Goal: Information Seeking & Learning: Understand process/instructions

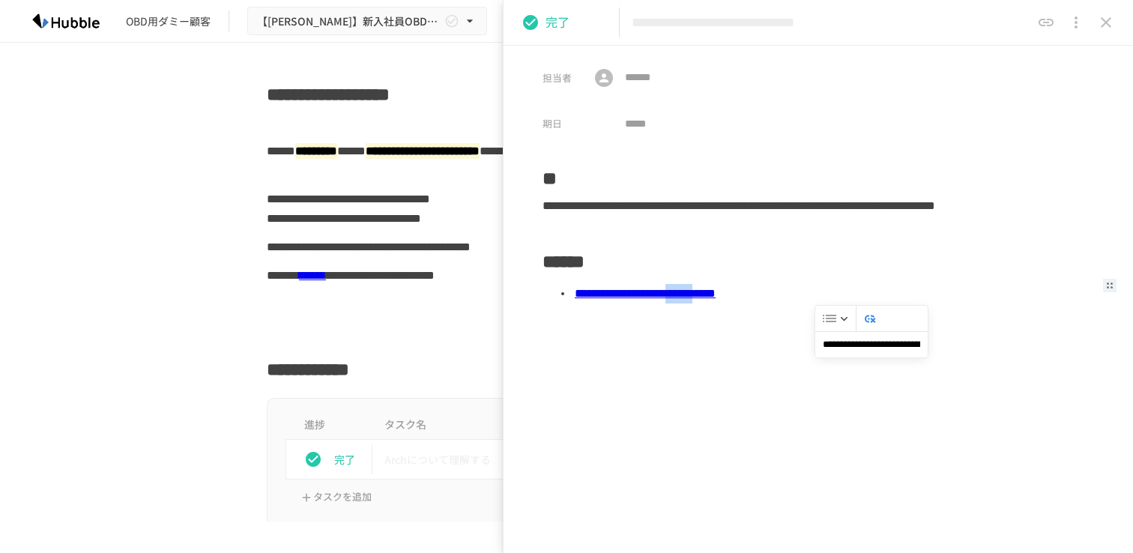
scroll to position [2032, 0]
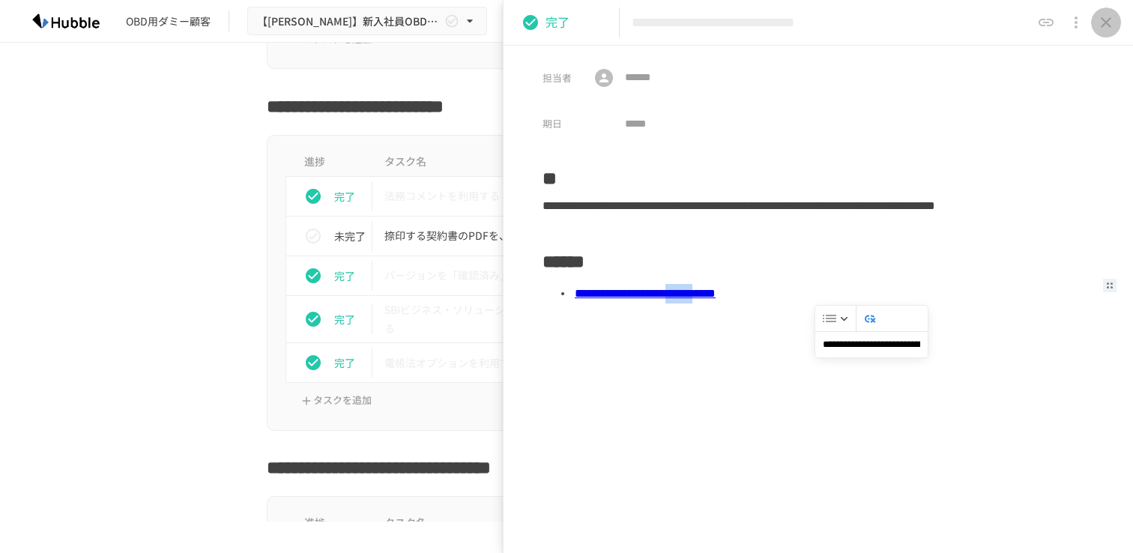
click at [1107, 24] on icon "close drawer" at bounding box center [1106, 22] width 10 height 10
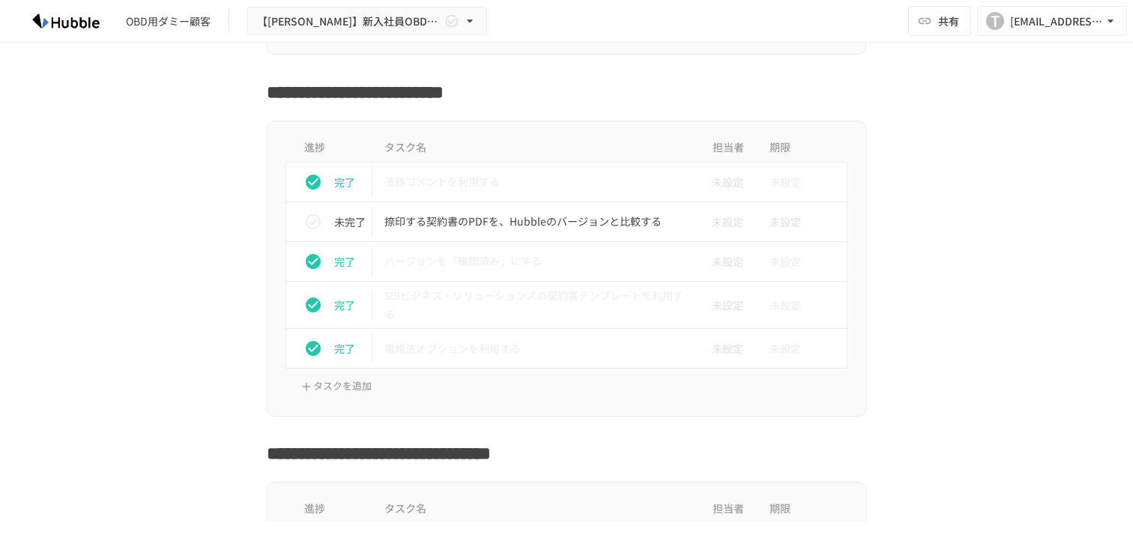
scroll to position [2056, 0]
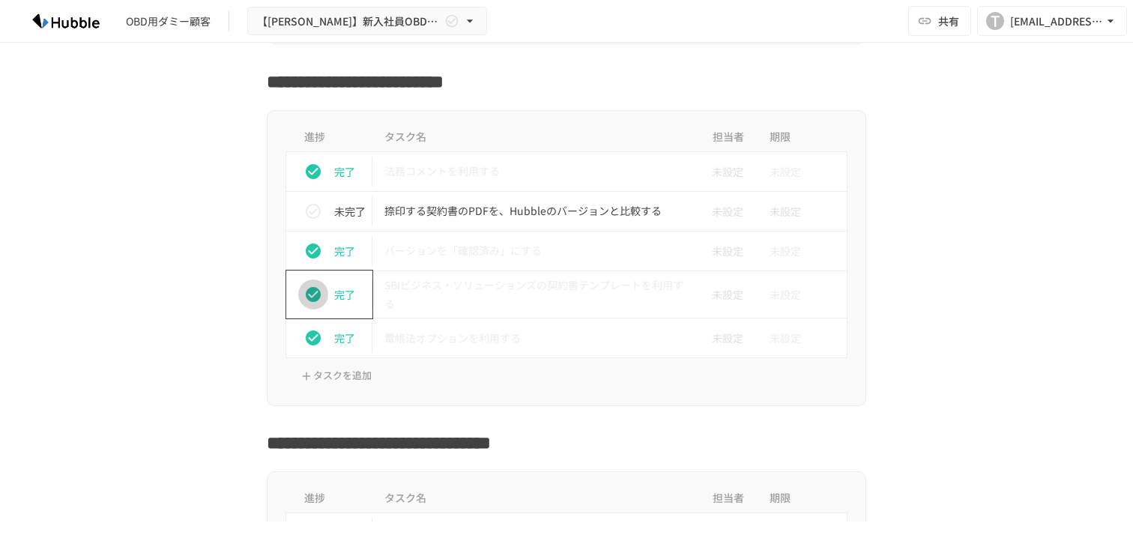
click at [314, 298] on icon "status" at bounding box center [313, 294] width 15 height 15
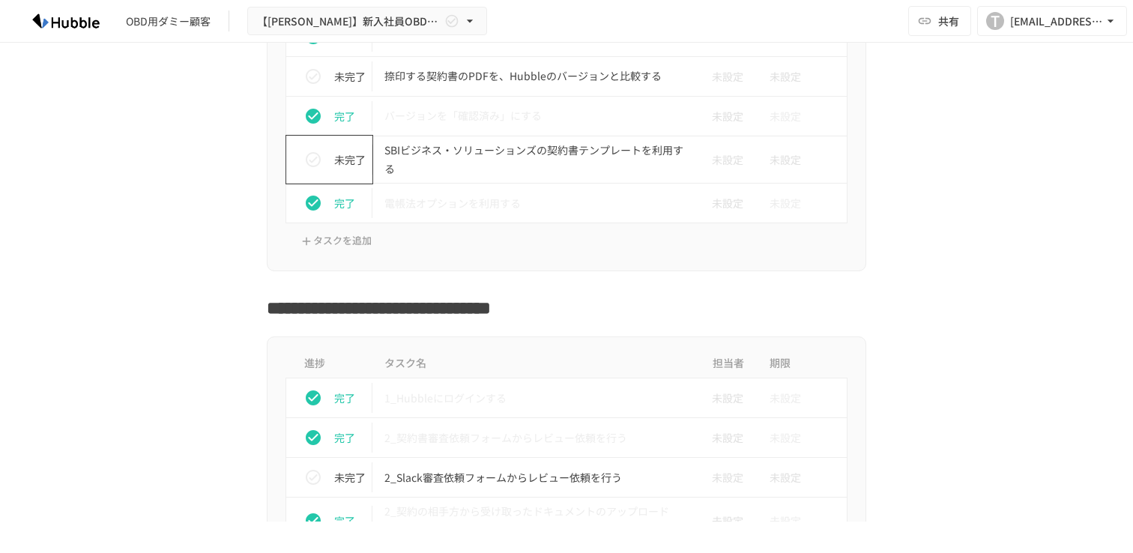
scroll to position [2141, 0]
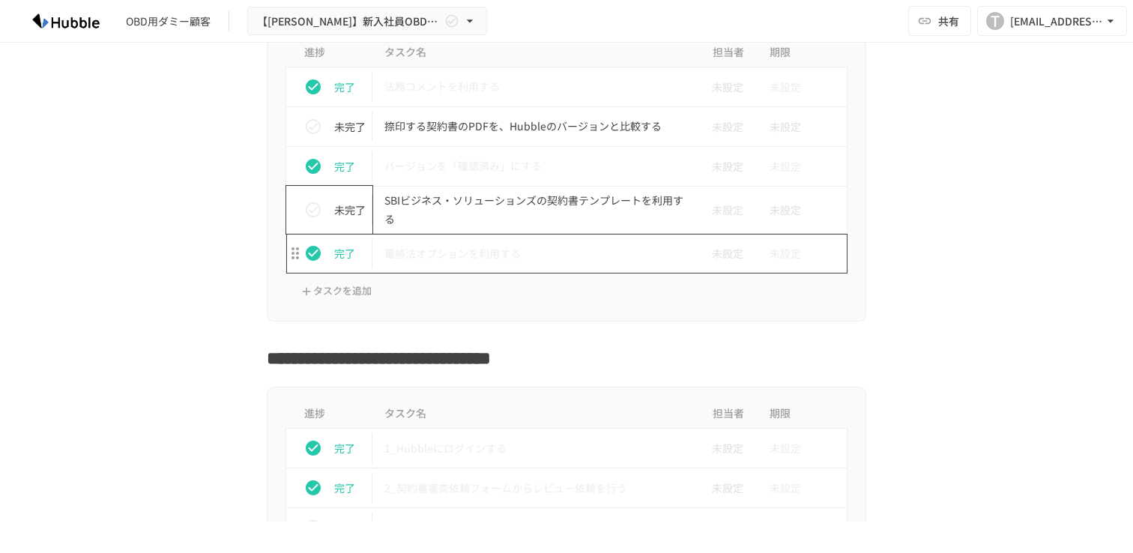
click at [454, 261] on p "電帳法オプションを利用する" at bounding box center [534, 253] width 301 height 19
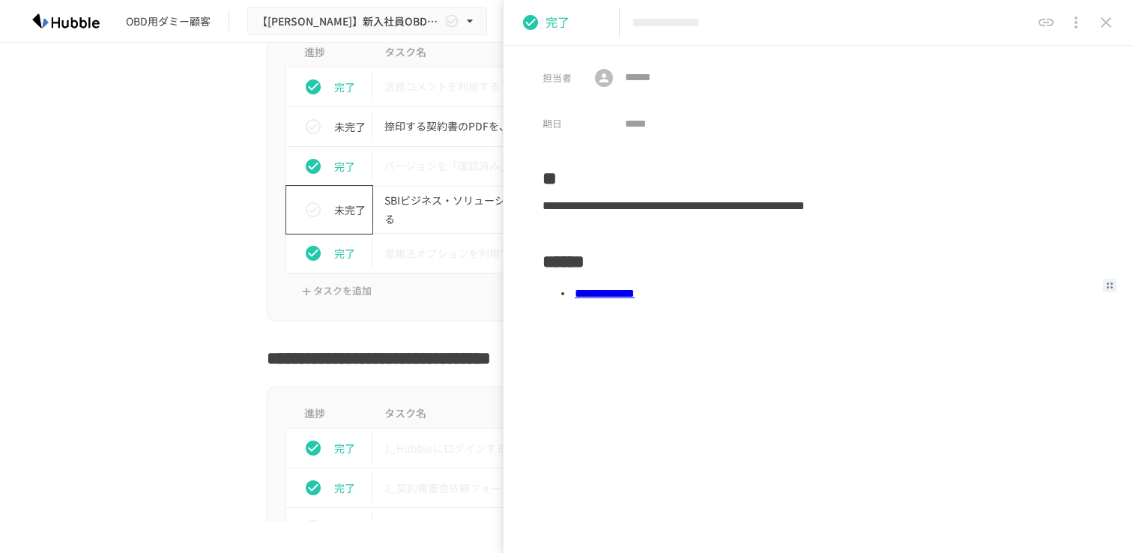
click at [235, 238] on div "進捗 タスク名 担当者 期限 完了 法務コメントを利用する 未設定 未設定 未完了 捺印する契約書のPDFを、Hubbleのバージョンと比較する 未設定 未設…" at bounding box center [566, 173] width 914 height 296
click at [1107, 37] on button "close drawer" at bounding box center [1106, 22] width 30 height 30
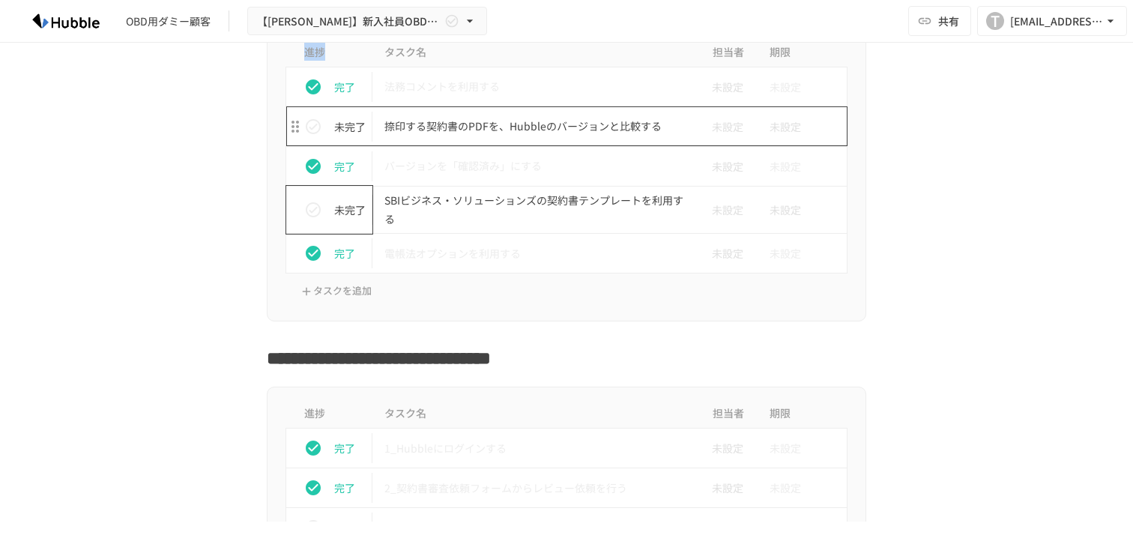
click at [556, 127] on p "捺印する契約書のPDFを、Hubbleのバージョンと比較する" at bounding box center [534, 126] width 301 height 19
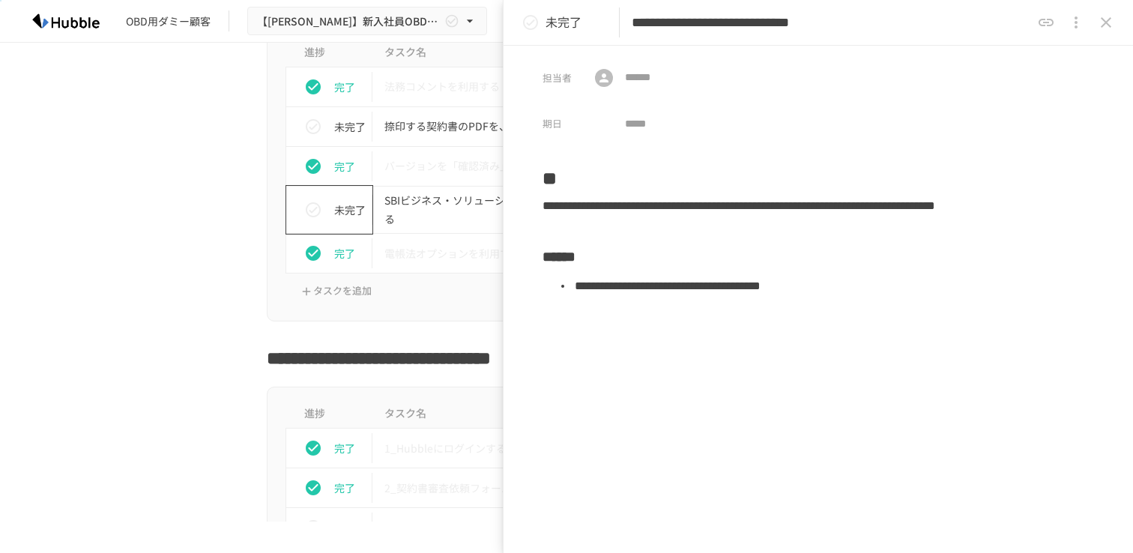
click at [1112, 20] on icon "close drawer" at bounding box center [1106, 22] width 18 height 18
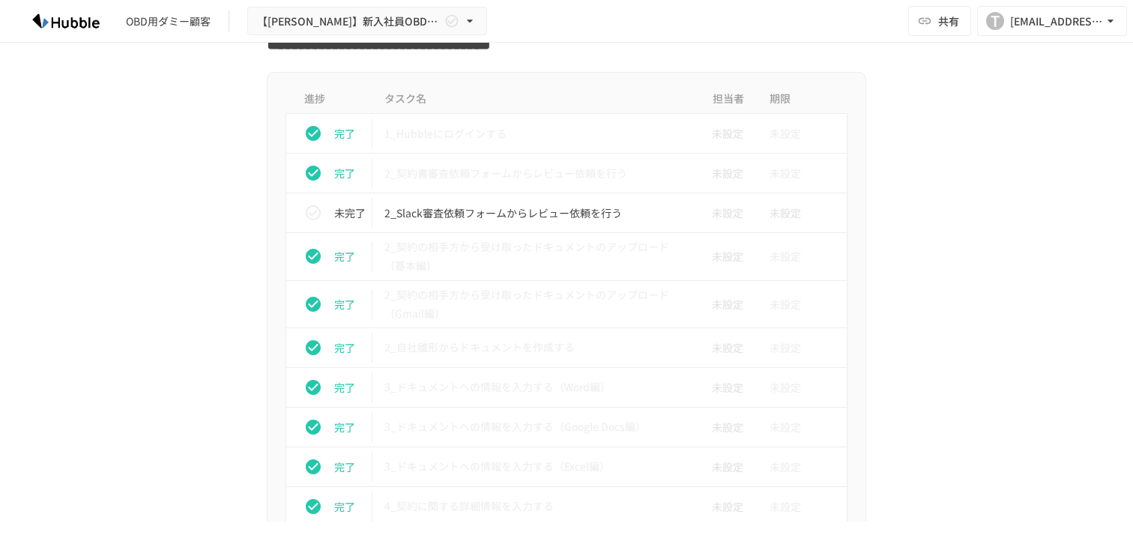
scroll to position [2470, 0]
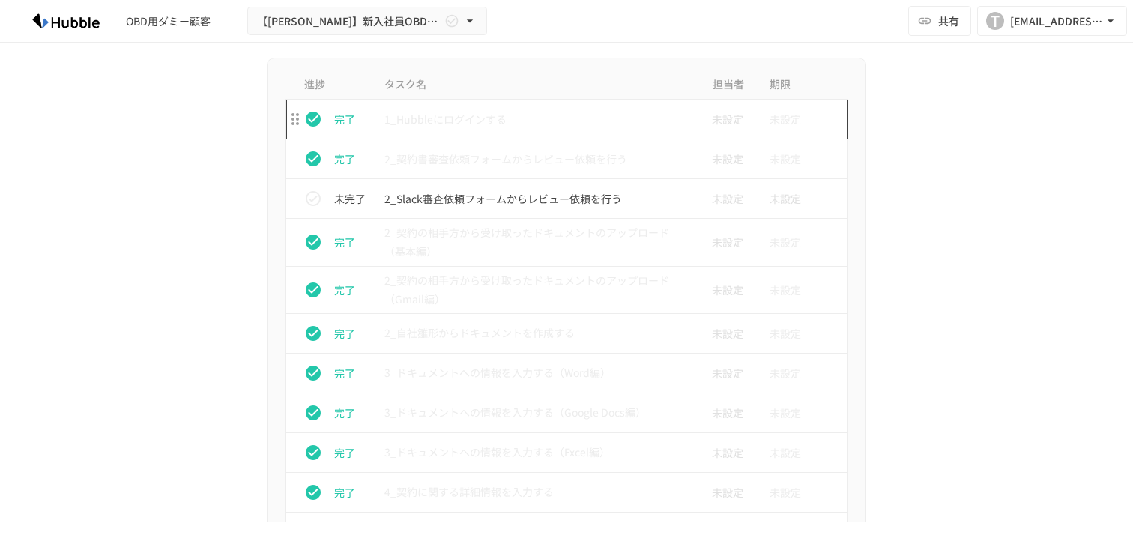
click at [497, 115] on p "1_Hubbleにログインする" at bounding box center [534, 119] width 301 height 19
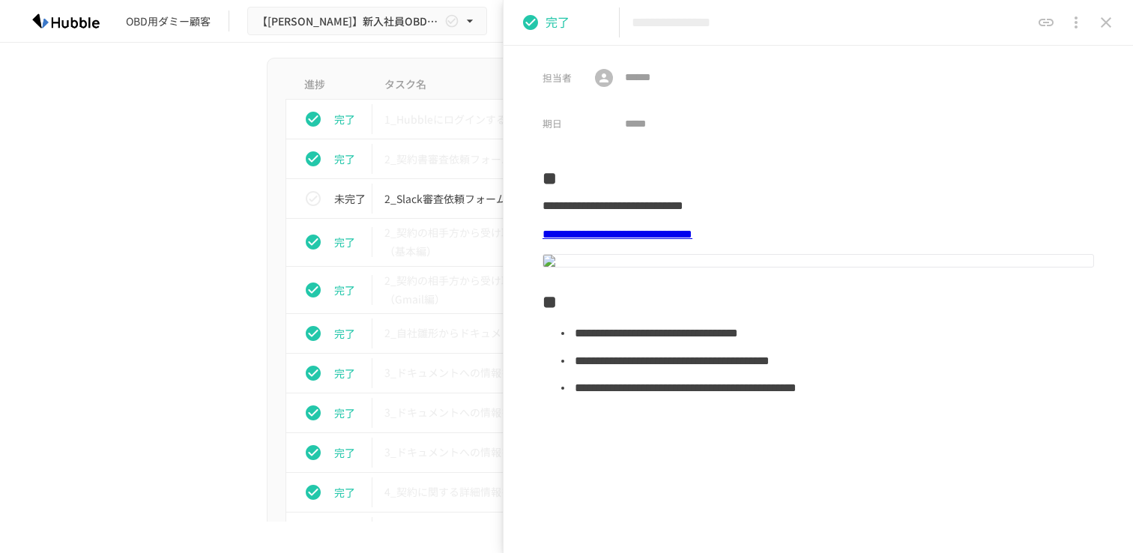
click at [1110, 22] on icon "close drawer" at bounding box center [1106, 22] width 18 height 18
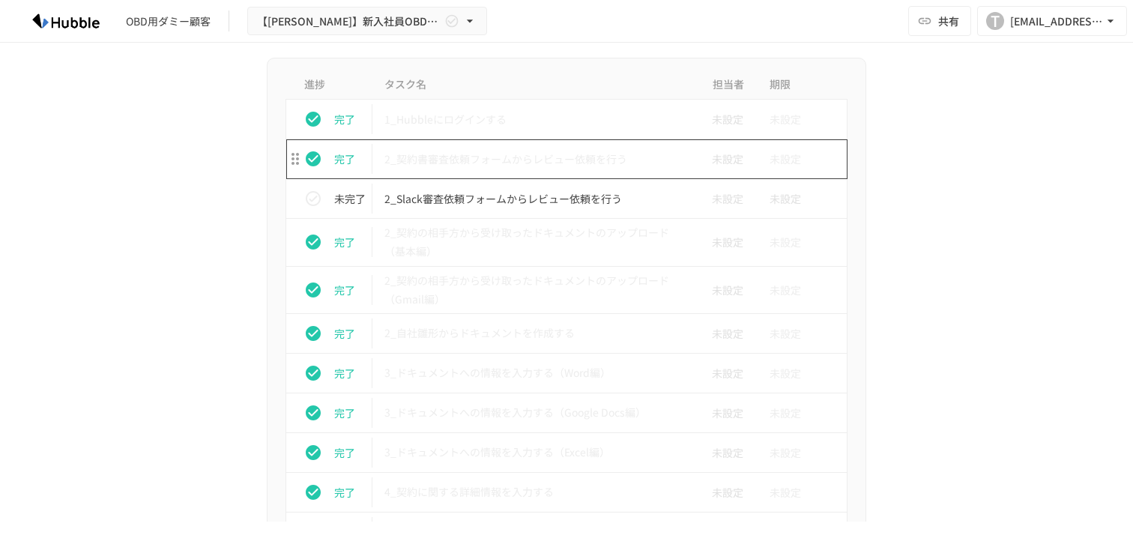
click at [592, 162] on p "2_契約書審査依頼フォームからレビュー依頼を行う" at bounding box center [534, 159] width 301 height 19
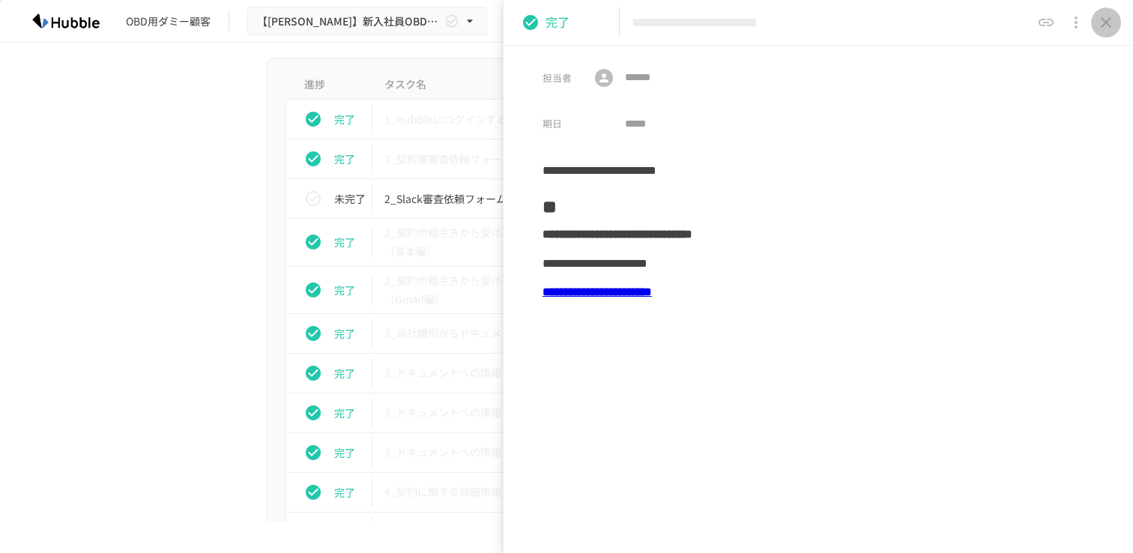
click at [1108, 26] on icon "close drawer" at bounding box center [1106, 22] width 18 height 18
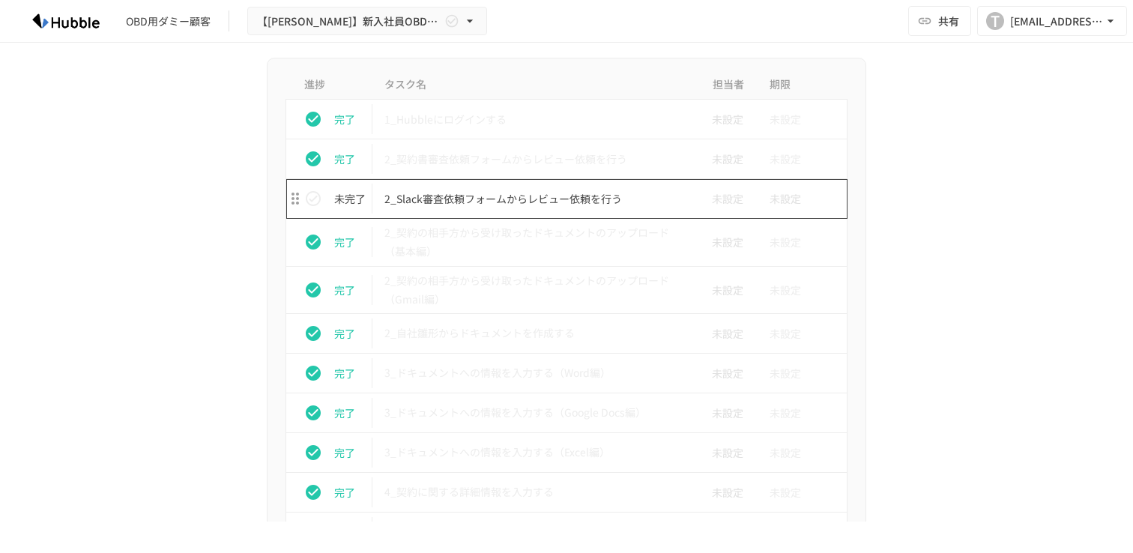
click at [573, 200] on p "2_Slack審査依頼フォームからレビュー依頼を行う" at bounding box center [534, 199] width 301 height 19
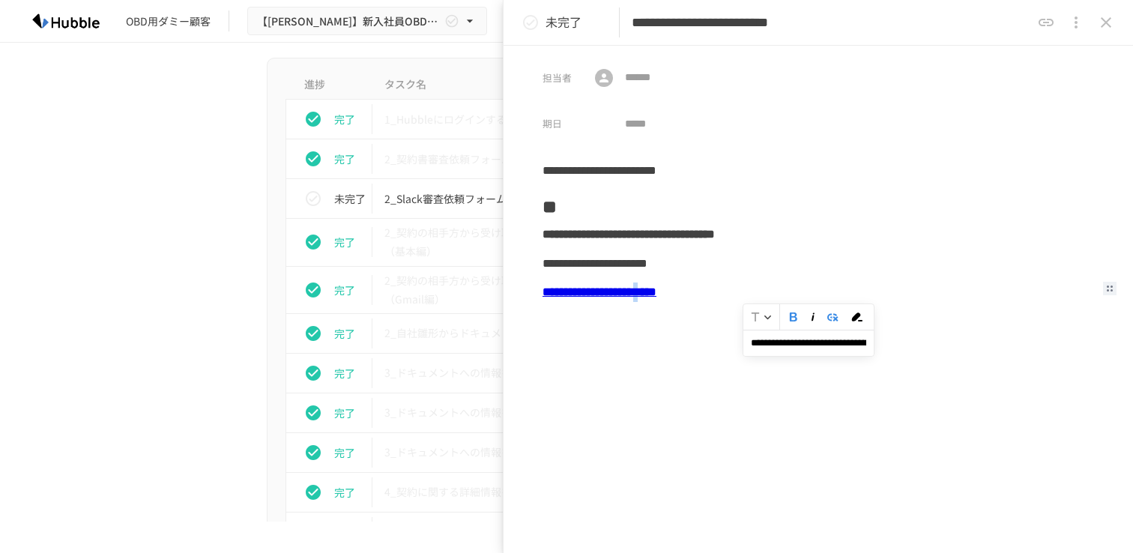
click at [530, 26] on icon "status" at bounding box center [530, 22] width 18 height 18
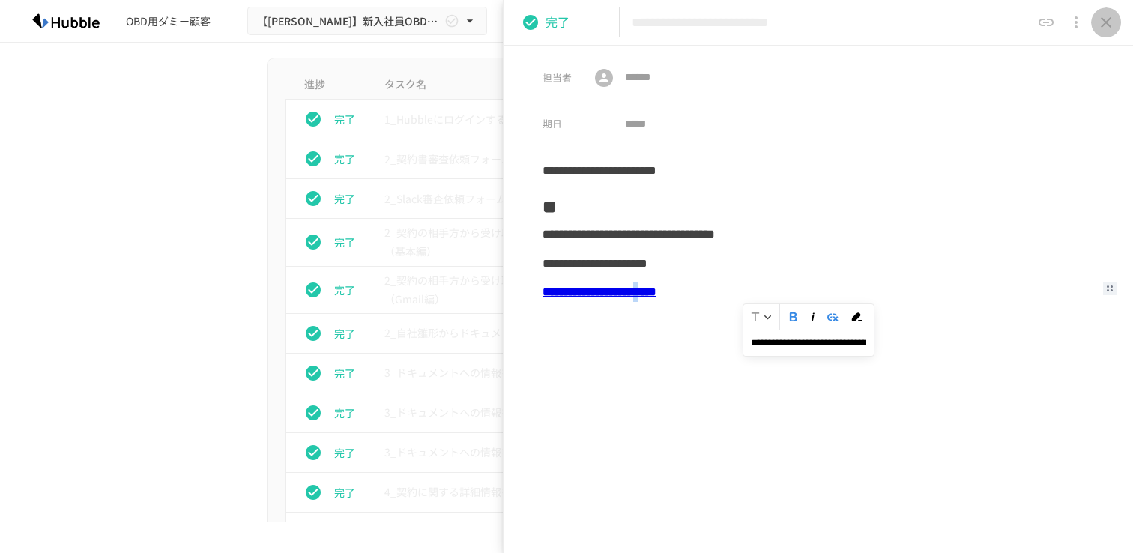
click at [1101, 28] on icon "close drawer" at bounding box center [1106, 22] width 18 height 18
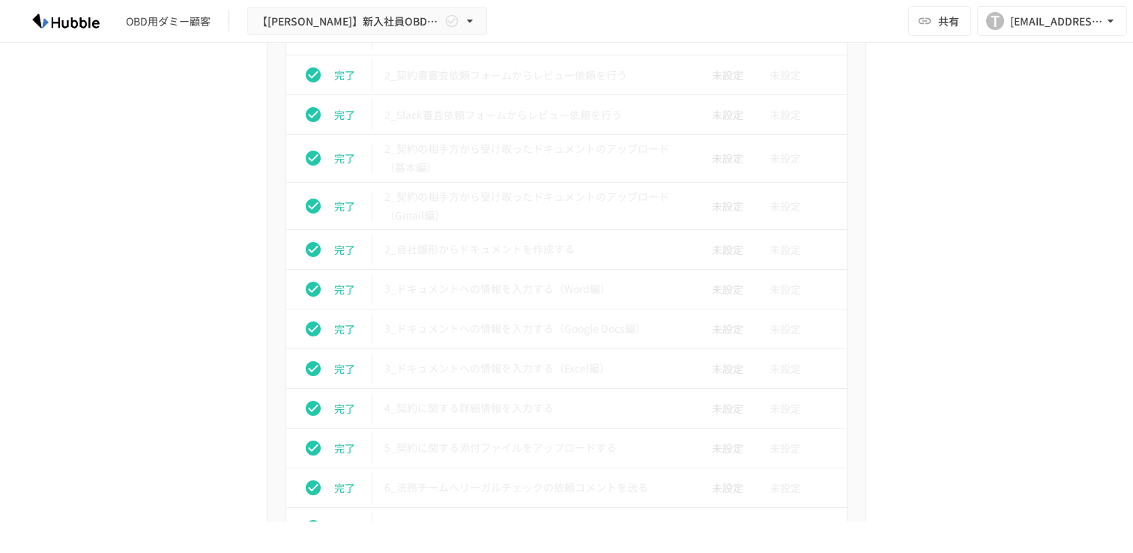
scroll to position [2558, 0]
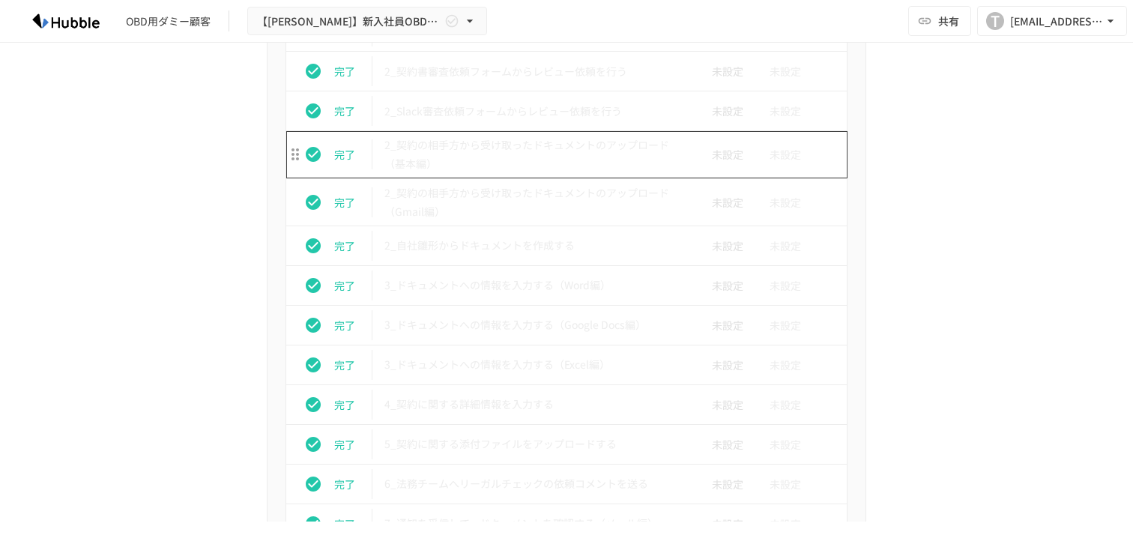
click at [554, 149] on p "2_契約の相手方から受け取ったドキュメントのアップロード（基本編）" at bounding box center [534, 154] width 301 height 37
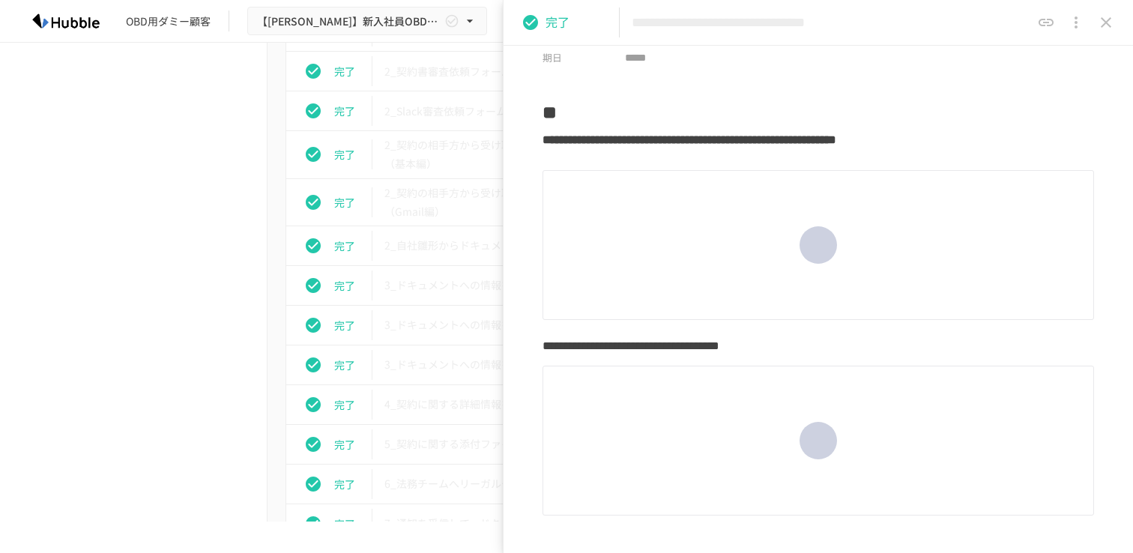
scroll to position [69, 0]
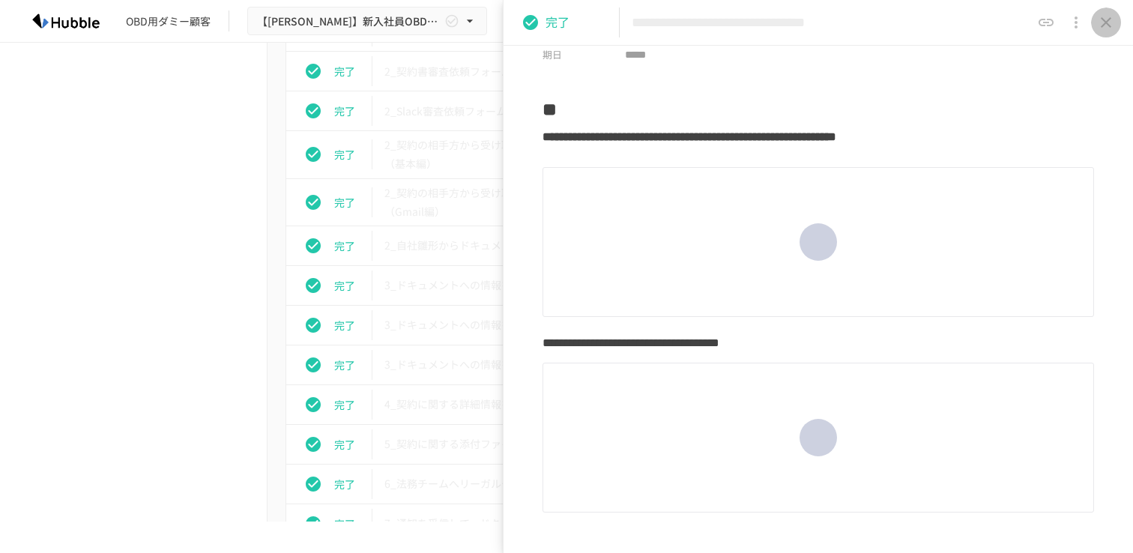
click at [1106, 29] on icon "close drawer" at bounding box center [1106, 22] width 18 height 18
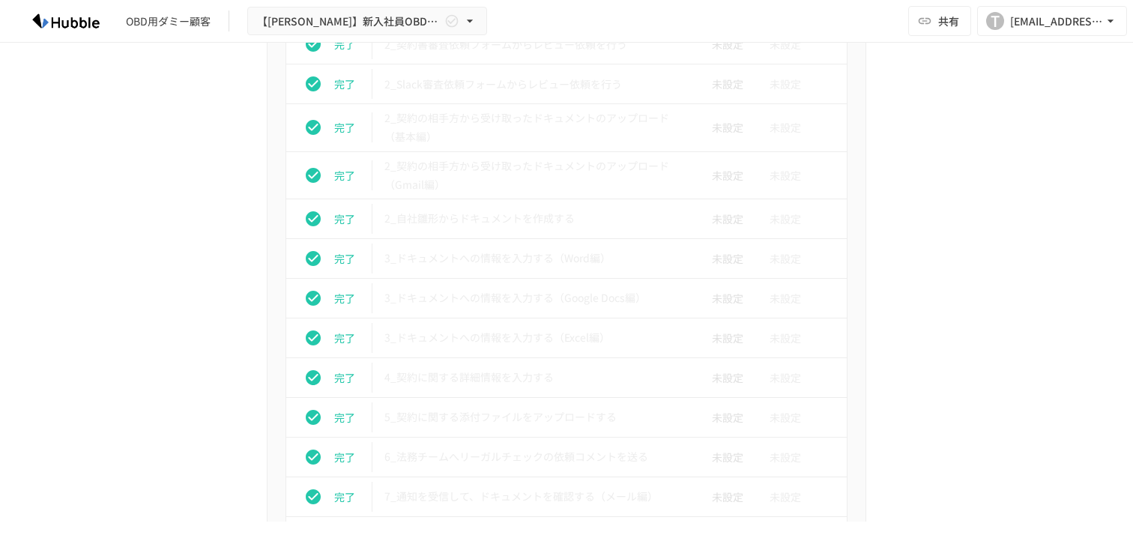
scroll to position [2584, 0]
click at [481, 126] on p "2_契約の相手方から受け取ったドキュメントのアップロード（基本編）" at bounding box center [534, 127] width 301 height 37
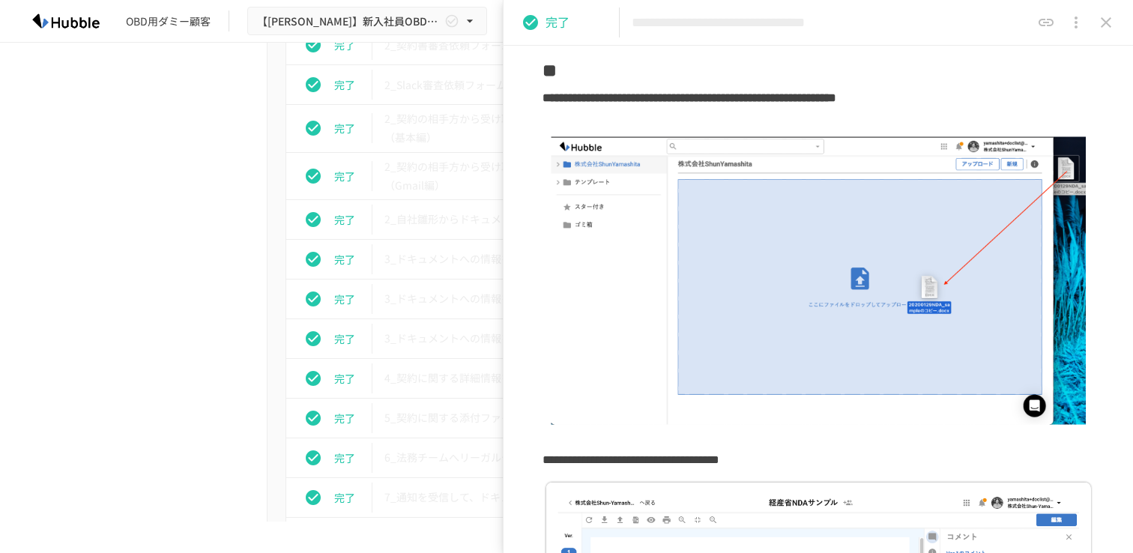
scroll to position [58, 0]
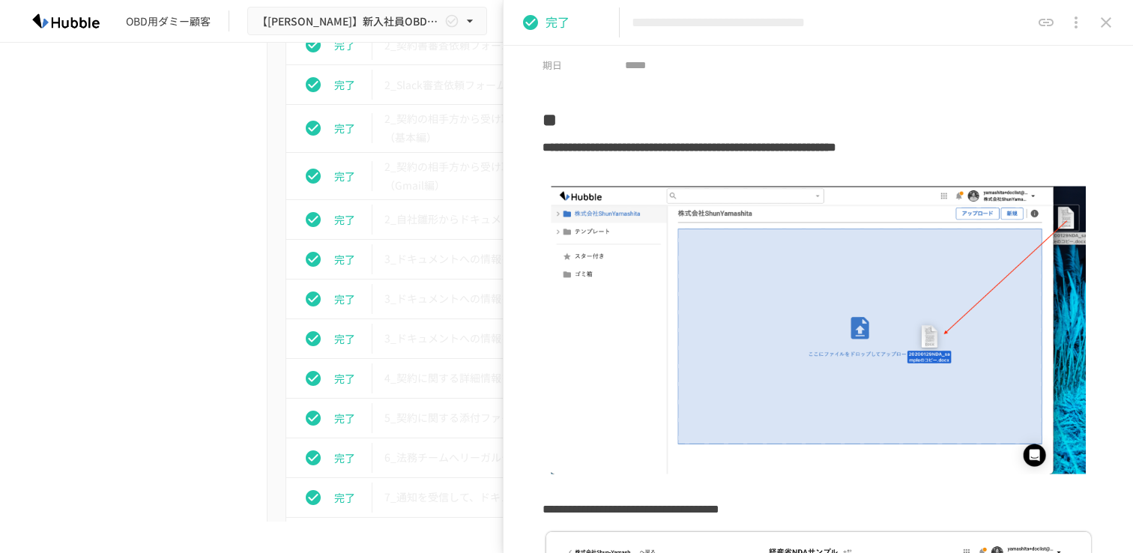
click at [1104, 24] on icon "close drawer" at bounding box center [1106, 22] width 10 height 10
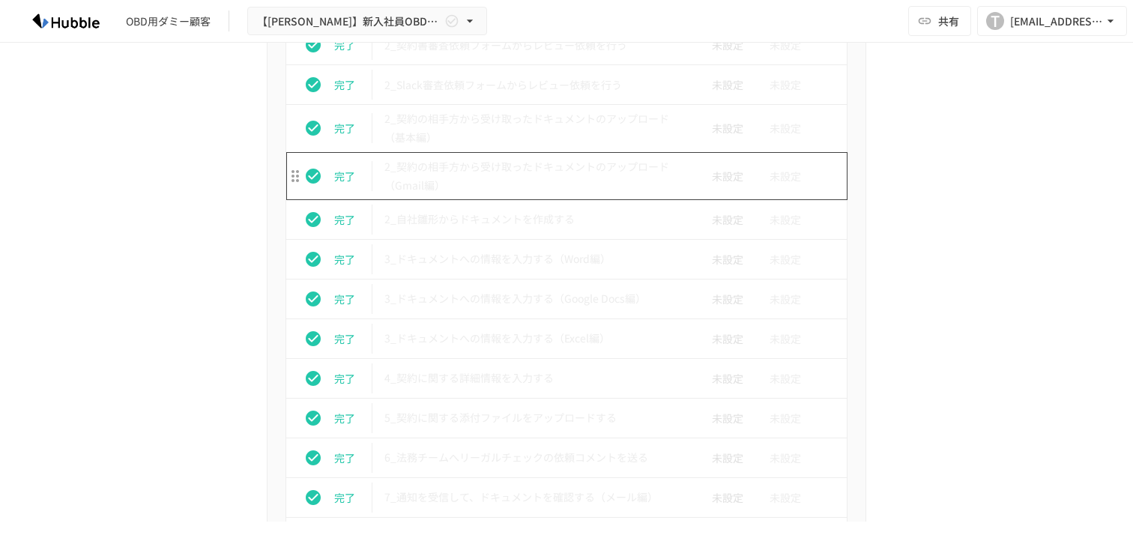
click at [487, 168] on p "2_契約の相手方から受け取ったドキュメントのアップロード（Gmail編）" at bounding box center [534, 175] width 301 height 37
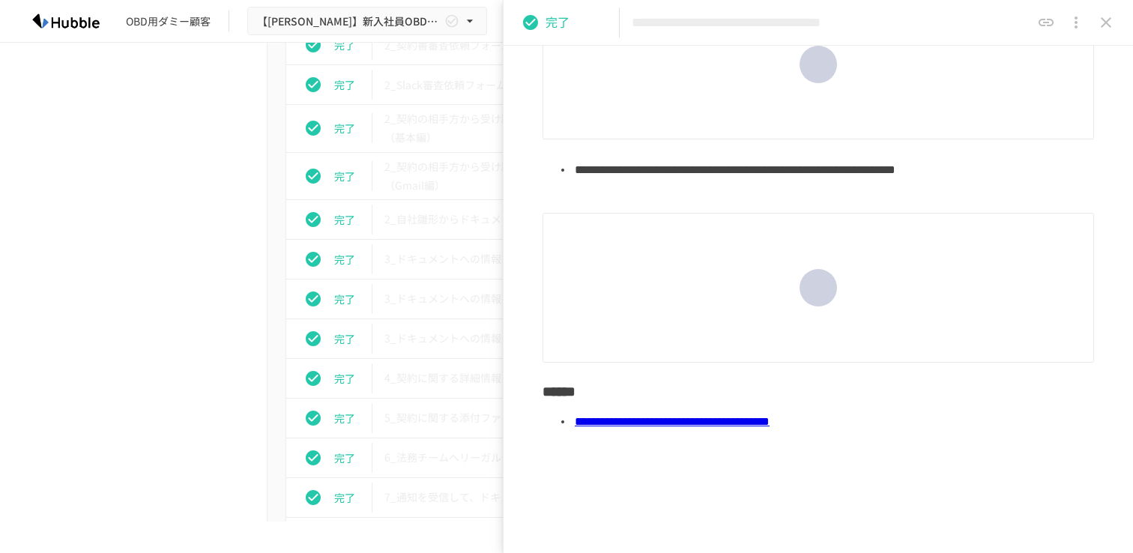
scroll to position [284, 0]
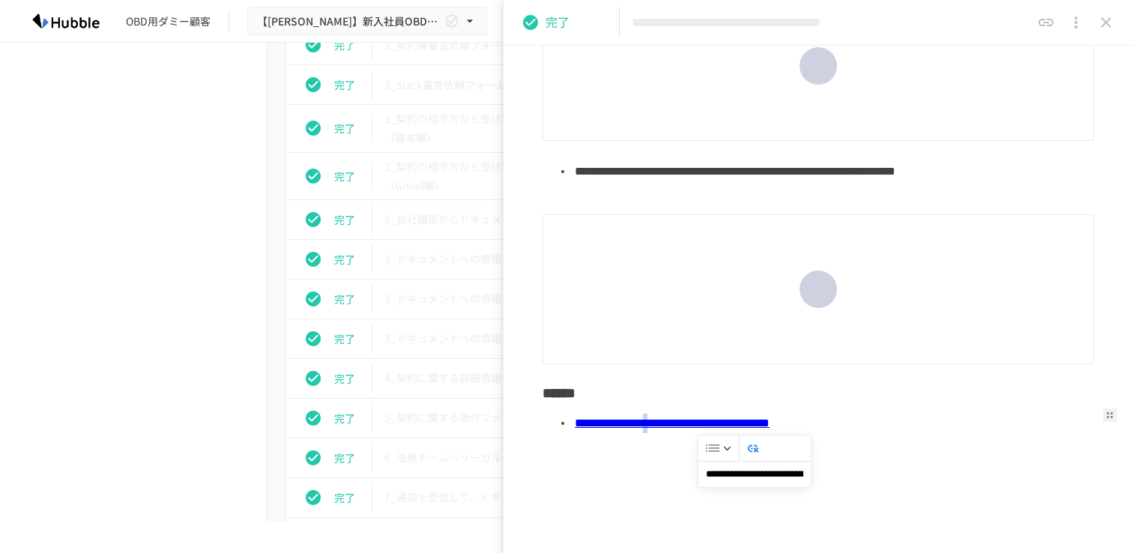
click at [1102, 26] on icon "close drawer" at bounding box center [1106, 22] width 18 height 18
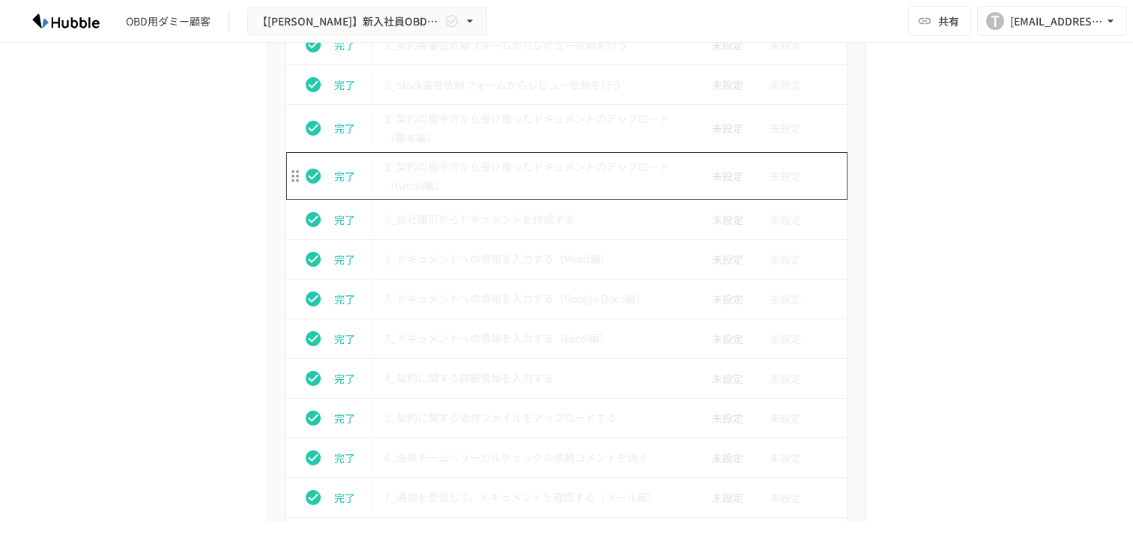
click at [517, 177] on p "2_契約の相手方から受け取ったドキュメントのアップロード（Gmail編）" at bounding box center [534, 175] width 301 height 37
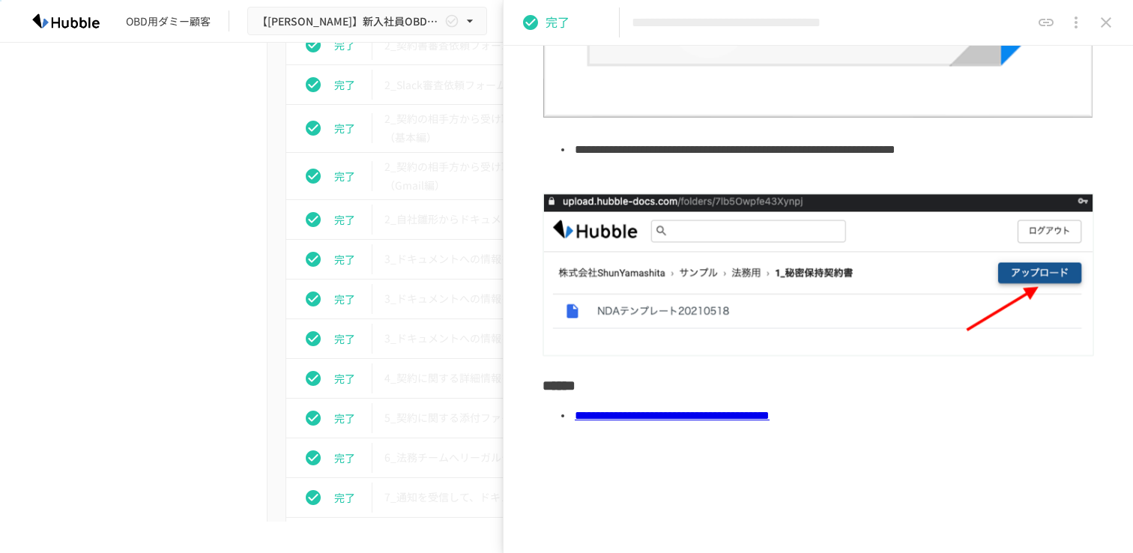
scroll to position [574, 0]
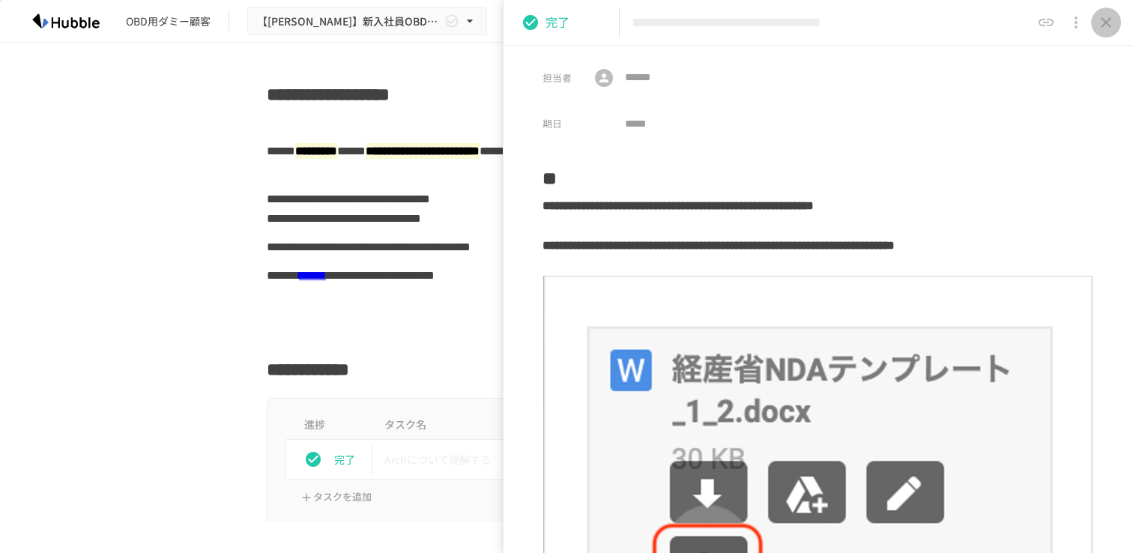
click at [1102, 23] on icon "close drawer" at bounding box center [1106, 22] width 18 height 18
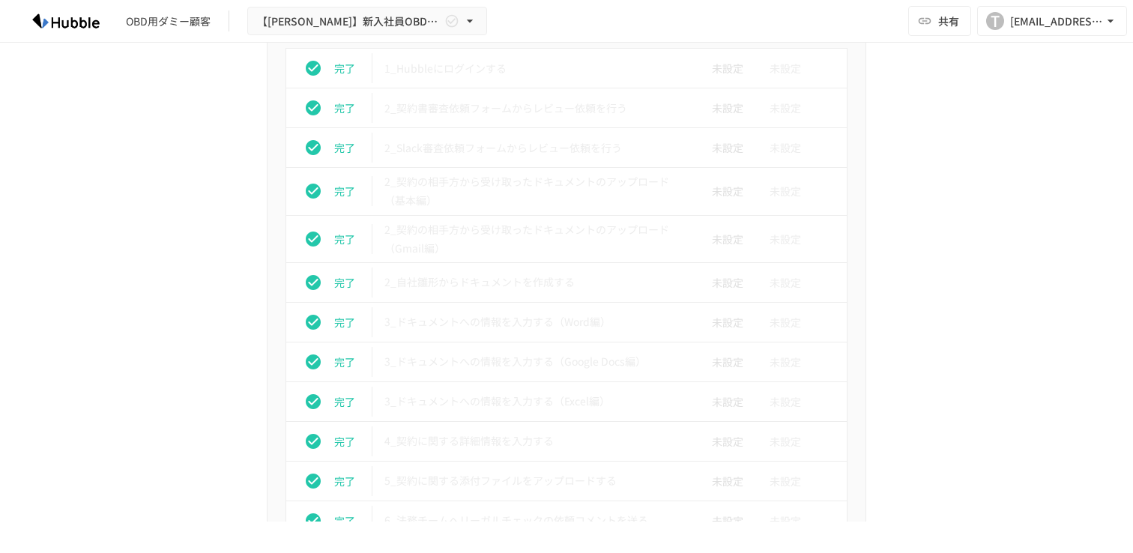
scroll to position [2525, 0]
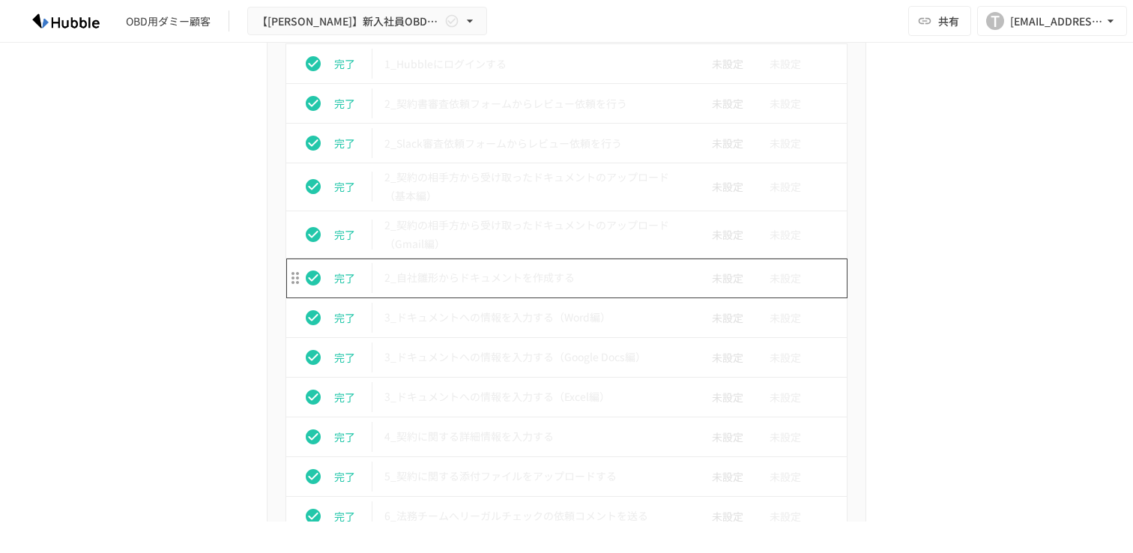
click at [493, 279] on p "2_自社雛形からドキュメントを作成する" at bounding box center [534, 277] width 301 height 19
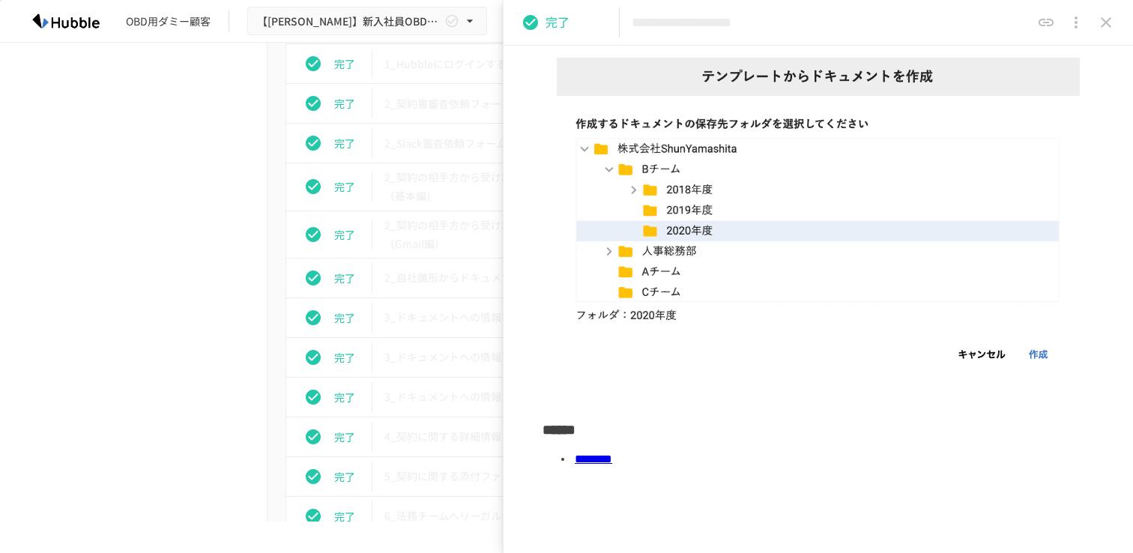
scroll to position [558, 0]
click at [1105, 13] on icon "close drawer" at bounding box center [1106, 22] width 18 height 18
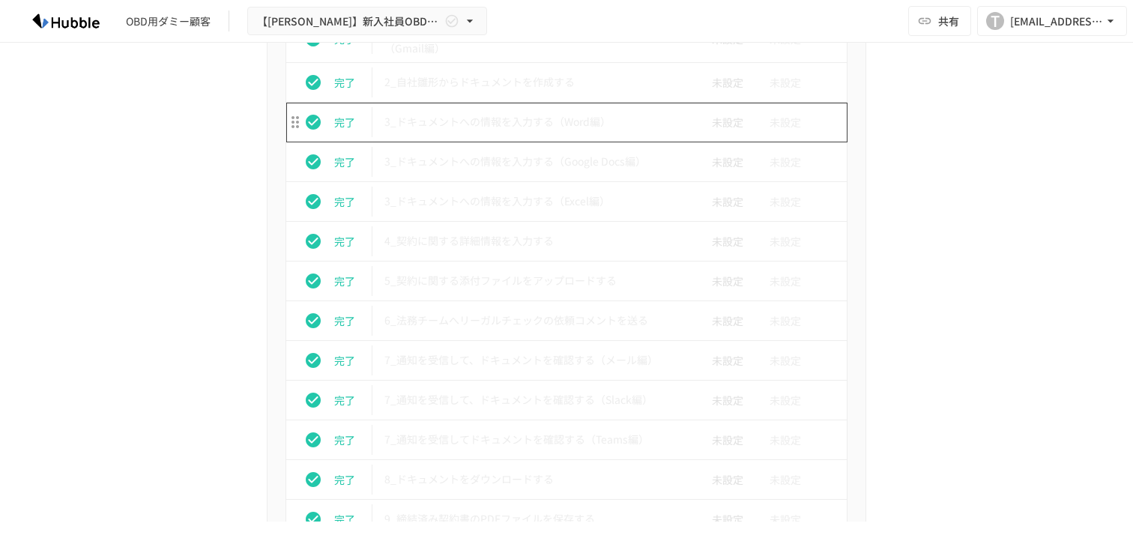
scroll to position [2743, 0]
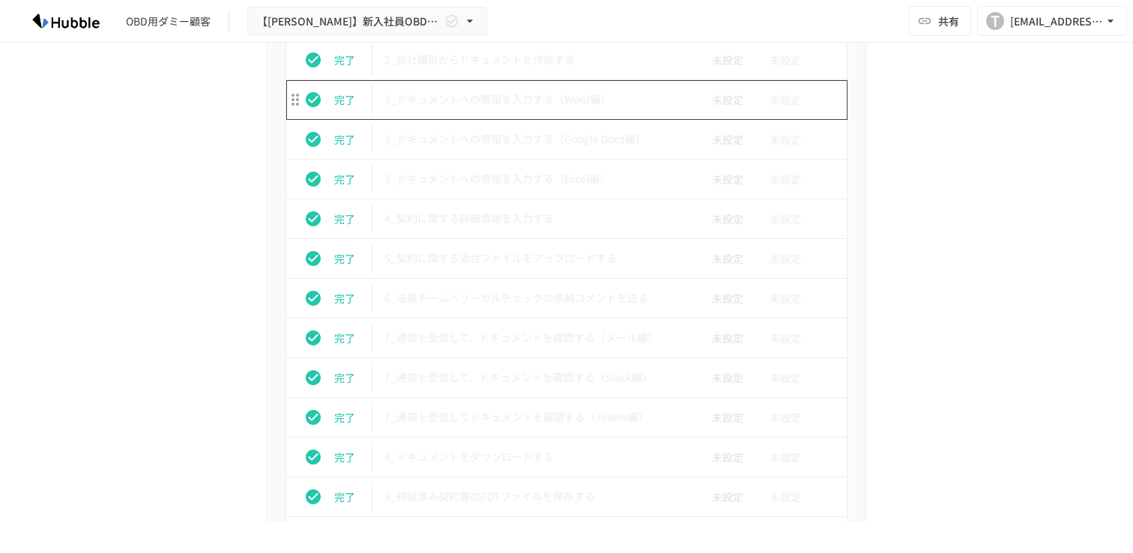
click at [509, 112] on td "3_ドキュメントへの情報を入力する（Word編）" at bounding box center [534, 100] width 325 height 40
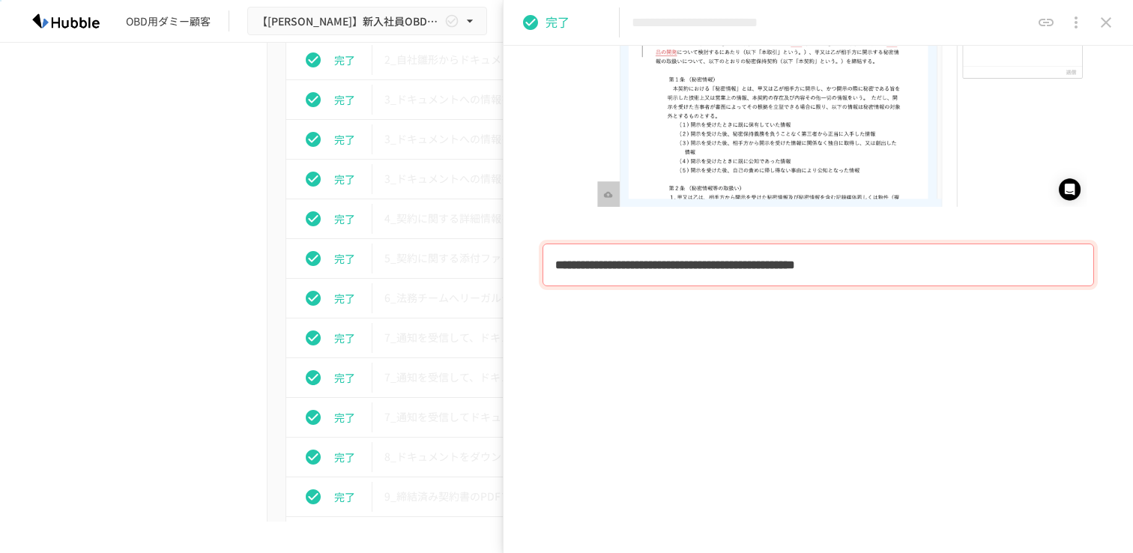
scroll to position [1242, 0]
click at [1113, 30] on icon "close drawer" at bounding box center [1106, 22] width 18 height 18
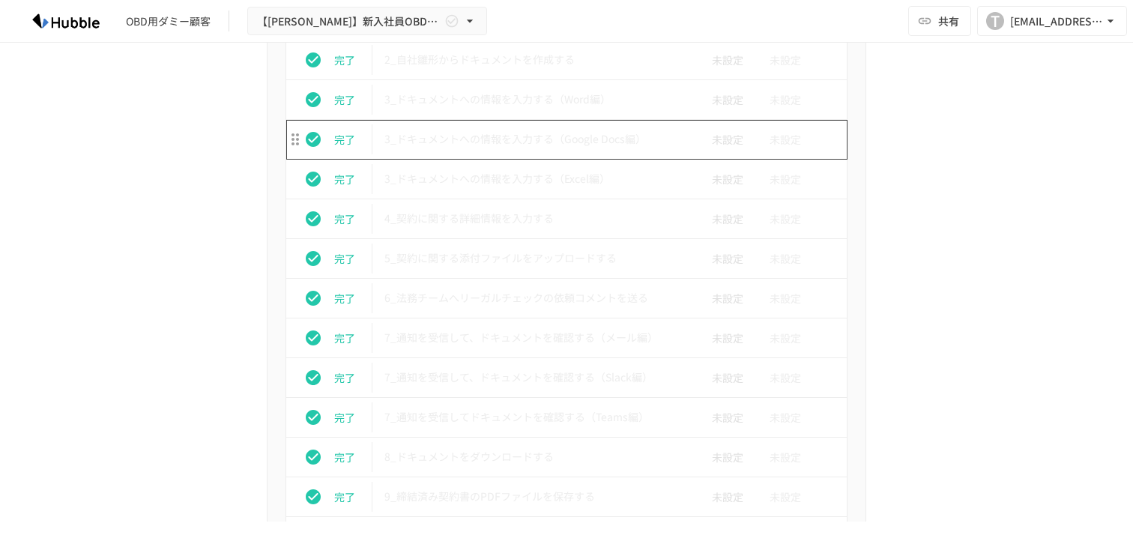
click at [500, 138] on p "3_ドキュメントへの情報を入力する（Google Docs編）" at bounding box center [534, 139] width 301 height 19
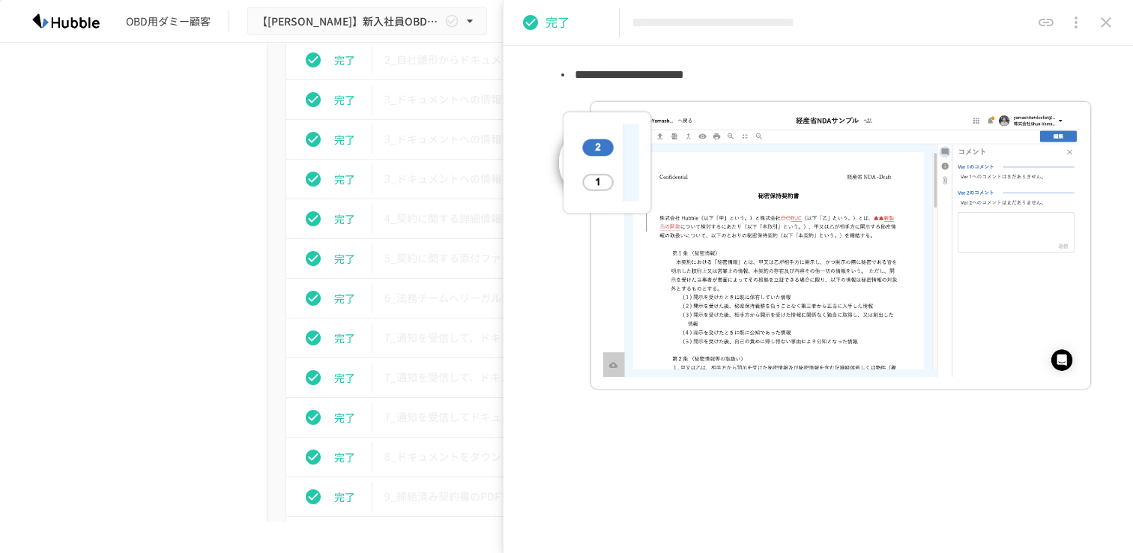
scroll to position [1262, 0]
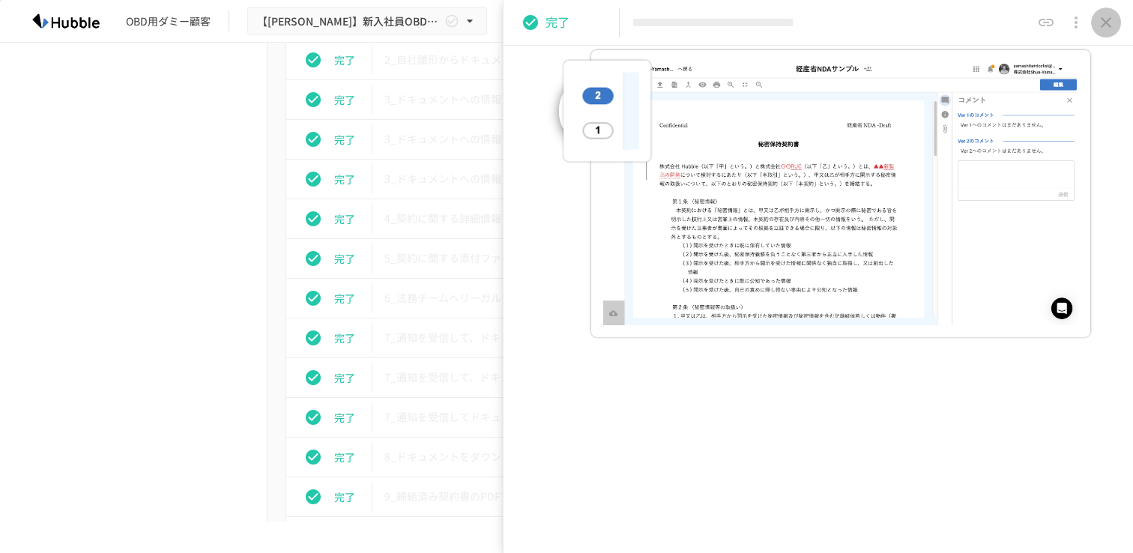
click at [1113, 30] on icon "close drawer" at bounding box center [1106, 22] width 18 height 18
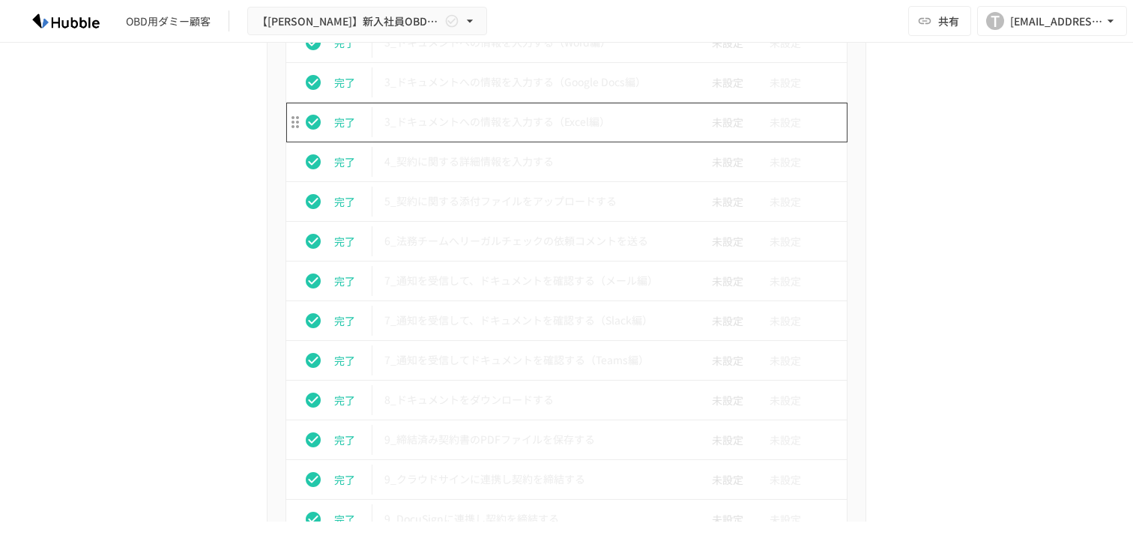
scroll to position [2807, 0]
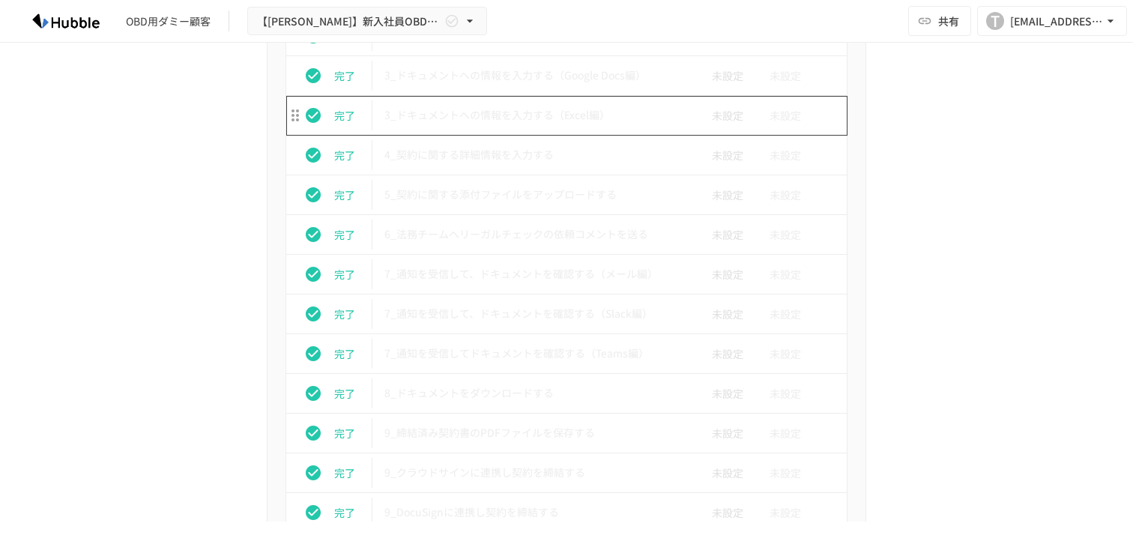
click at [520, 119] on p "3_ドキュメントへの情報を入力する（Excel編）" at bounding box center [534, 115] width 301 height 19
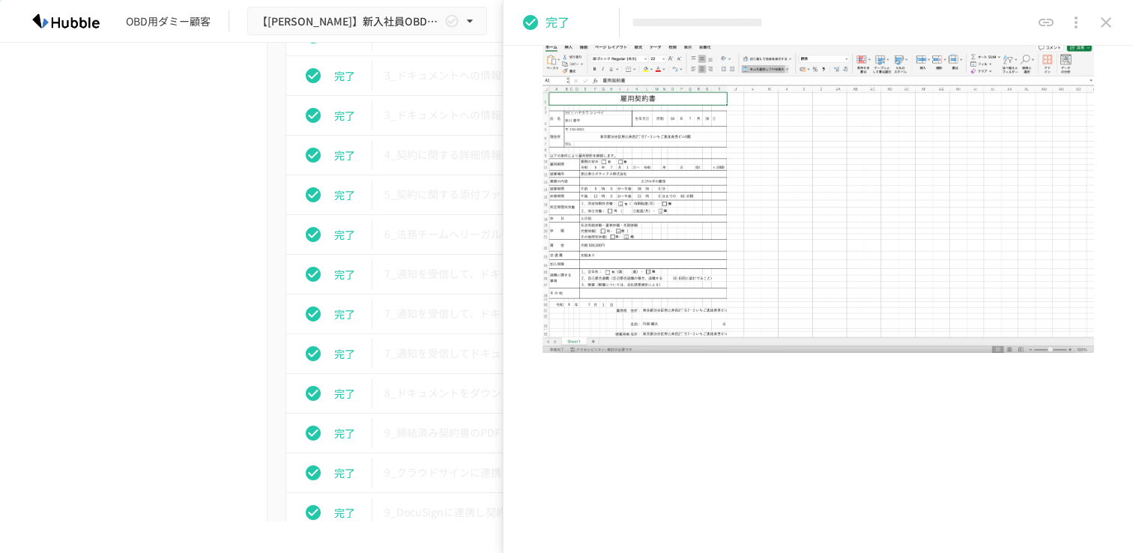
scroll to position [568, 0]
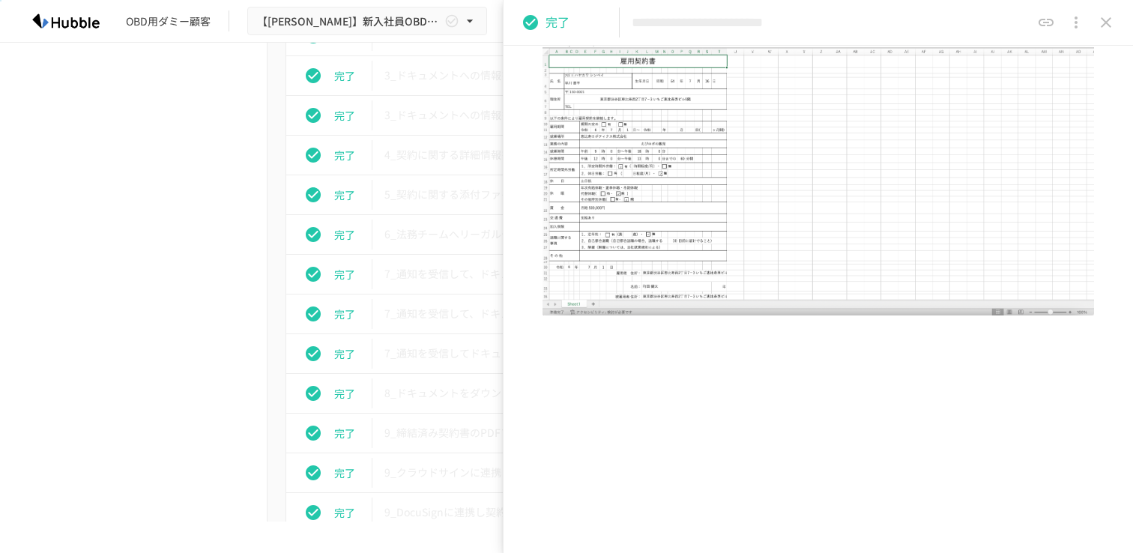
click at [1108, 27] on icon "close drawer" at bounding box center [1106, 22] width 18 height 18
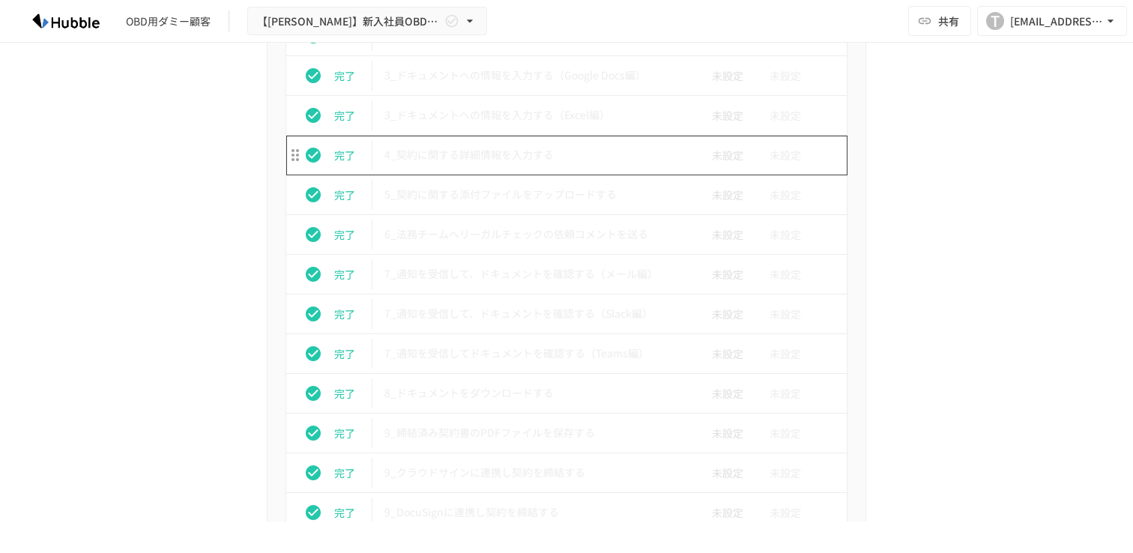
click at [521, 157] on p "4_契約に関する詳細情報を入力する" at bounding box center [534, 154] width 301 height 19
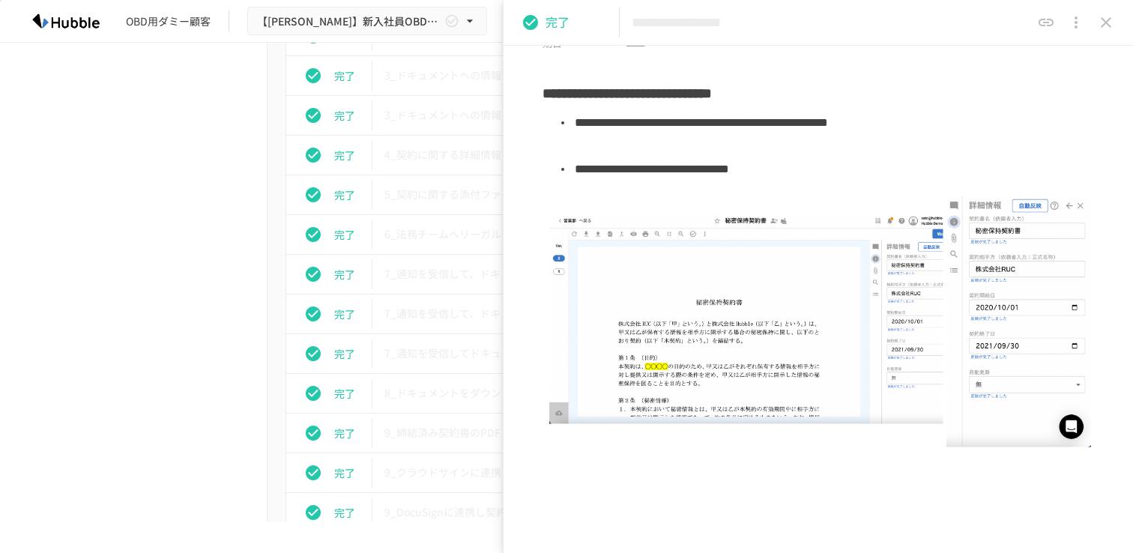
scroll to position [83, 0]
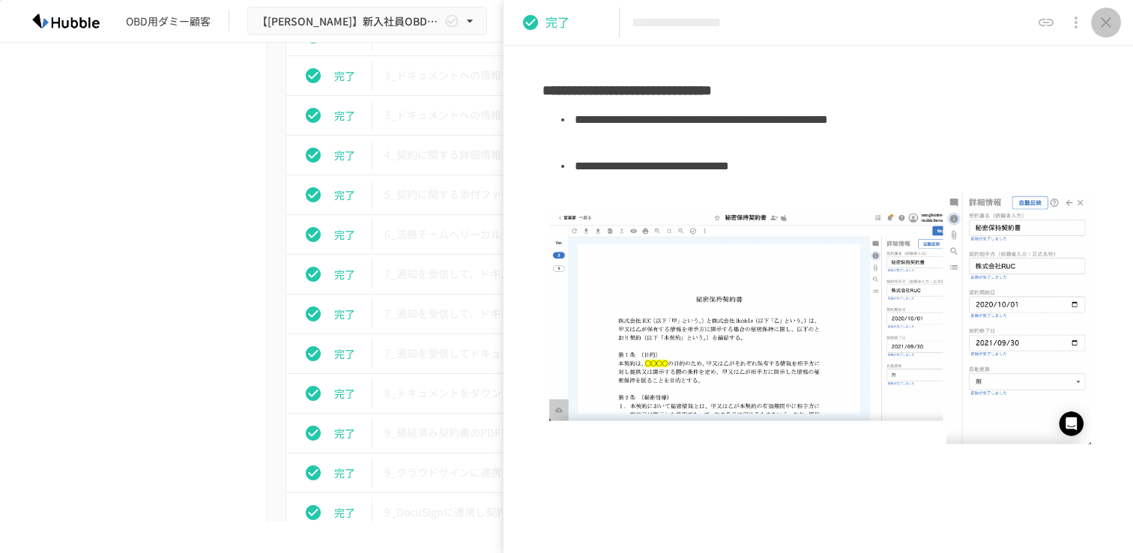
click at [1115, 27] on button "close drawer" at bounding box center [1106, 22] width 30 height 30
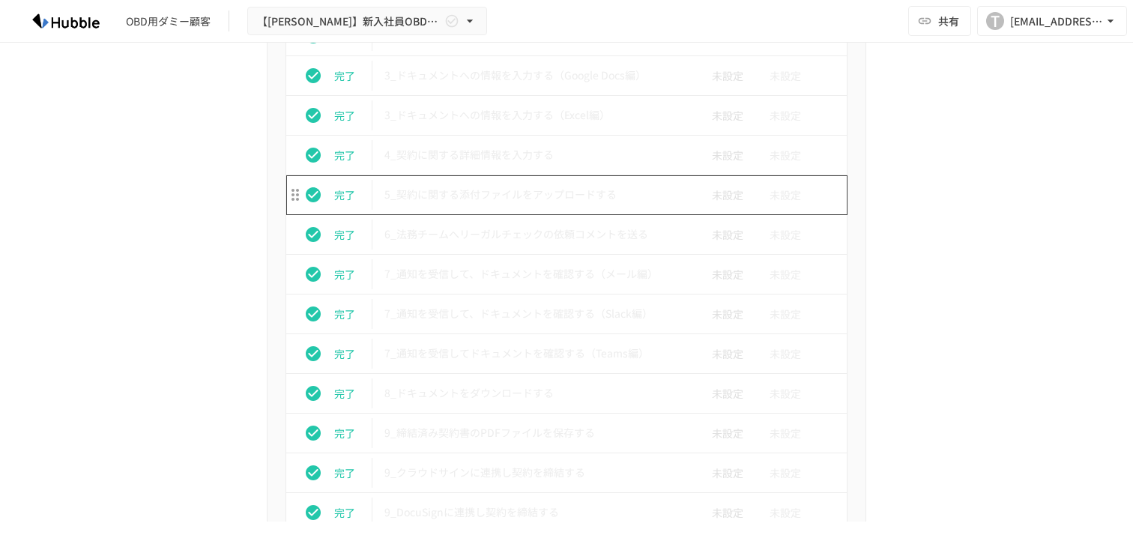
click at [515, 205] on td "5_契約に関する添付ファイルをアップロードする" at bounding box center [534, 195] width 325 height 40
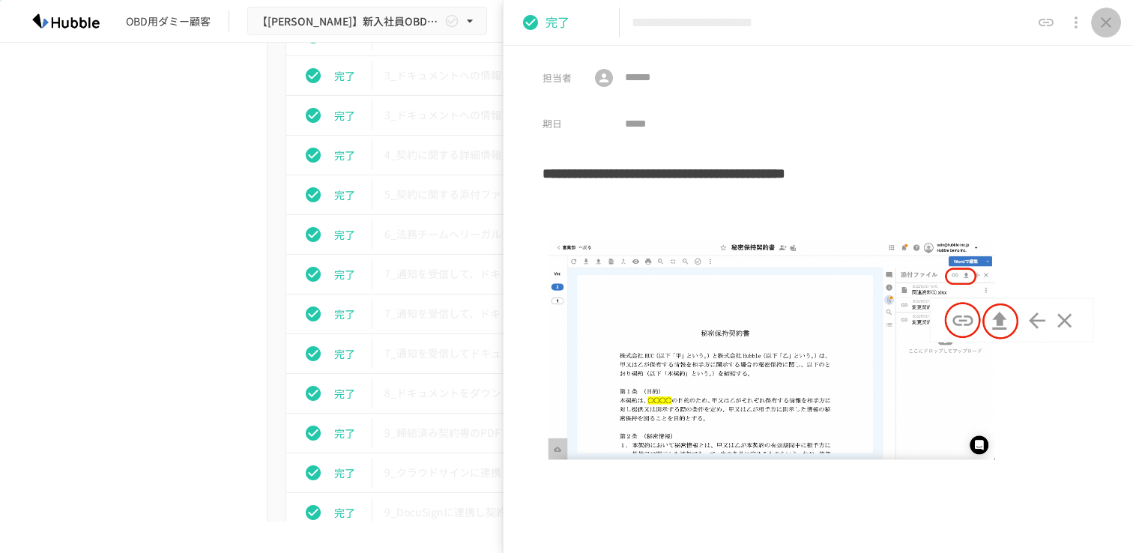
click at [1110, 17] on icon "close drawer" at bounding box center [1106, 22] width 18 height 18
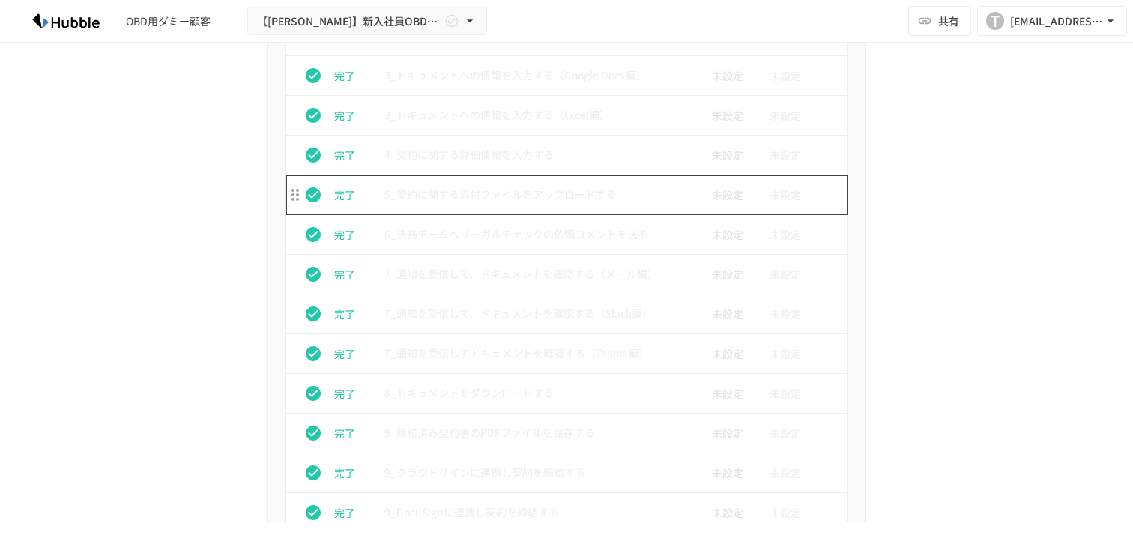
click at [536, 204] on p "5_契約に関する添付ファイルをアップロードする" at bounding box center [534, 194] width 301 height 19
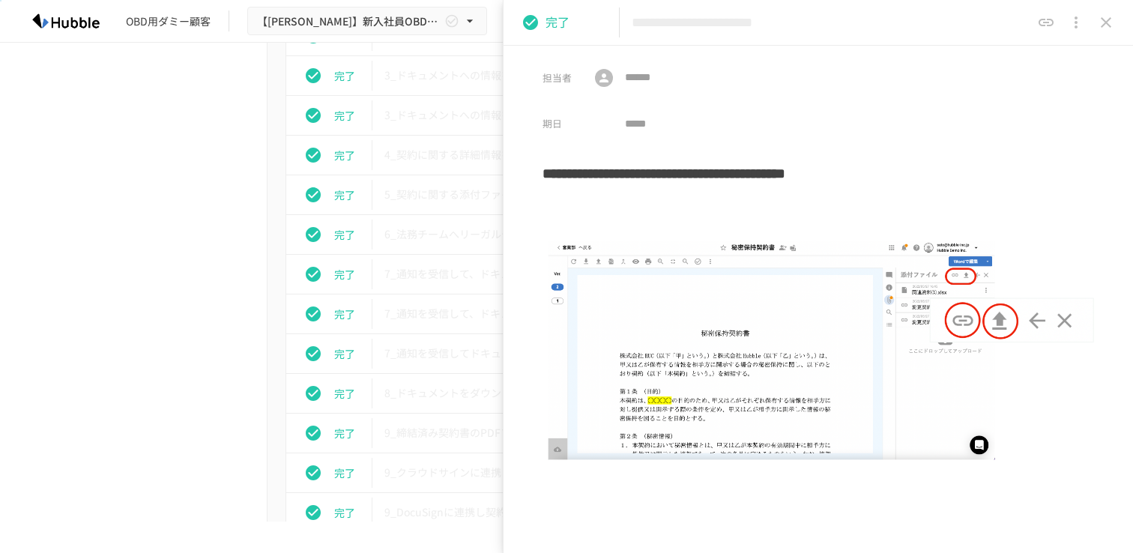
click at [1113, 27] on icon "close drawer" at bounding box center [1106, 22] width 18 height 18
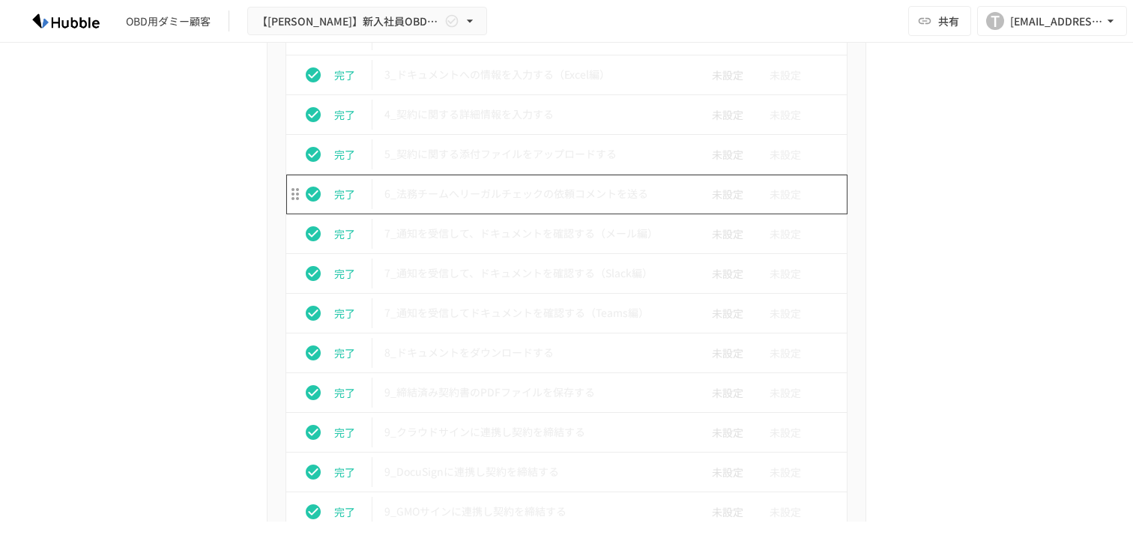
scroll to position [2860, 0]
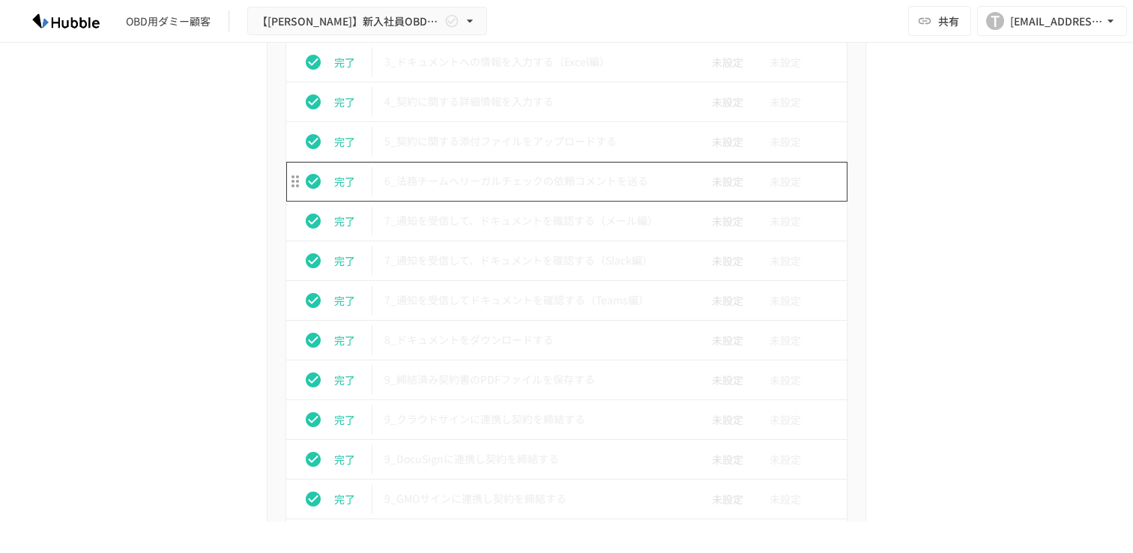
click at [571, 184] on p "6_法務チームへリーガルチェックの依頼コメントを送る" at bounding box center [534, 181] width 301 height 19
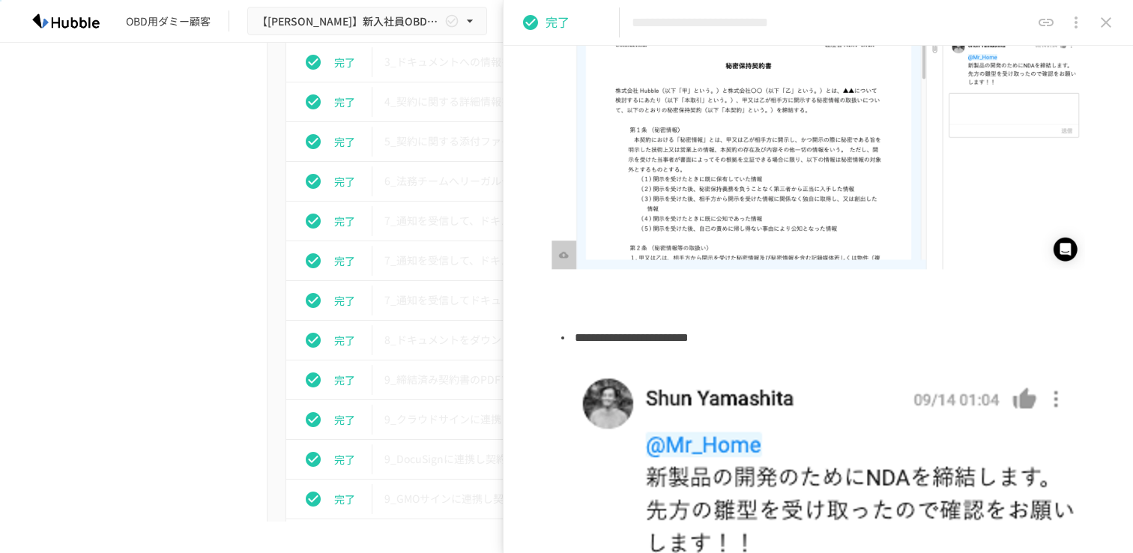
scroll to position [587, 0]
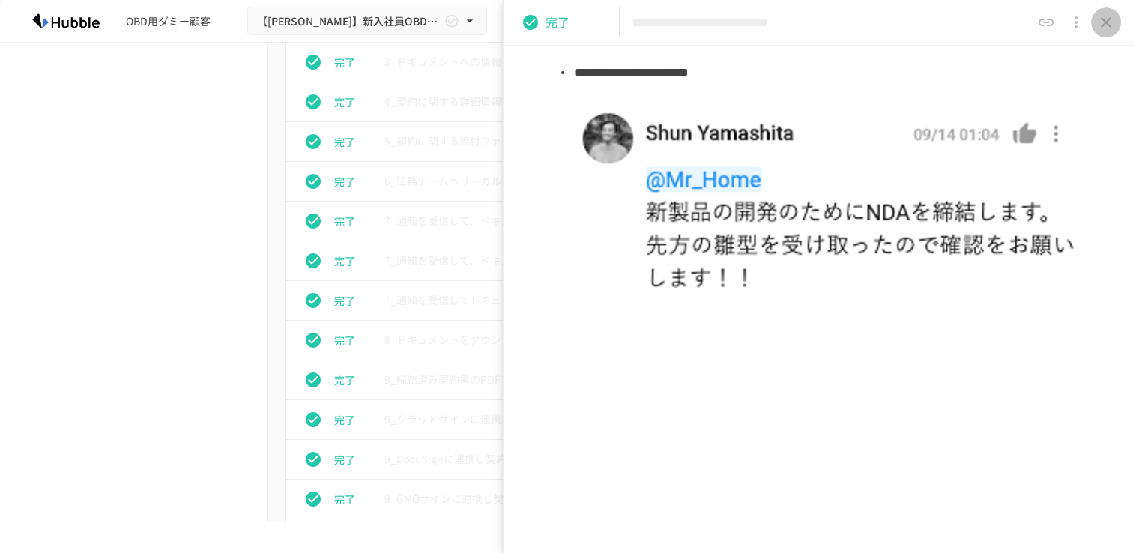
click at [1107, 26] on icon "close drawer" at bounding box center [1106, 22] width 18 height 18
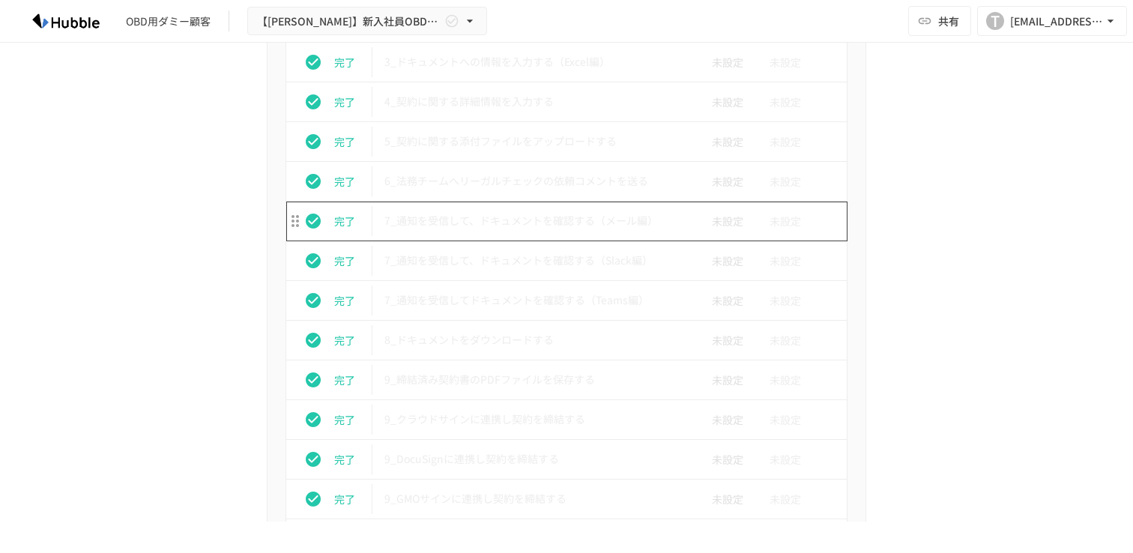
click at [570, 232] on td "7_通知を受信して、ドキュメントを確認する（メール編）" at bounding box center [534, 222] width 325 height 40
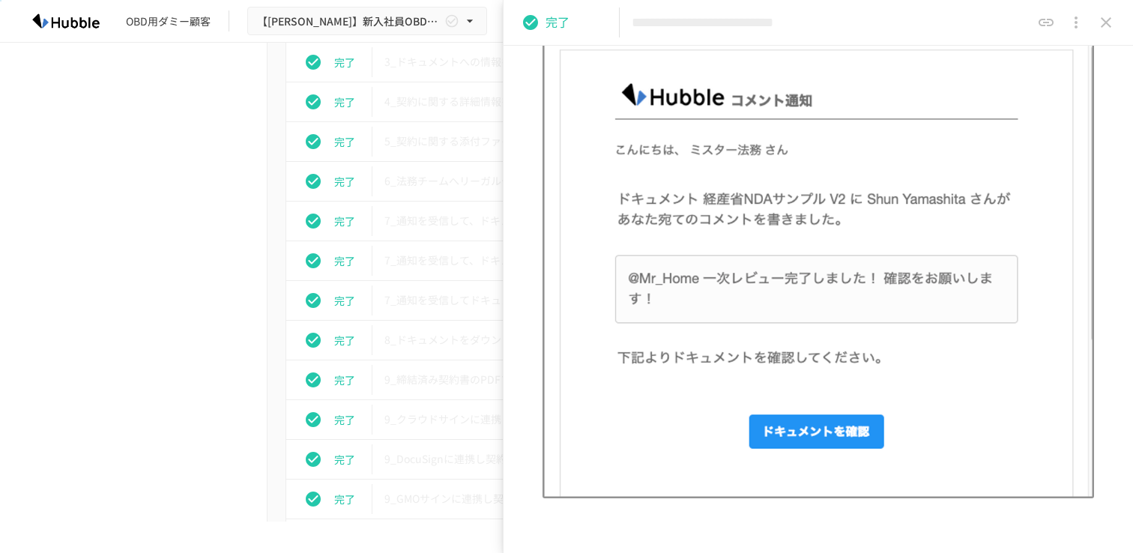
scroll to position [294, 0]
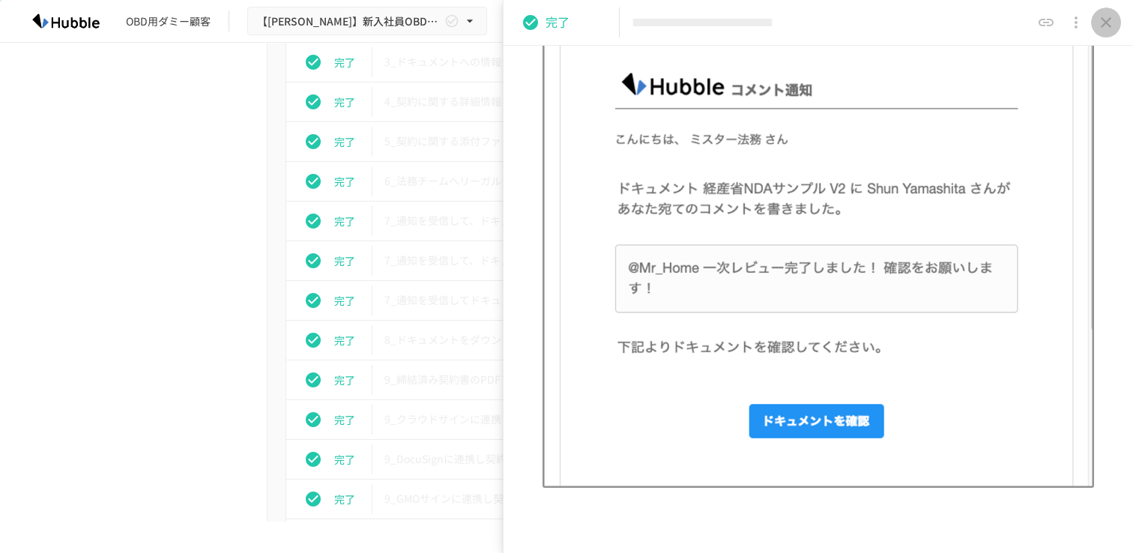
click at [1107, 26] on icon "close drawer" at bounding box center [1106, 22] width 18 height 18
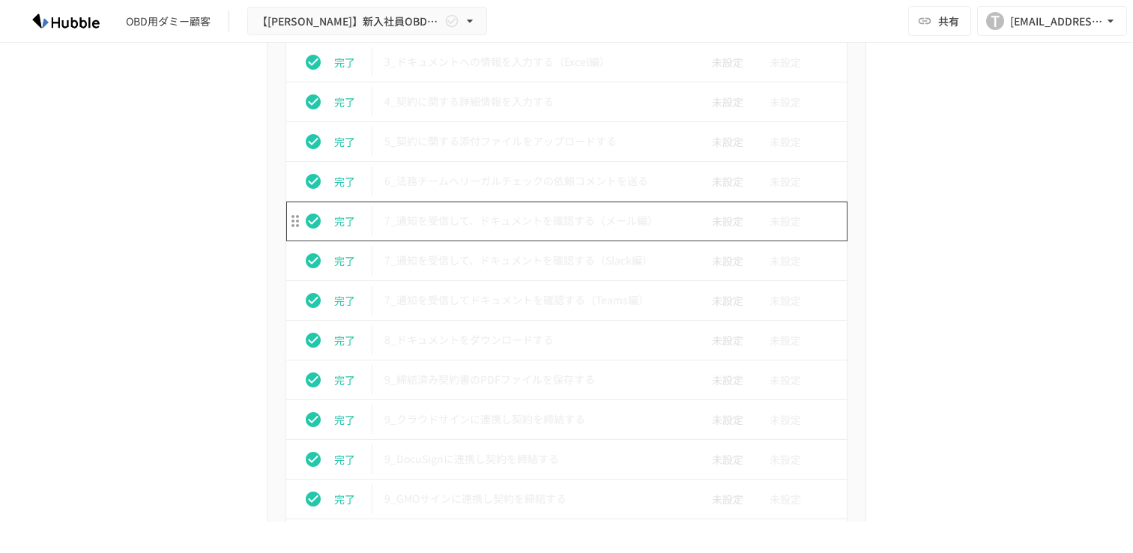
click at [514, 221] on p "7_通知を受信して、ドキュメントを確認する（メール編）" at bounding box center [534, 220] width 301 height 19
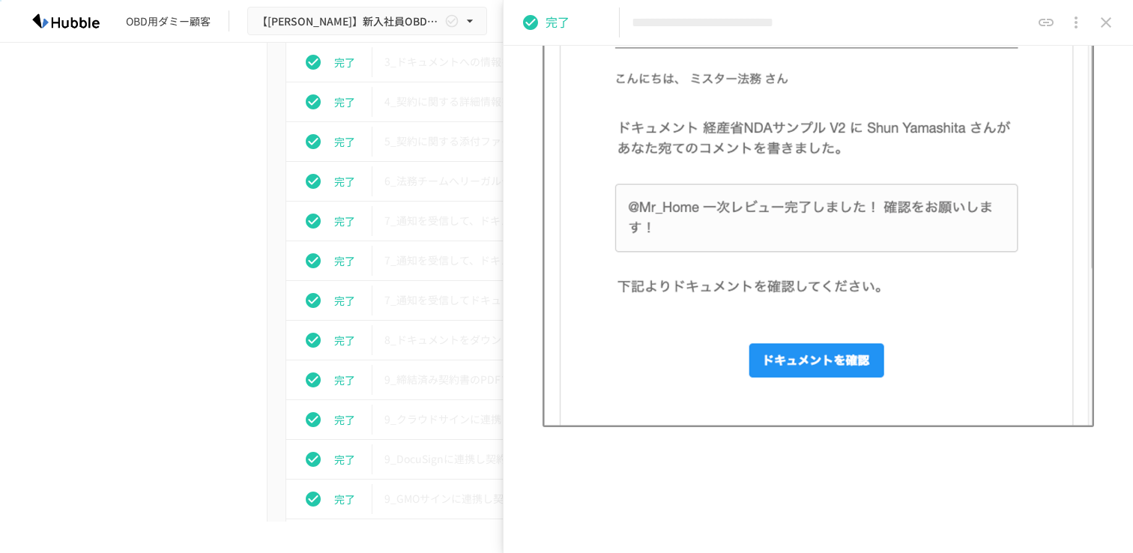
scroll to position [361, 0]
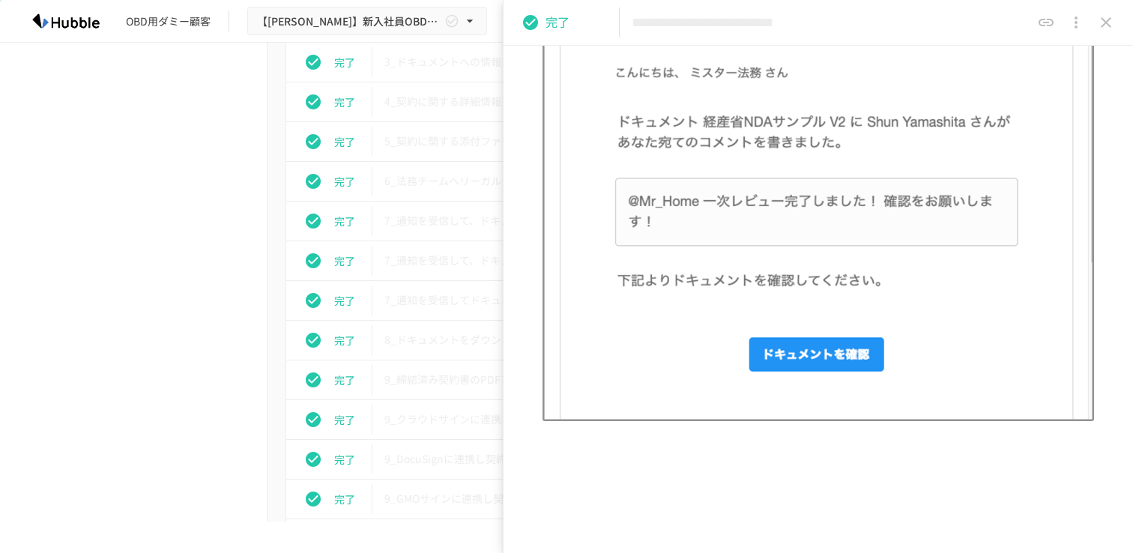
click at [1106, 27] on icon "close drawer" at bounding box center [1106, 22] width 18 height 18
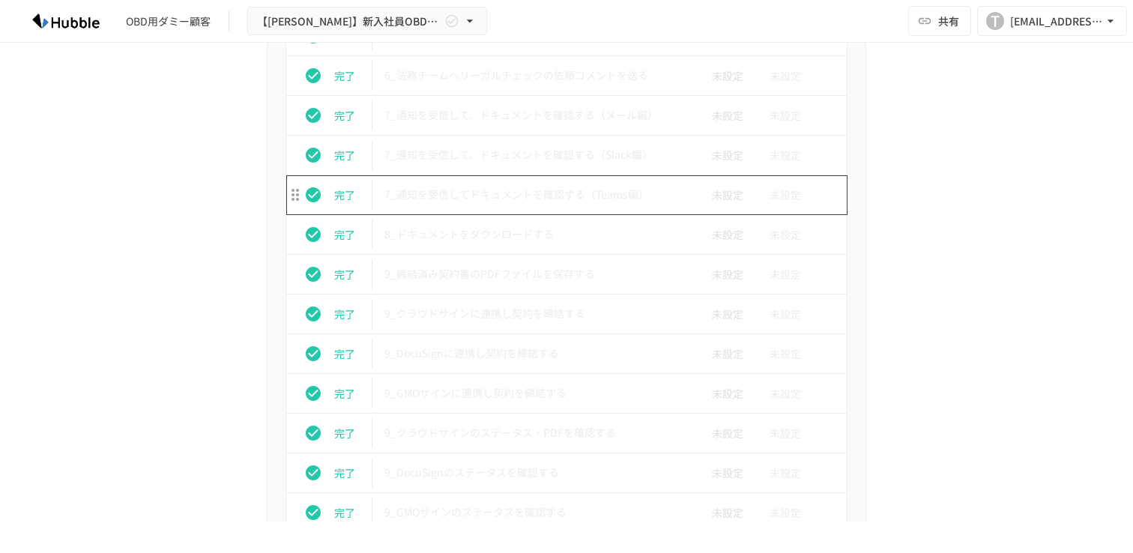
scroll to position [2983, 0]
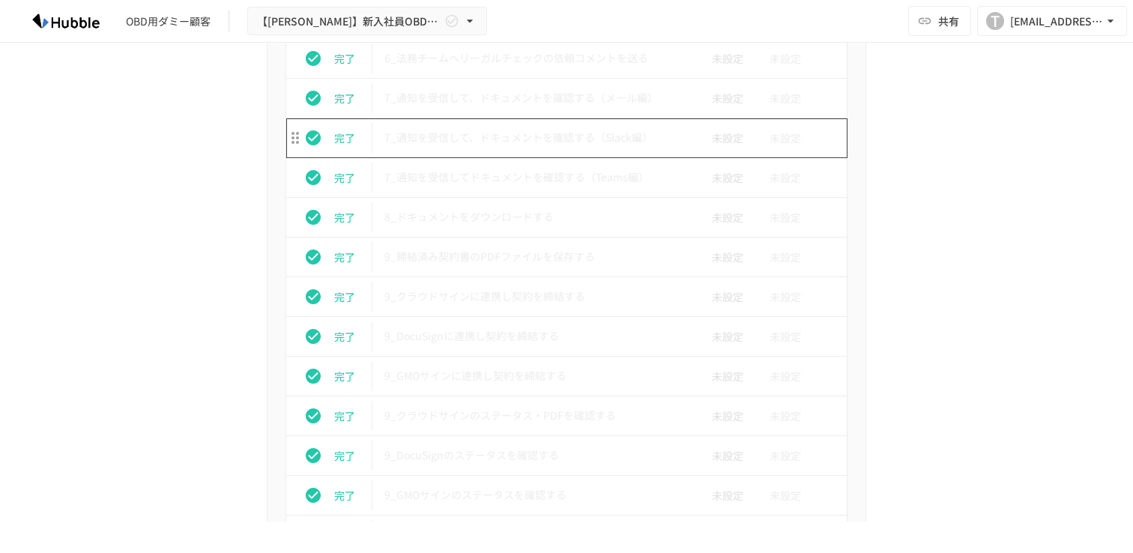
click at [568, 133] on p "7_通知を受信して、ドキュメントを確認する（Slack編）" at bounding box center [534, 137] width 301 height 19
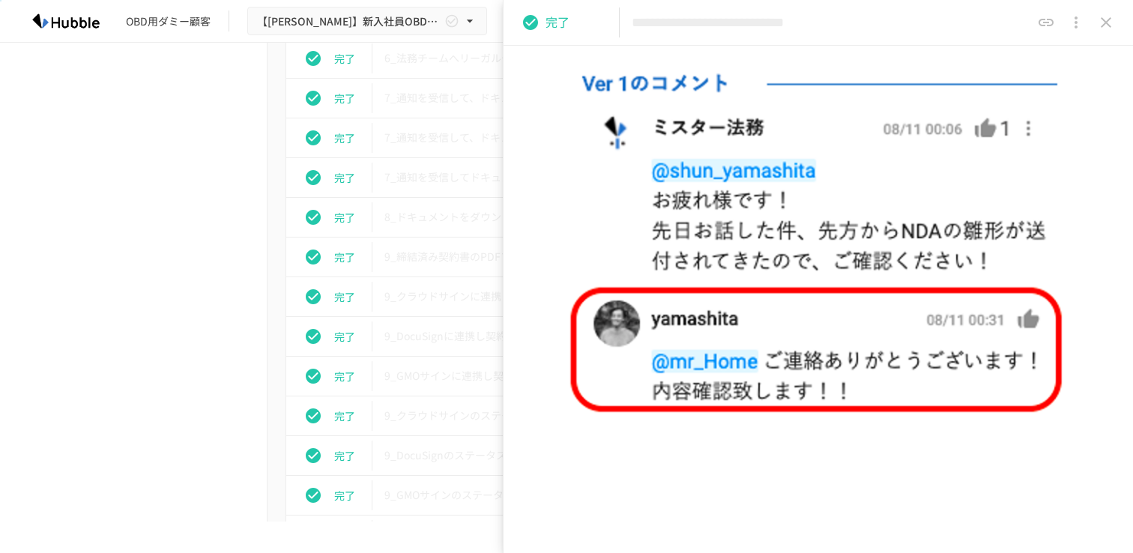
scroll to position [1156, 0]
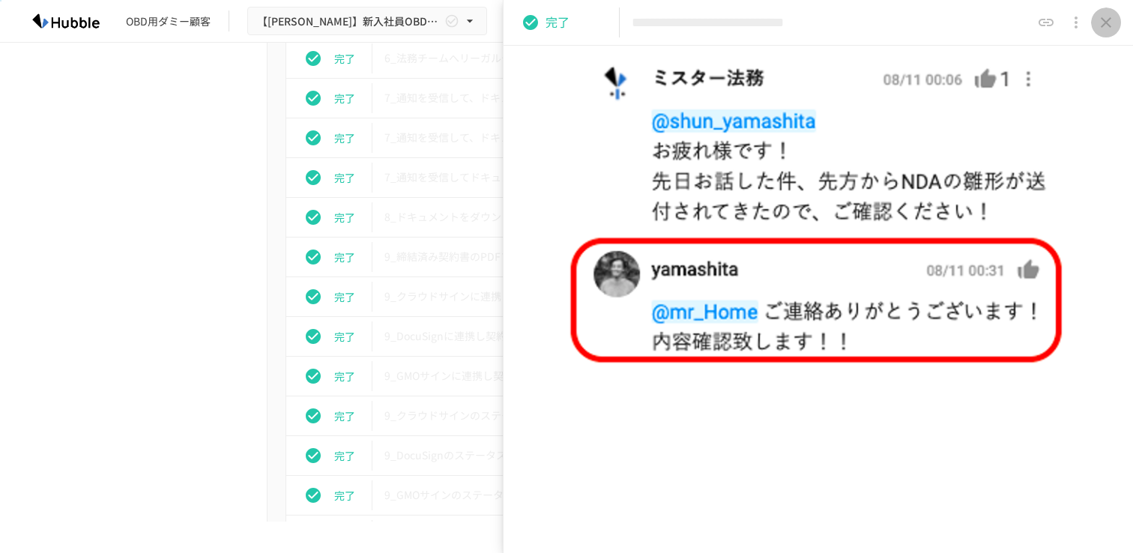
click at [1110, 25] on icon "close drawer" at bounding box center [1106, 22] width 18 height 18
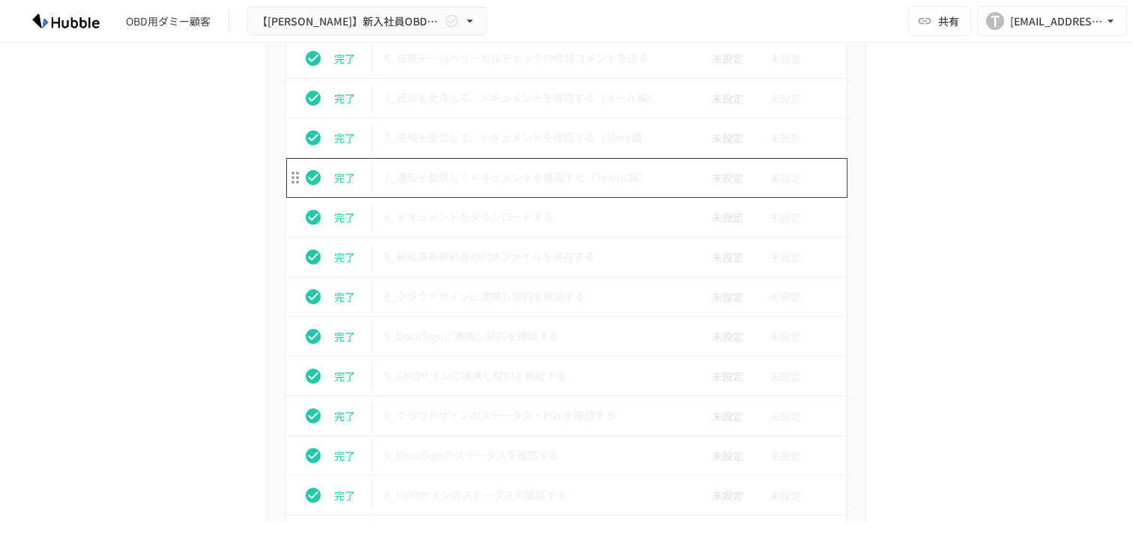
click at [532, 190] on td "7_通知を受信してドキュメントを確認する（Teams編）" at bounding box center [534, 178] width 325 height 40
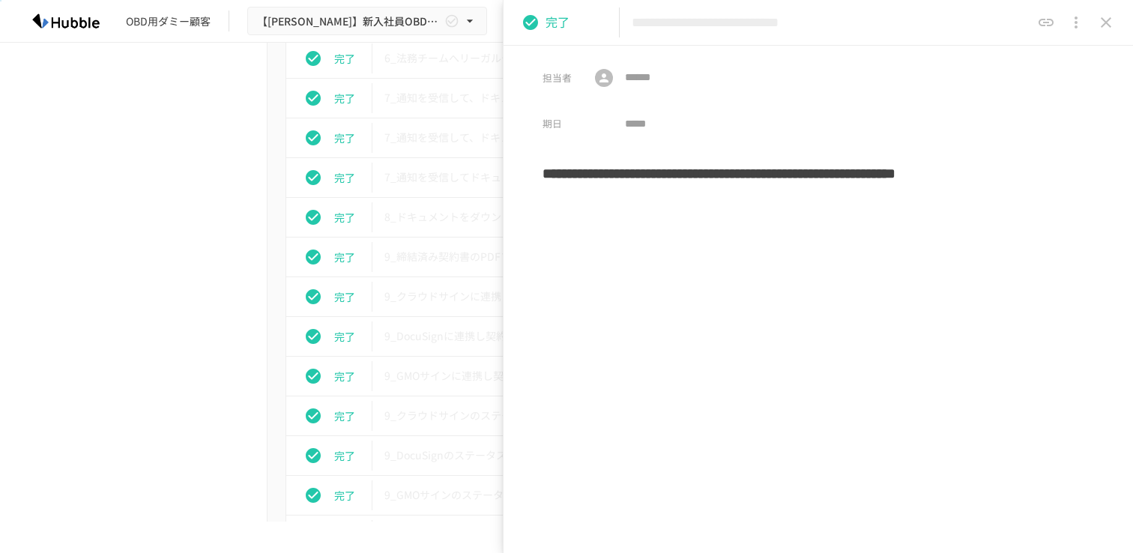
click at [1104, 21] on icon "close drawer" at bounding box center [1106, 22] width 10 height 10
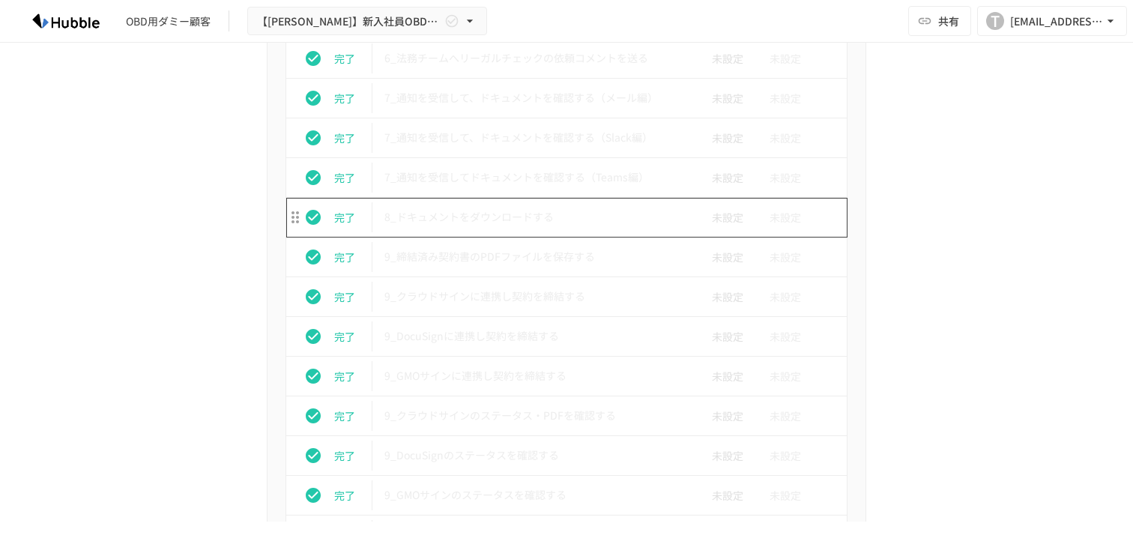
click at [508, 226] on p "8_ドキュメントをダウンロードする" at bounding box center [534, 217] width 301 height 19
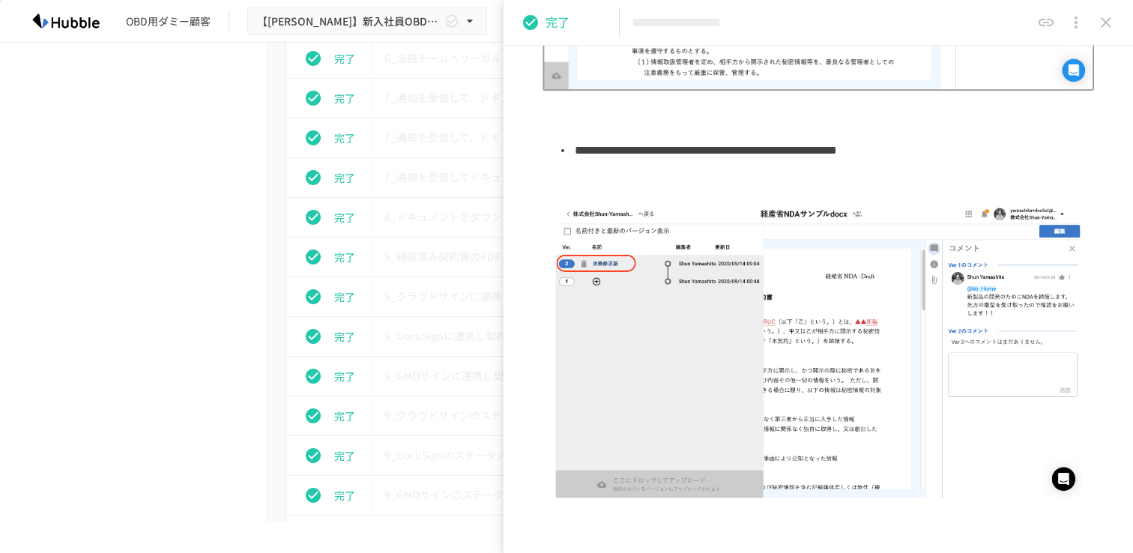
scroll to position [465, 0]
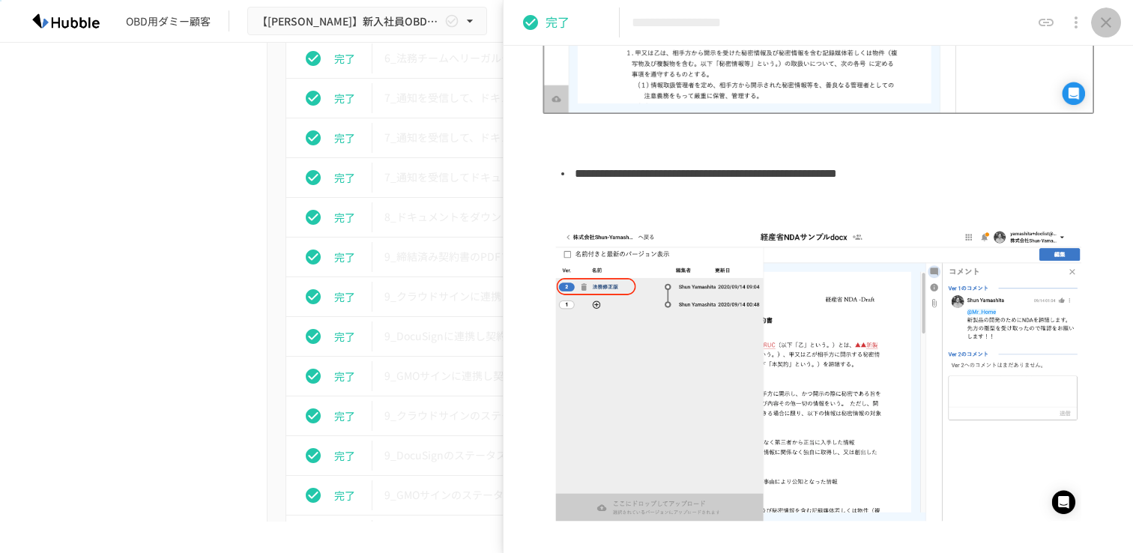
click at [1110, 26] on icon "close drawer" at bounding box center [1106, 22] width 10 height 10
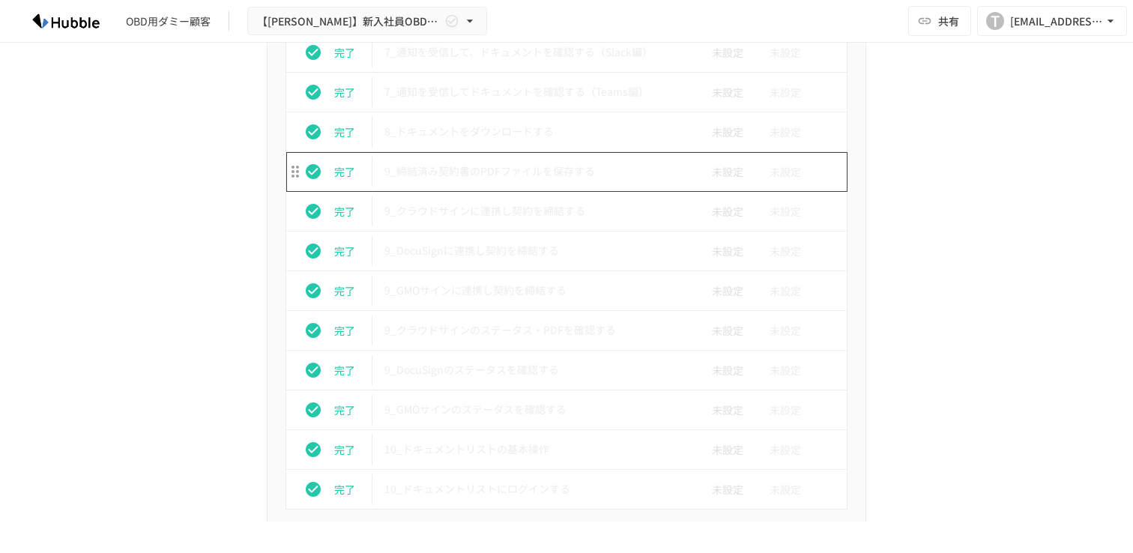
scroll to position [3076, 0]
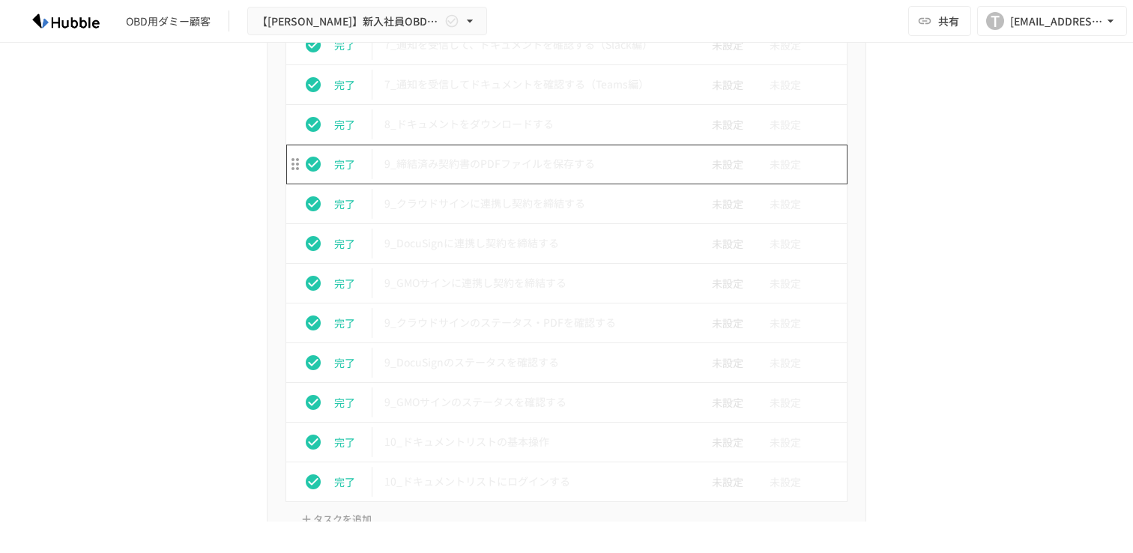
click at [541, 177] on td "9_締結済み契約書のPDFファイルを保存する" at bounding box center [534, 165] width 325 height 40
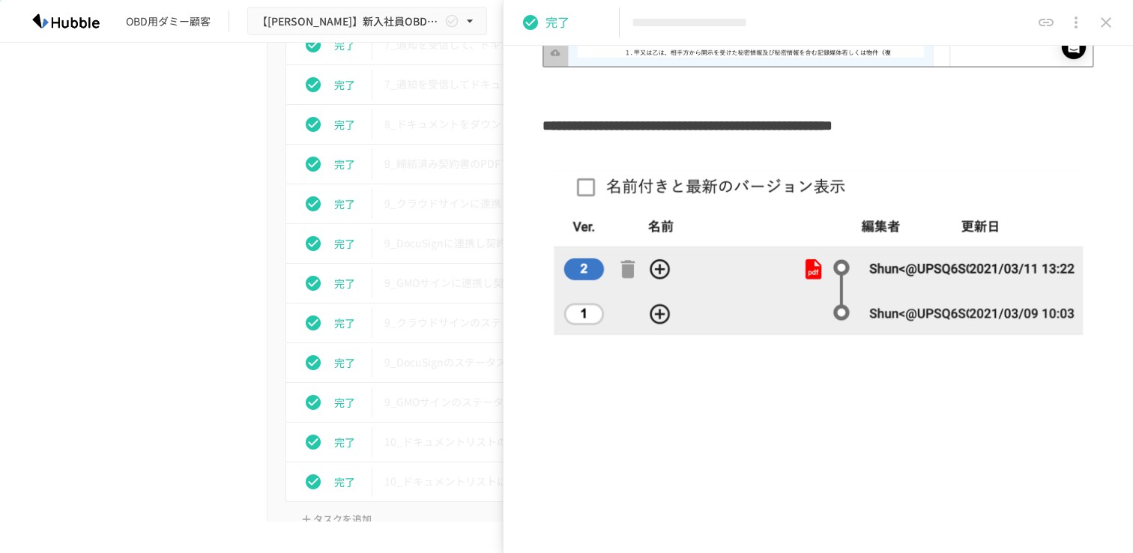
scroll to position [459, 0]
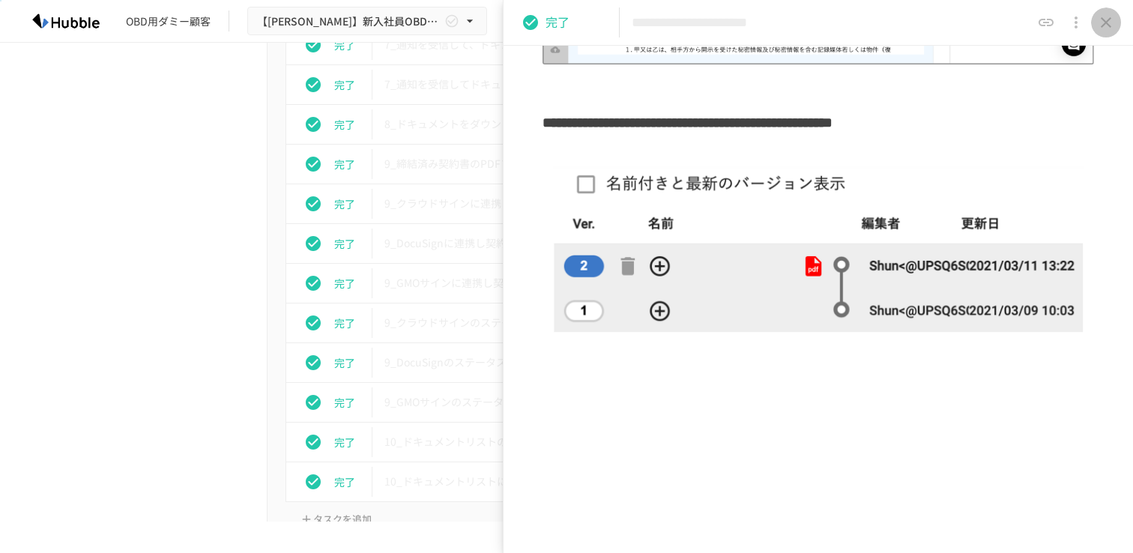
click at [1113, 23] on icon "close drawer" at bounding box center [1106, 22] width 18 height 18
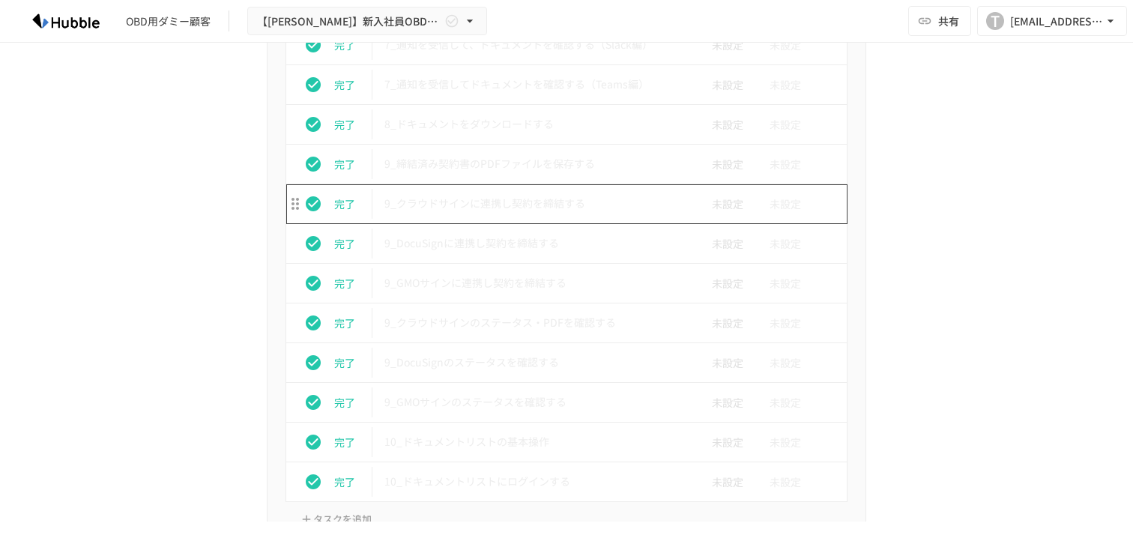
click at [528, 211] on p "9_クラウドサインに連携し契約を締結する" at bounding box center [534, 203] width 301 height 19
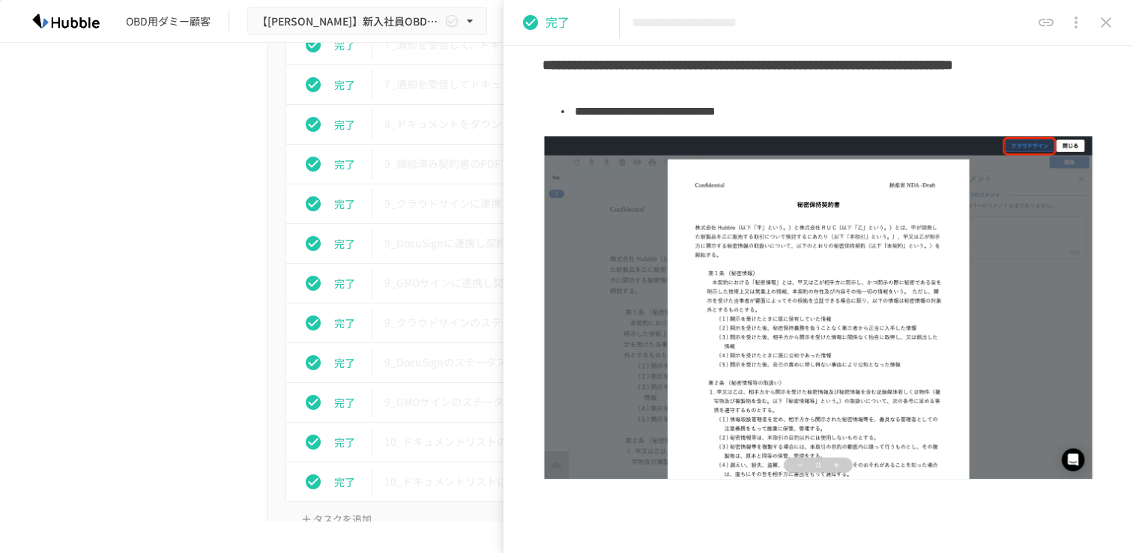
scroll to position [539, 0]
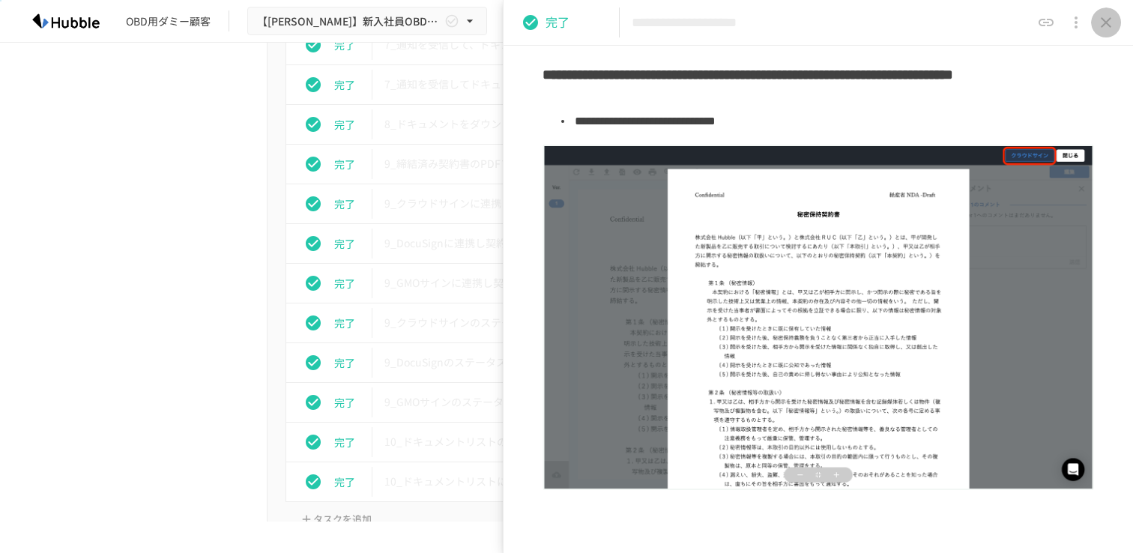
click at [1107, 19] on icon "close drawer" at bounding box center [1106, 22] width 18 height 18
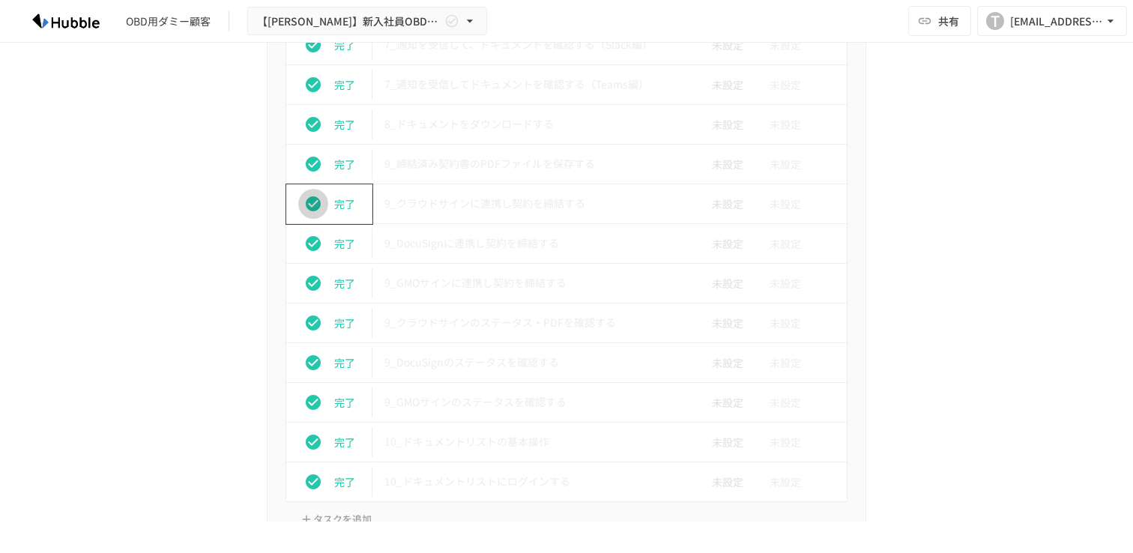
click at [316, 205] on icon "status" at bounding box center [313, 203] width 15 height 15
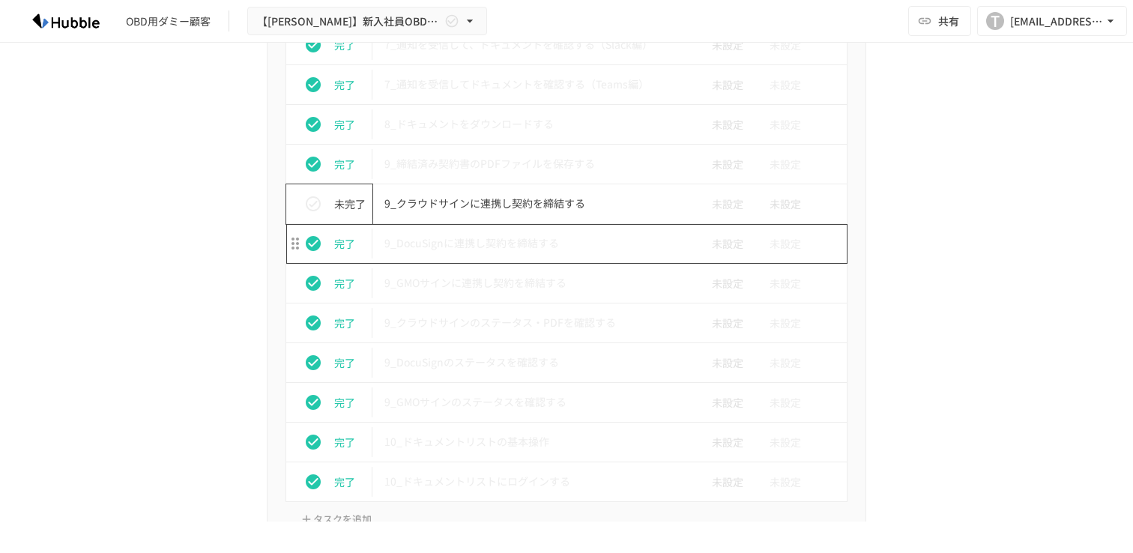
click at [497, 248] on p "9_DocuSignに連携し契約を締結する" at bounding box center [534, 243] width 301 height 19
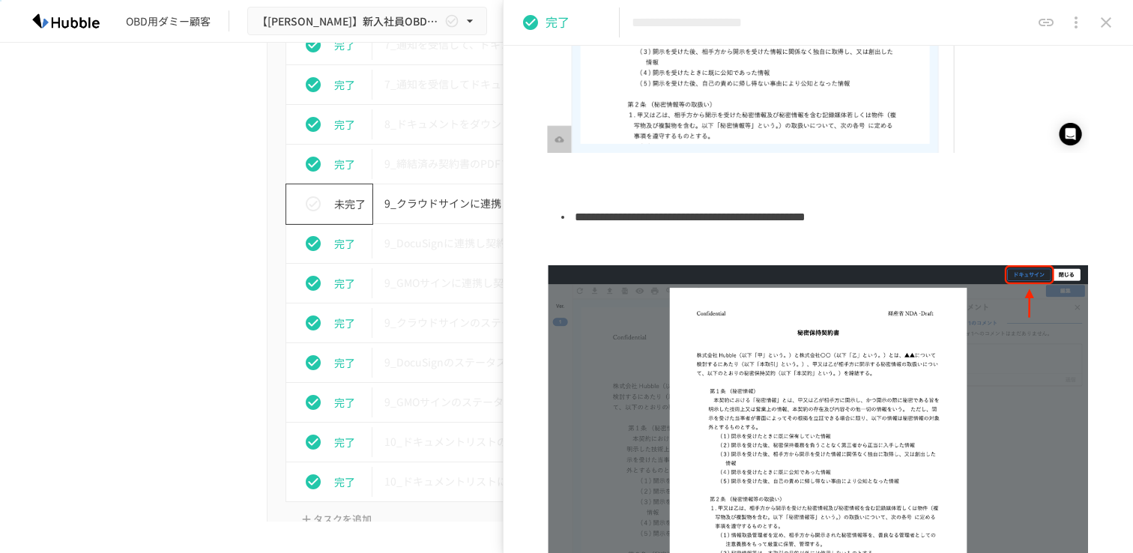
scroll to position [690, 0]
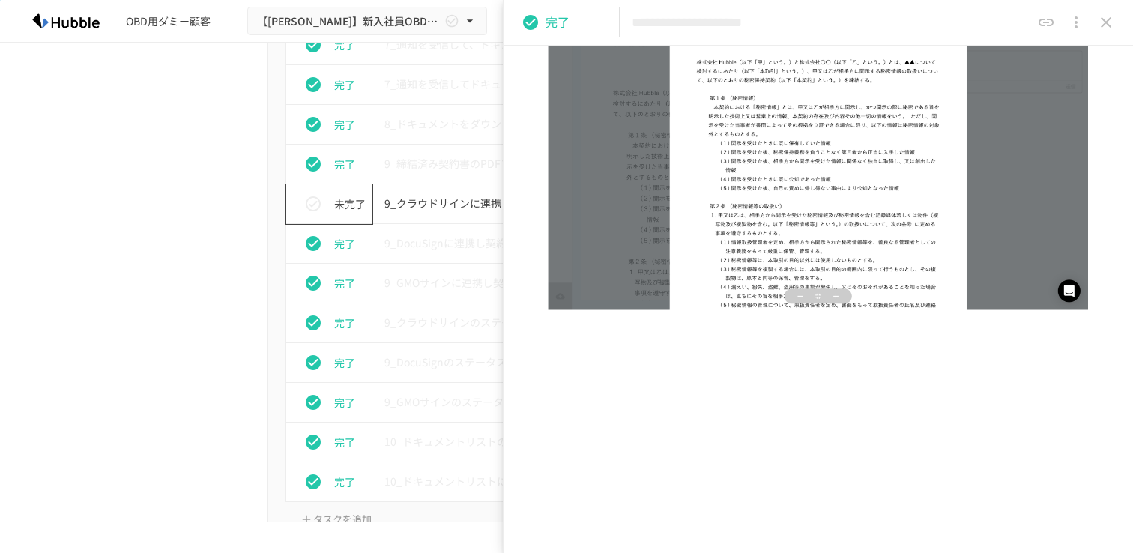
click at [1099, 37] on div "**********" at bounding box center [817, 23] width 629 height 46
click at [1111, 26] on icon "close drawer" at bounding box center [1106, 22] width 18 height 18
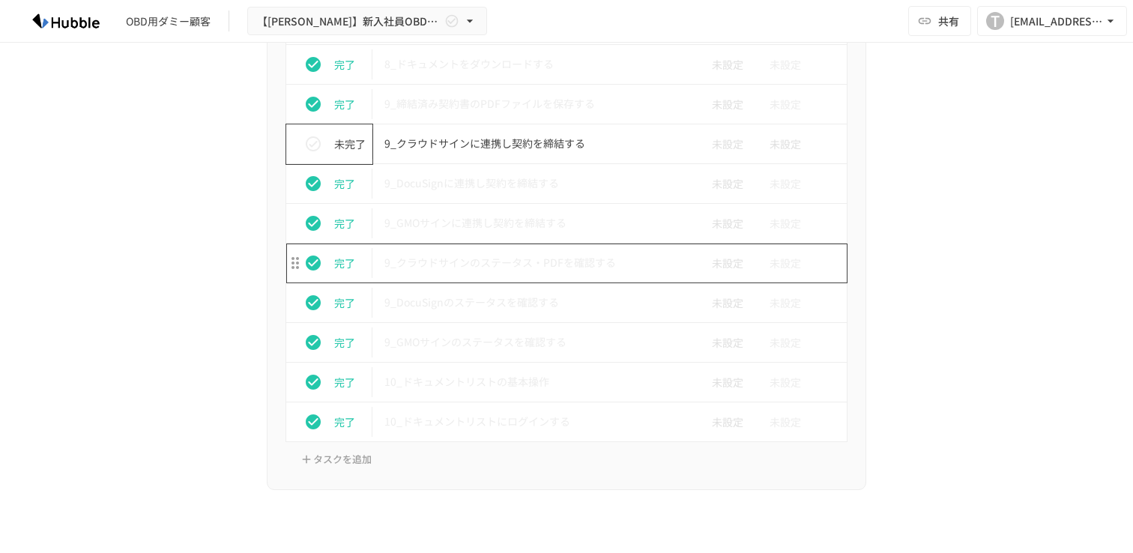
scroll to position [3161, 0]
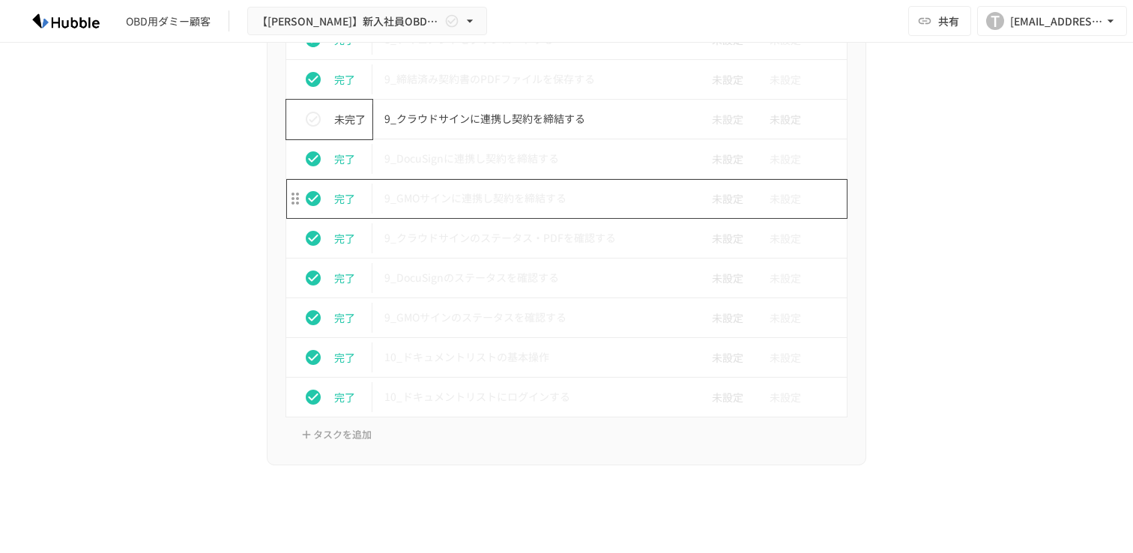
click at [514, 208] on p "9_GMOサインに連携し契約を締結する" at bounding box center [534, 198] width 301 height 19
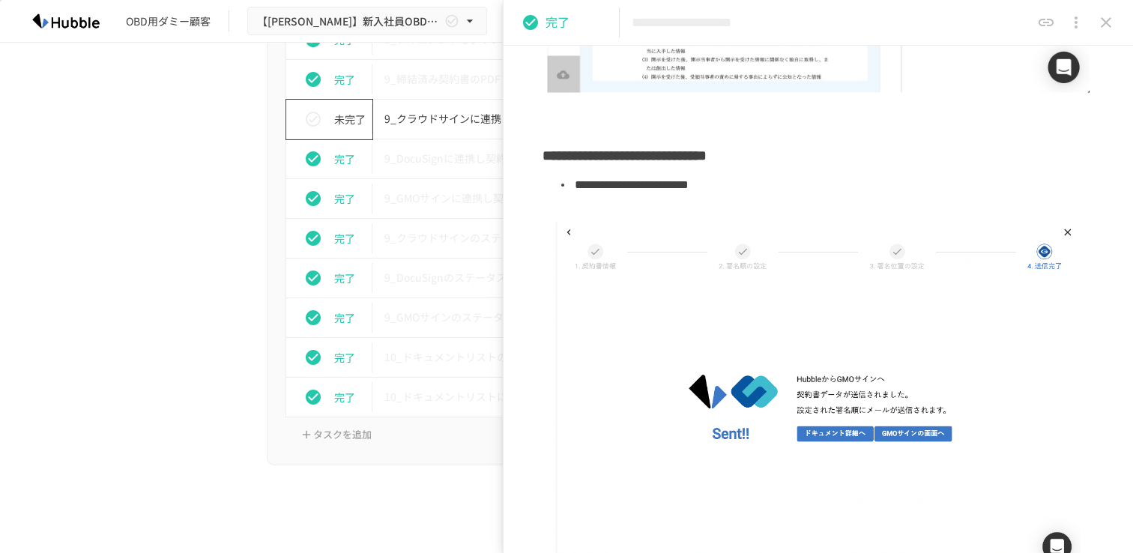
scroll to position [745, 0]
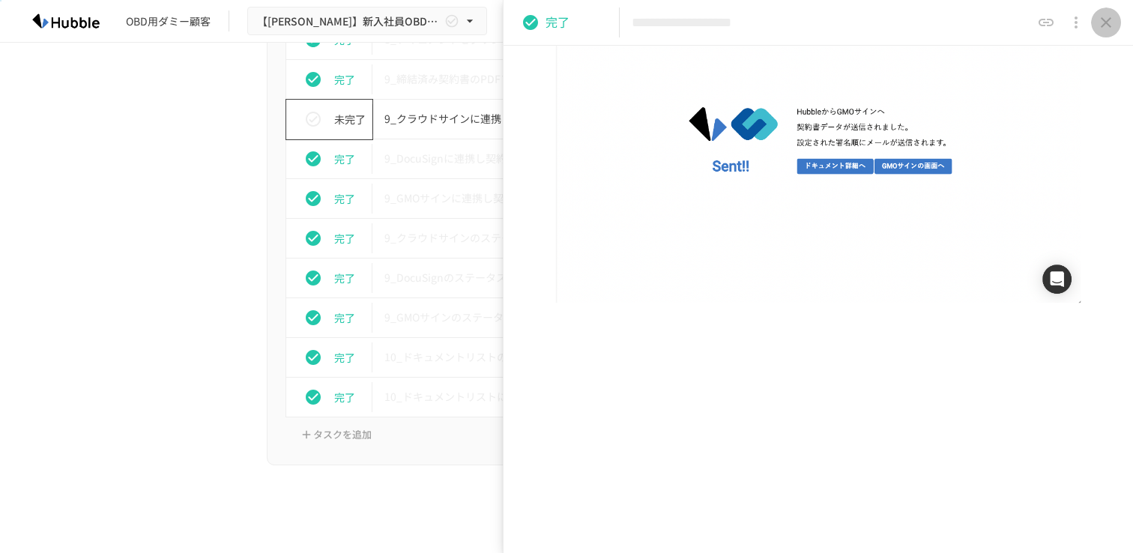
click at [1108, 28] on icon "close drawer" at bounding box center [1106, 22] width 18 height 18
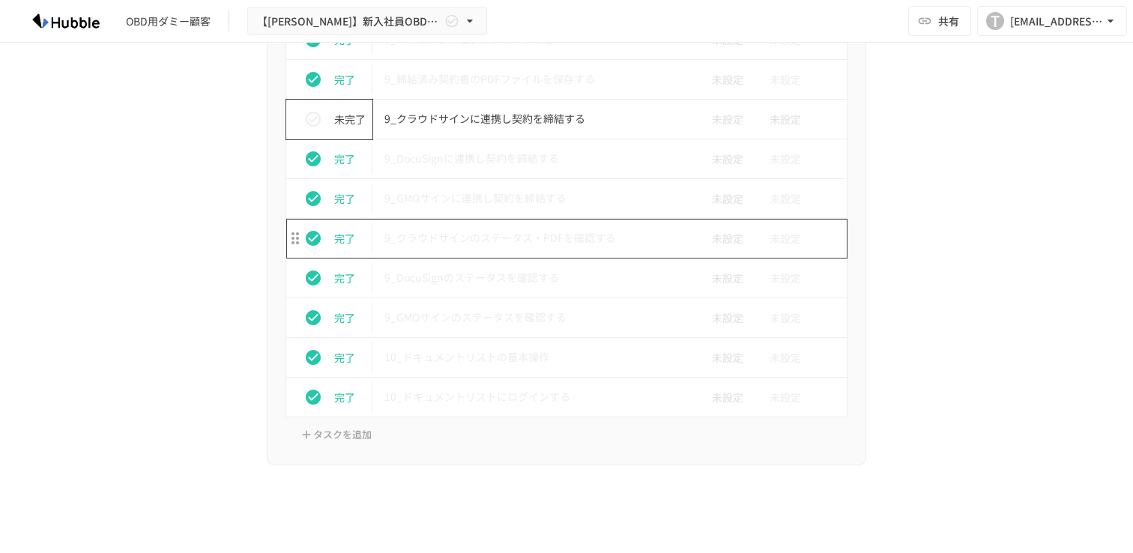
click at [526, 245] on p "9_クラウドサインのステータス・PDFを確認する" at bounding box center [534, 237] width 301 height 19
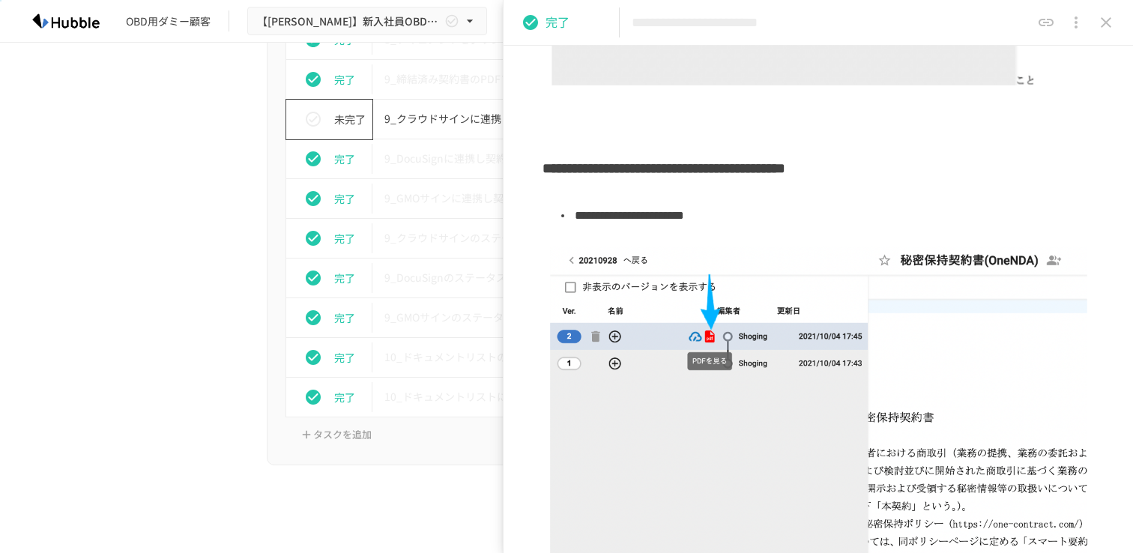
scroll to position [1091, 0]
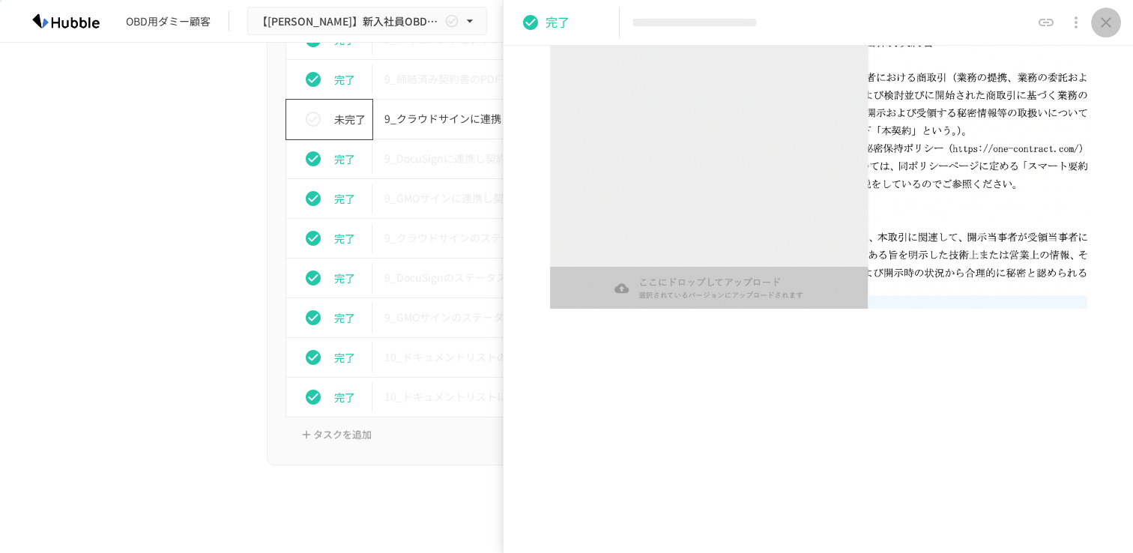
click at [1104, 22] on icon "close drawer" at bounding box center [1106, 22] width 18 height 18
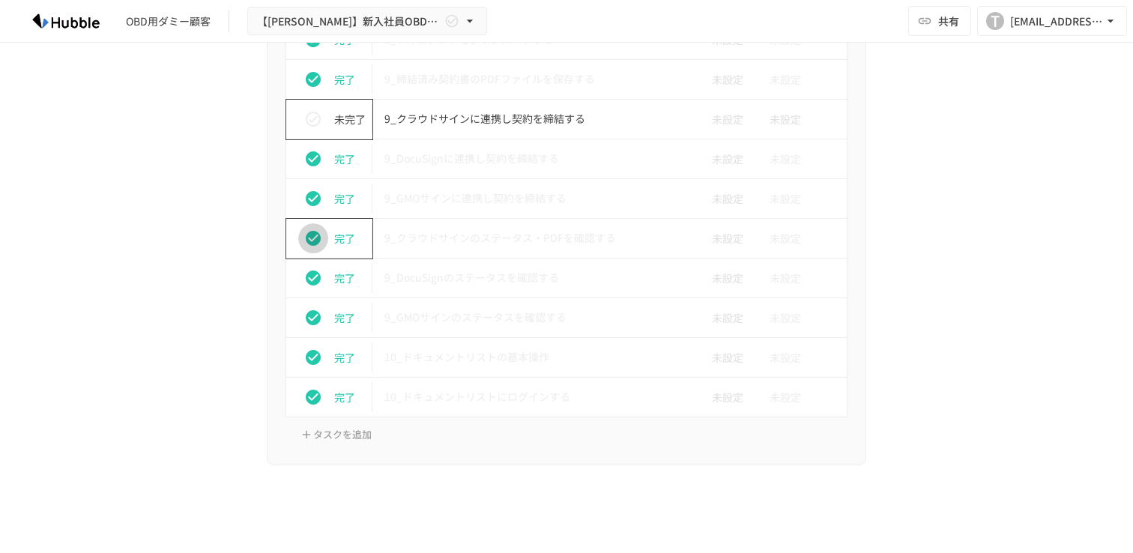
click at [317, 240] on icon "status" at bounding box center [313, 238] width 15 height 15
click at [508, 285] on p "9_DocuSignのステータスを確認する" at bounding box center [534, 277] width 301 height 19
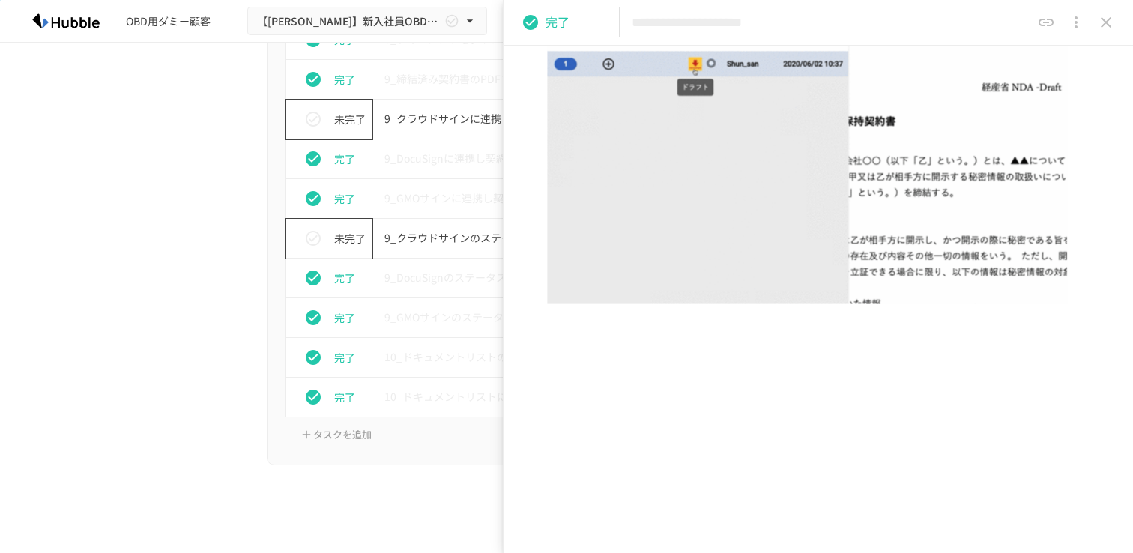
scroll to position [287, 0]
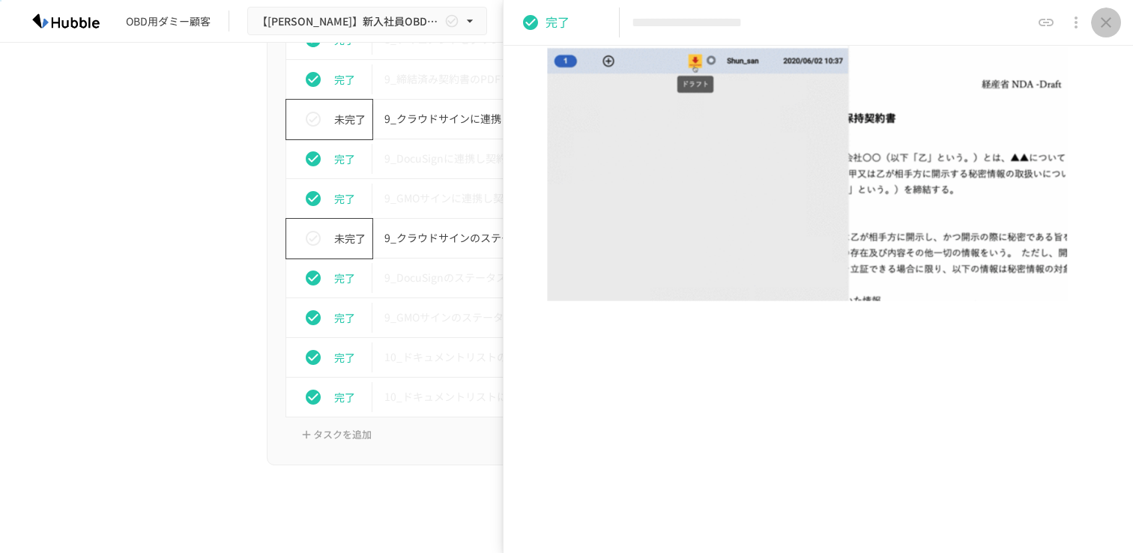
click at [1106, 22] on icon "close drawer" at bounding box center [1106, 22] width 10 height 10
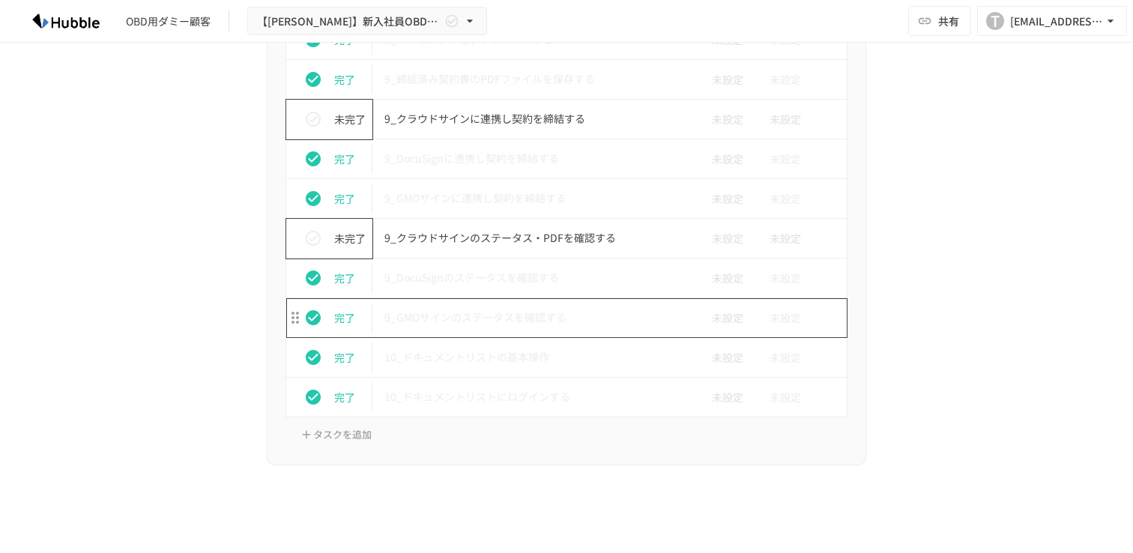
click at [432, 324] on p "9_GMOサインのステータスを確認する" at bounding box center [534, 317] width 301 height 19
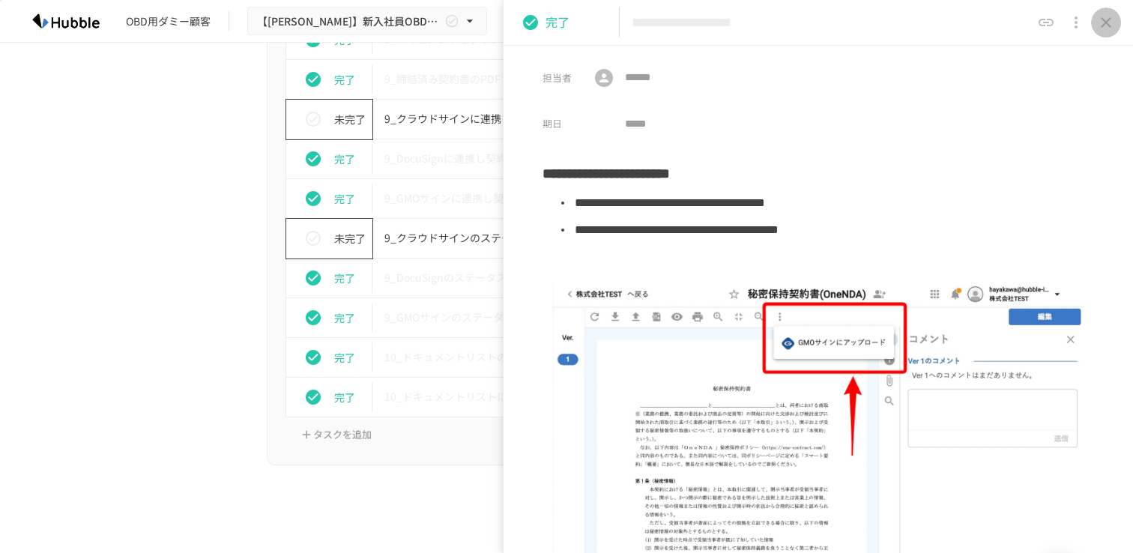
click at [1107, 21] on icon "close drawer" at bounding box center [1106, 22] width 10 height 10
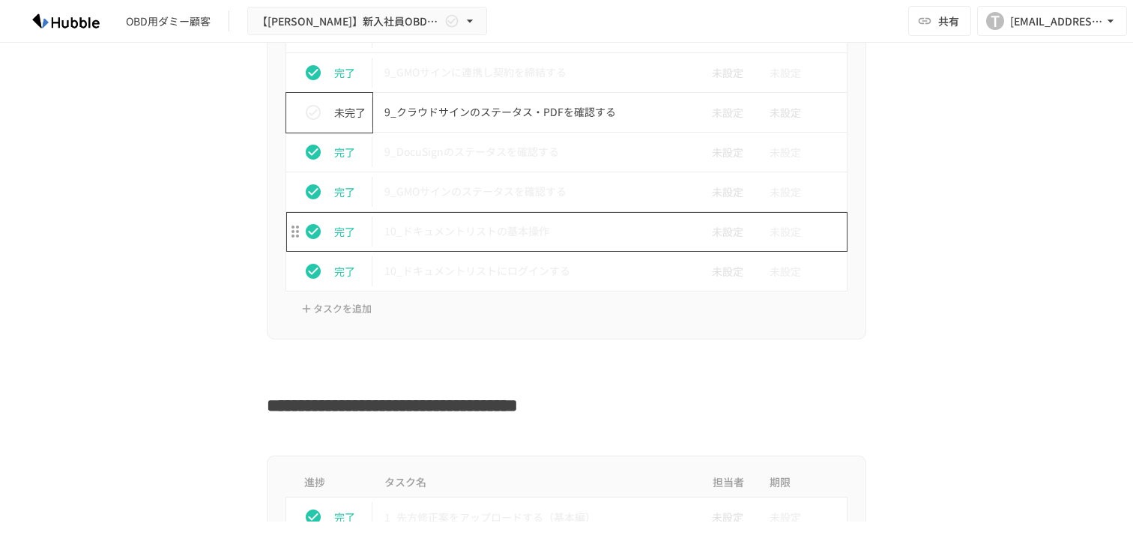
scroll to position [3291, 0]
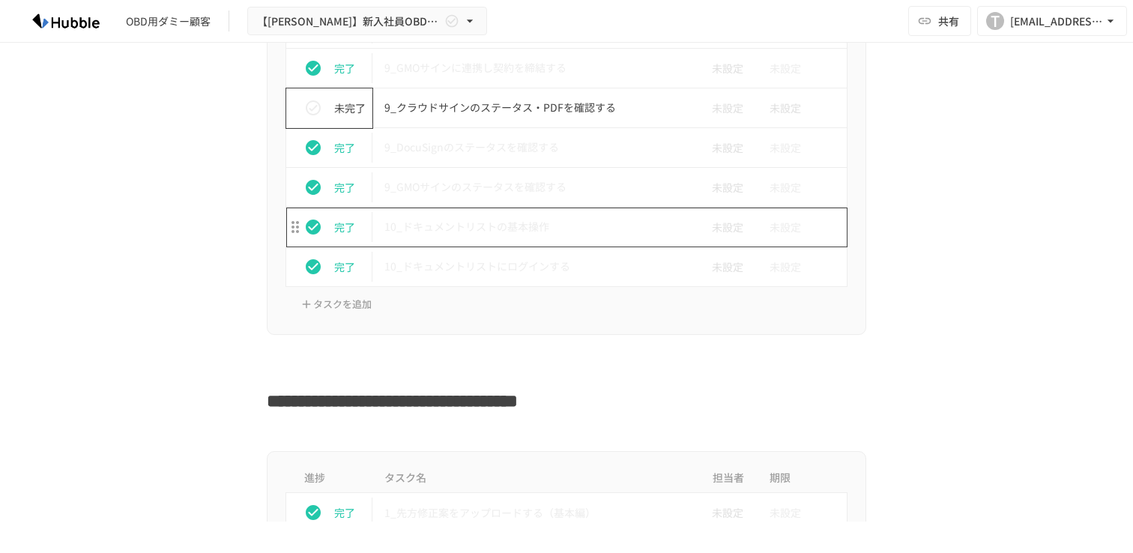
click at [513, 232] on p "10_ドキュメントリストの基本操作" at bounding box center [534, 226] width 301 height 19
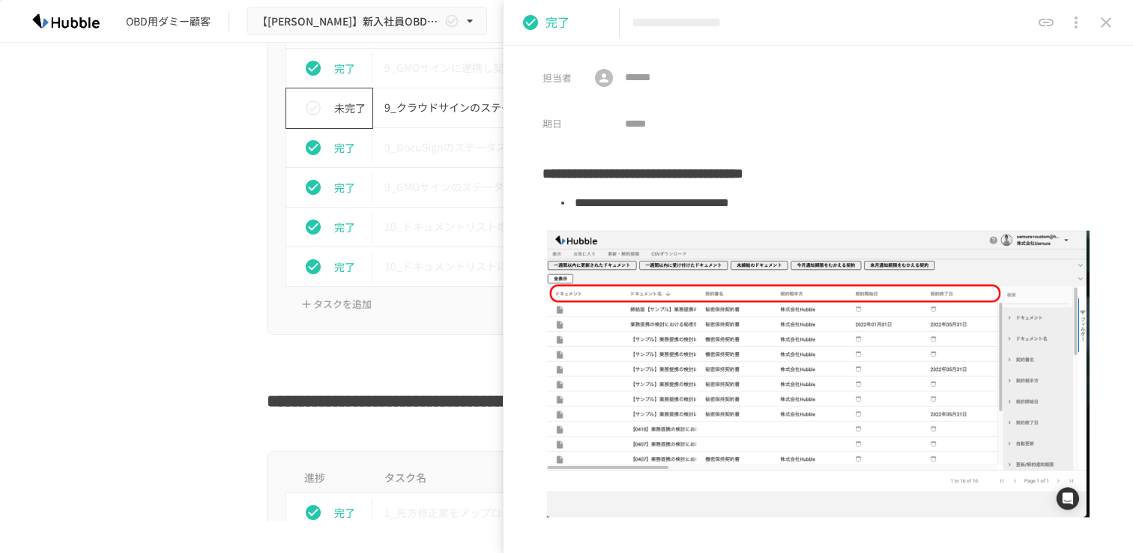
scroll to position [501, 0]
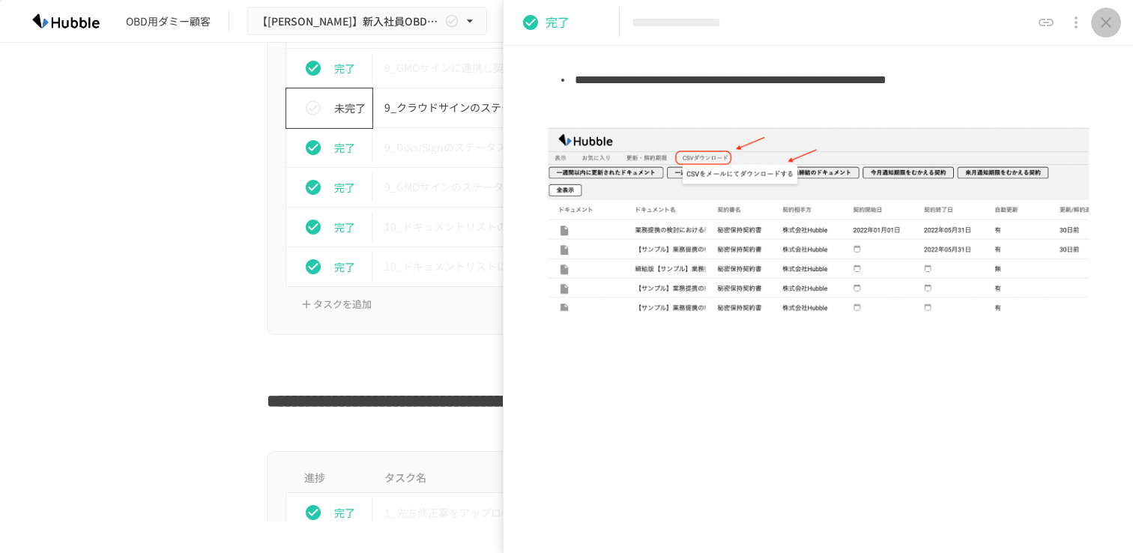
click at [1104, 15] on icon "close drawer" at bounding box center [1106, 22] width 18 height 18
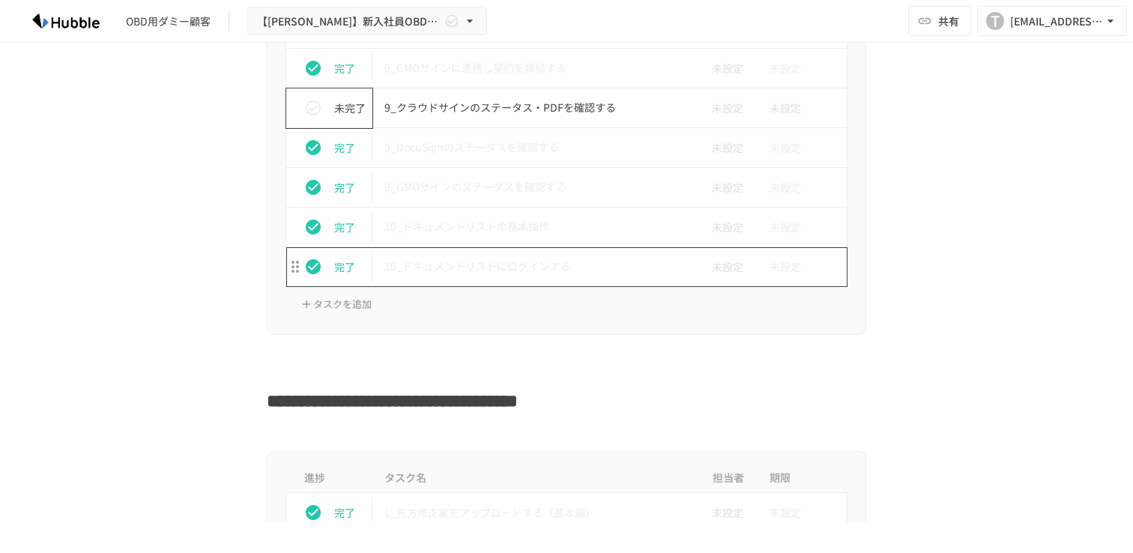
click at [494, 273] on p "10_ドキュメントリストにログインする" at bounding box center [534, 266] width 301 height 19
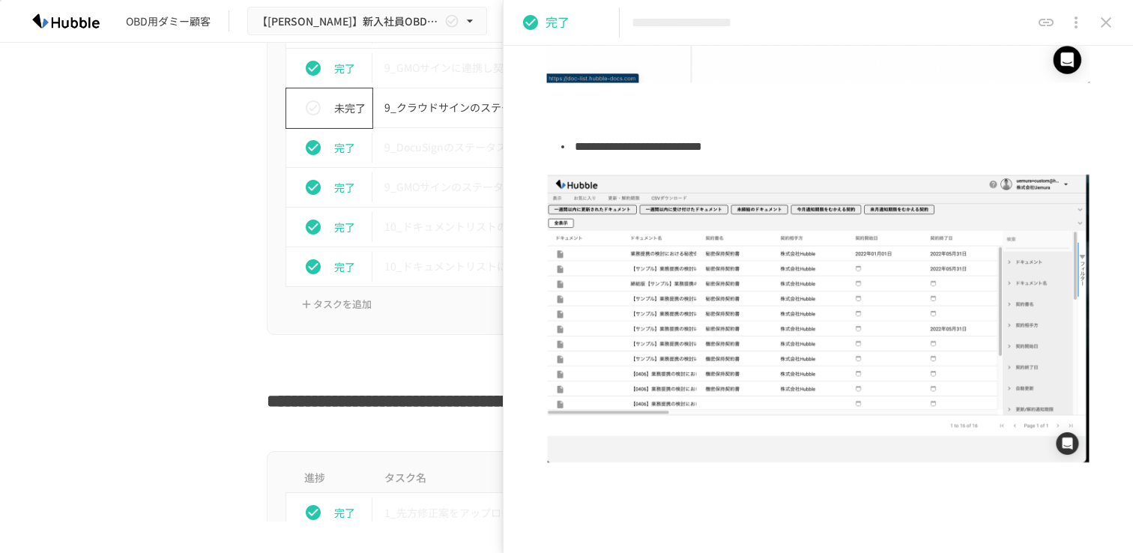
scroll to position [482, 0]
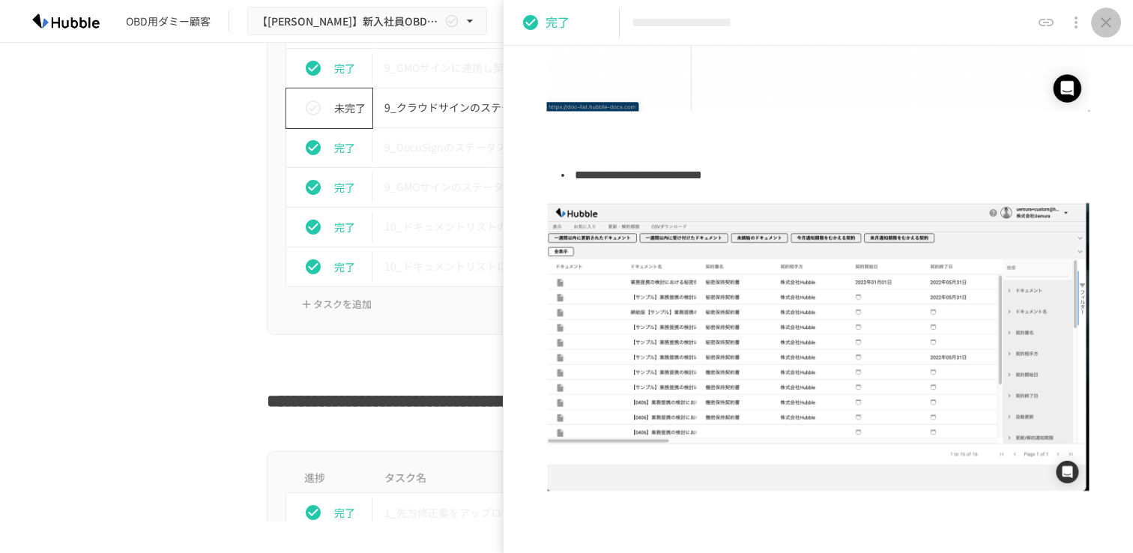
click at [1101, 15] on icon "close drawer" at bounding box center [1106, 22] width 18 height 18
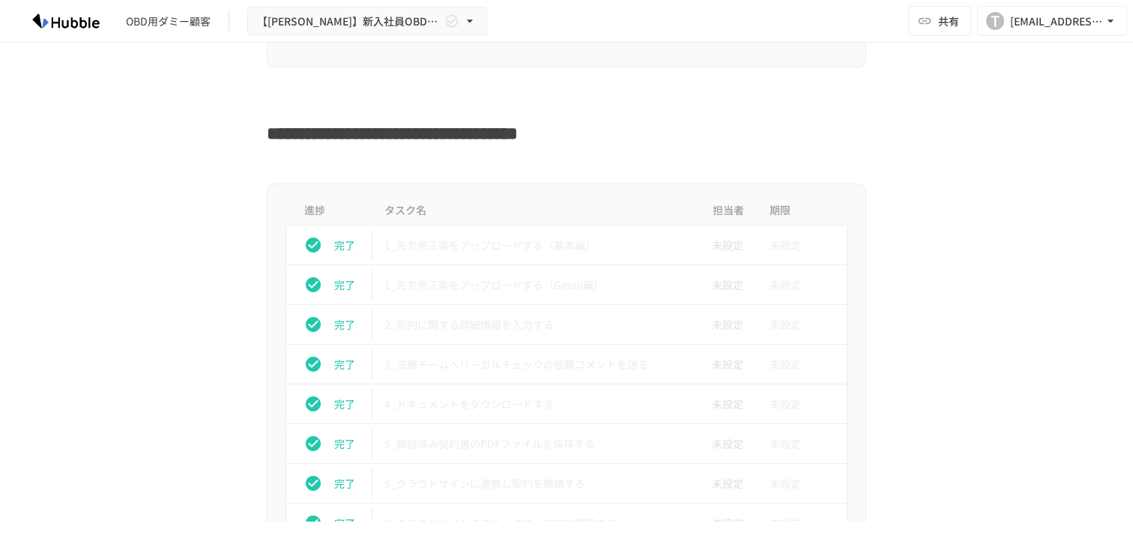
scroll to position [3594, 0]
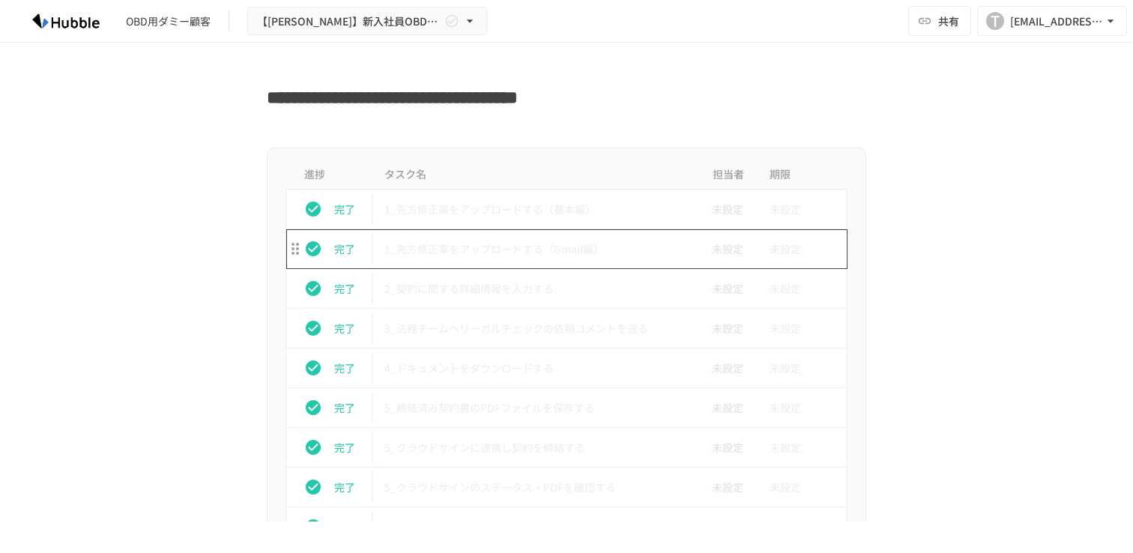
click at [529, 222] on td "1_先方修正案をアップロードする（基本編）" at bounding box center [534, 210] width 325 height 40
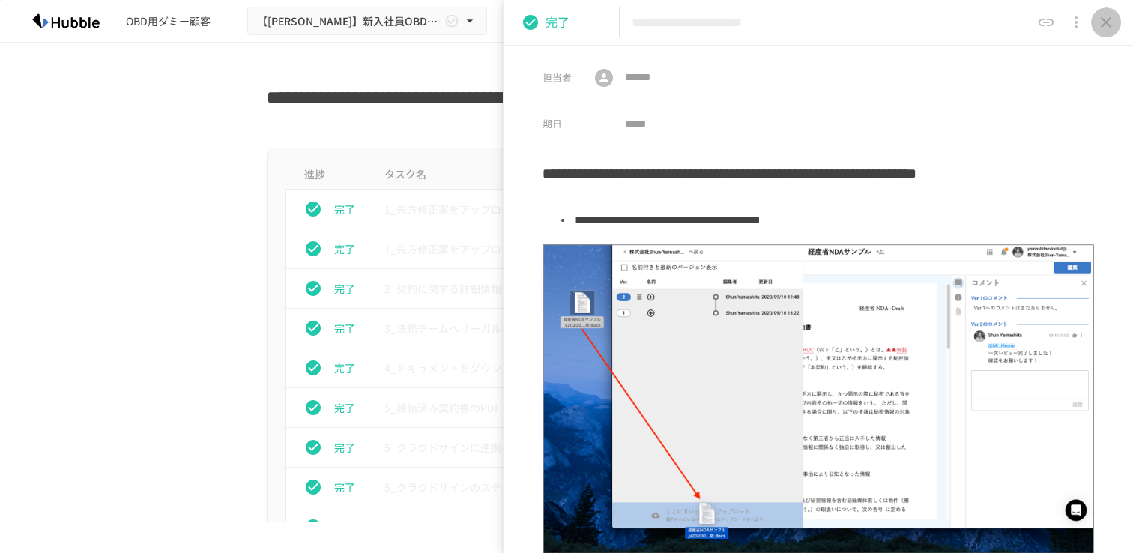
click at [1103, 22] on icon "close drawer" at bounding box center [1106, 22] width 18 height 18
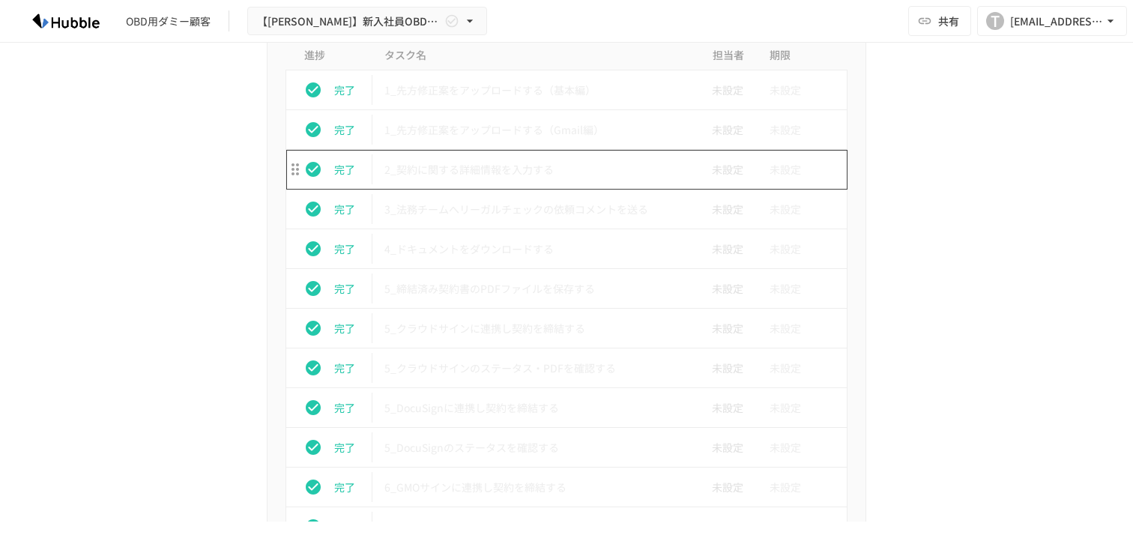
scroll to position [3715, 0]
click at [500, 125] on p "1_先方修正案をアップロードする（Gmail編）" at bounding box center [534, 128] width 301 height 19
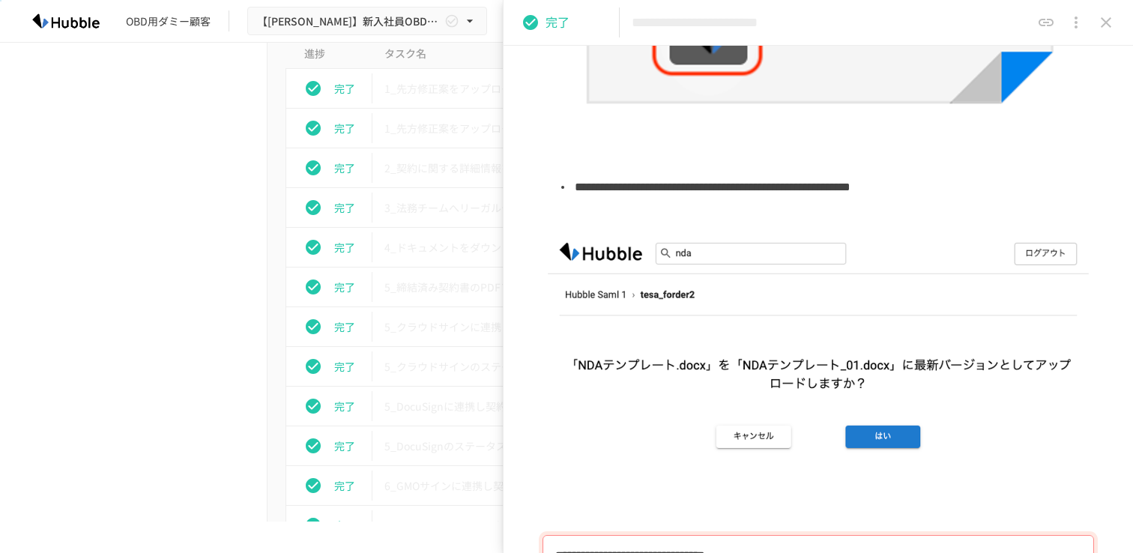
scroll to position [533, 0]
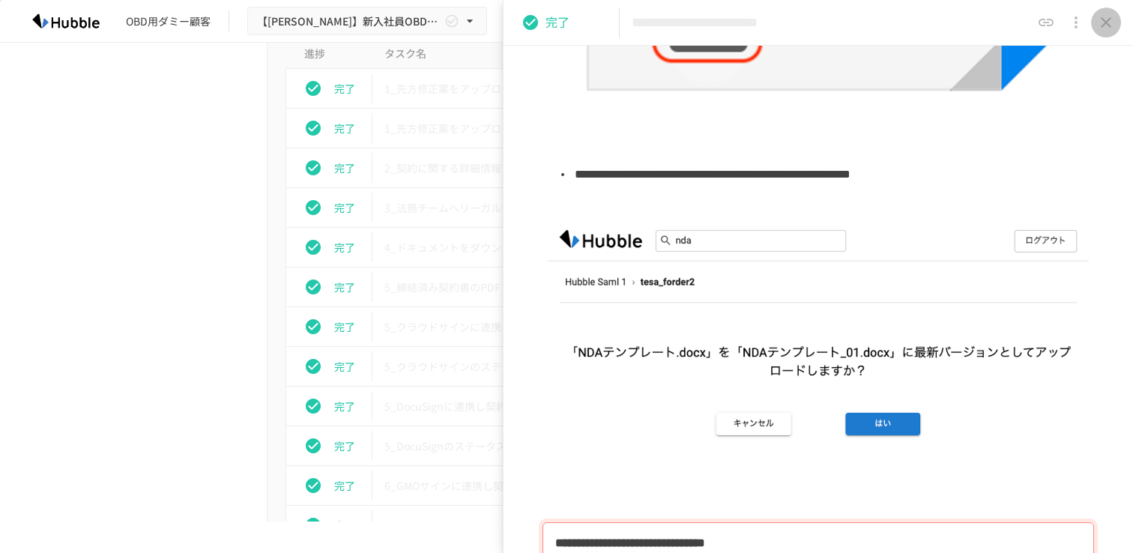
click at [1107, 22] on icon "close drawer" at bounding box center [1106, 22] width 18 height 18
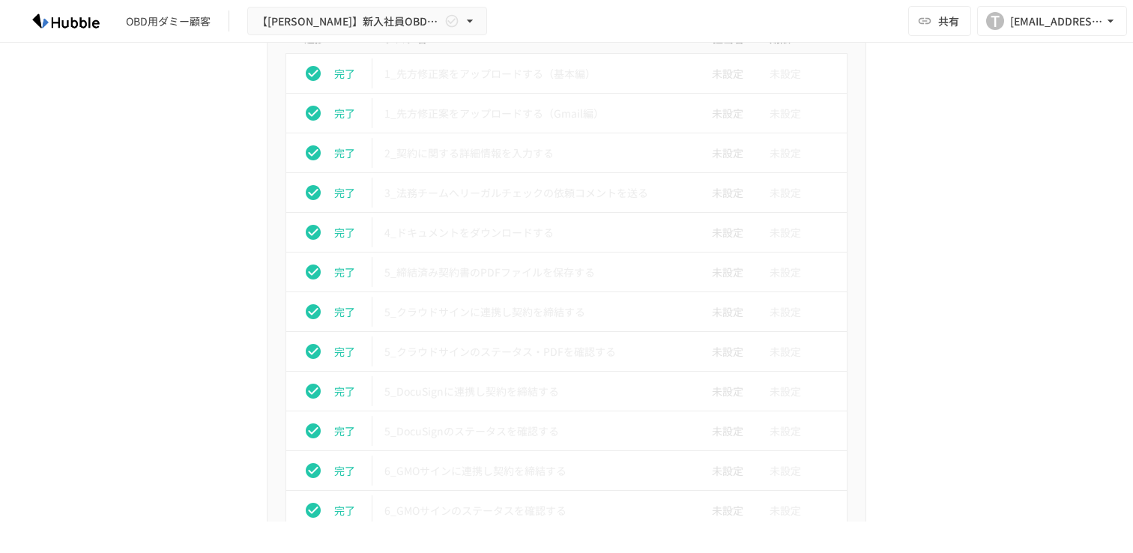
scroll to position [3727, 0]
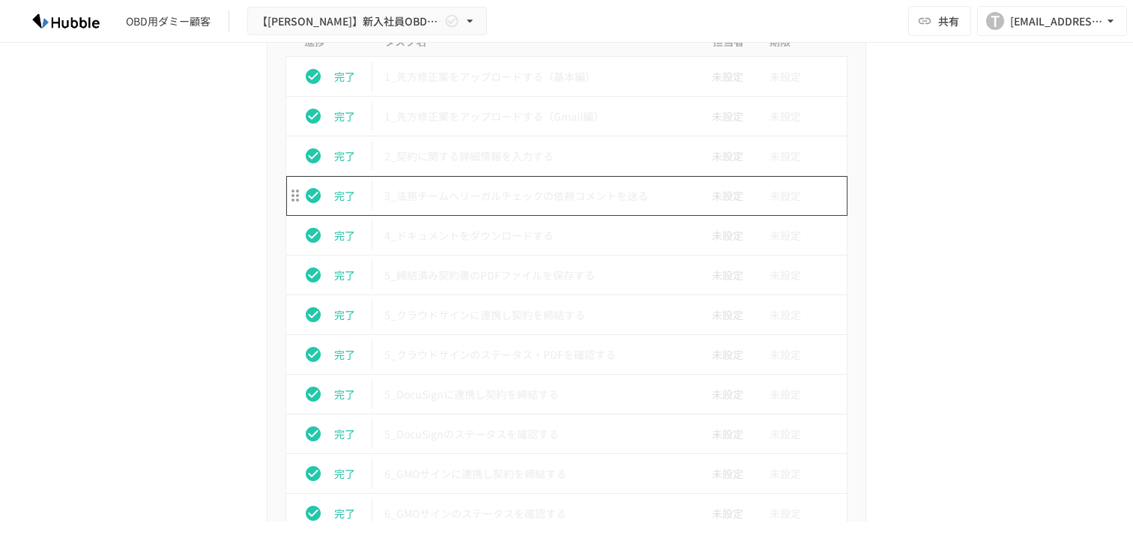
click at [530, 195] on p "3_法務チームへリーガルチェックの依頼コメントを送る" at bounding box center [534, 196] width 301 height 19
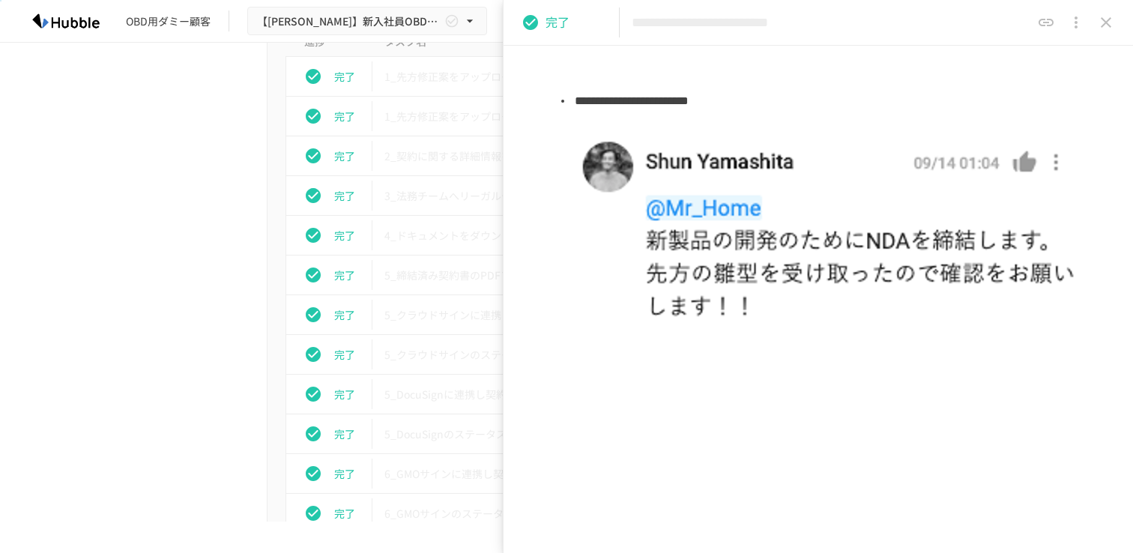
scroll to position [587, 0]
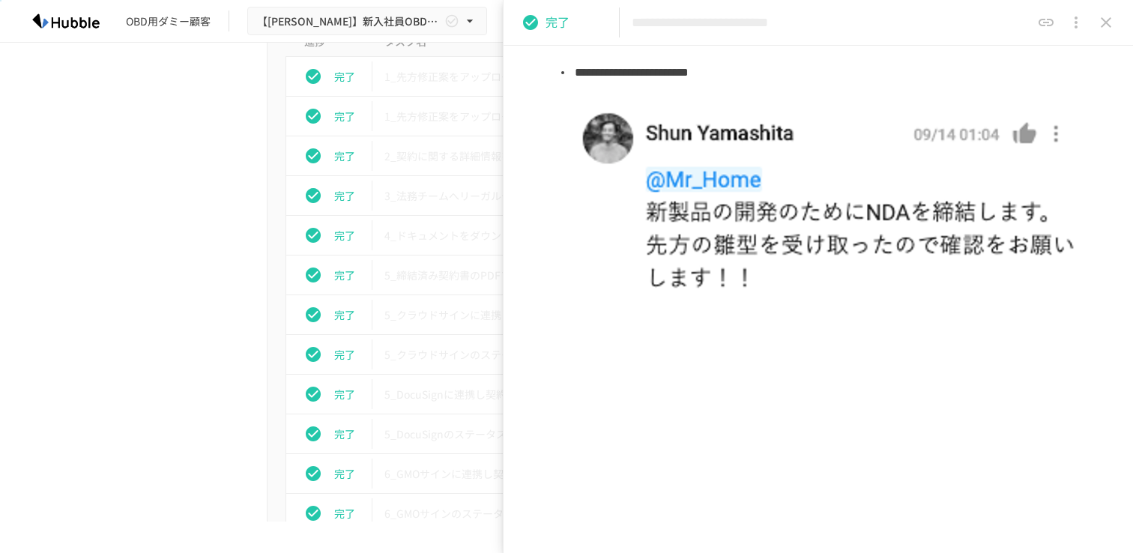
click at [1106, 21] on icon "close drawer" at bounding box center [1106, 22] width 10 height 10
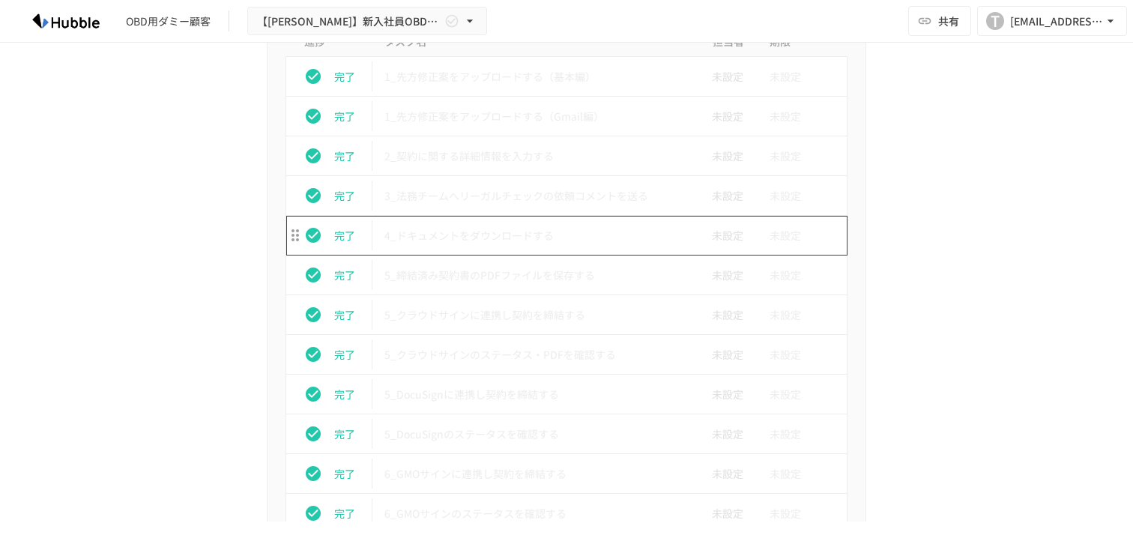
click at [538, 243] on p "4_ドキュメントをダウンロードする" at bounding box center [534, 235] width 301 height 19
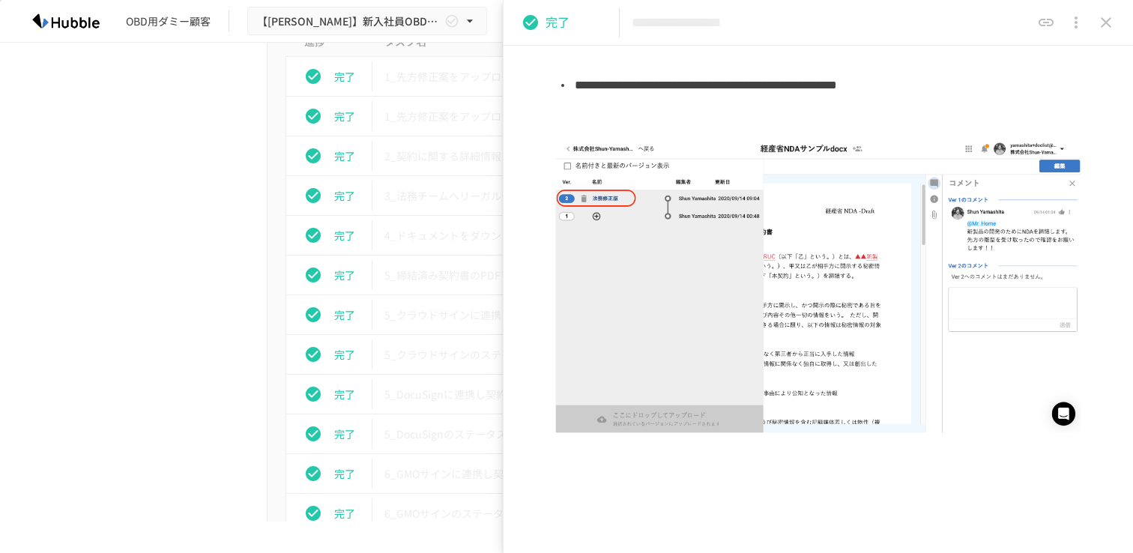
scroll to position [563, 0]
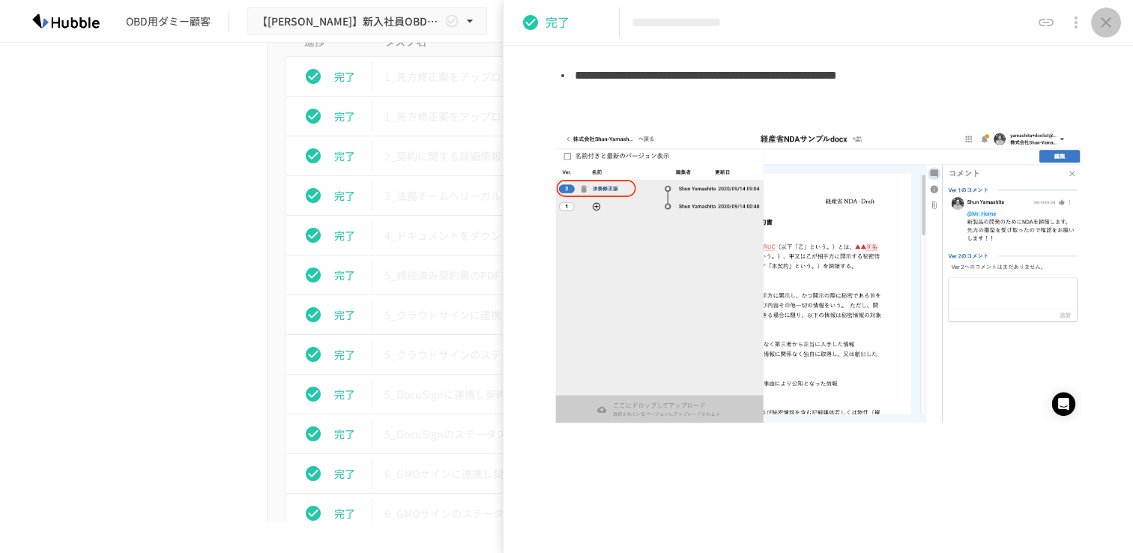
click at [1103, 16] on icon "close drawer" at bounding box center [1106, 22] width 18 height 18
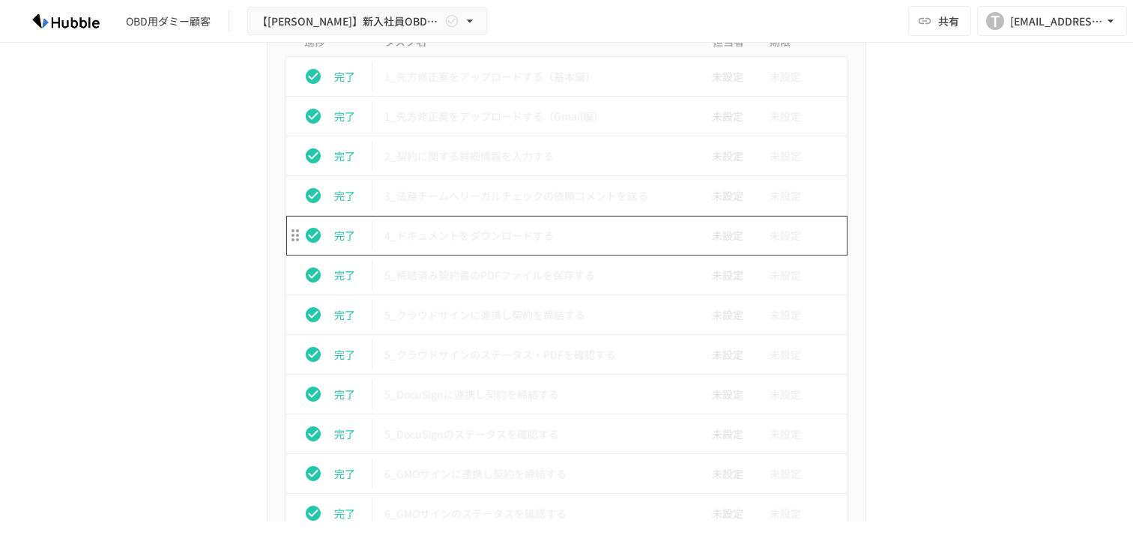
click at [535, 240] on p "4_ドキュメントをダウンロードする" at bounding box center [534, 235] width 301 height 19
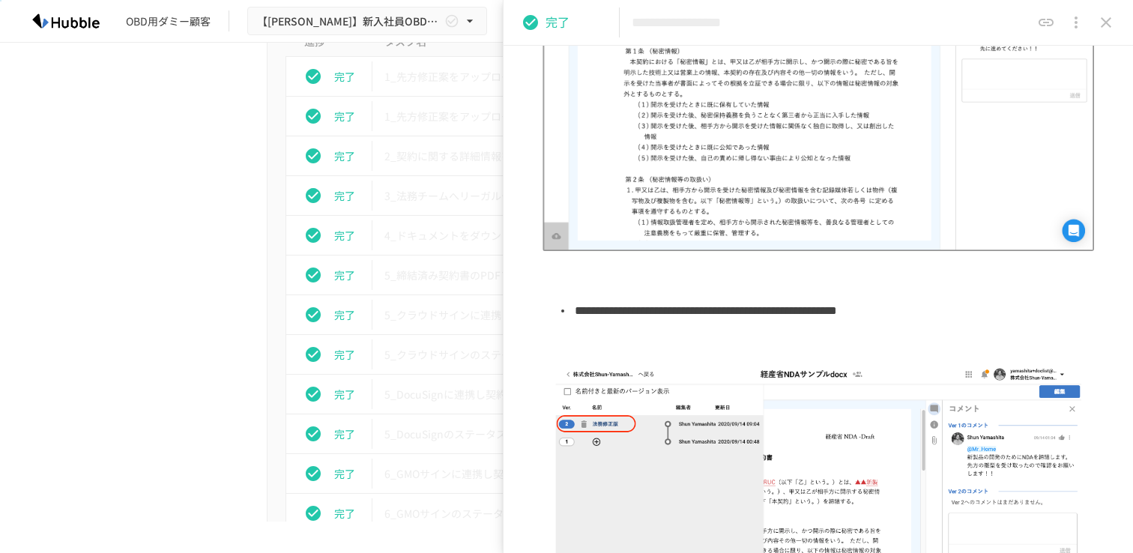
scroll to position [683, 0]
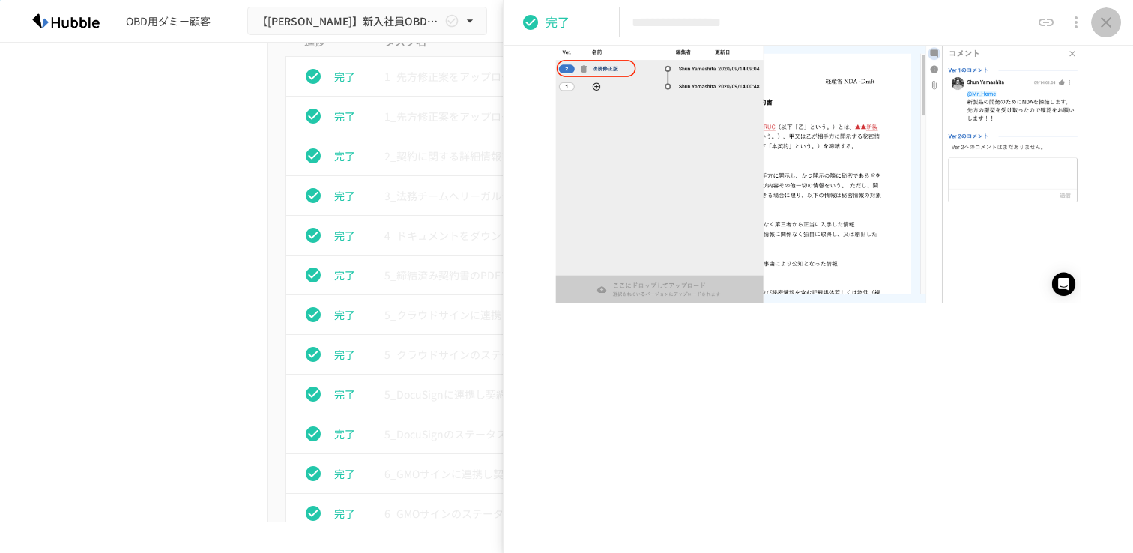
click at [1101, 22] on icon "close drawer" at bounding box center [1106, 22] width 18 height 18
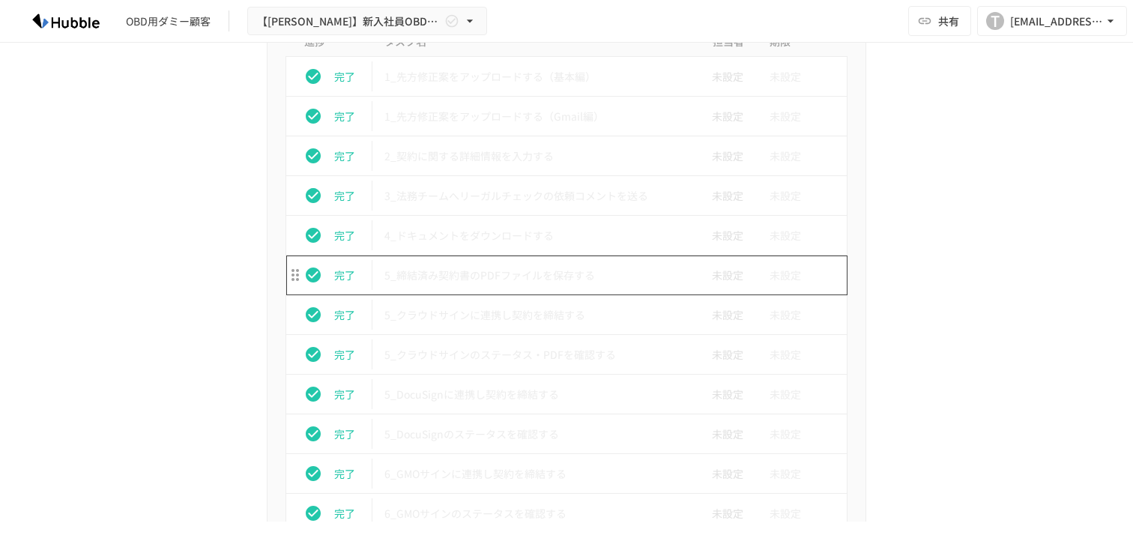
click at [476, 286] on td "5_締結済み契約書のPDFファイルを保存する" at bounding box center [534, 275] width 325 height 40
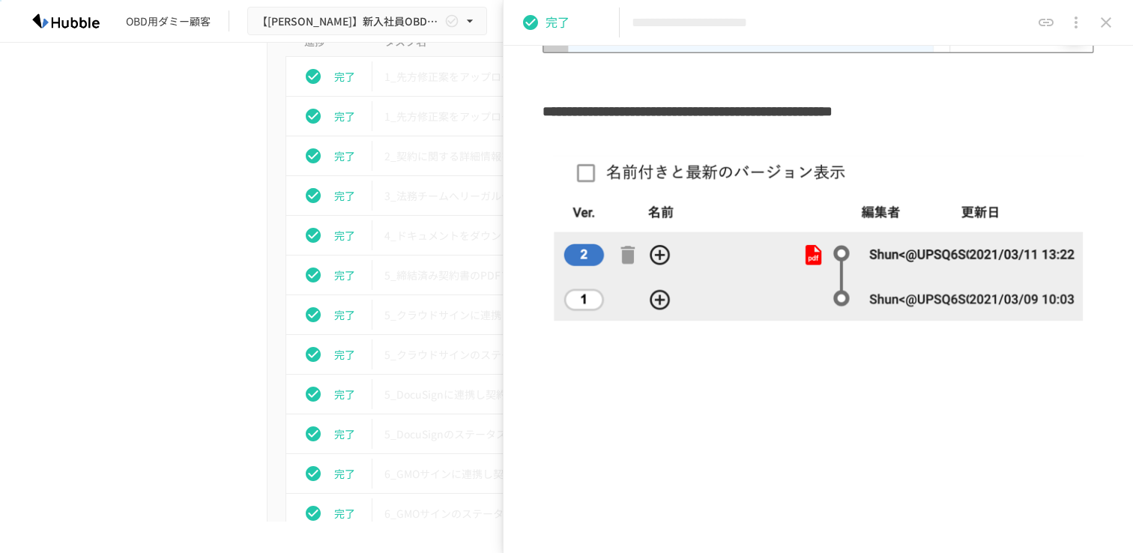
scroll to position [486, 0]
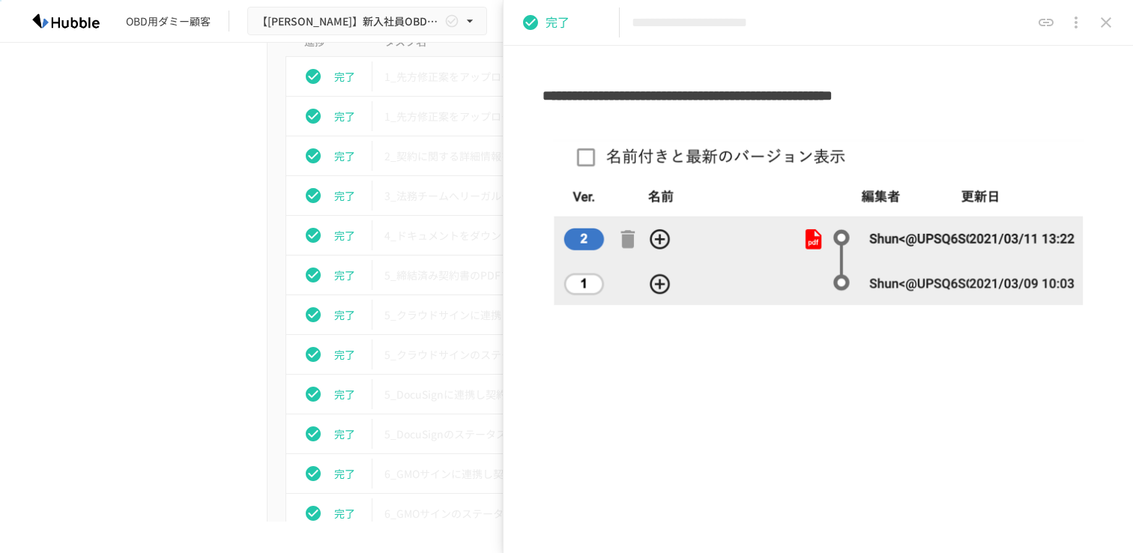
click at [1107, 32] on button "close drawer" at bounding box center [1106, 22] width 30 height 30
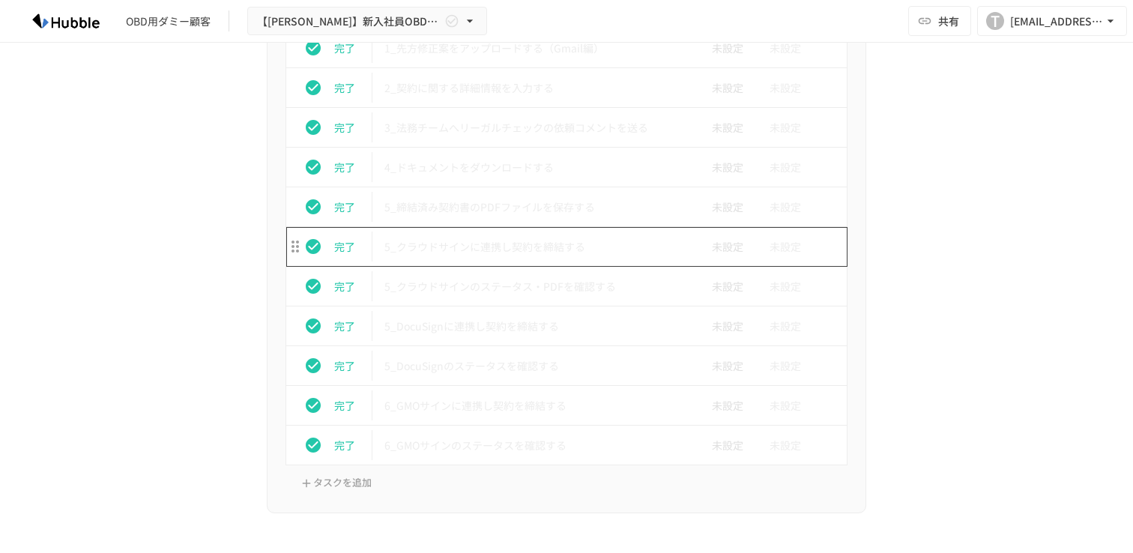
scroll to position [3823, 0]
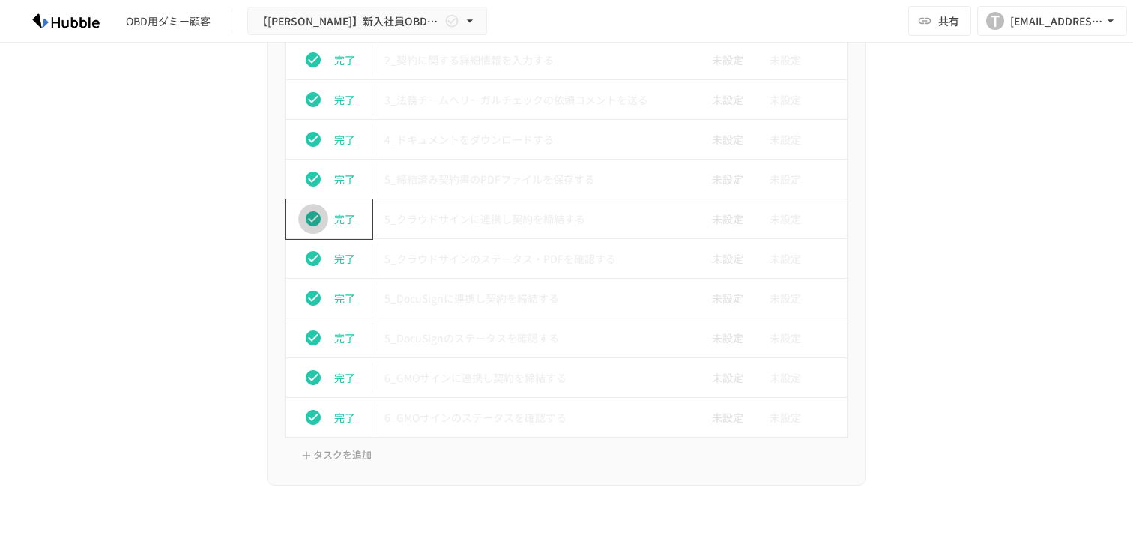
click at [322, 225] on button "status" at bounding box center [313, 219] width 30 height 30
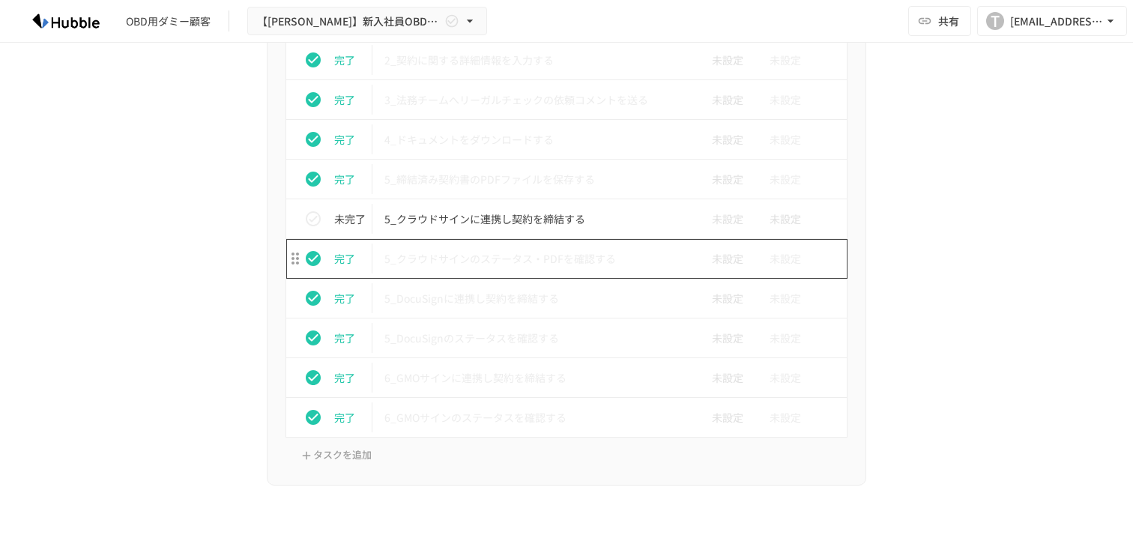
click at [504, 260] on p "5_クラウドサインのステータス・PDFを確認する" at bounding box center [534, 258] width 301 height 19
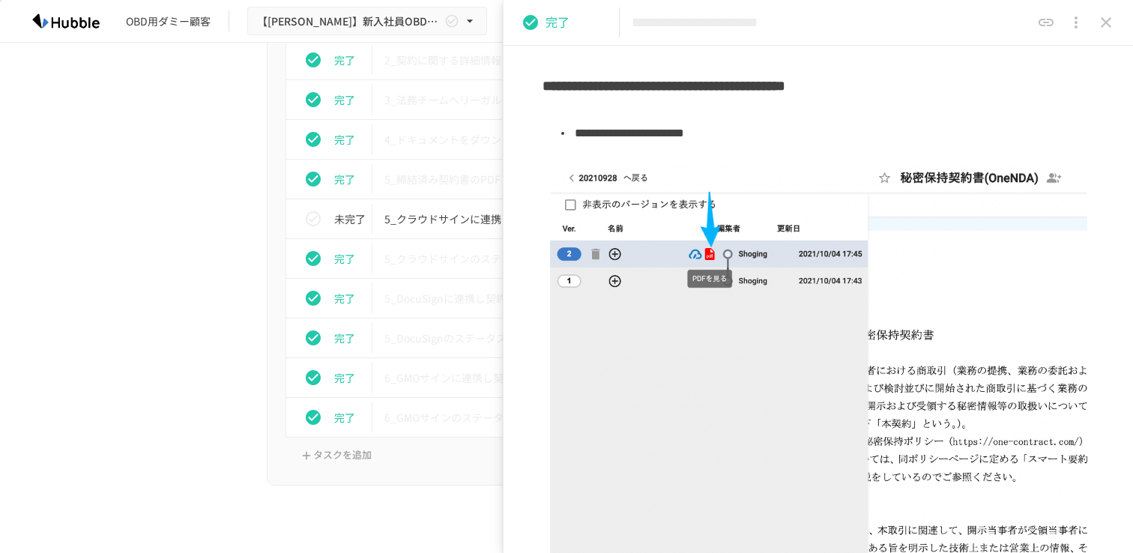
scroll to position [1091, 0]
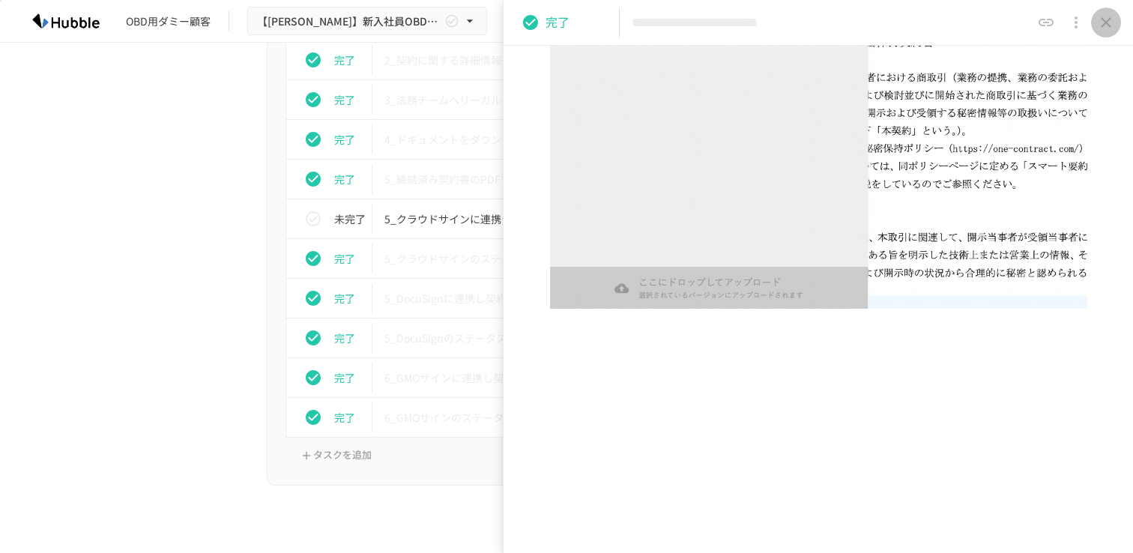
click at [1103, 32] on button "close drawer" at bounding box center [1106, 22] width 30 height 30
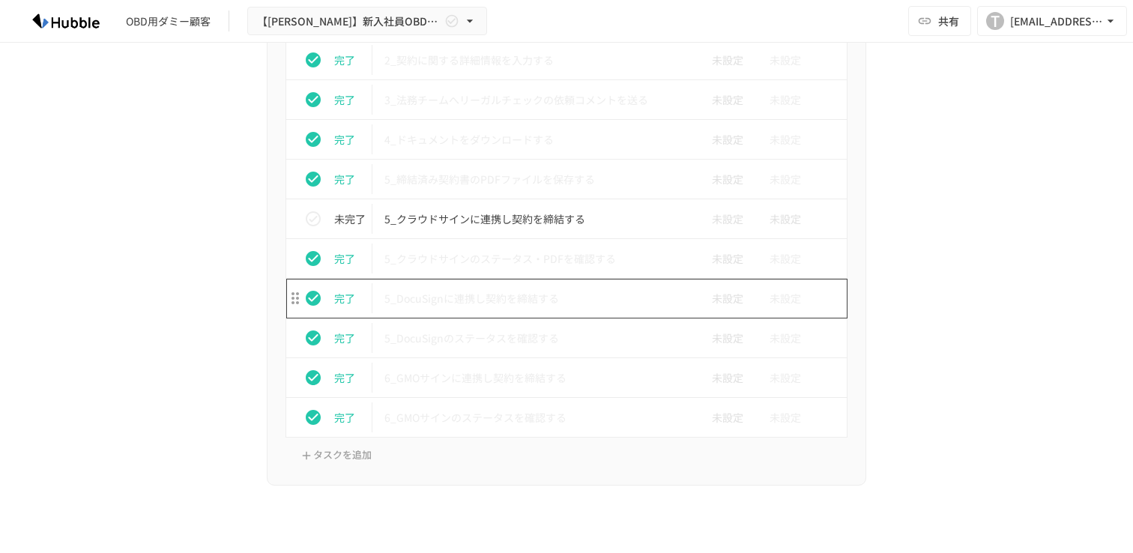
click at [529, 300] on p "5_DocuSignに連携し契約を締結する" at bounding box center [534, 298] width 301 height 19
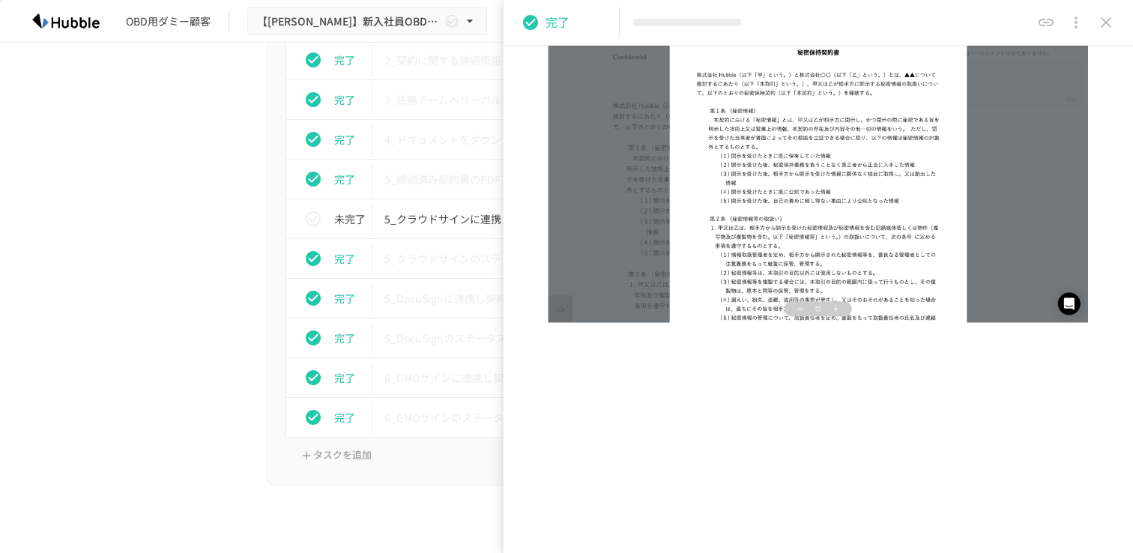
scroll to position [690, 0]
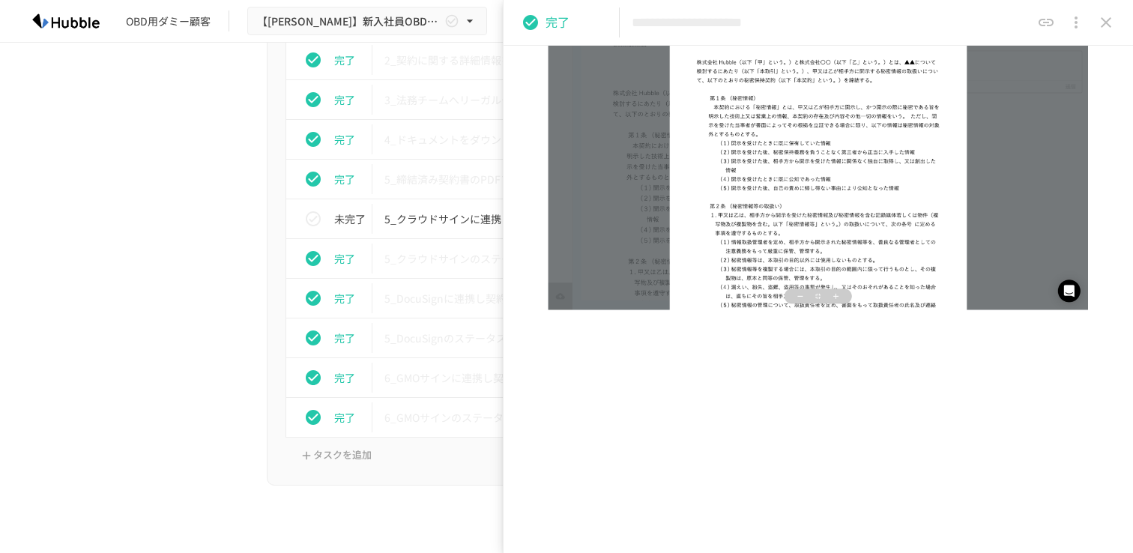
click at [1106, 16] on icon "close drawer" at bounding box center [1106, 22] width 18 height 18
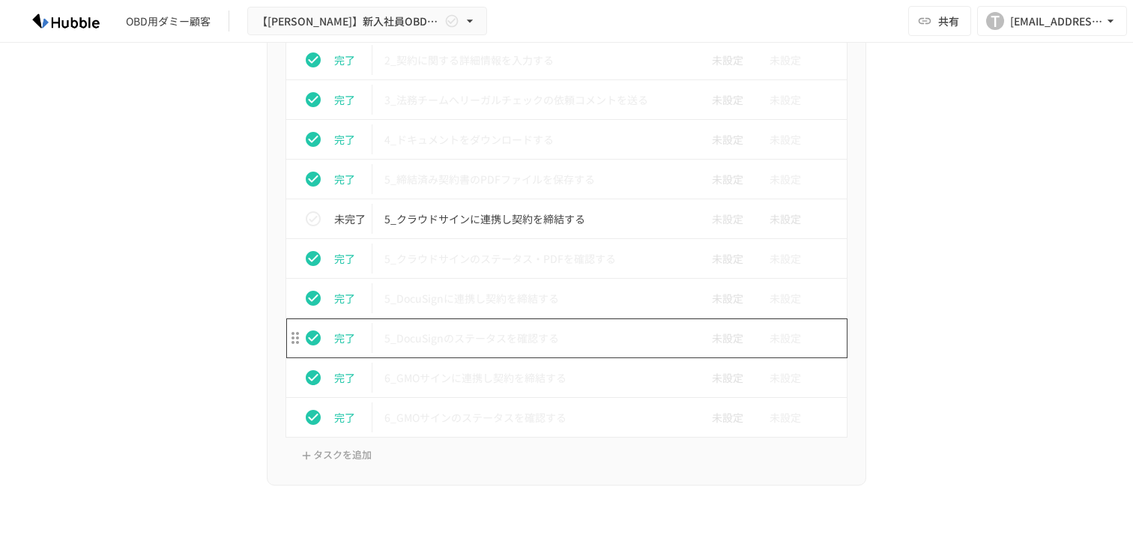
click at [469, 348] on p "5_DocuSignのステータスを確認する" at bounding box center [534, 338] width 301 height 19
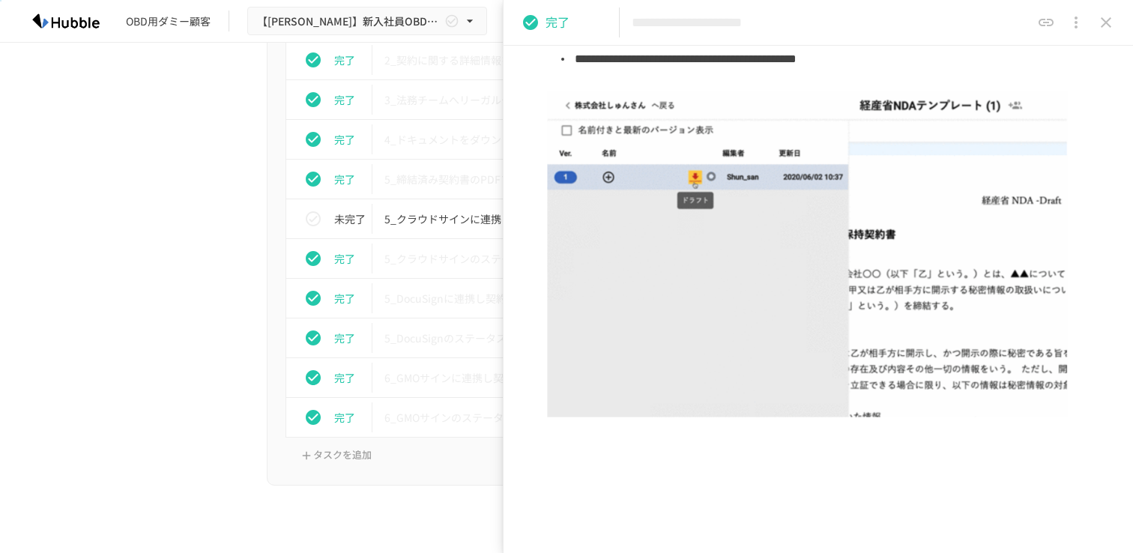
scroll to position [287, 0]
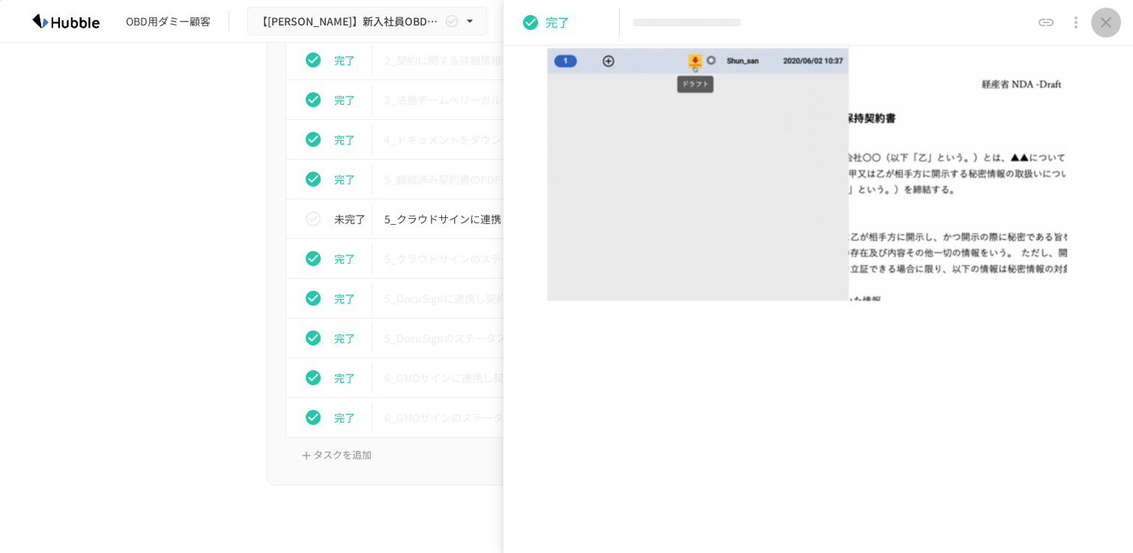
click at [1108, 17] on icon "close drawer" at bounding box center [1106, 22] width 18 height 18
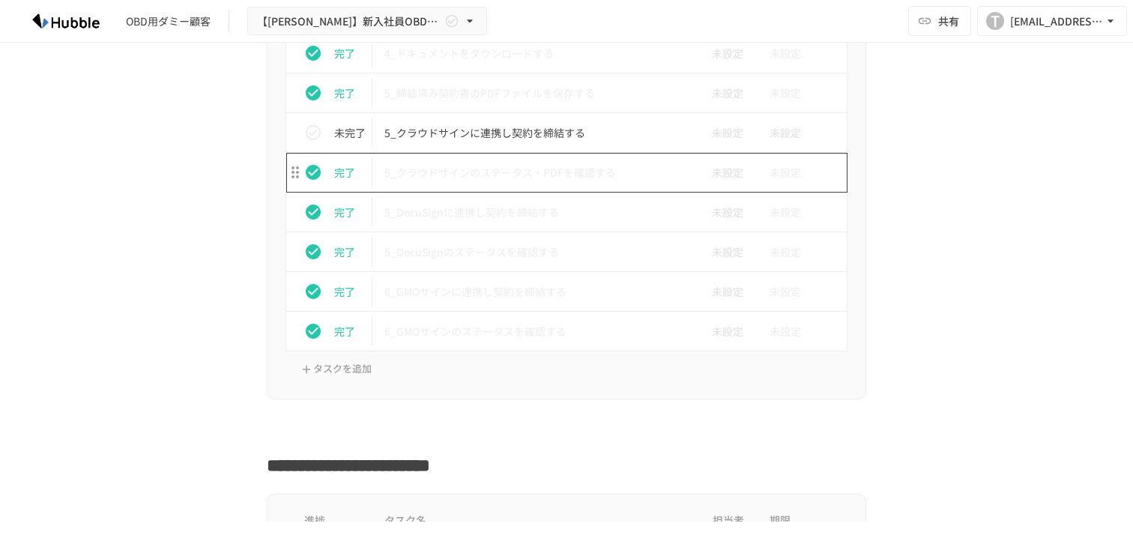
scroll to position [3920, 0]
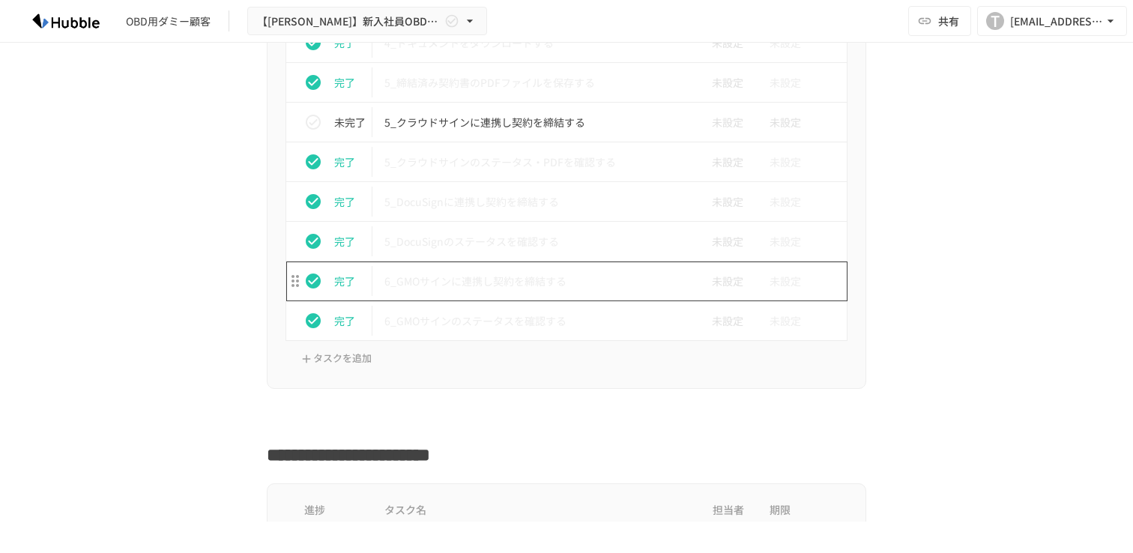
click at [505, 285] on p "6_GMOサインに連携し契約を締結する" at bounding box center [534, 281] width 301 height 19
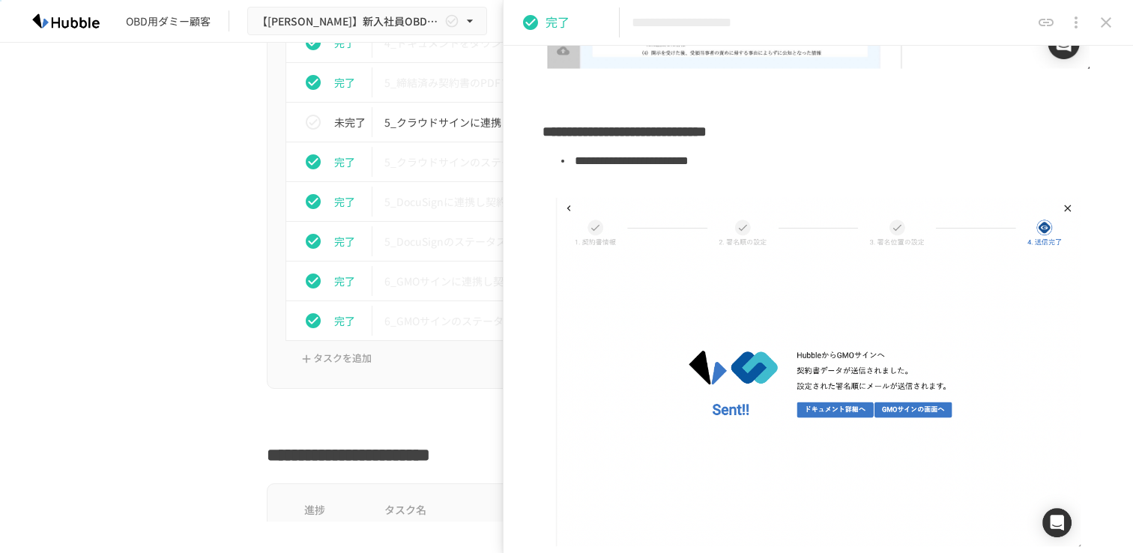
scroll to position [512, 0]
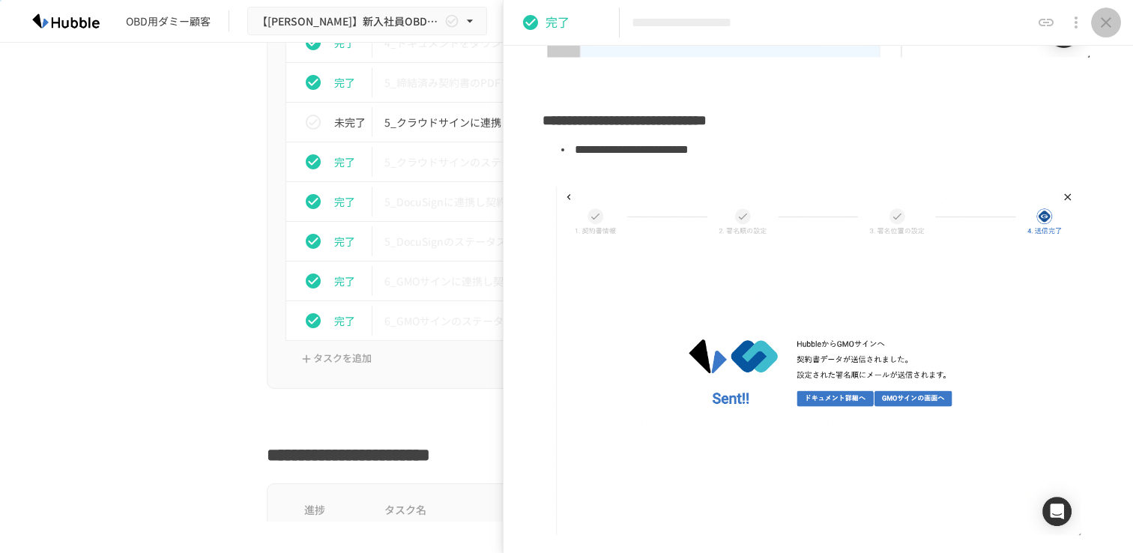
click at [1102, 31] on button "close drawer" at bounding box center [1106, 22] width 30 height 30
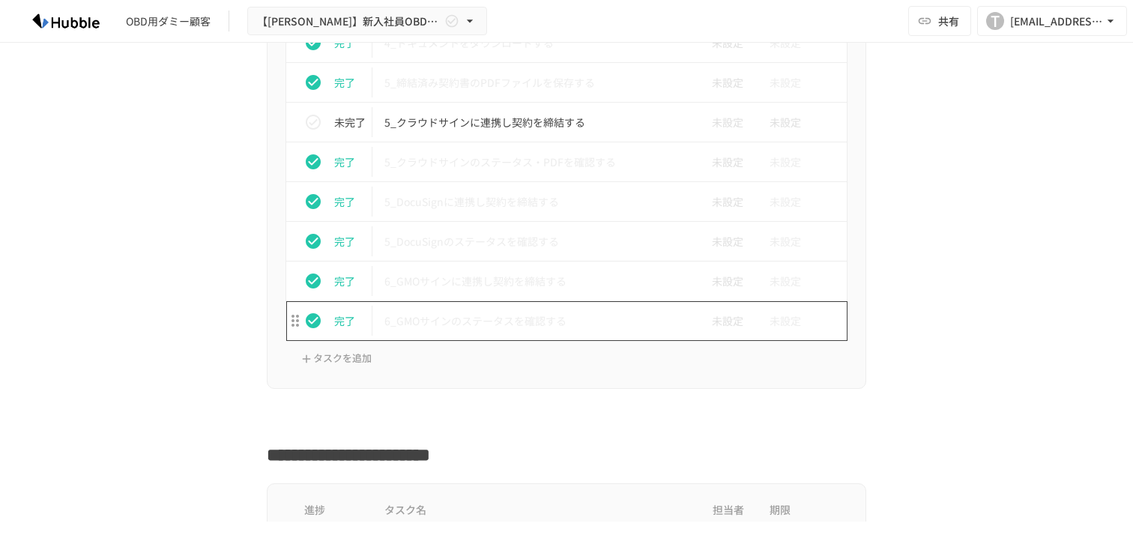
click at [514, 319] on p "6_GMOサインのステータスを確認する" at bounding box center [534, 321] width 301 height 19
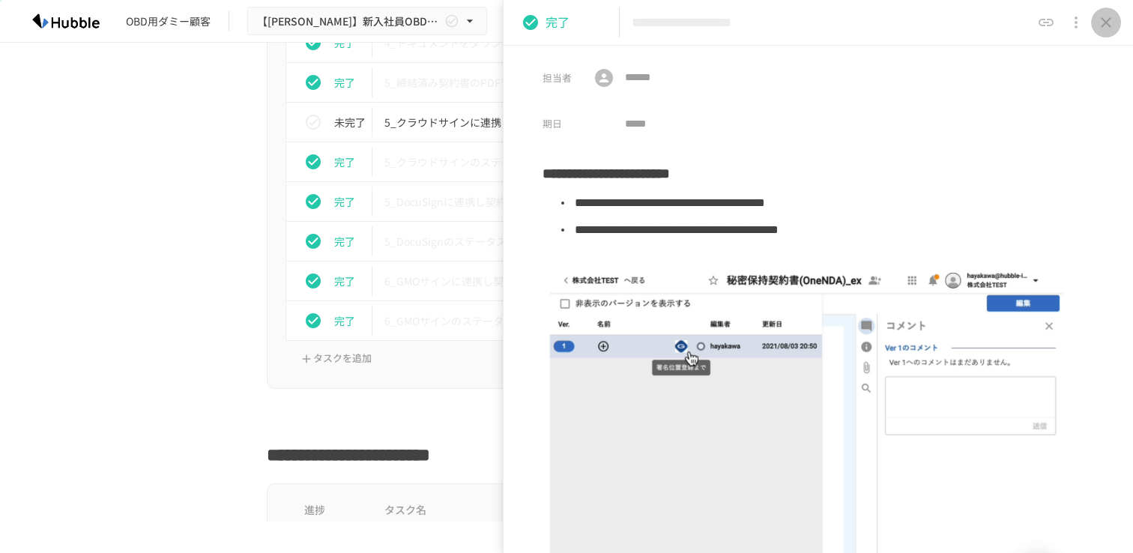
click at [1104, 28] on icon "close drawer" at bounding box center [1106, 22] width 18 height 18
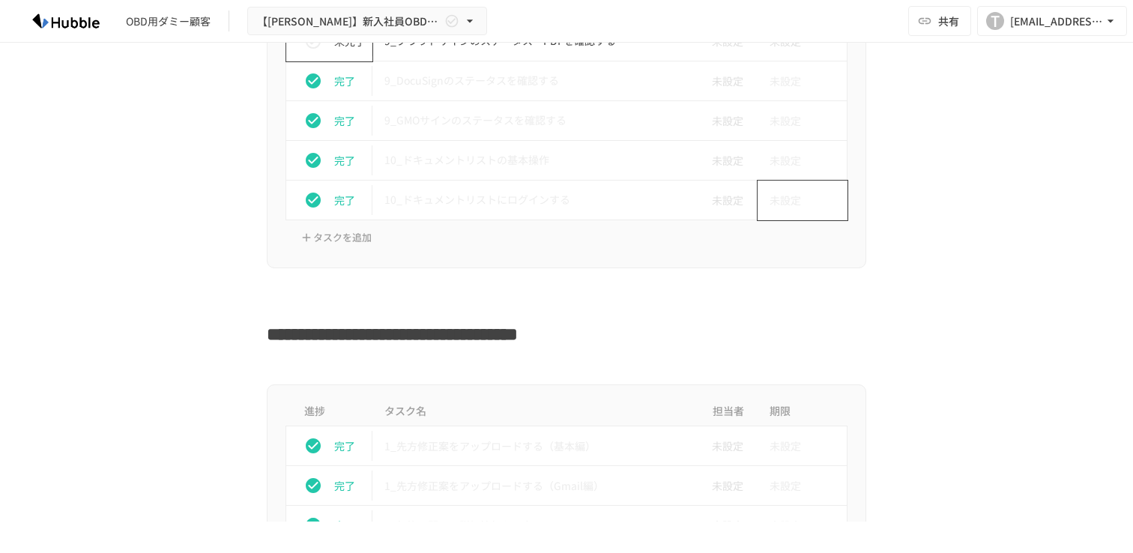
scroll to position [3356, 0]
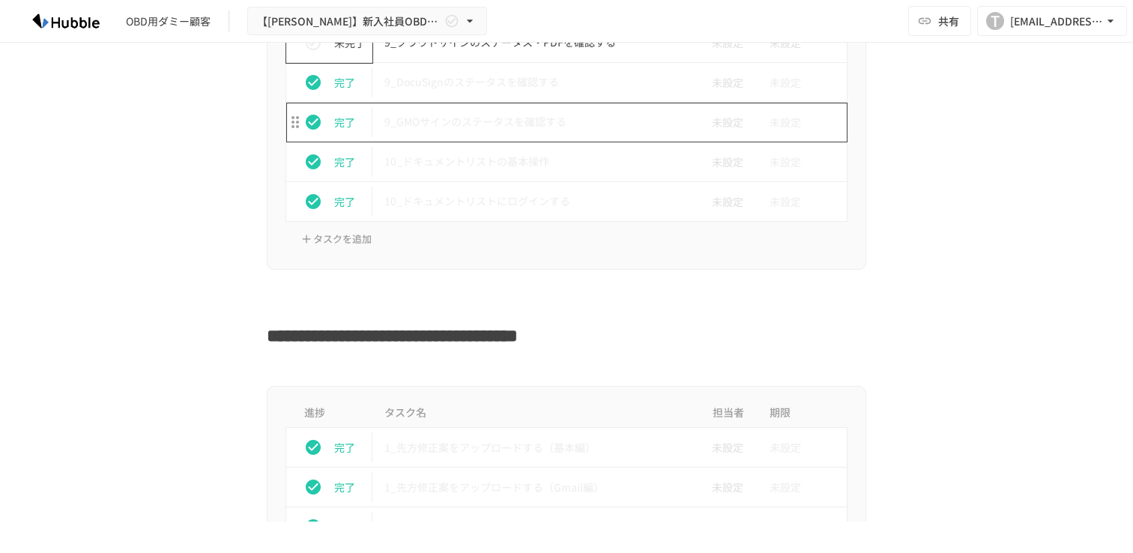
click at [557, 135] on td "9_GMOサインのステータスを確認する" at bounding box center [534, 123] width 325 height 40
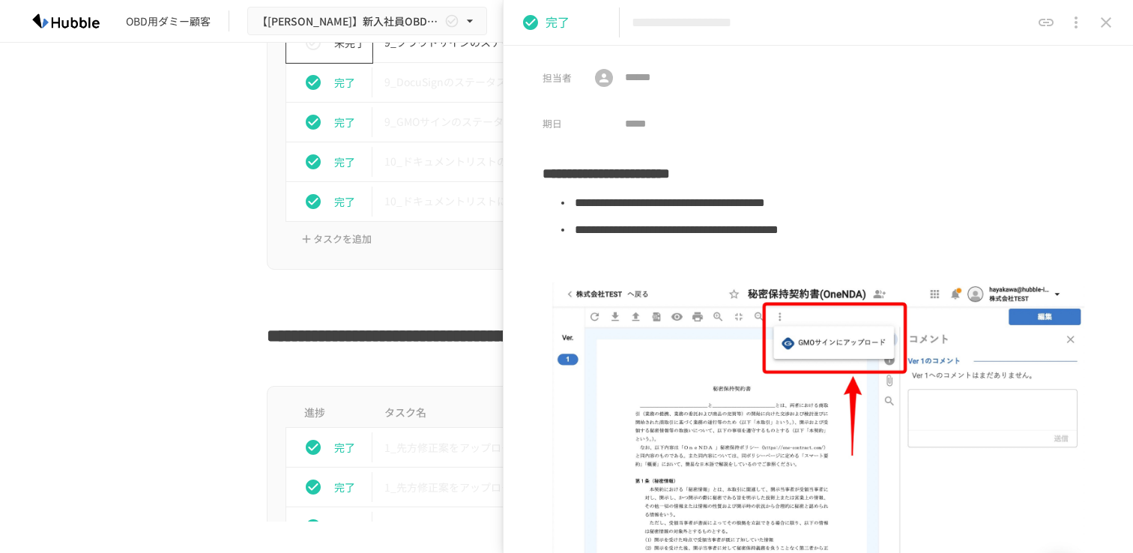
click at [1107, 32] on button "close drawer" at bounding box center [1106, 22] width 30 height 30
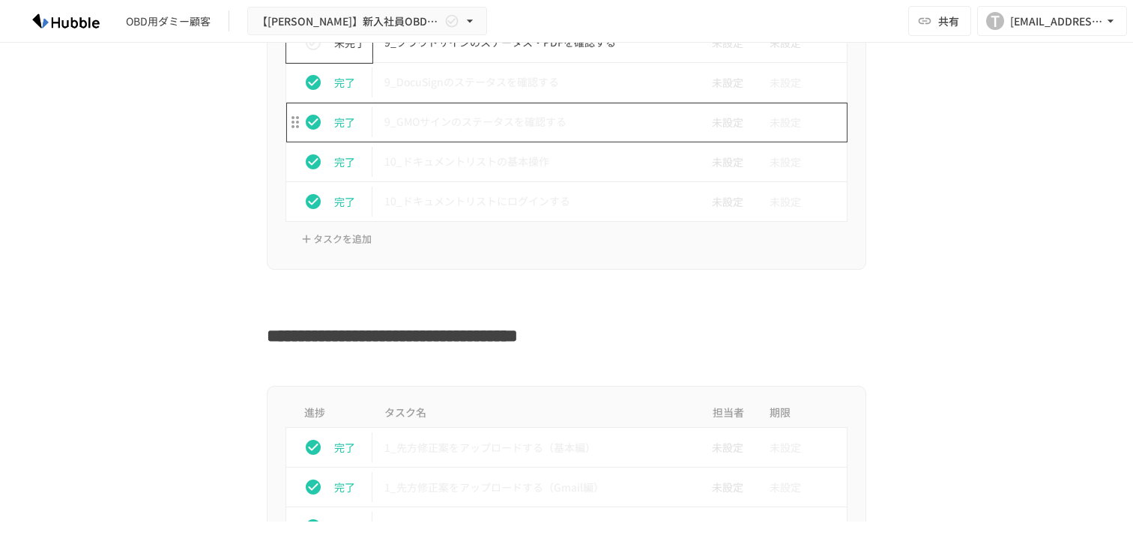
click at [552, 133] on td "9_GMOサインのステータスを確認する" at bounding box center [534, 123] width 325 height 40
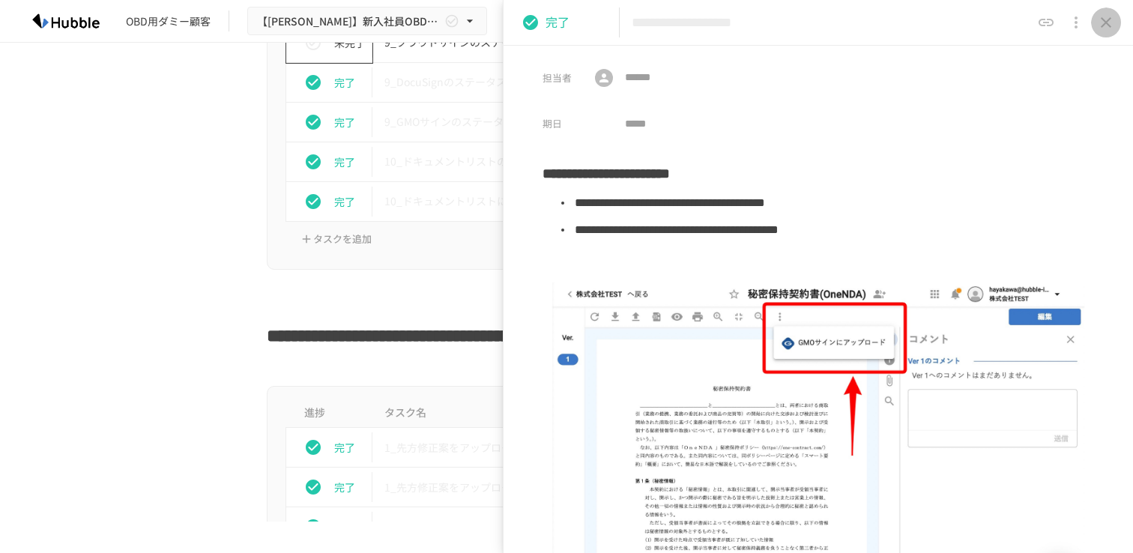
click at [1102, 30] on icon "close drawer" at bounding box center [1106, 22] width 18 height 18
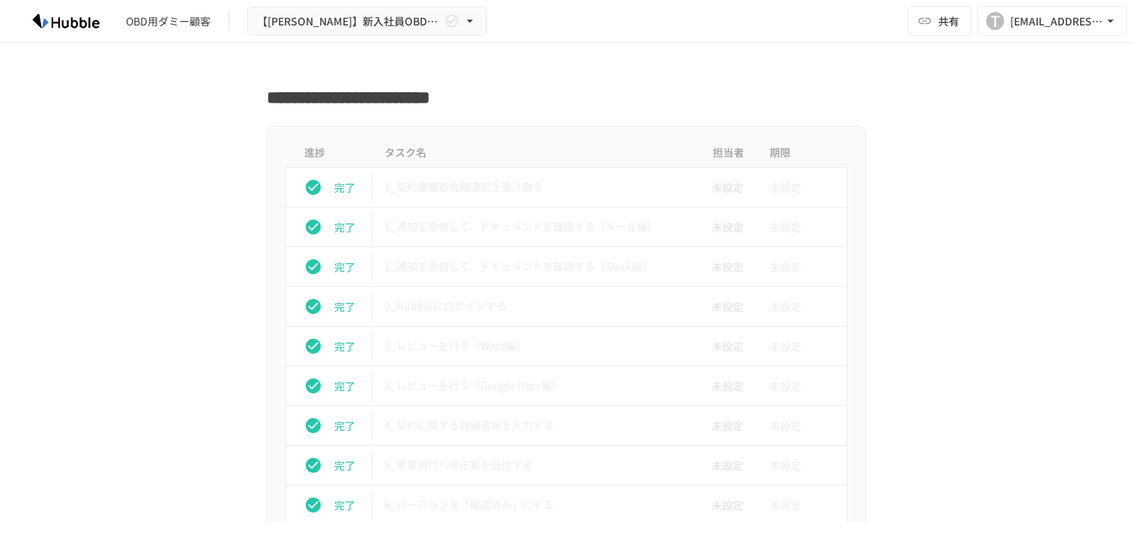
scroll to position [4267, 0]
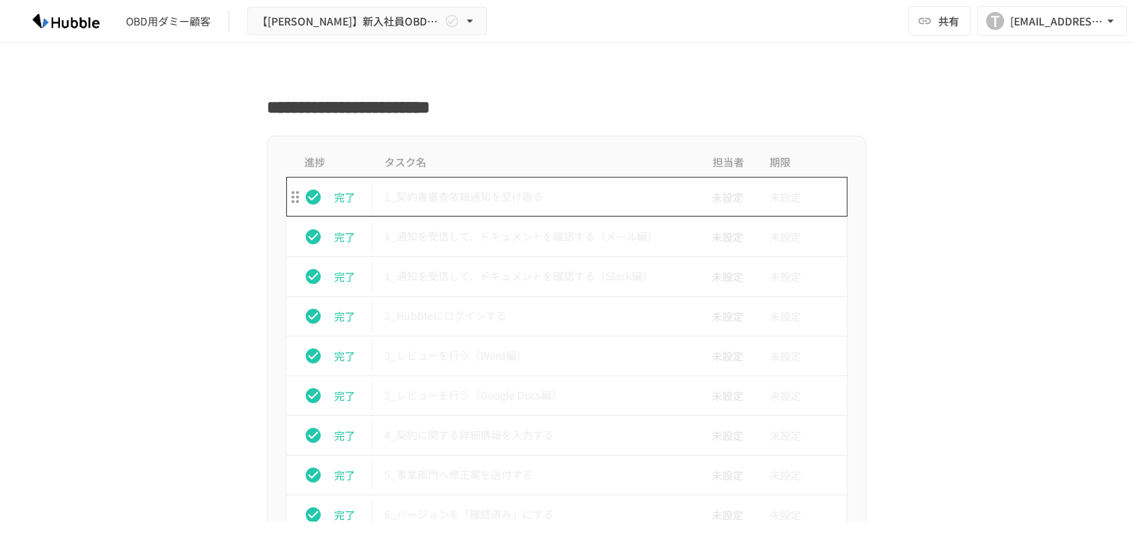
click at [537, 201] on p "1_契約書審査依頼通知を受け取る" at bounding box center [534, 196] width 301 height 19
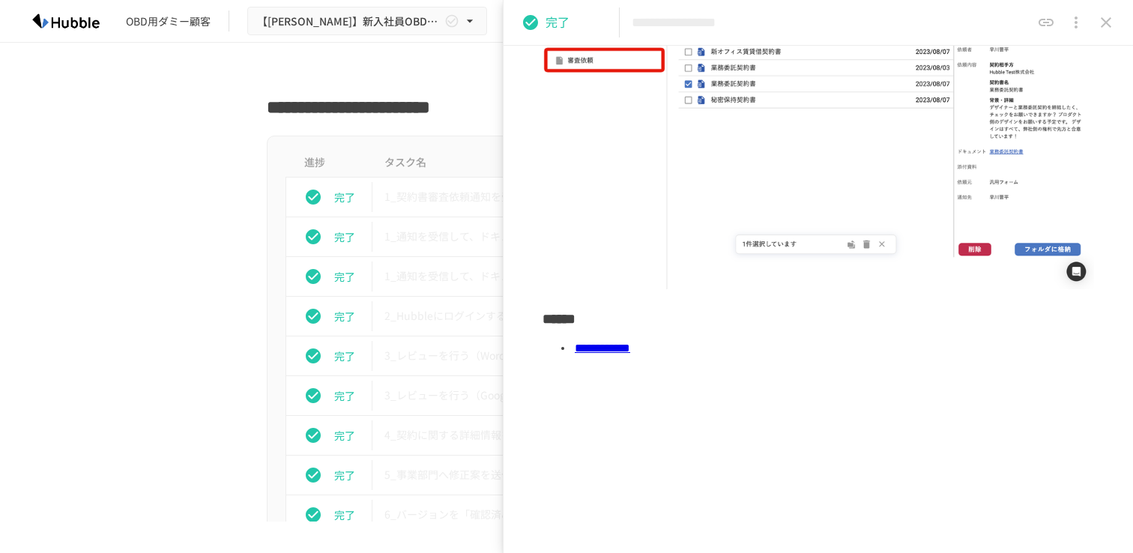
scroll to position [300, 0]
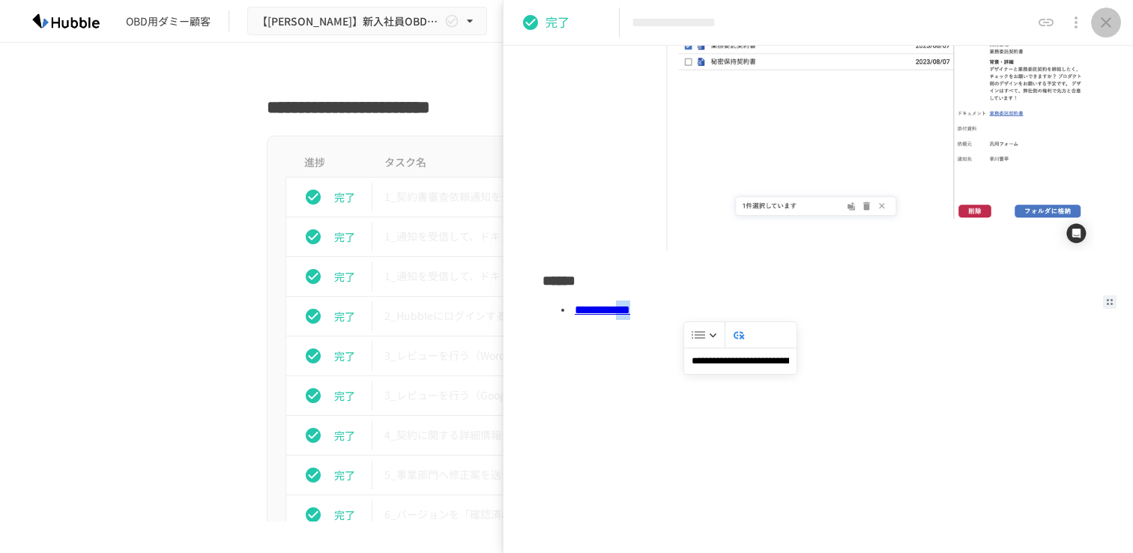
click at [1098, 22] on icon "close drawer" at bounding box center [1106, 22] width 18 height 18
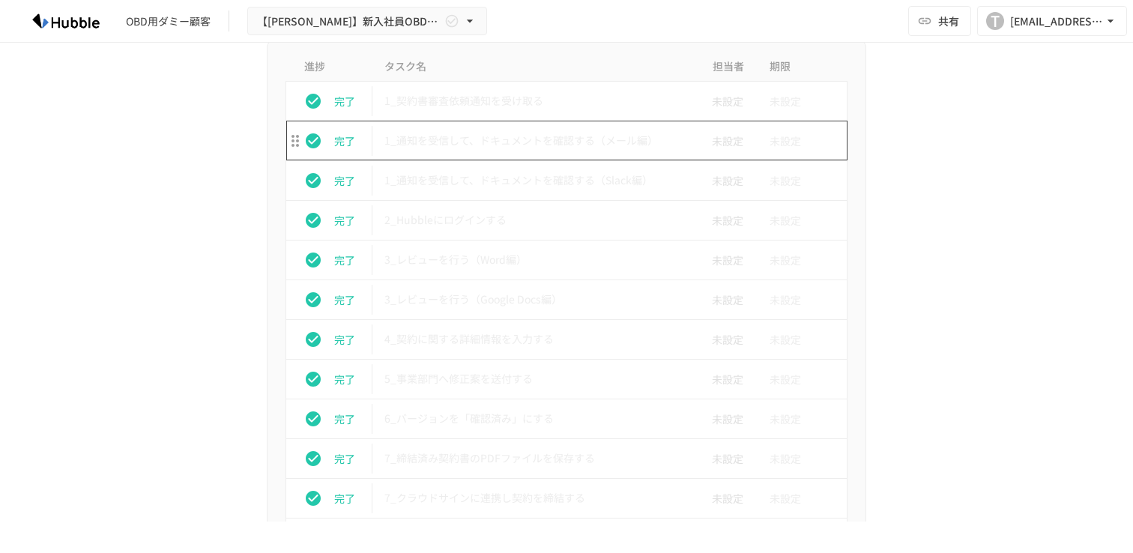
scroll to position [4386, 0]
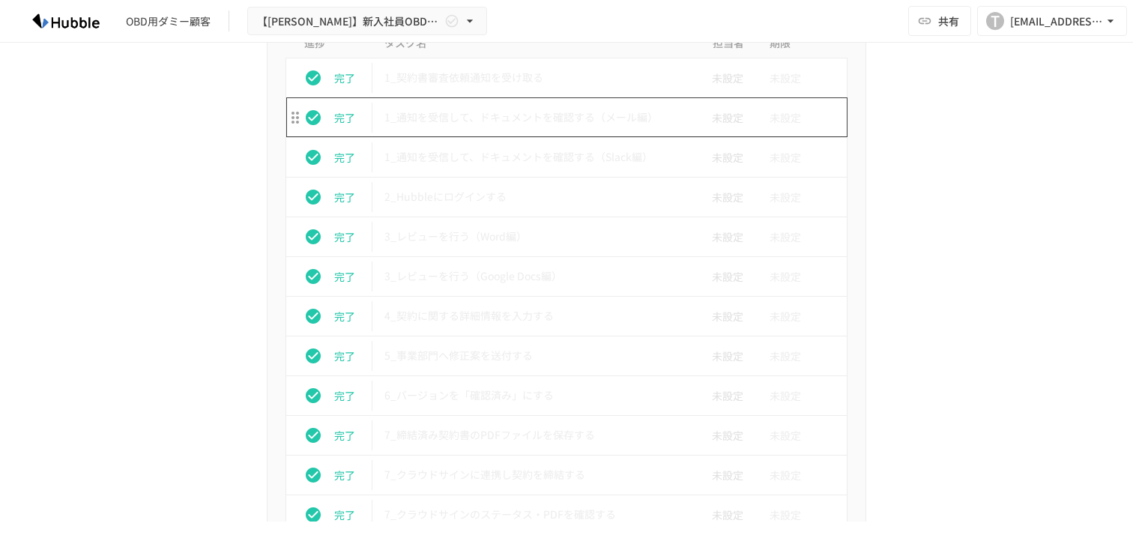
click at [527, 118] on p "1_通知を受信して、ドキュメントを確認する（メール編）" at bounding box center [534, 117] width 301 height 19
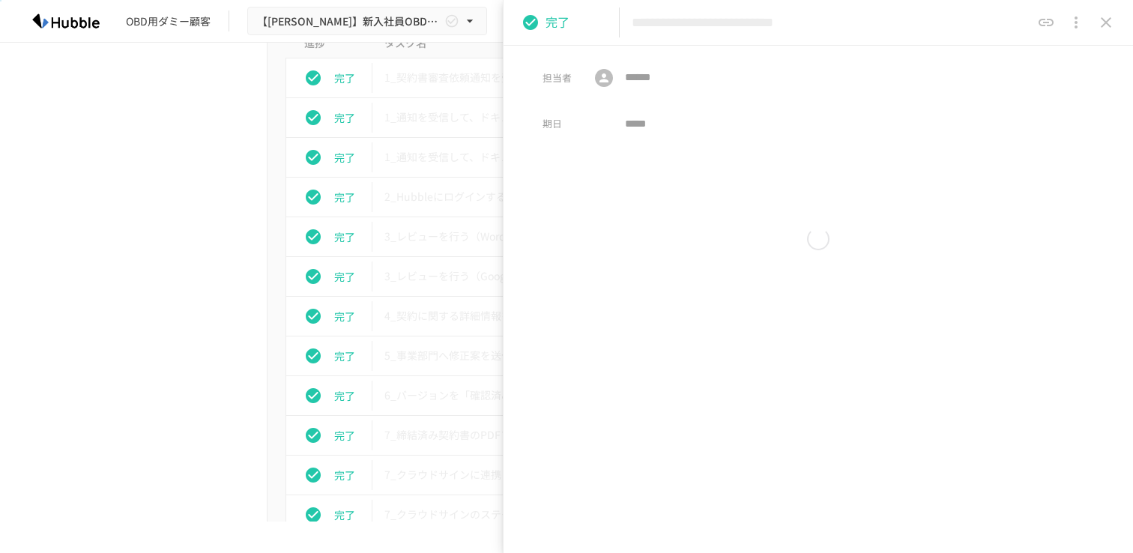
click at [584, 121] on div "期日 ​" at bounding box center [693, 124] width 303 height 28
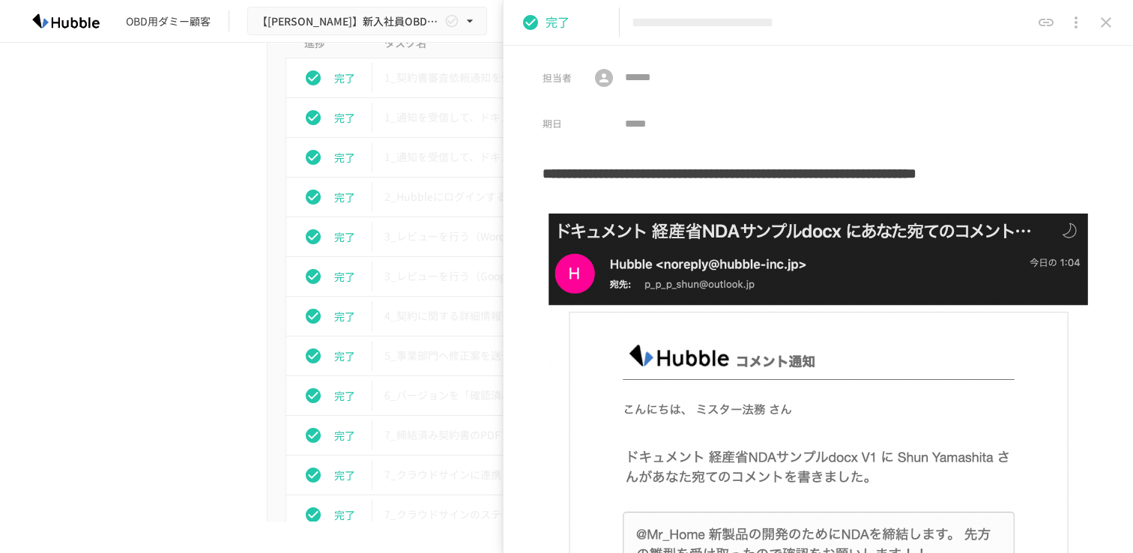
click at [1105, 31] on icon "close drawer" at bounding box center [1106, 22] width 18 height 18
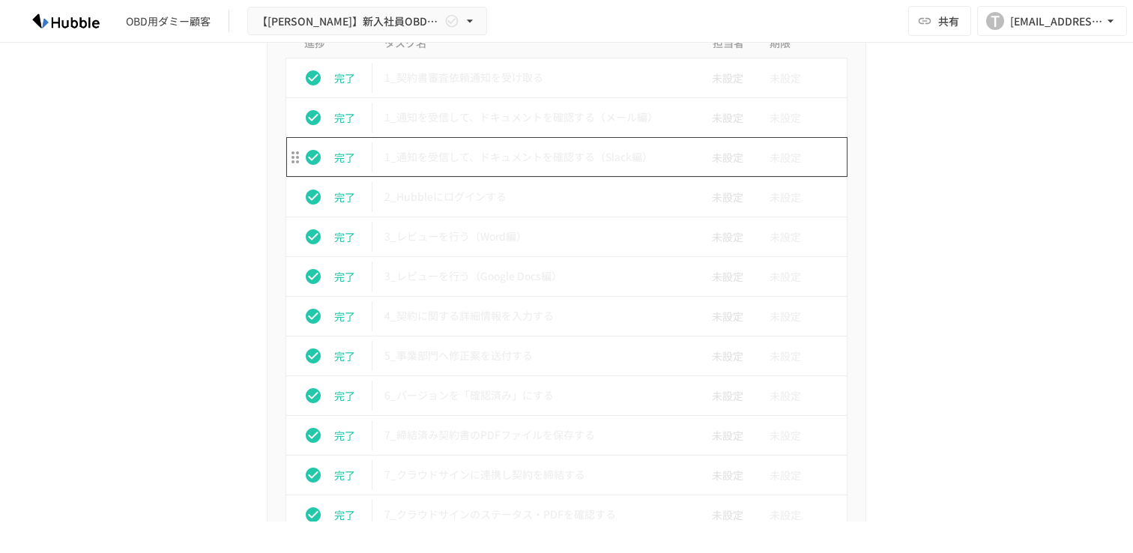
click at [491, 157] on p "1_通知を受信して、ドキュメントを確認する（Slack編）" at bounding box center [534, 157] width 301 height 19
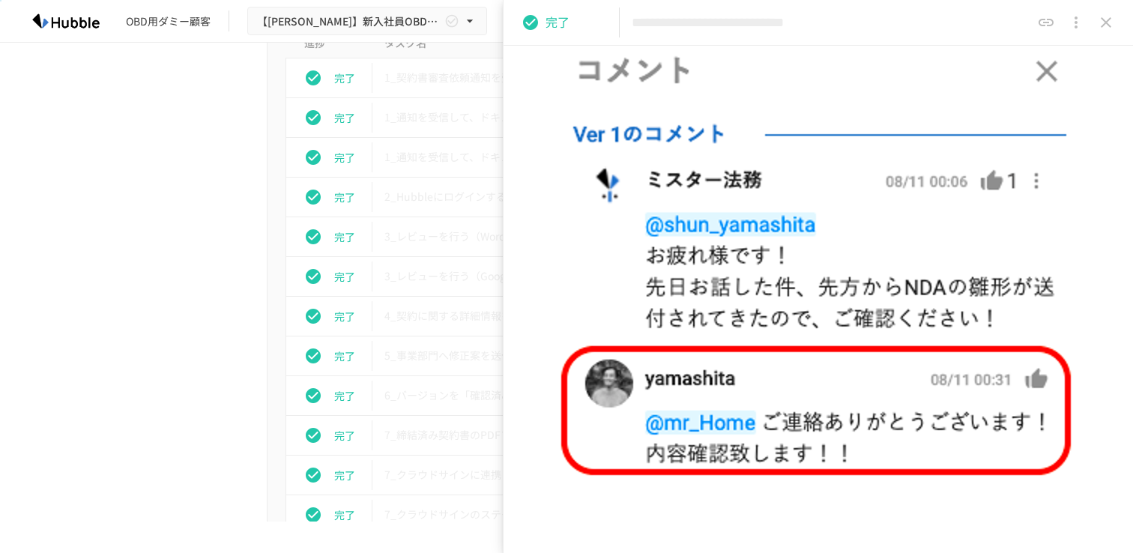
scroll to position [1230, 0]
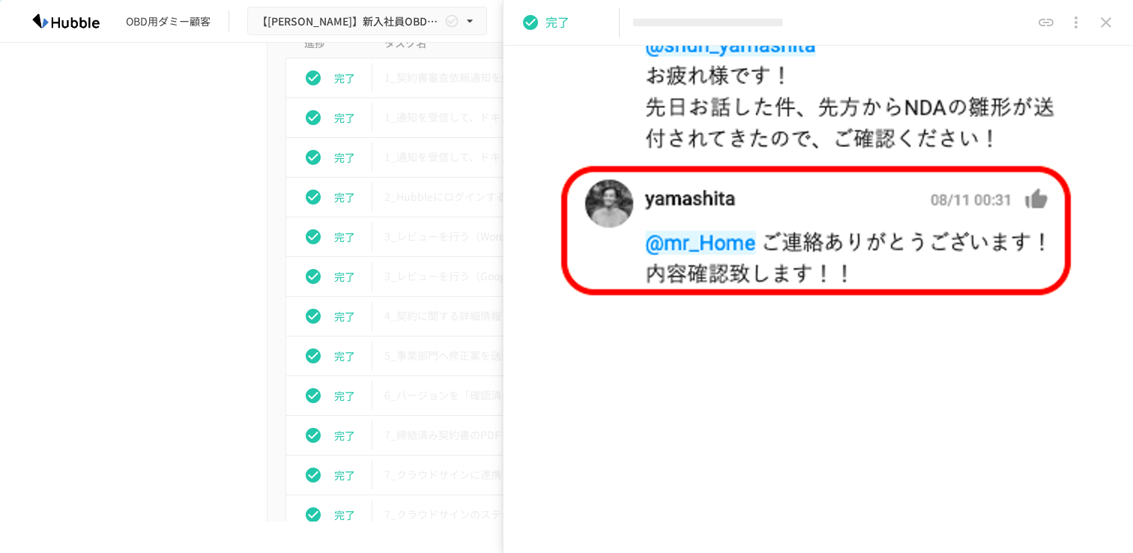
click at [1104, 26] on icon "close drawer" at bounding box center [1106, 22] width 18 height 18
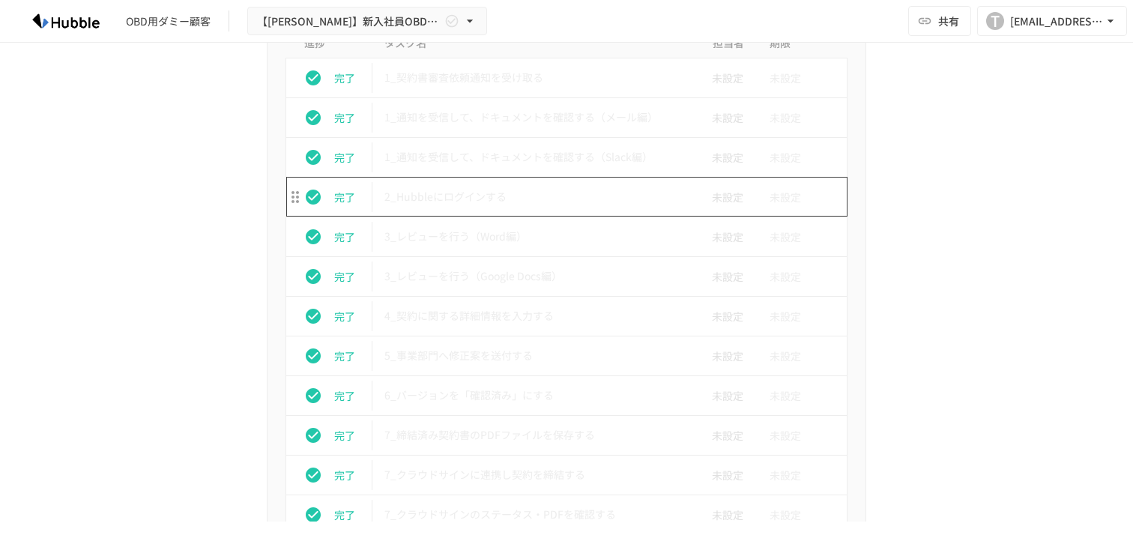
click at [509, 200] on p "2_Hubbleにログインする" at bounding box center [534, 196] width 301 height 19
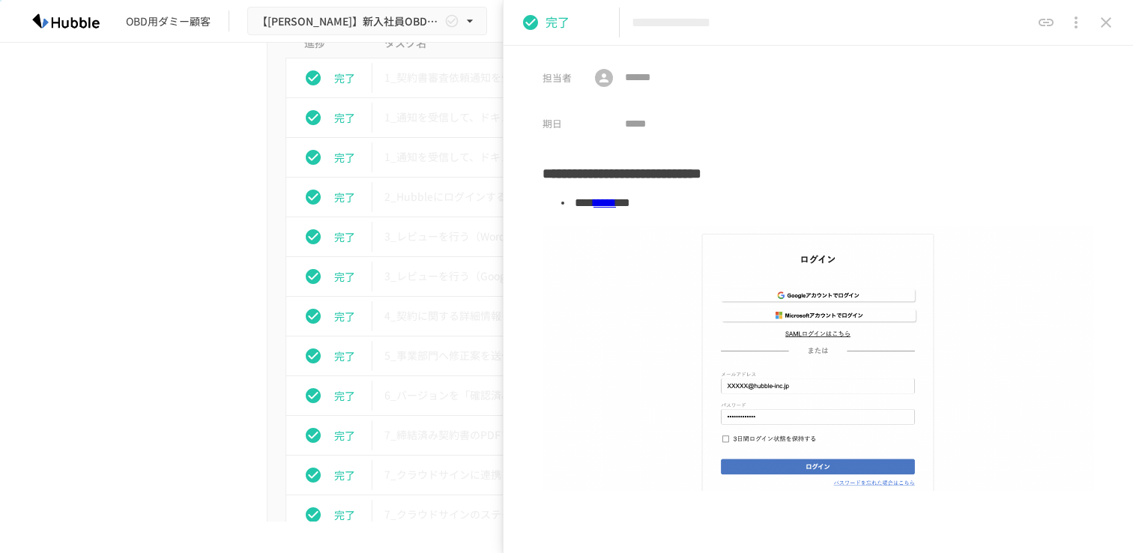
scroll to position [175, 0]
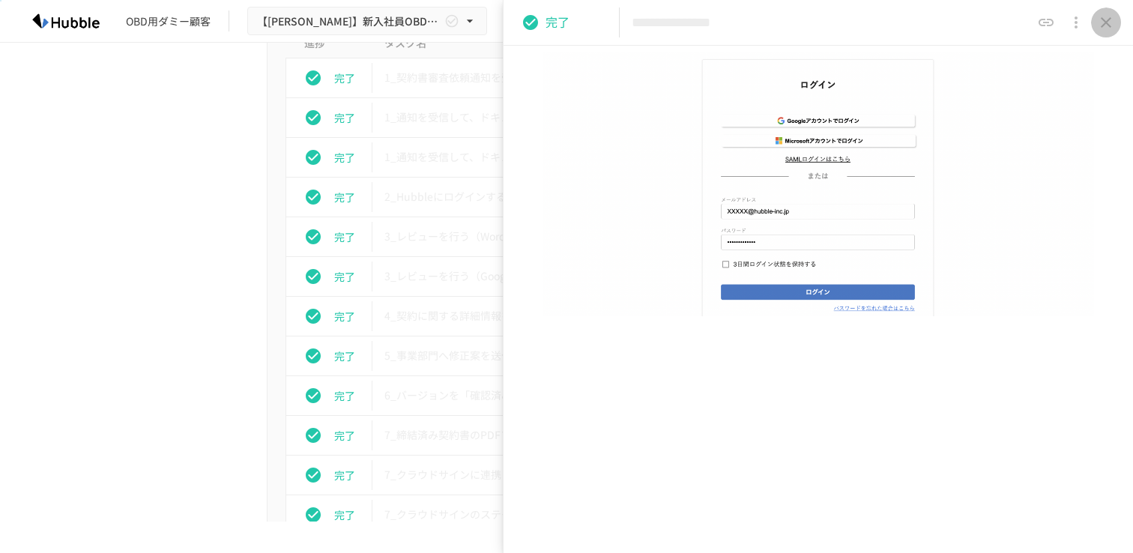
click at [1104, 34] on button "close drawer" at bounding box center [1106, 22] width 30 height 30
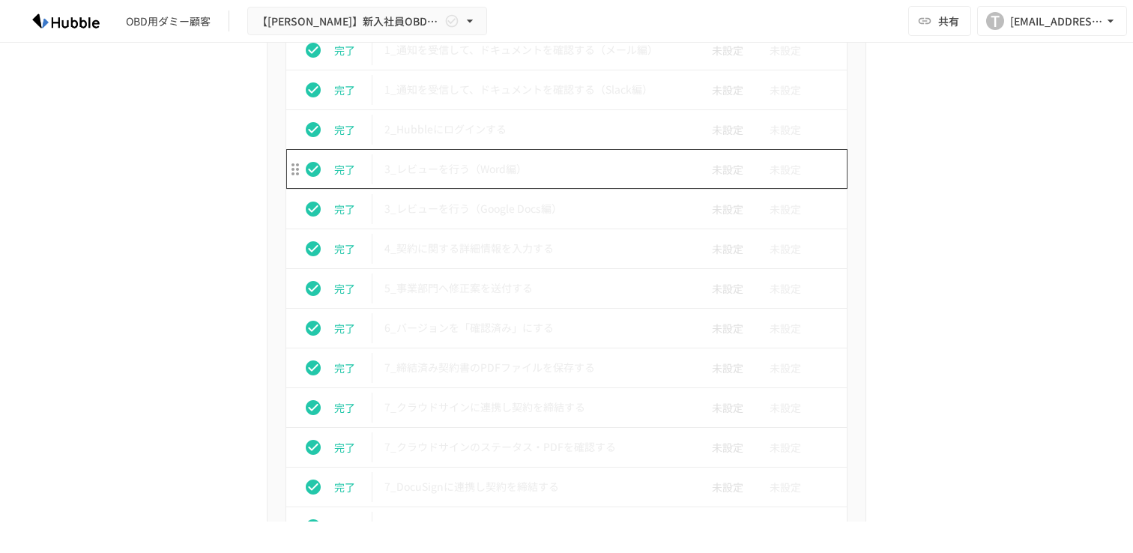
scroll to position [4478, 0]
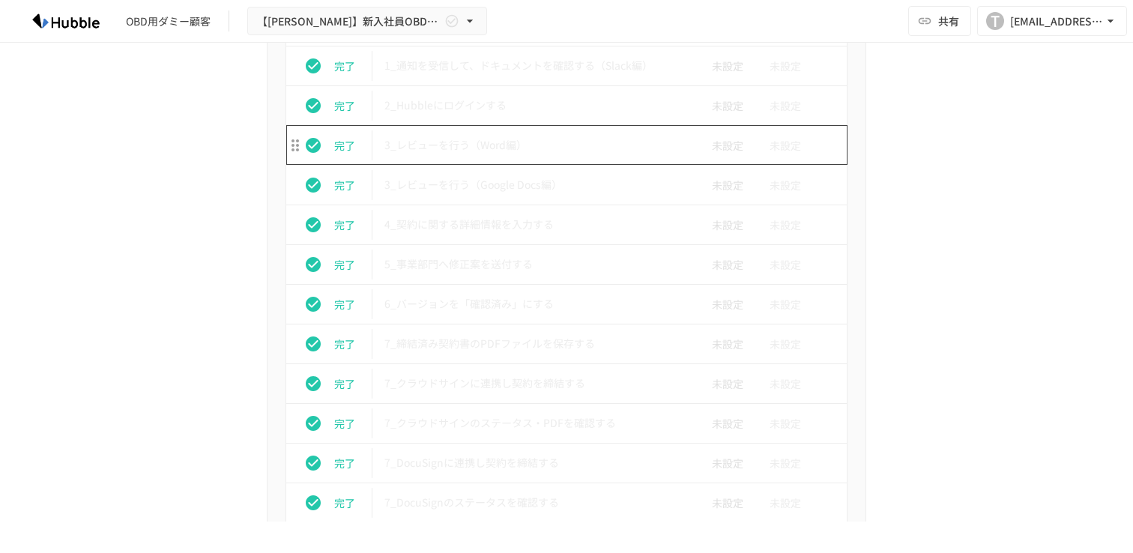
click at [506, 154] on p "3_レビューを行う（Word編）" at bounding box center [534, 145] width 301 height 19
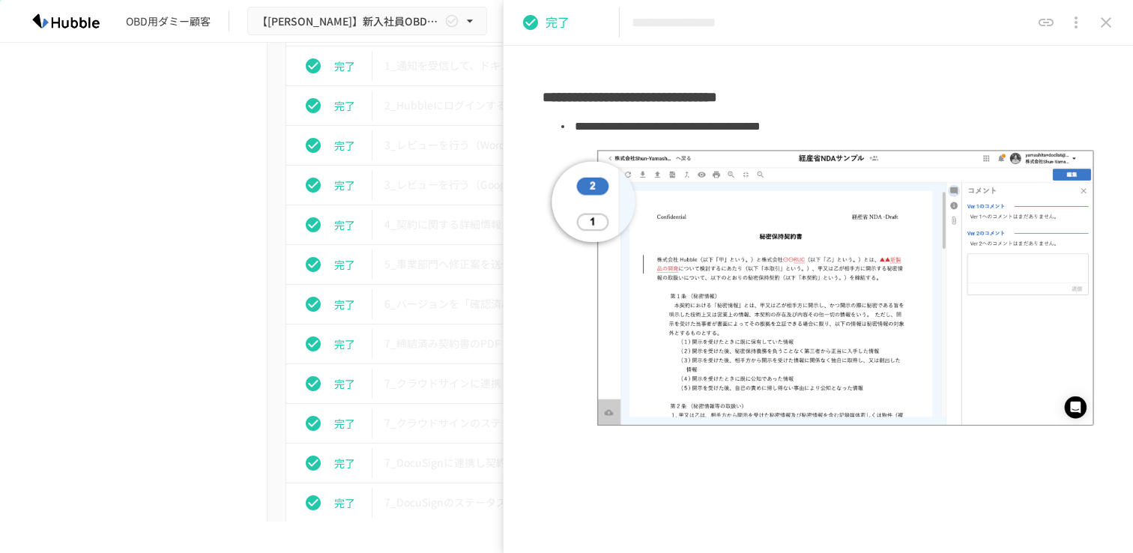
scroll to position [1038, 0]
click at [1114, 20] on icon "close drawer" at bounding box center [1106, 22] width 18 height 18
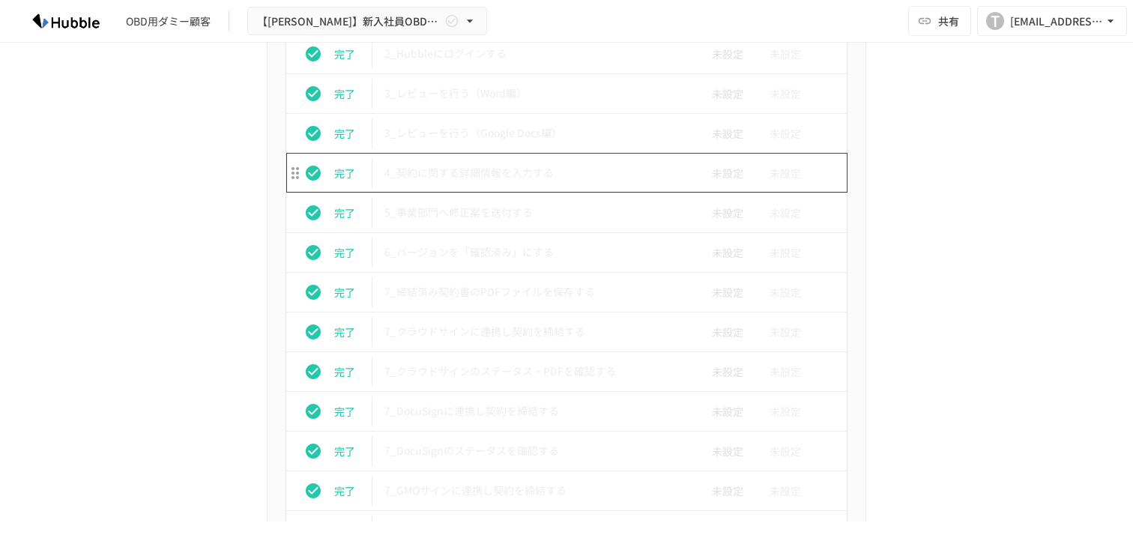
scroll to position [4535, 0]
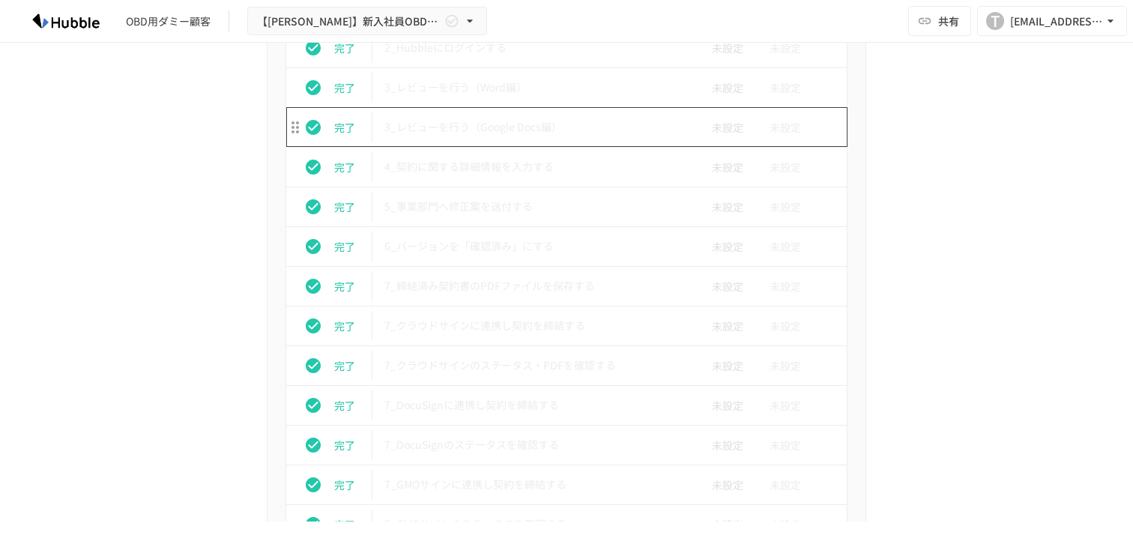
click at [548, 135] on p "3_レビューを行う（Google Docs編）" at bounding box center [534, 127] width 301 height 19
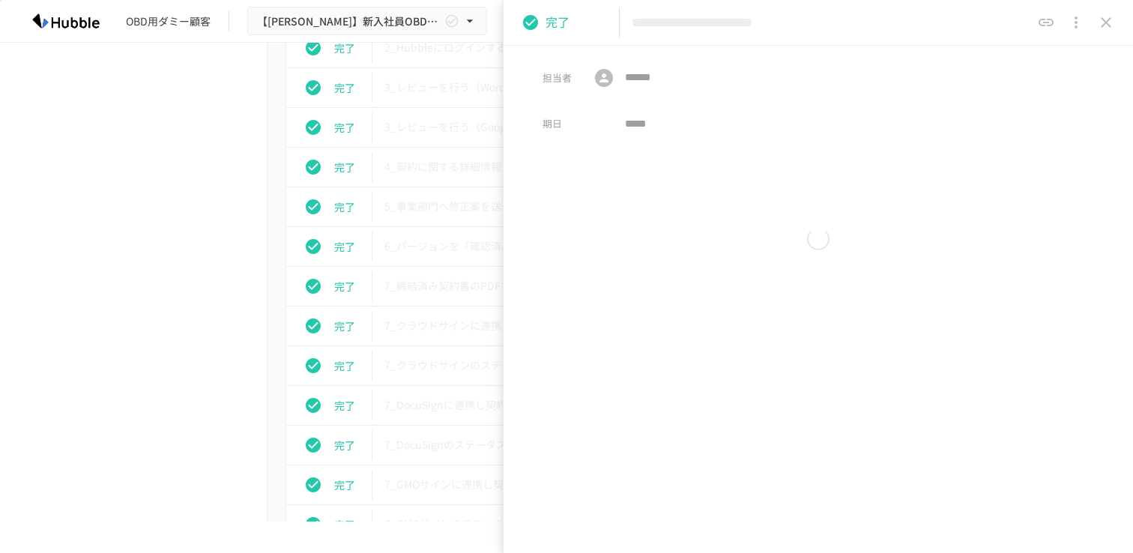
click at [548, 135] on div "担当者 ​ ​ 期日 ​" at bounding box center [817, 92] width 629 height 92
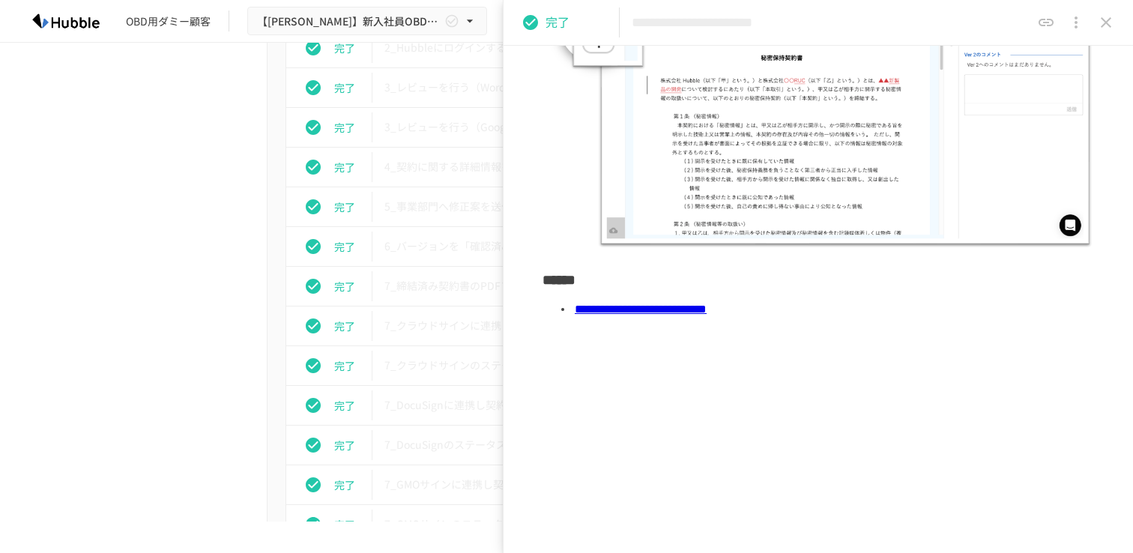
scroll to position [1319, 0]
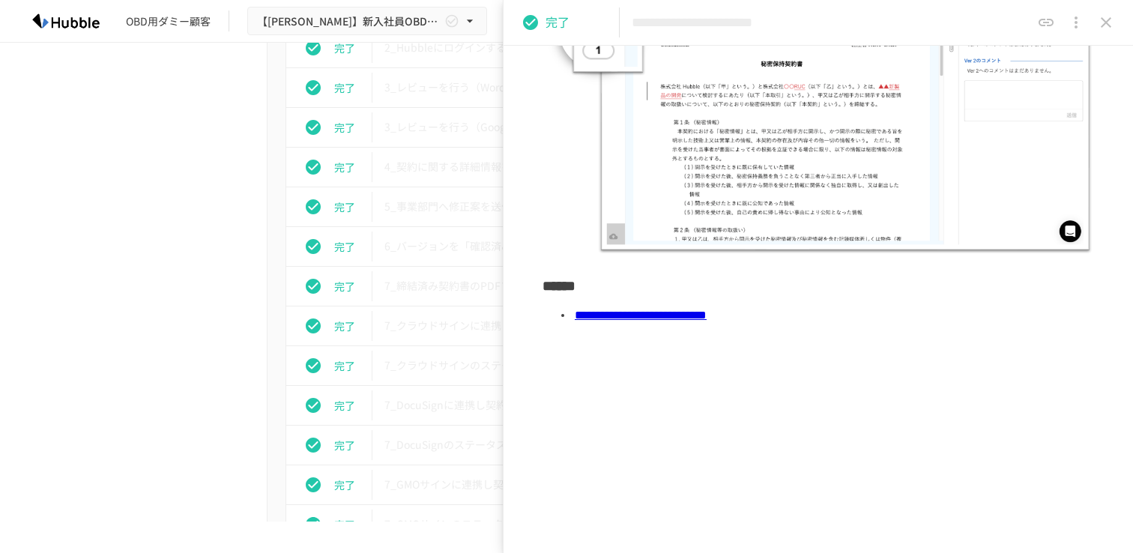
click at [706, 320] on link "**********" at bounding box center [641, 314] width 132 height 11
click at [1109, 18] on icon "close drawer" at bounding box center [1106, 22] width 18 height 18
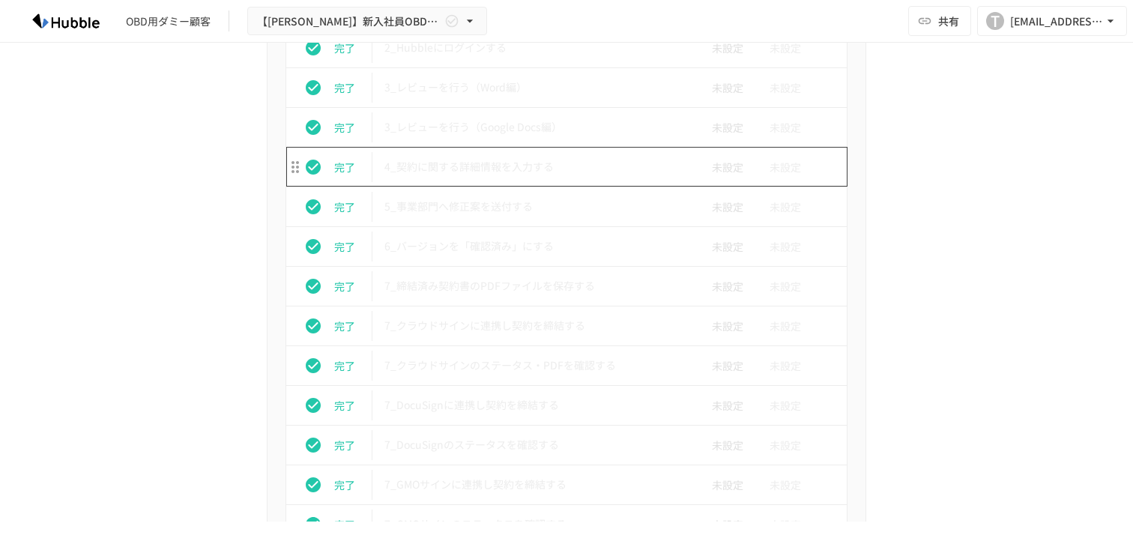
click at [535, 161] on p "4_契約に関する詳細情報を入力する" at bounding box center [534, 166] width 301 height 19
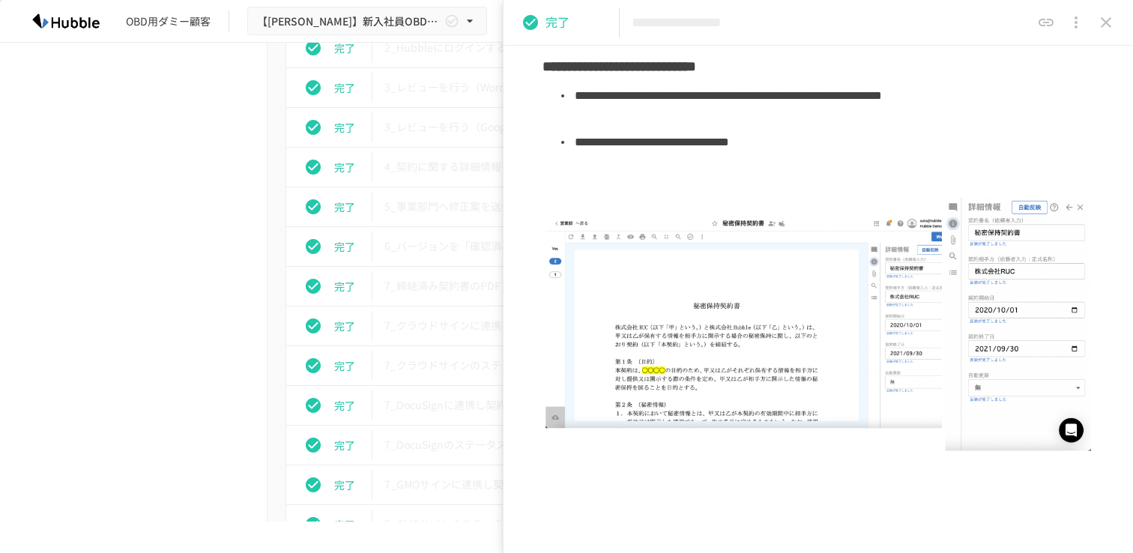
scroll to position [111, 0]
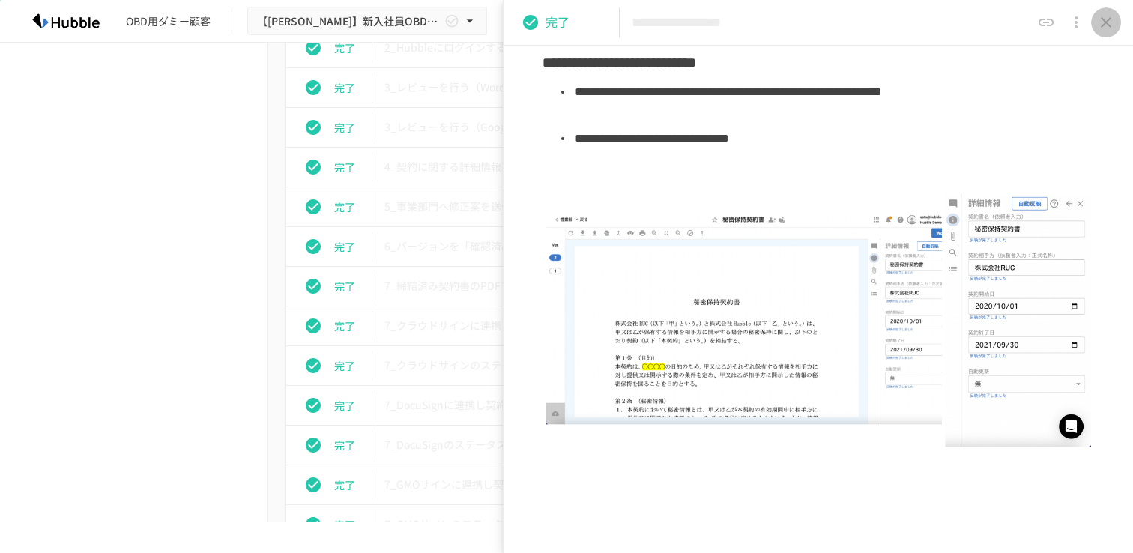
click at [1097, 19] on icon "close drawer" at bounding box center [1106, 22] width 18 height 18
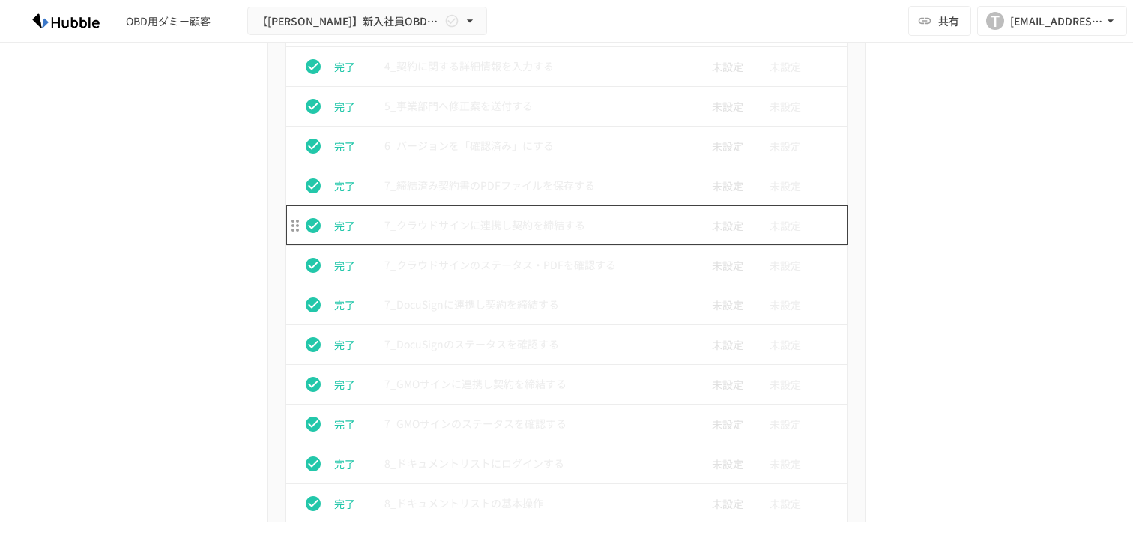
scroll to position [4637, 0]
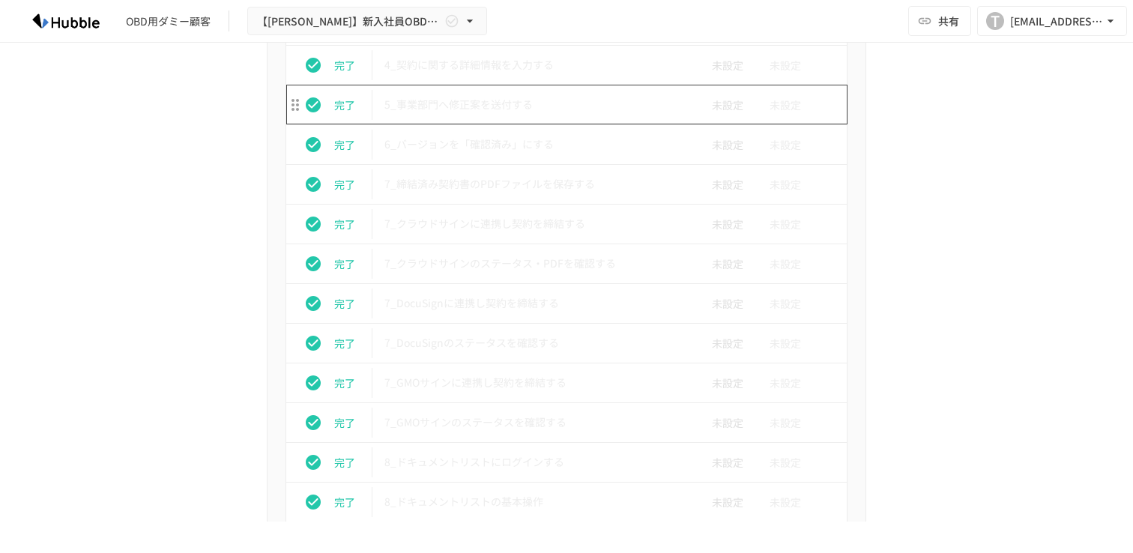
click at [489, 101] on p "5_事業部門へ修正案を送付する" at bounding box center [534, 104] width 301 height 19
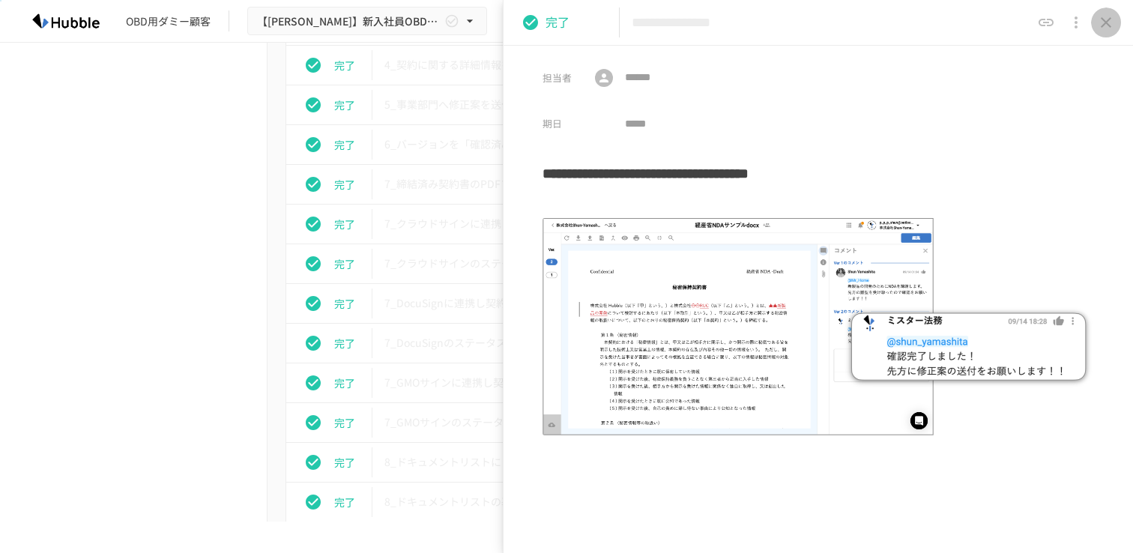
click at [1104, 34] on button "close drawer" at bounding box center [1106, 22] width 30 height 30
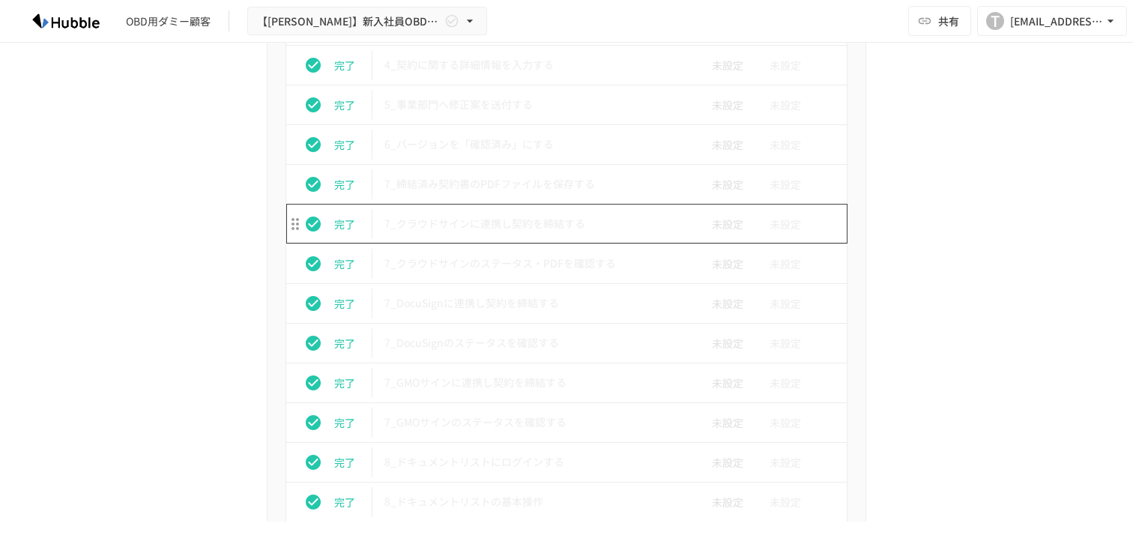
click at [544, 237] on td "7_クラウドサインに連携し契約を締結する" at bounding box center [534, 224] width 325 height 40
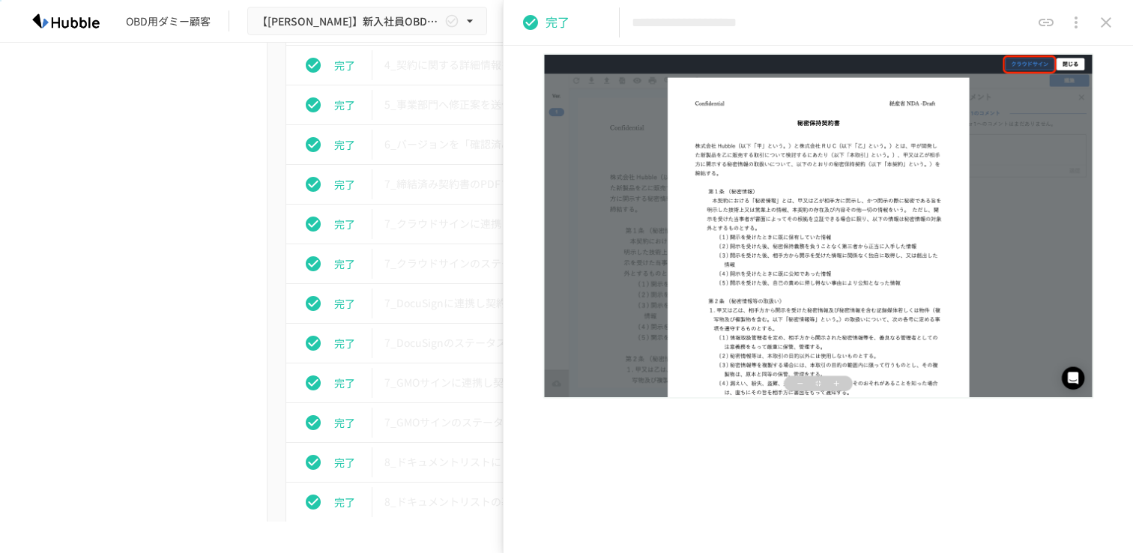
scroll to position [712, 0]
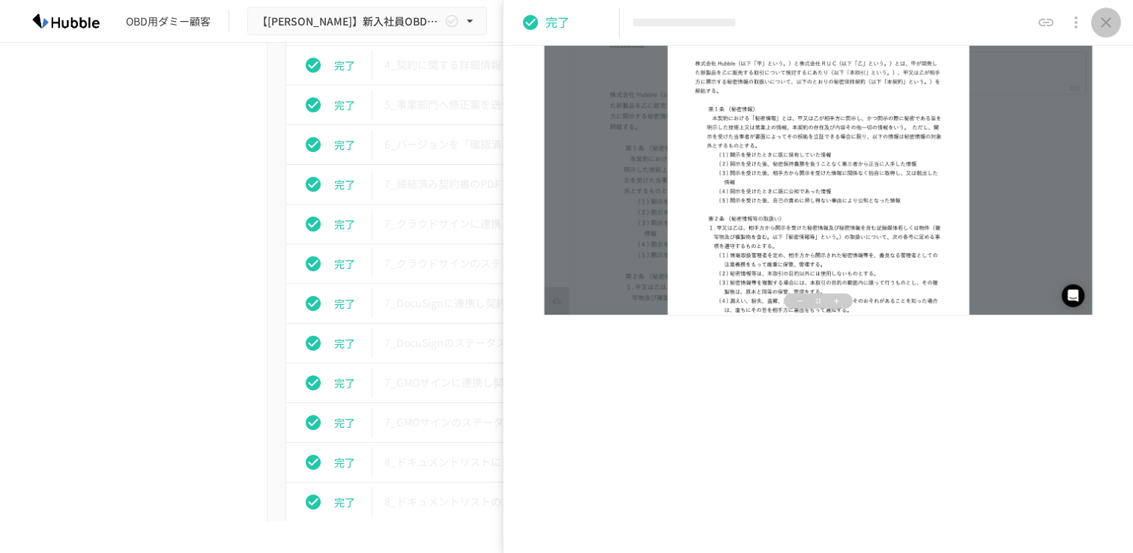
click at [1103, 16] on icon "close drawer" at bounding box center [1106, 22] width 18 height 18
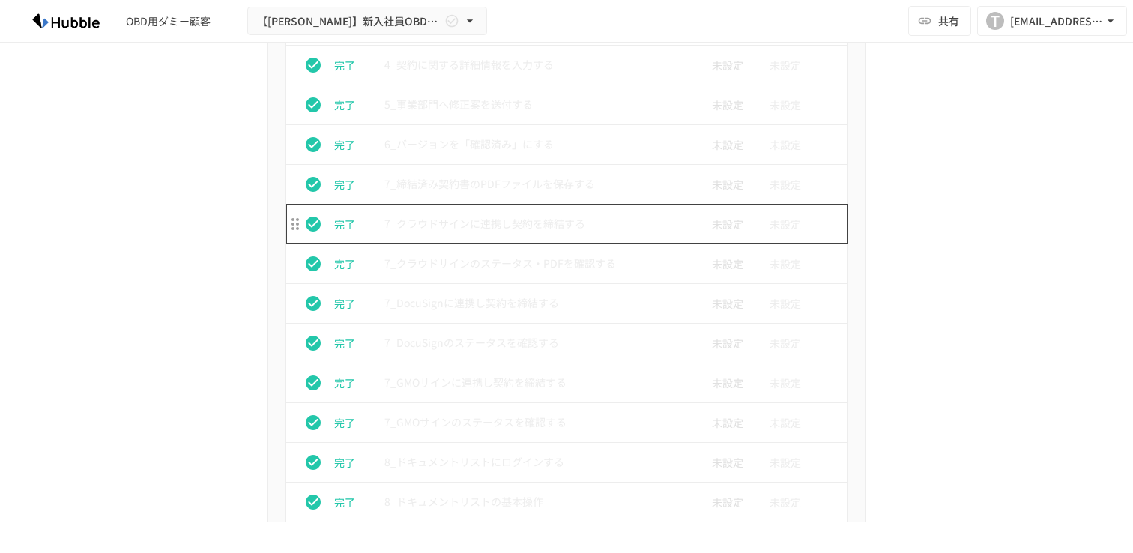
click at [491, 240] on td "7_クラウドサインに連携し契約を締結する" at bounding box center [534, 224] width 325 height 40
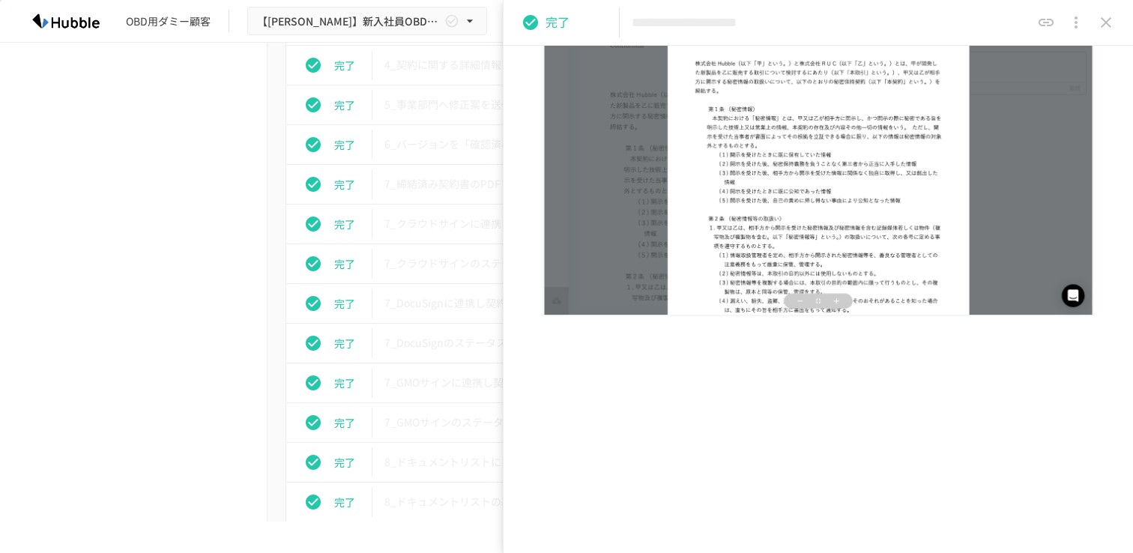
scroll to position [712, 0]
click at [1107, 23] on icon "close drawer" at bounding box center [1106, 22] width 10 height 10
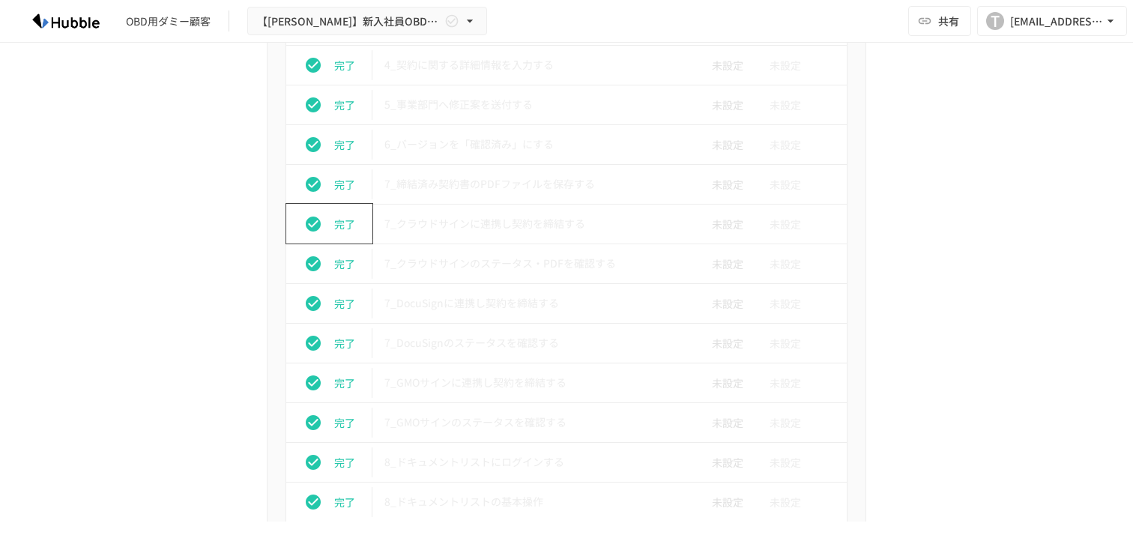
click at [326, 228] on button "status" at bounding box center [313, 224] width 30 height 30
click at [490, 271] on p "7_クラウドサインのステータス・PDFを確認する" at bounding box center [534, 263] width 301 height 19
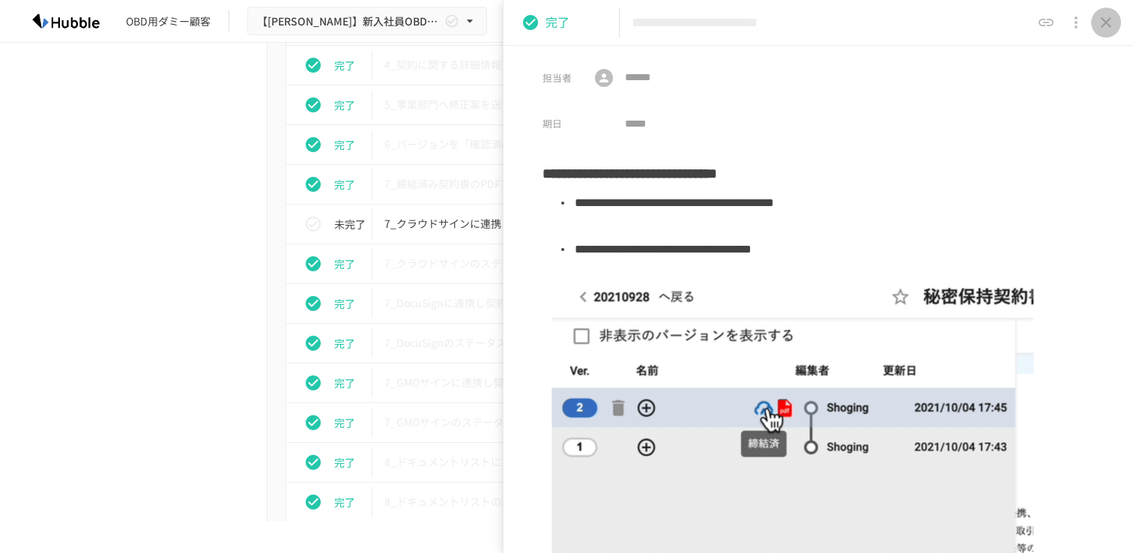
click at [1113, 14] on icon "close drawer" at bounding box center [1106, 22] width 18 height 18
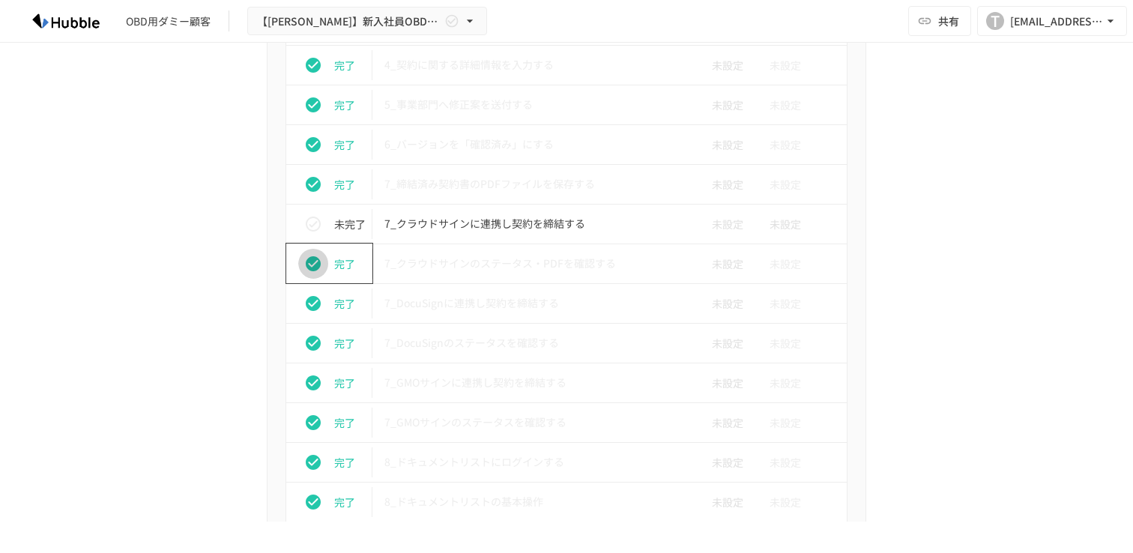
click at [304, 273] on icon "status" at bounding box center [313, 264] width 18 height 18
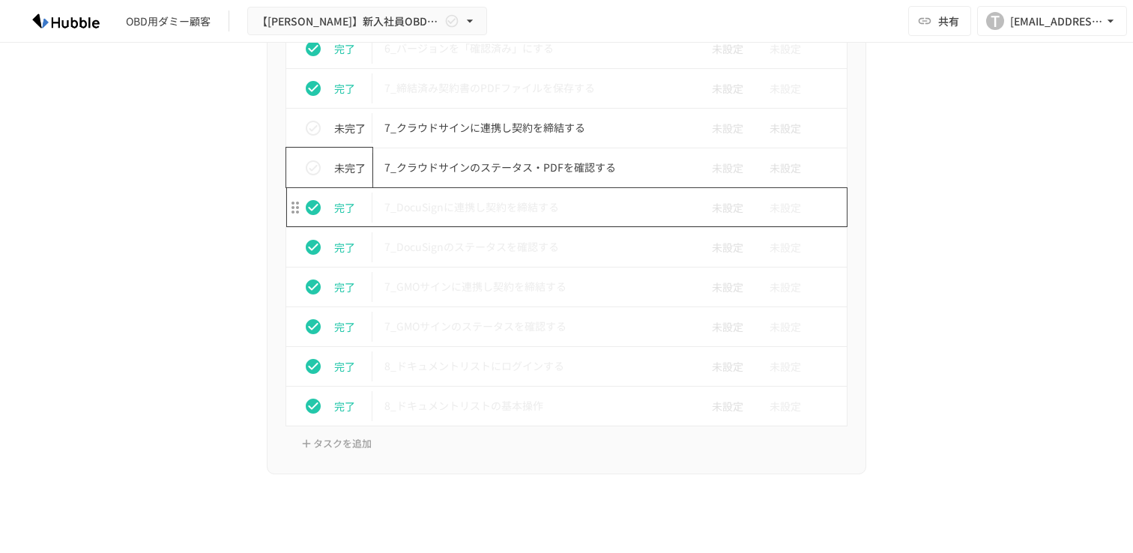
scroll to position [4741, 0]
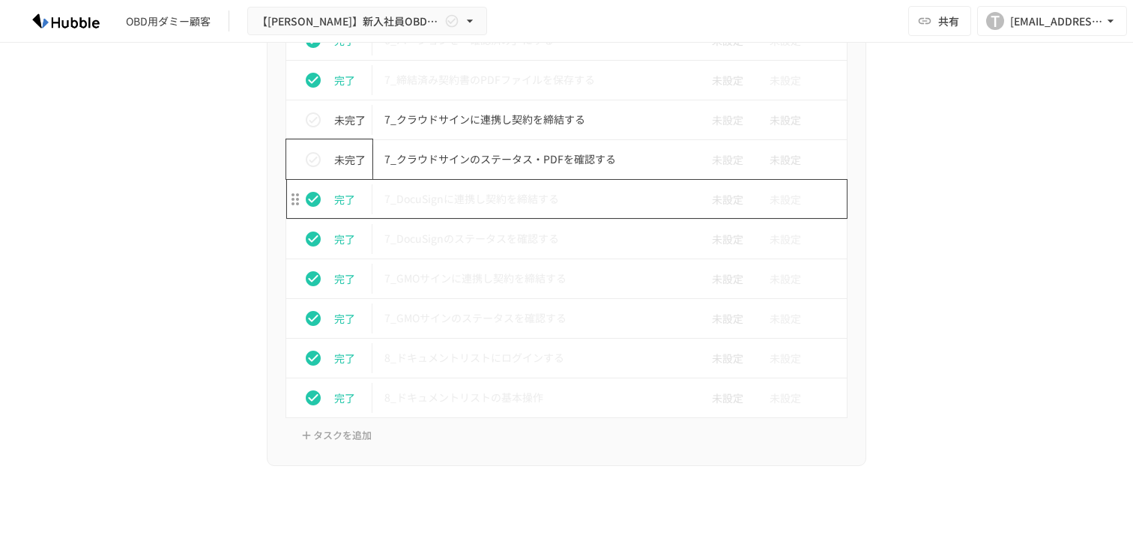
click at [533, 213] on td "7_DocuSignに連携し契約を締結する" at bounding box center [534, 199] width 325 height 40
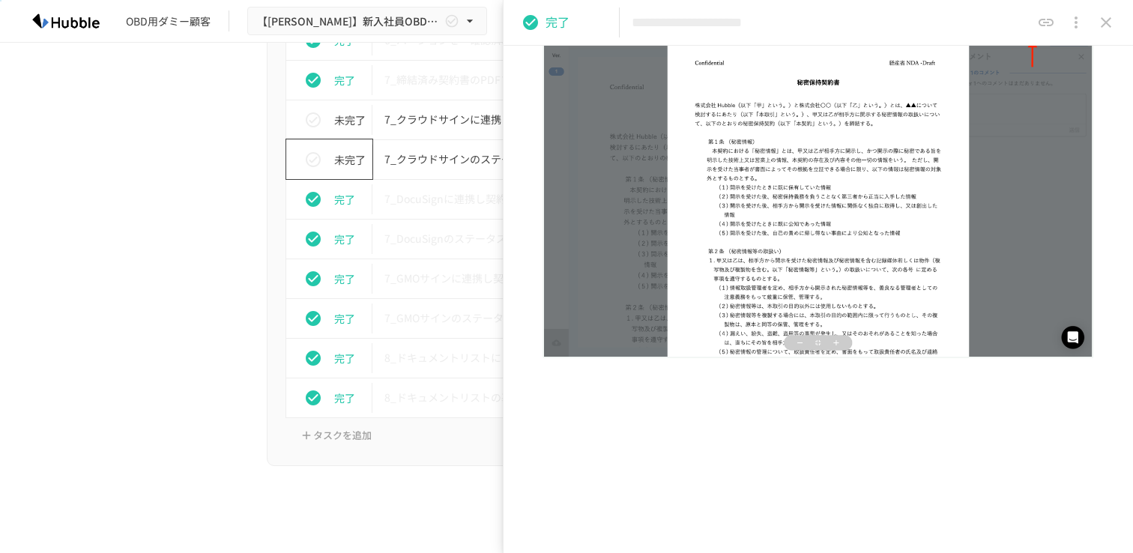
scroll to position [687, 0]
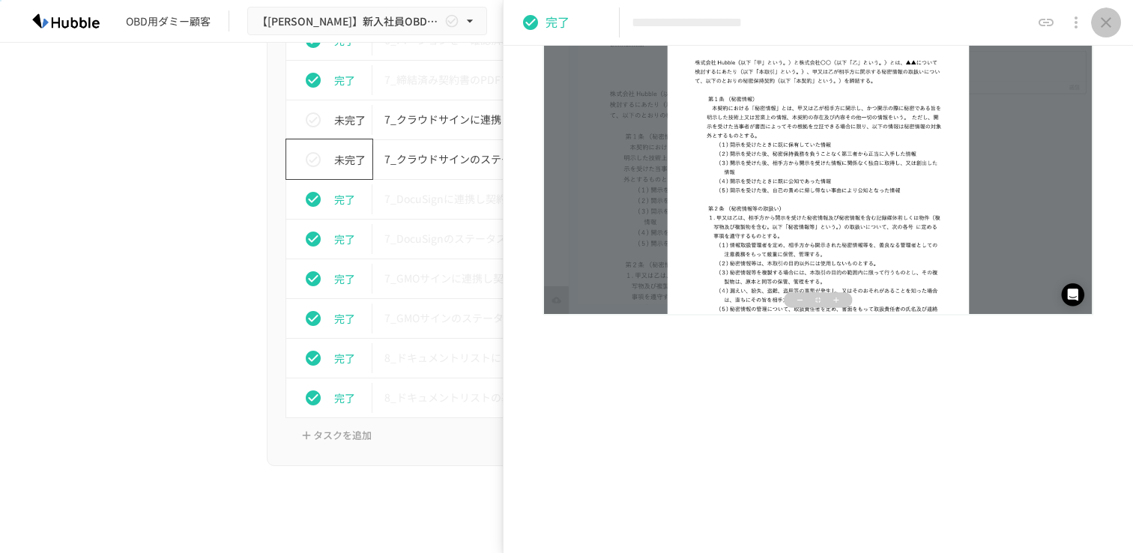
click at [1101, 33] on button "close drawer" at bounding box center [1106, 22] width 30 height 30
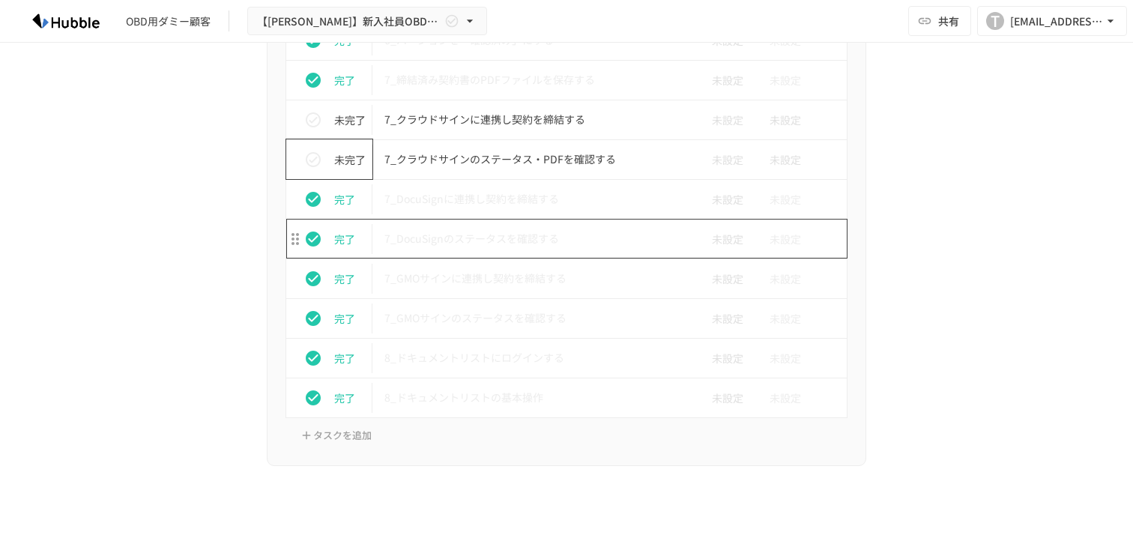
click at [528, 240] on p "7_DocuSignのステータスを確認する" at bounding box center [534, 238] width 301 height 19
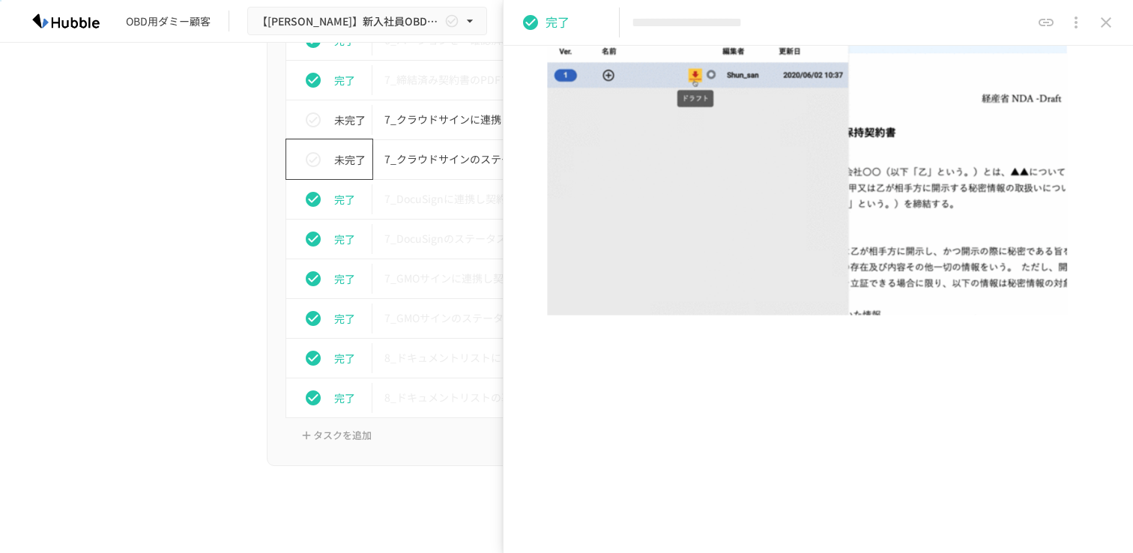
scroll to position [287, 0]
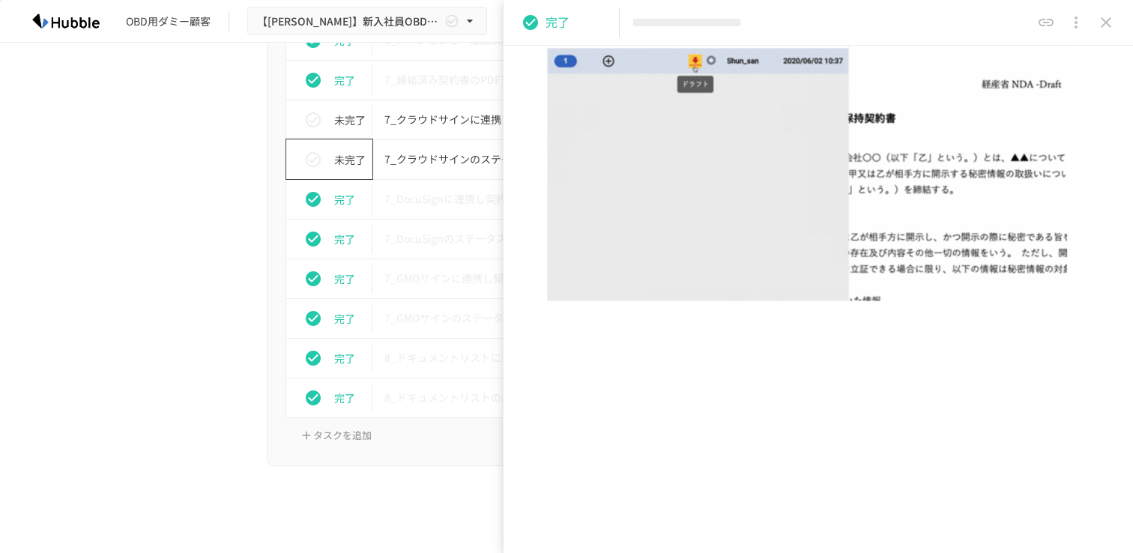
click at [1104, 37] on div "**********" at bounding box center [817, 23] width 629 height 46
click at [1109, 28] on icon "close drawer" at bounding box center [1106, 22] width 18 height 18
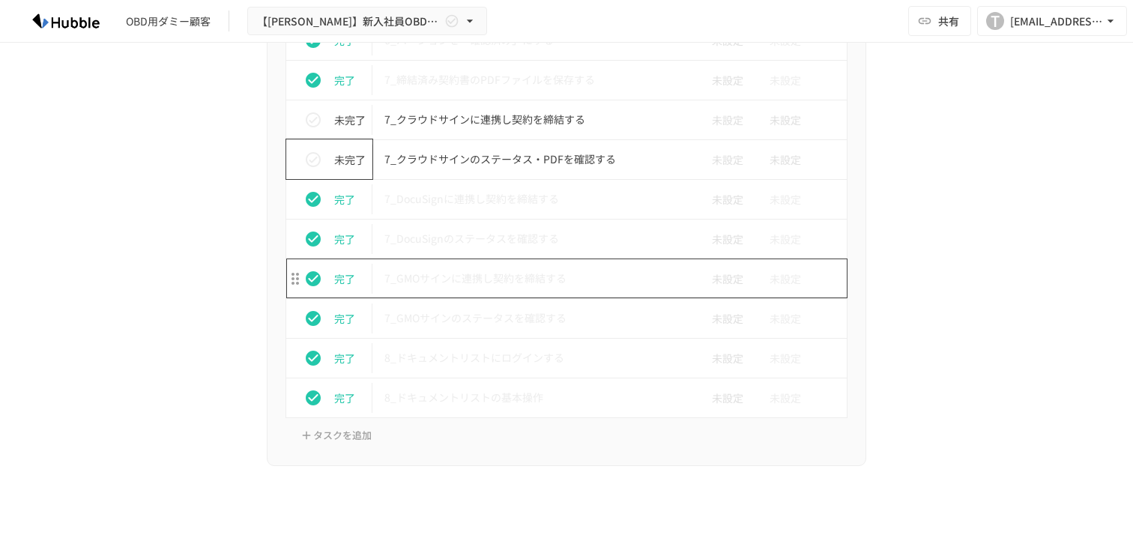
click at [529, 263] on td "7_GMOサインに連携し契約を締結する" at bounding box center [534, 278] width 325 height 40
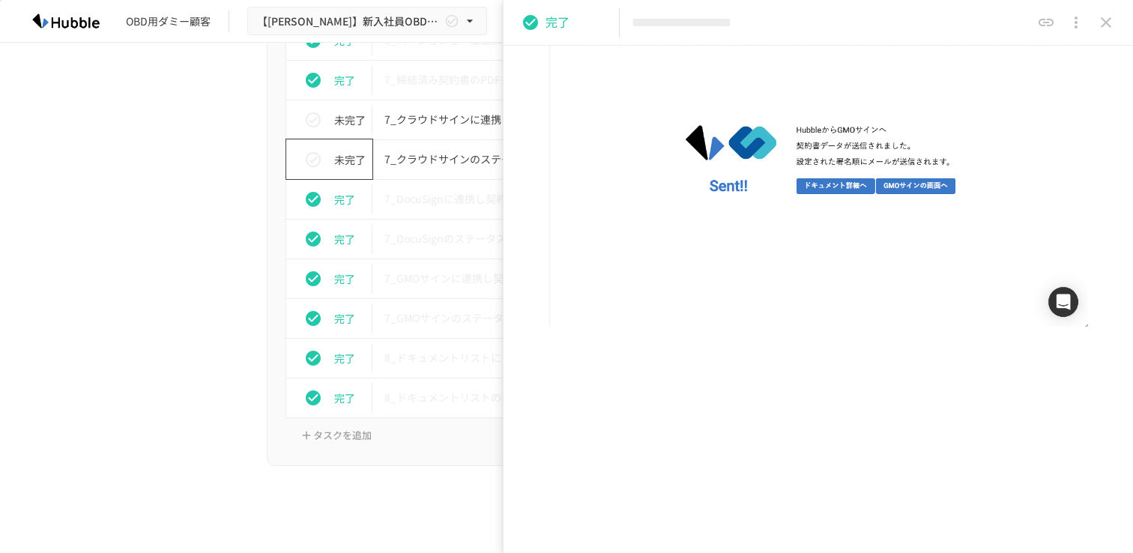
scroll to position [739, 0]
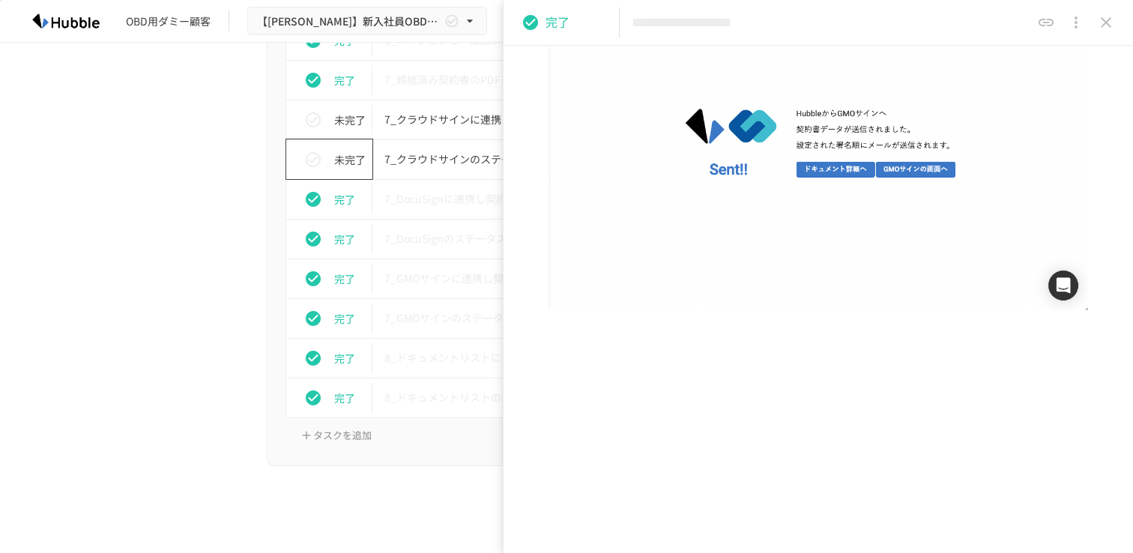
click at [1101, 21] on icon "close drawer" at bounding box center [1106, 22] width 18 height 18
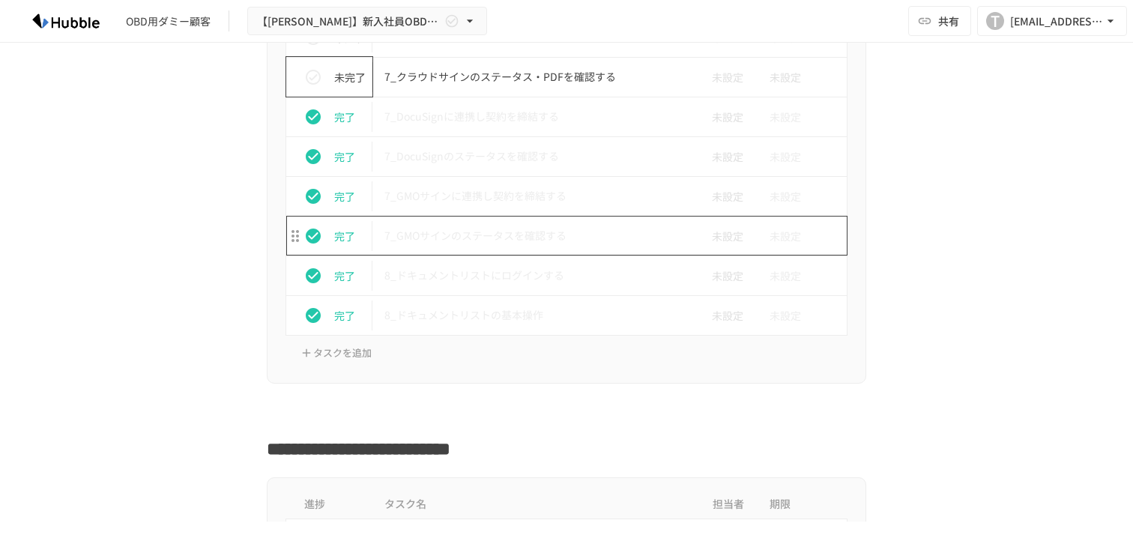
scroll to position [4840, 0]
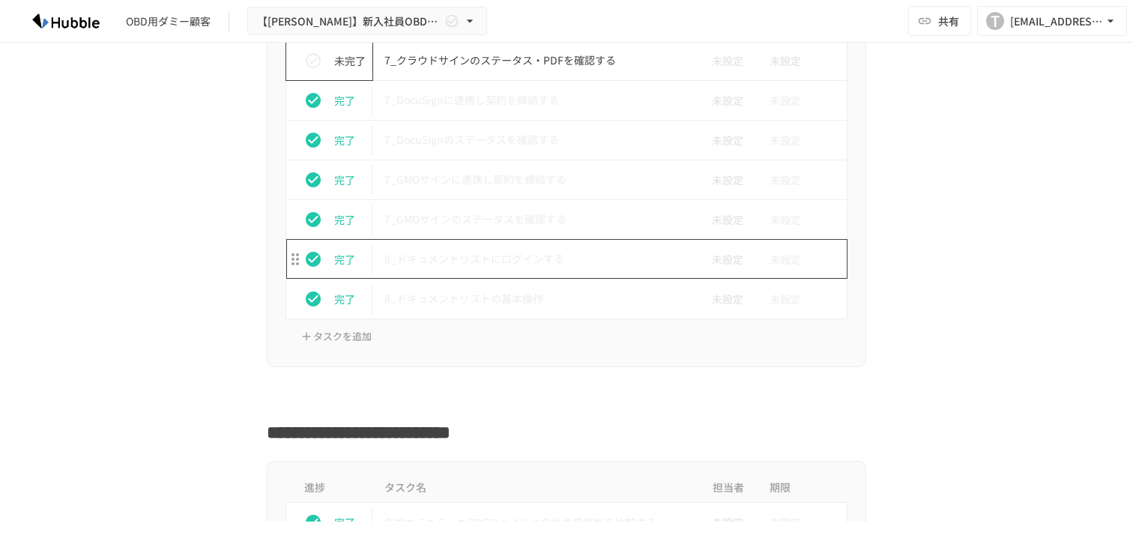
click at [520, 255] on p "8_ドキュメントリストにログインする" at bounding box center [534, 258] width 301 height 19
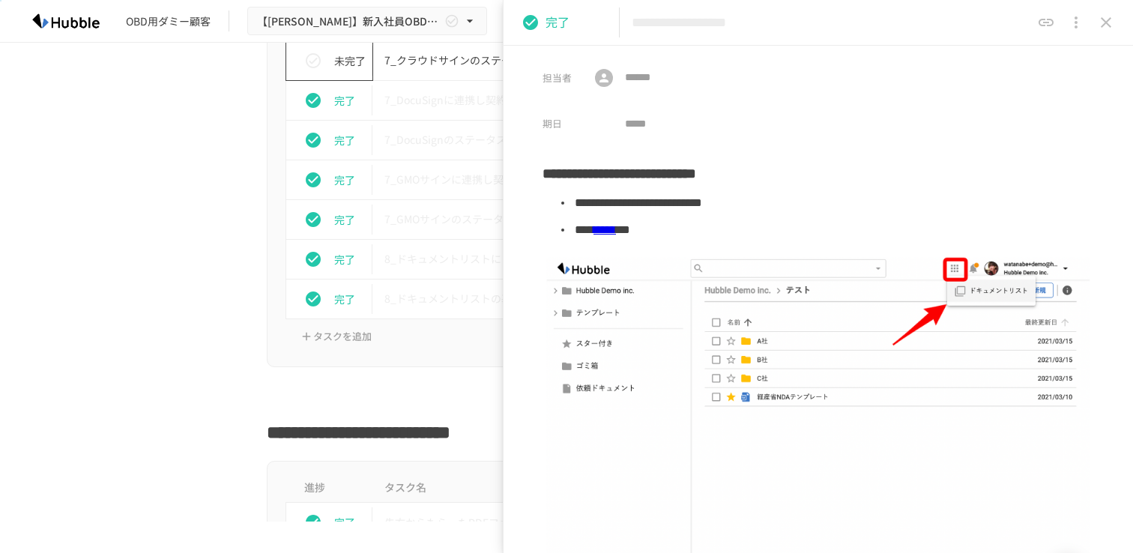
scroll to position [662, 0]
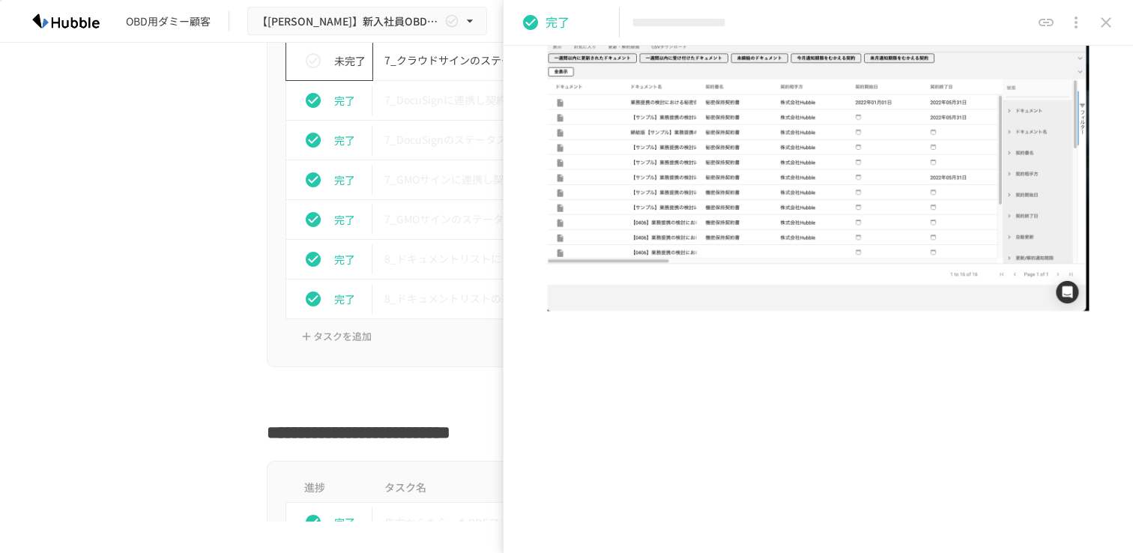
click at [1106, 28] on icon "close drawer" at bounding box center [1106, 22] width 18 height 18
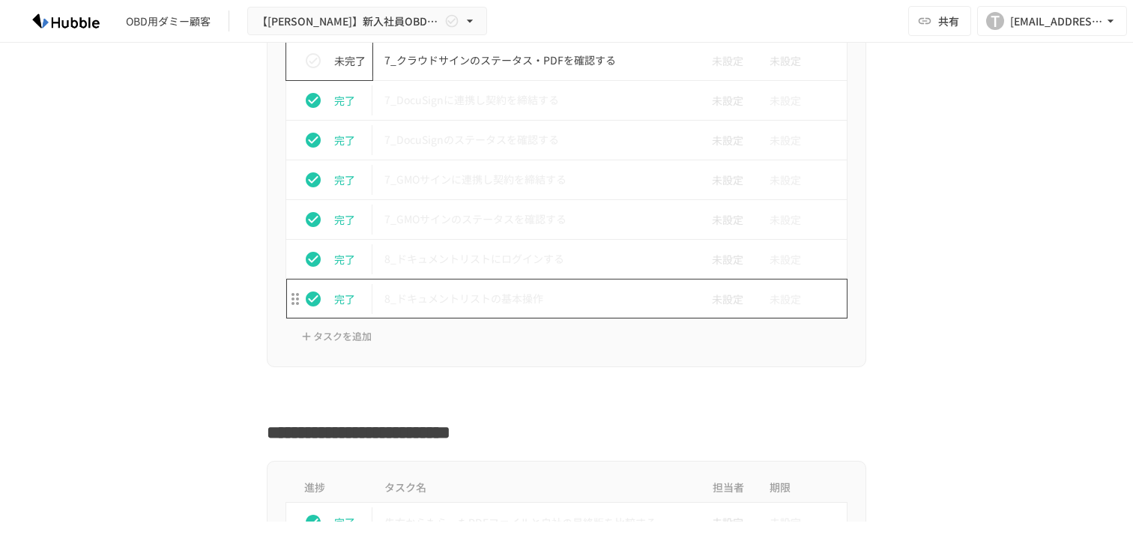
click at [488, 304] on p "8_ドキュメントリストの基本操作" at bounding box center [534, 298] width 301 height 19
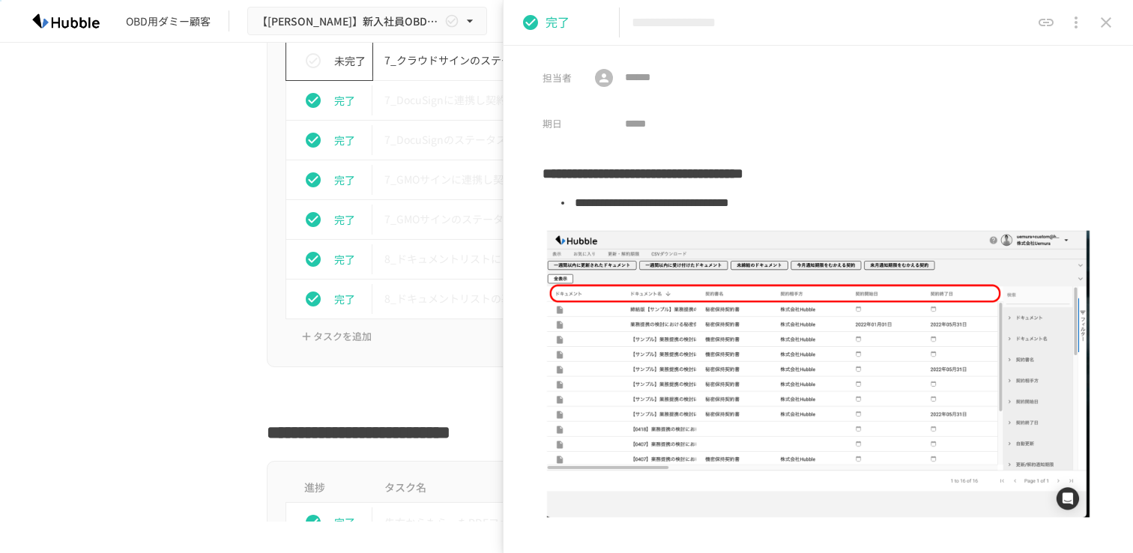
scroll to position [501, 0]
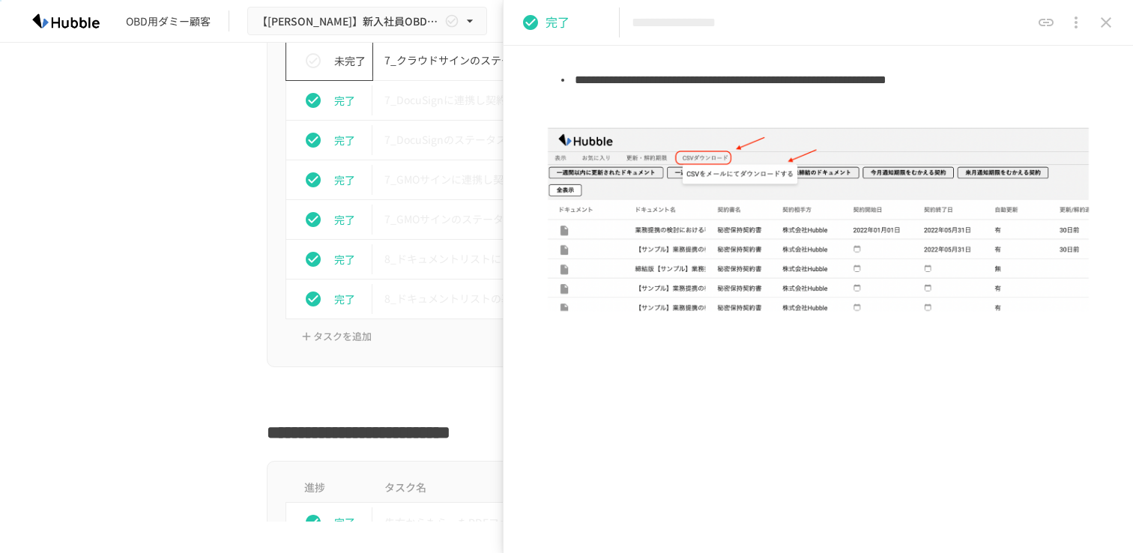
click at [1095, 34] on div at bounding box center [1076, 22] width 90 height 30
click at [1107, 28] on icon "close drawer" at bounding box center [1106, 22] width 18 height 18
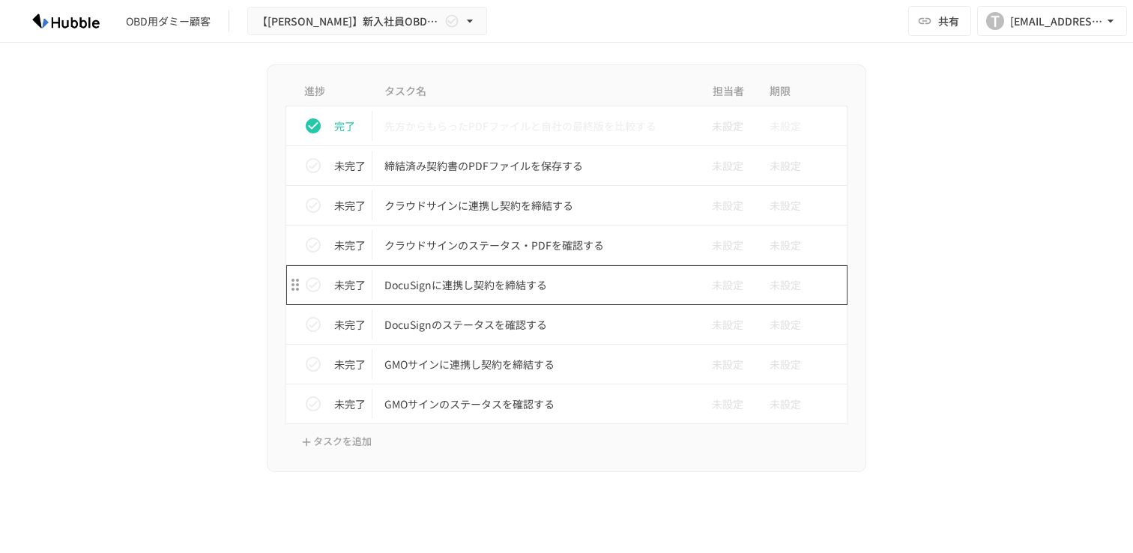
scroll to position [5249, 0]
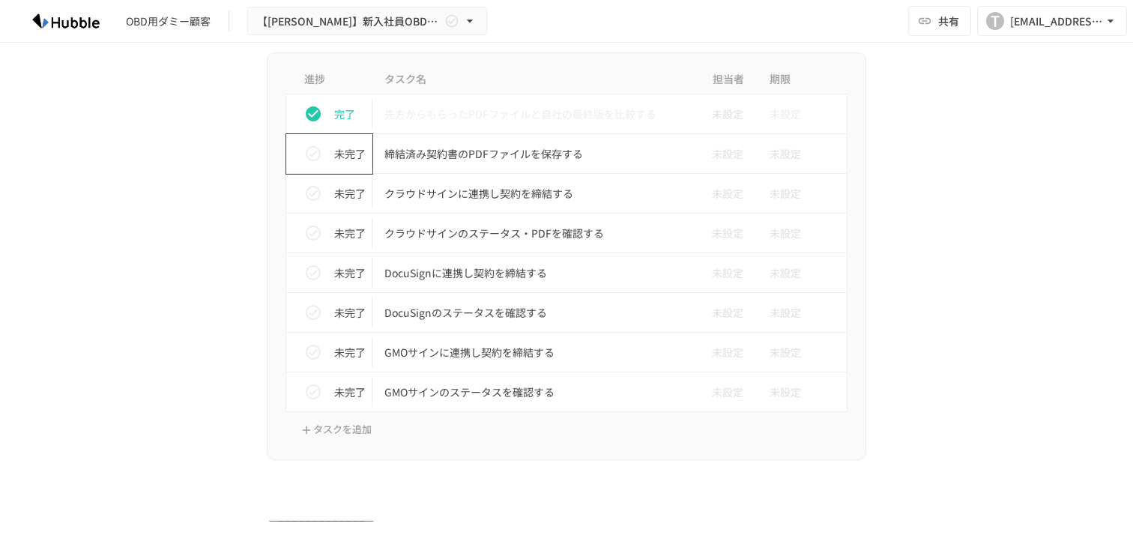
click at [314, 157] on icon "status" at bounding box center [313, 154] width 18 height 18
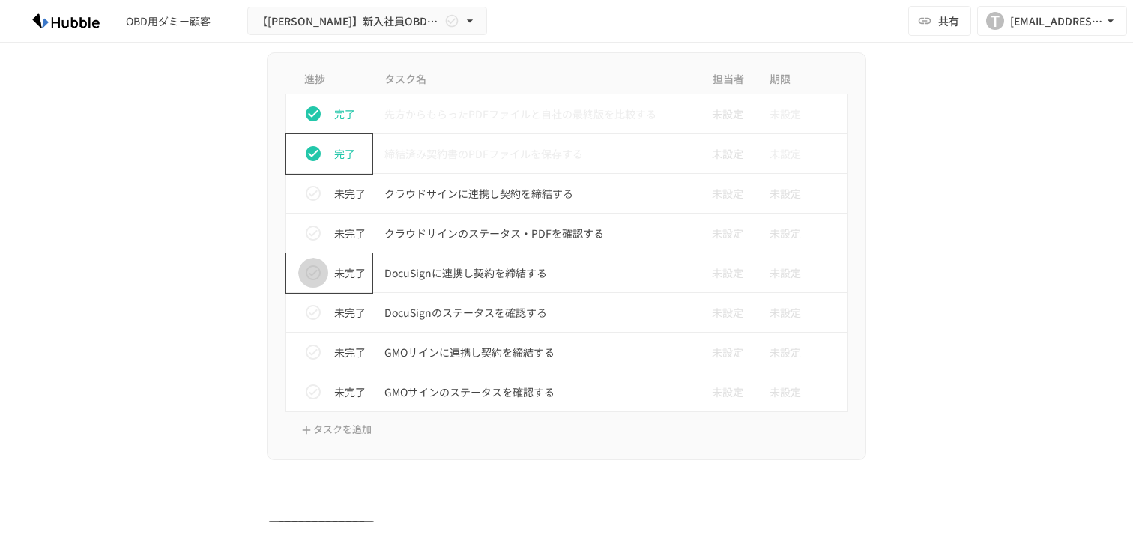
click at [306, 270] on icon "status" at bounding box center [313, 273] width 18 height 18
click at [306, 310] on icon "status" at bounding box center [313, 312] width 15 height 15
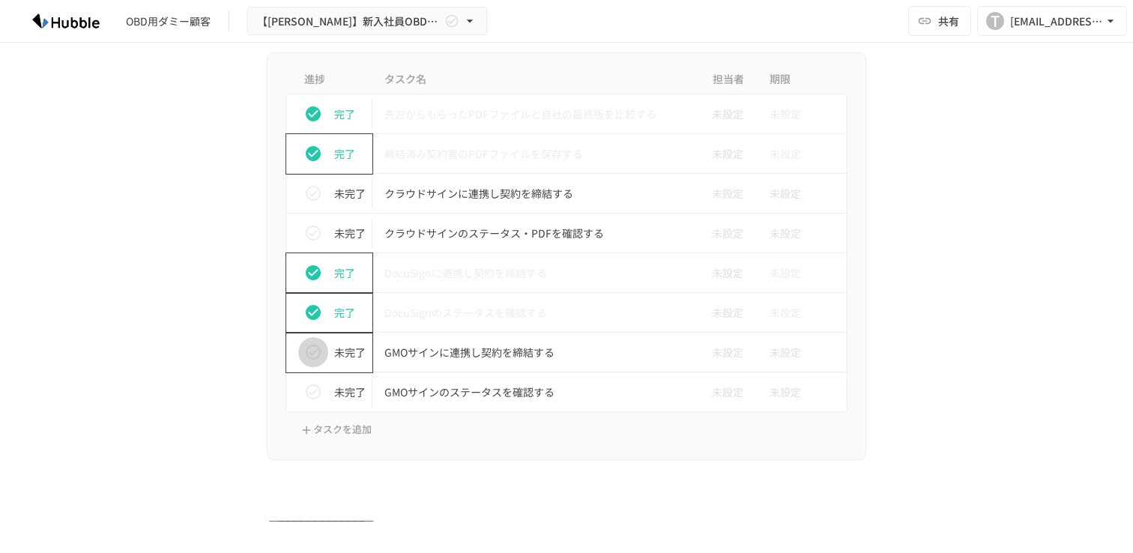
click at [311, 356] on icon "status" at bounding box center [313, 352] width 15 height 15
click at [311, 391] on icon "status" at bounding box center [313, 392] width 18 height 18
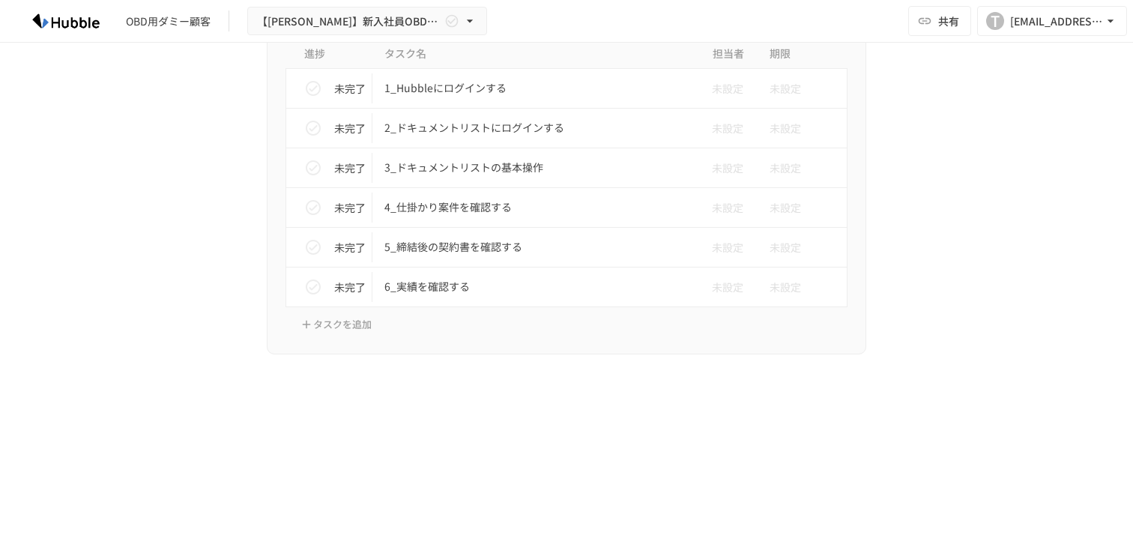
scroll to position [5778, 0]
click at [318, 89] on icon "status" at bounding box center [313, 87] width 18 height 18
click at [315, 132] on icon "status" at bounding box center [313, 127] width 18 height 18
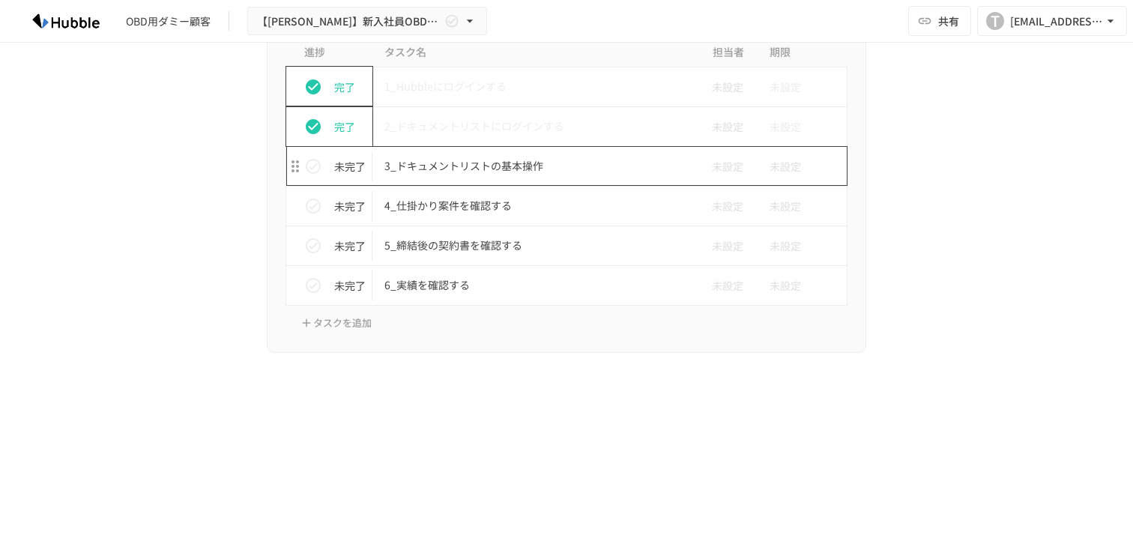
click at [473, 166] on p "3_ドキュメントリストの基本操作" at bounding box center [534, 166] width 301 height 19
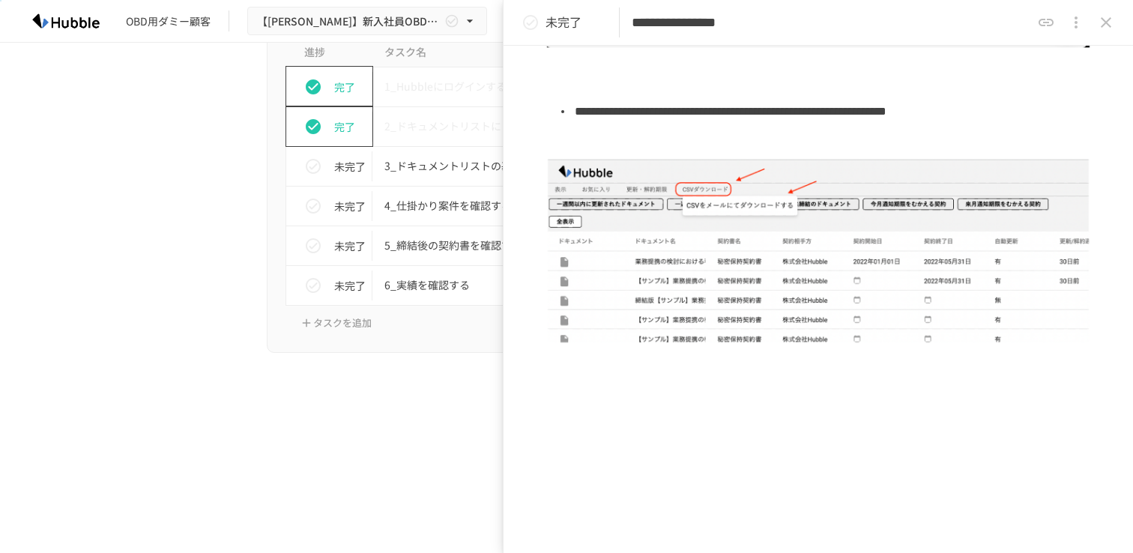
scroll to position [501, 0]
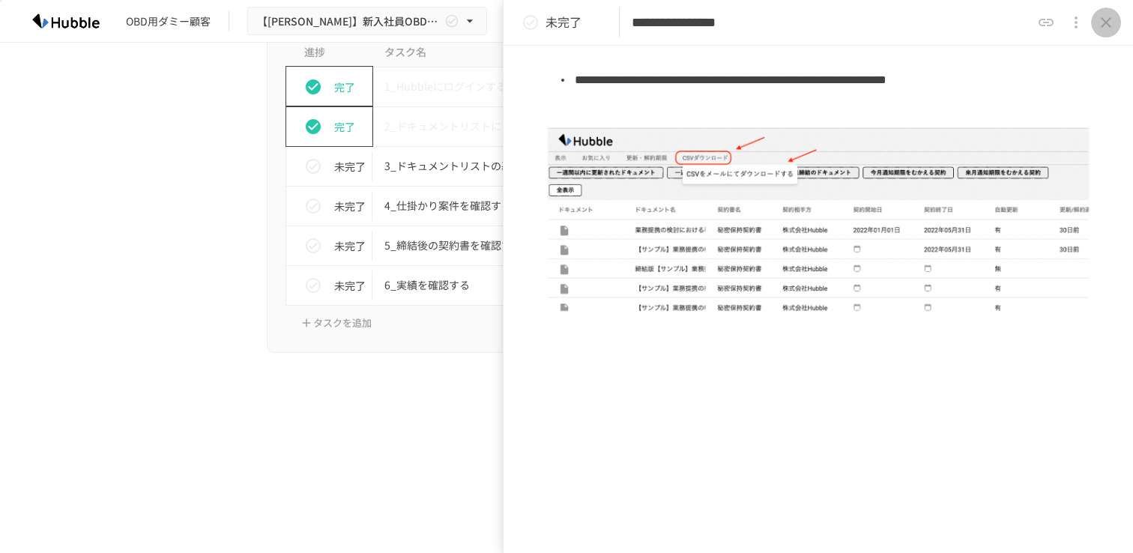
click at [1107, 16] on icon "close drawer" at bounding box center [1106, 22] width 18 height 18
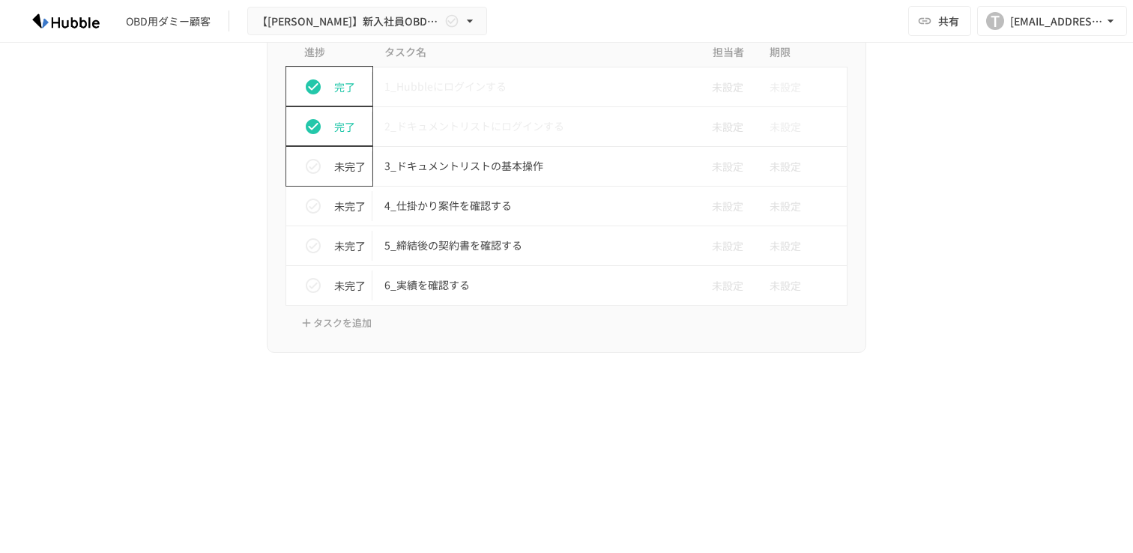
click at [311, 172] on icon "status" at bounding box center [313, 166] width 18 height 18
click at [442, 206] on p "4_仕掛かり案件を確認する" at bounding box center [534, 205] width 301 height 19
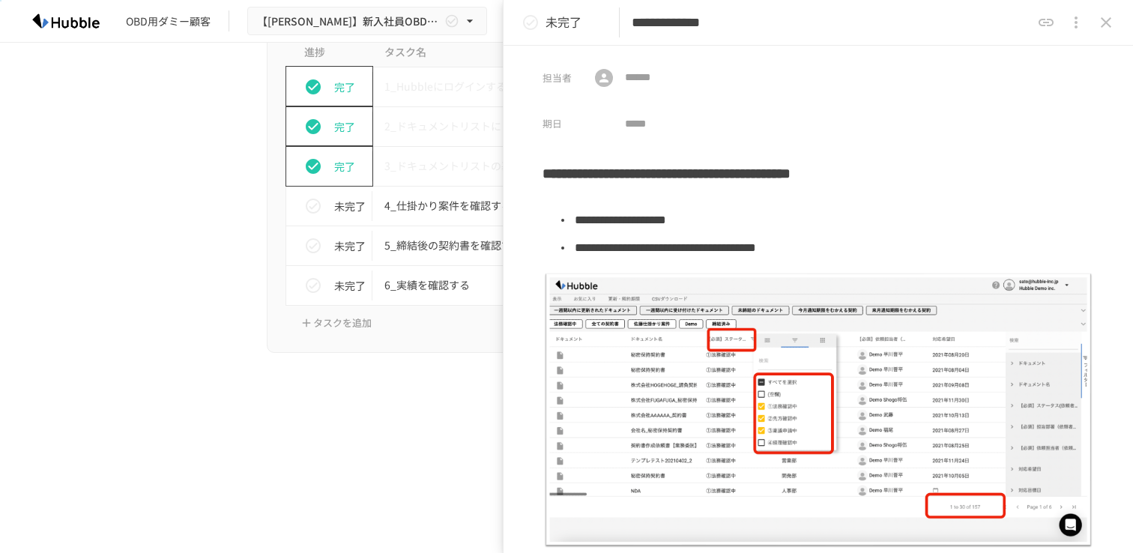
click at [1113, 32] on button "close drawer" at bounding box center [1106, 22] width 30 height 30
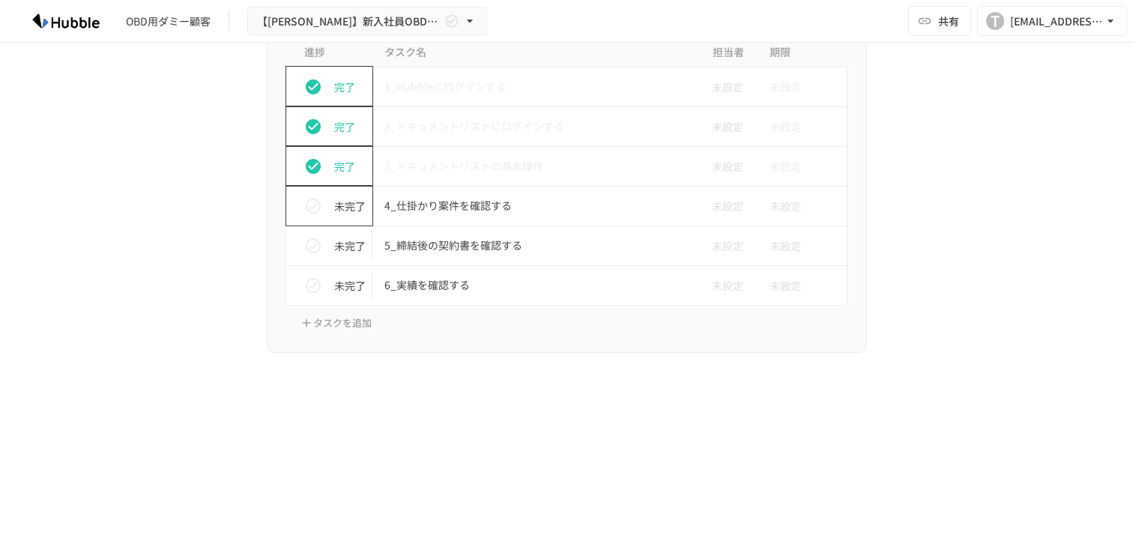
click at [315, 215] on icon "status" at bounding box center [313, 206] width 18 height 18
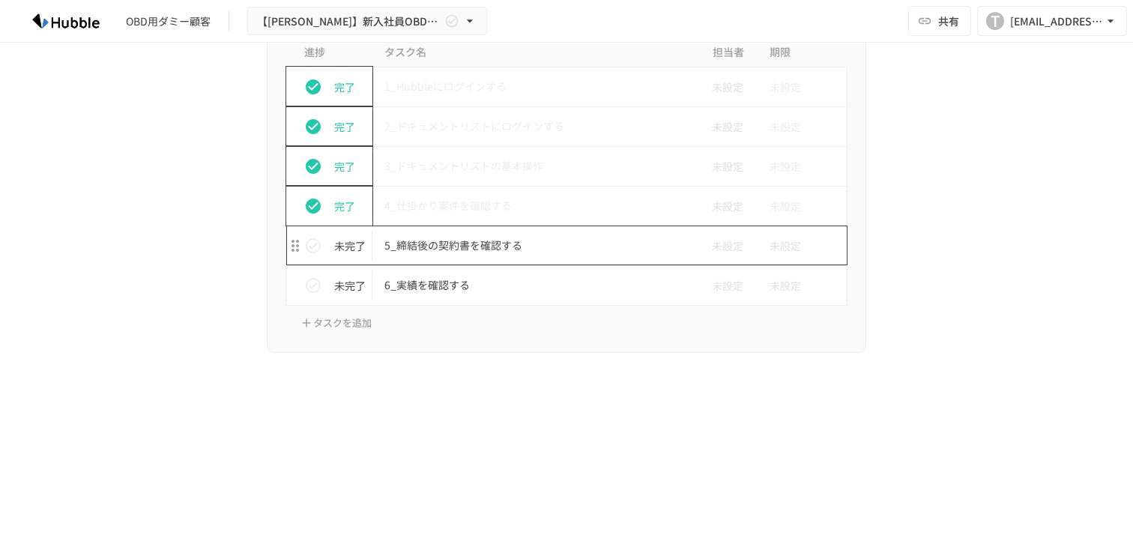
click at [448, 248] on p "5_締結後の契約書を確認する" at bounding box center [534, 245] width 301 height 19
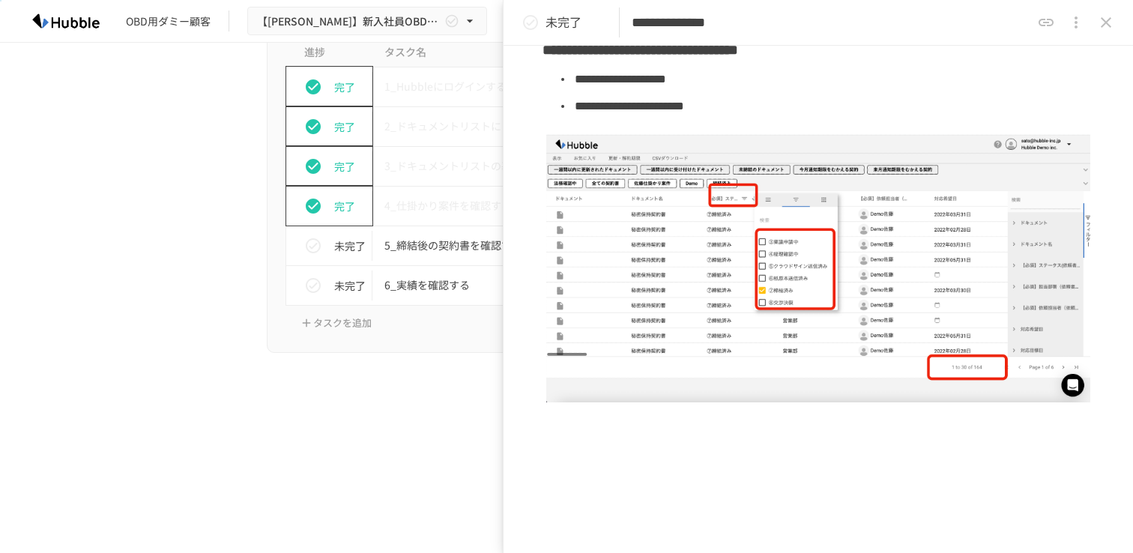
scroll to position [214, 0]
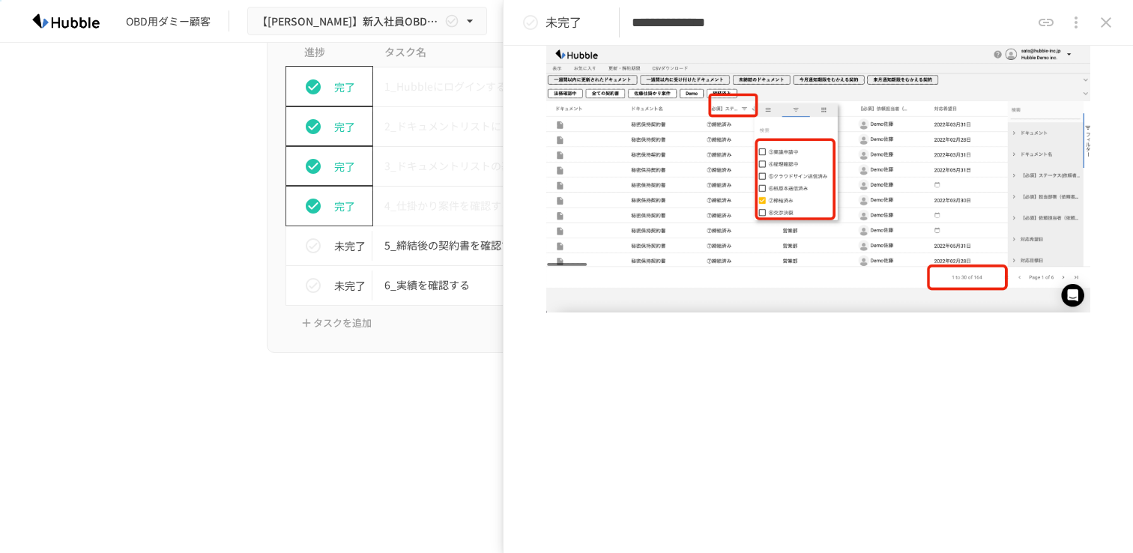
click at [1101, 24] on icon "close drawer" at bounding box center [1106, 22] width 18 height 18
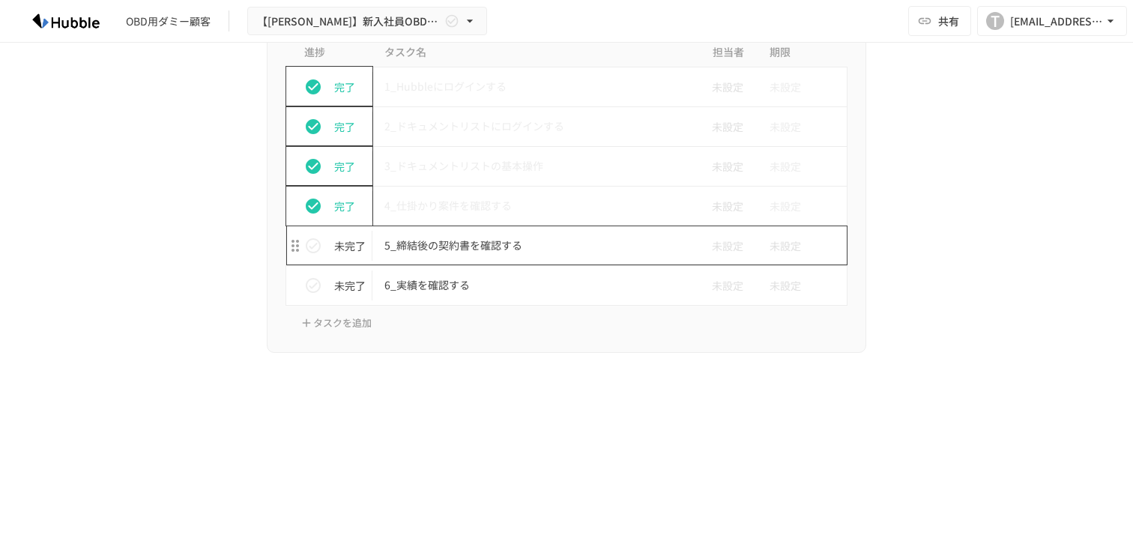
click at [444, 241] on p "5_締結後の契約書を確認する" at bounding box center [534, 245] width 301 height 19
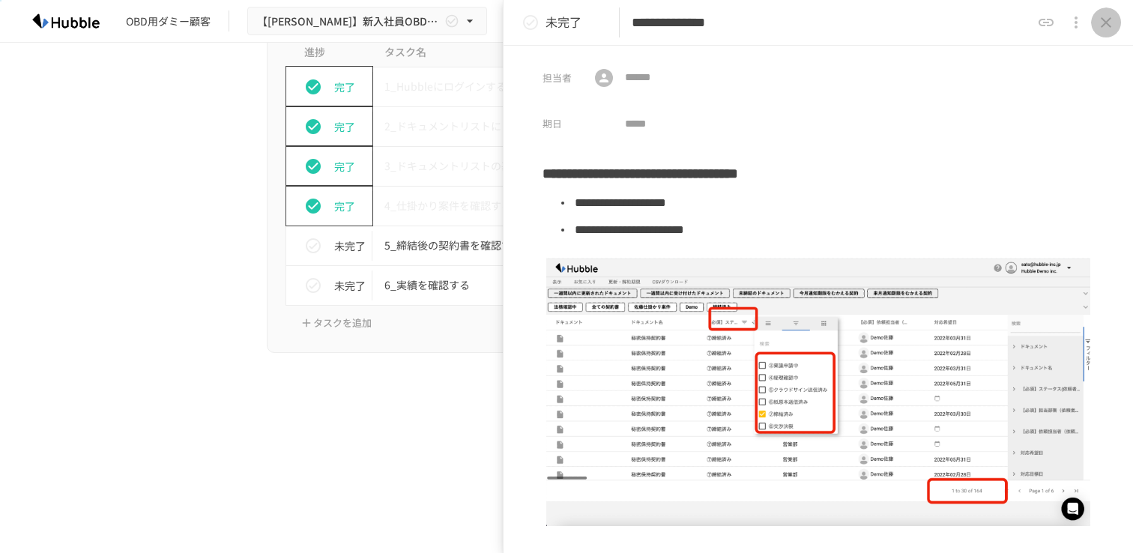
click at [1095, 19] on button "close drawer" at bounding box center [1106, 22] width 30 height 30
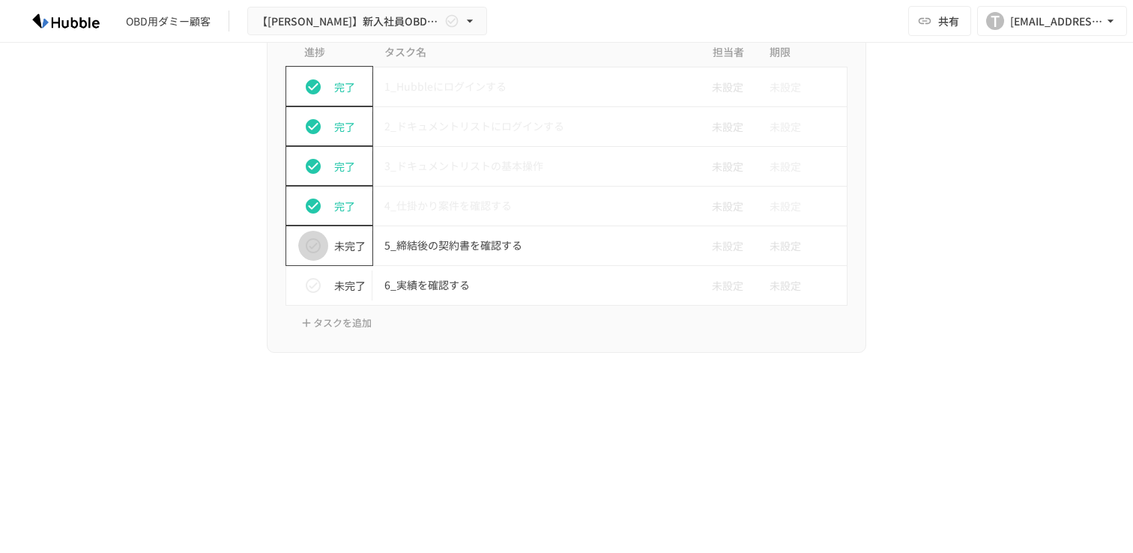
click at [315, 246] on icon "status" at bounding box center [313, 246] width 18 height 18
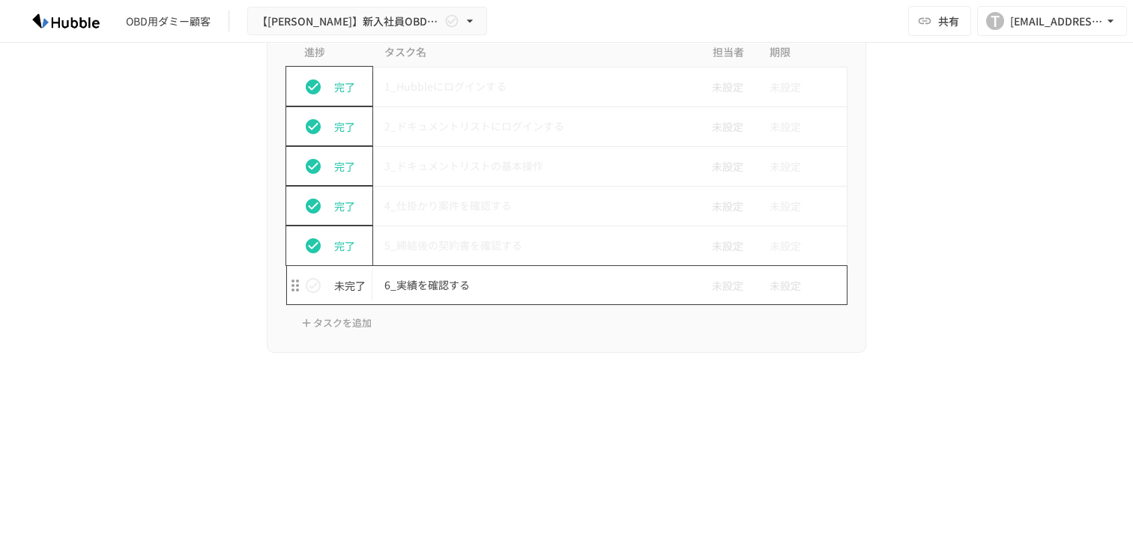
click at [454, 277] on p "6_実績を確認する" at bounding box center [534, 285] width 301 height 19
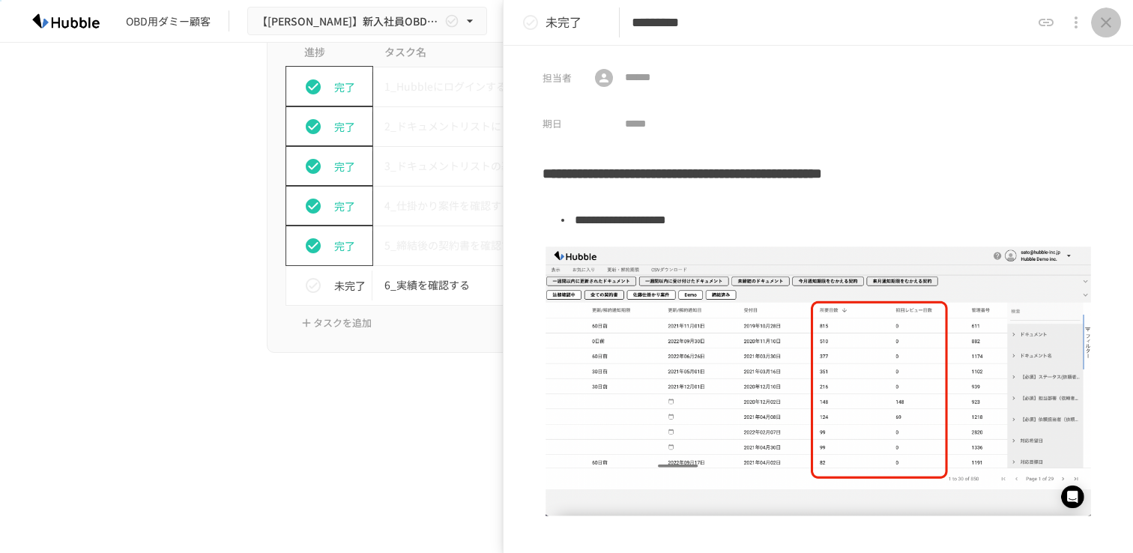
click at [1111, 30] on icon "close drawer" at bounding box center [1106, 22] width 18 height 18
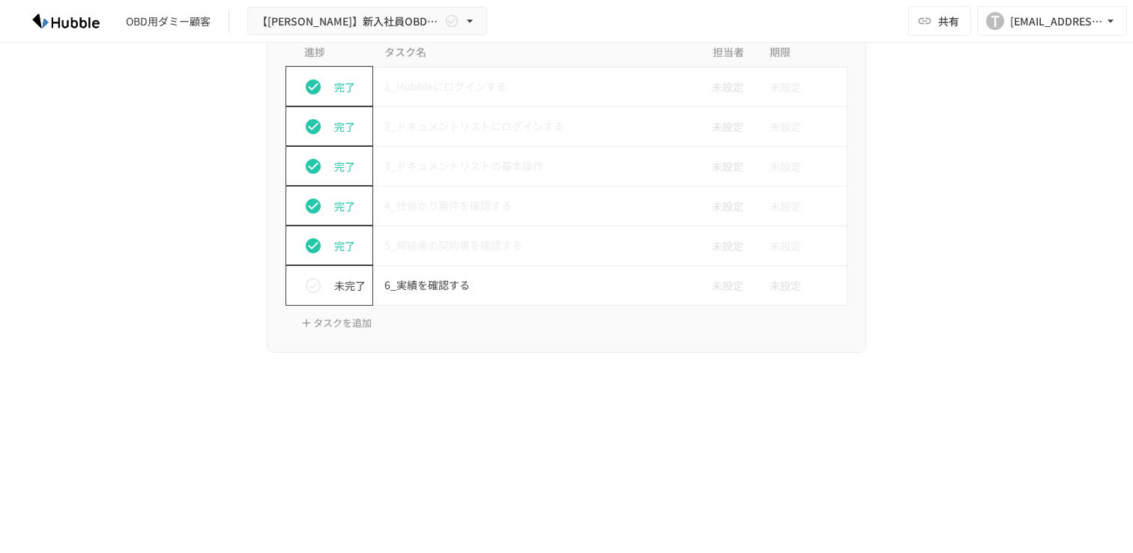
click at [322, 289] on button "status" at bounding box center [313, 285] width 30 height 30
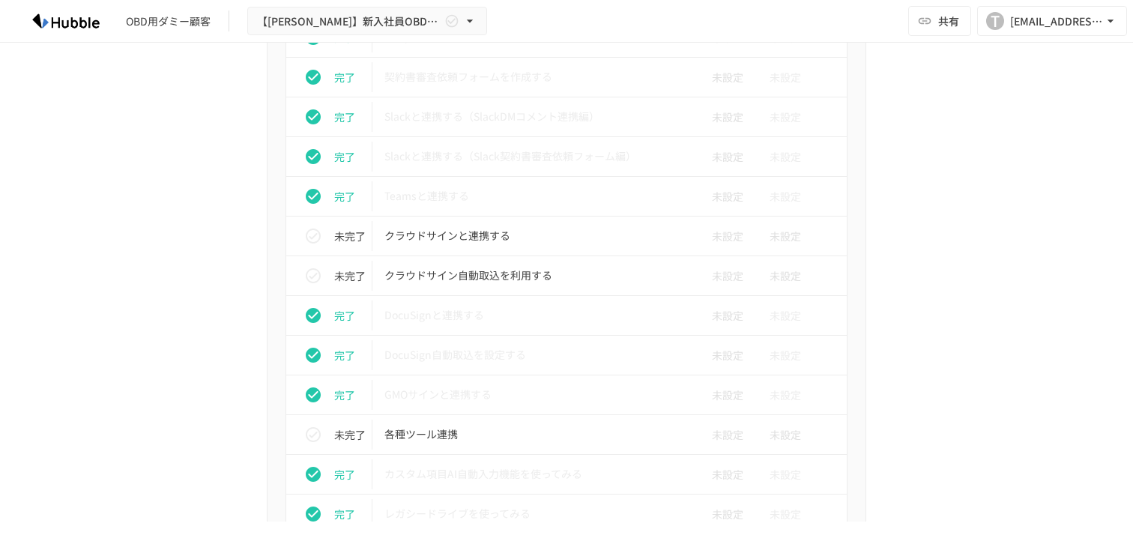
scroll to position [1270, 0]
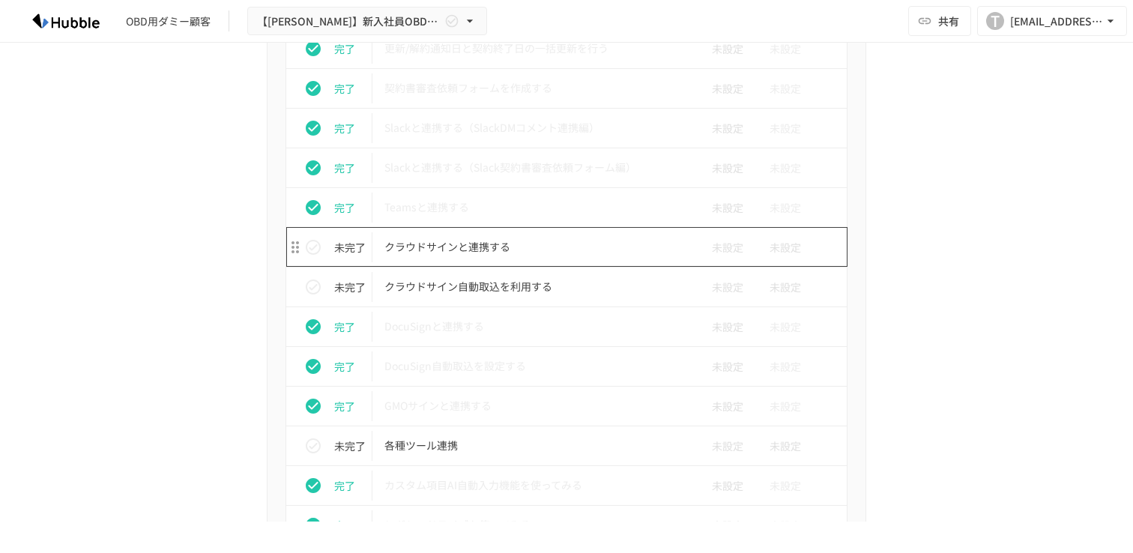
click at [484, 255] on p "クラウドサインと連携する" at bounding box center [534, 246] width 301 height 19
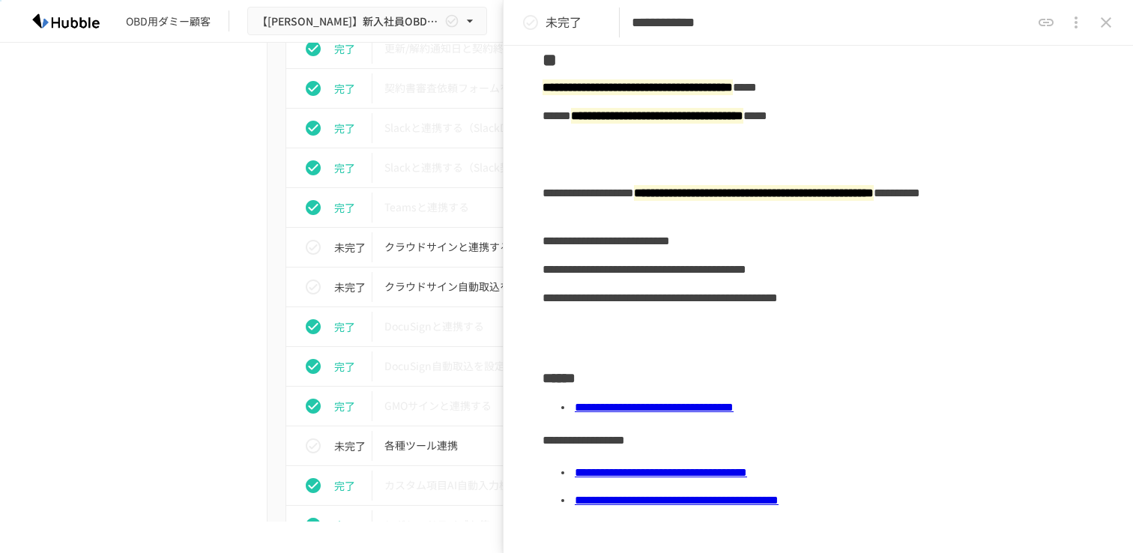
scroll to position [276, 0]
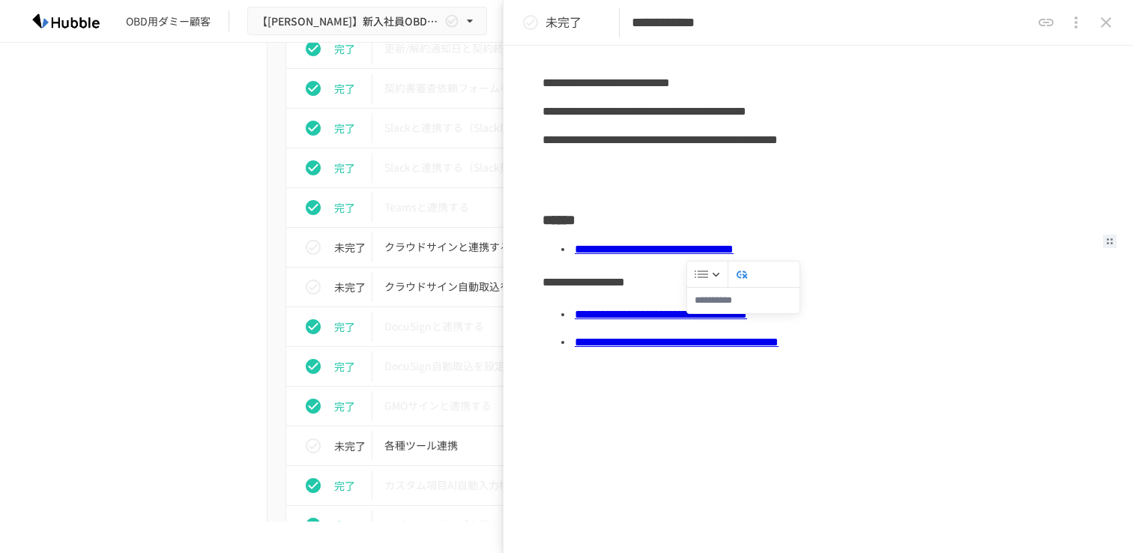
click at [196, 153] on div "進捗 タスク名 担当者 期限 完了 Hubbleにログインする 未設定 未設定 未完了 ユーザーを追加する 未設定 未設定 完了 フォルダを作成する 未設定 …" at bounding box center [566, 92] width 914 height 1480
click at [1109, 27] on icon "close drawer" at bounding box center [1106, 22] width 18 height 18
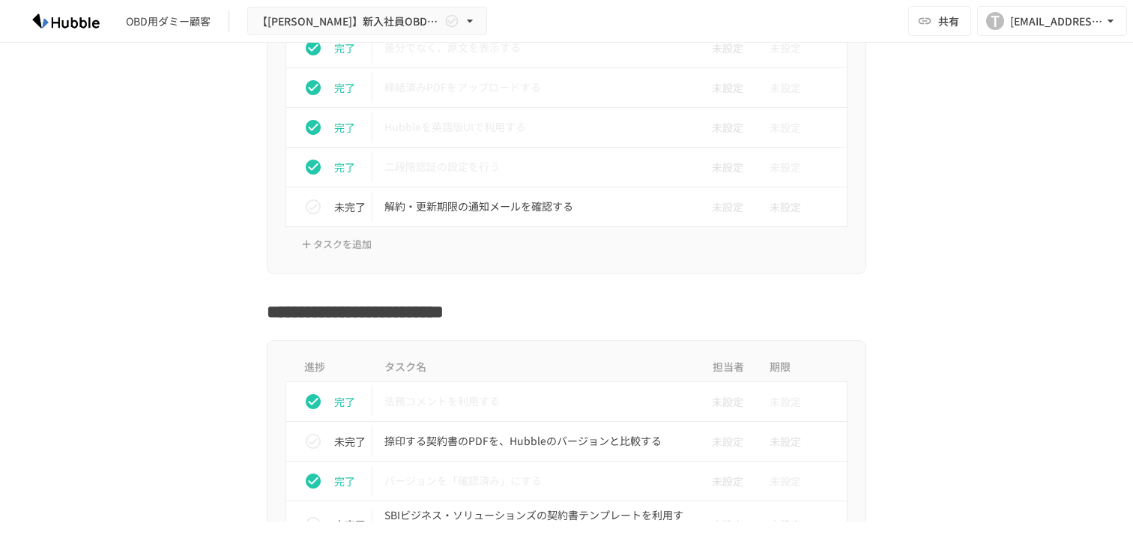
scroll to position [1842, 0]
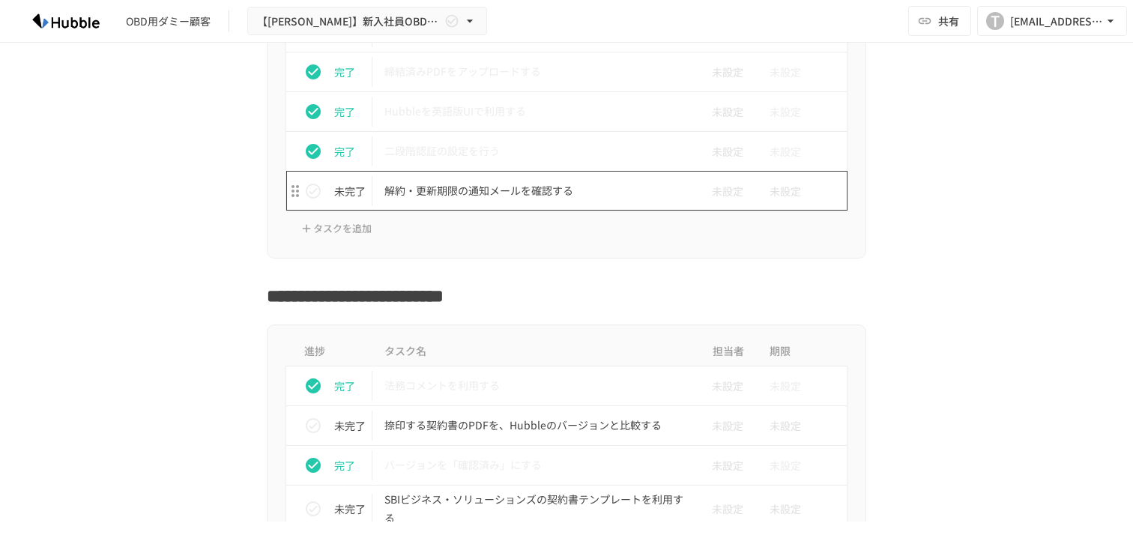
click at [527, 195] on p "解約・更新期限の通知メールを確認する" at bounding box center [534, 190] width 301 height 19
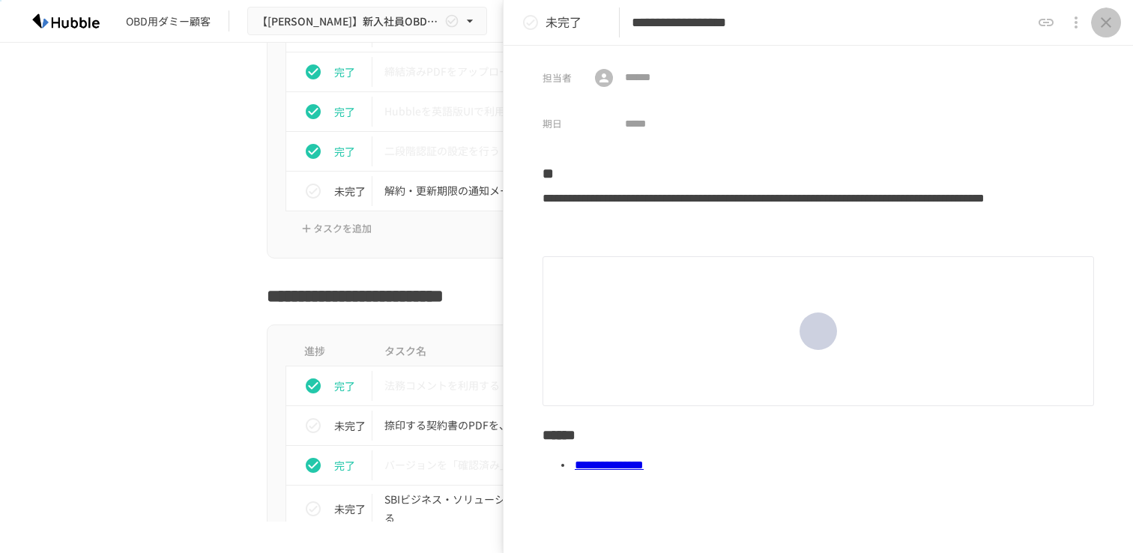
click at [1115, 28] on button "close drawer" at bounding box center [1106, 22] width 30 height 30
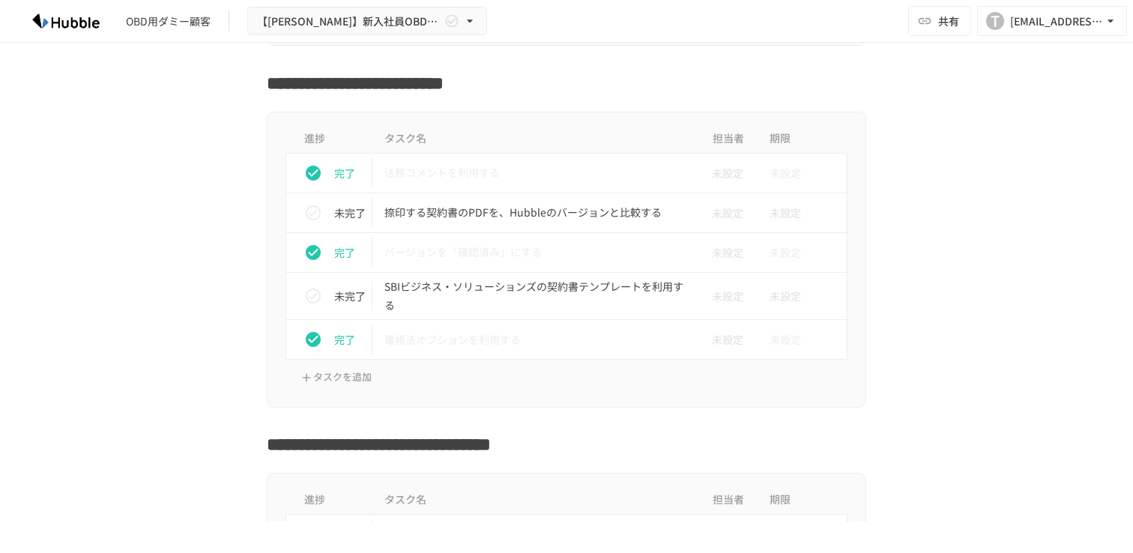
scroll to position [2056, 0]
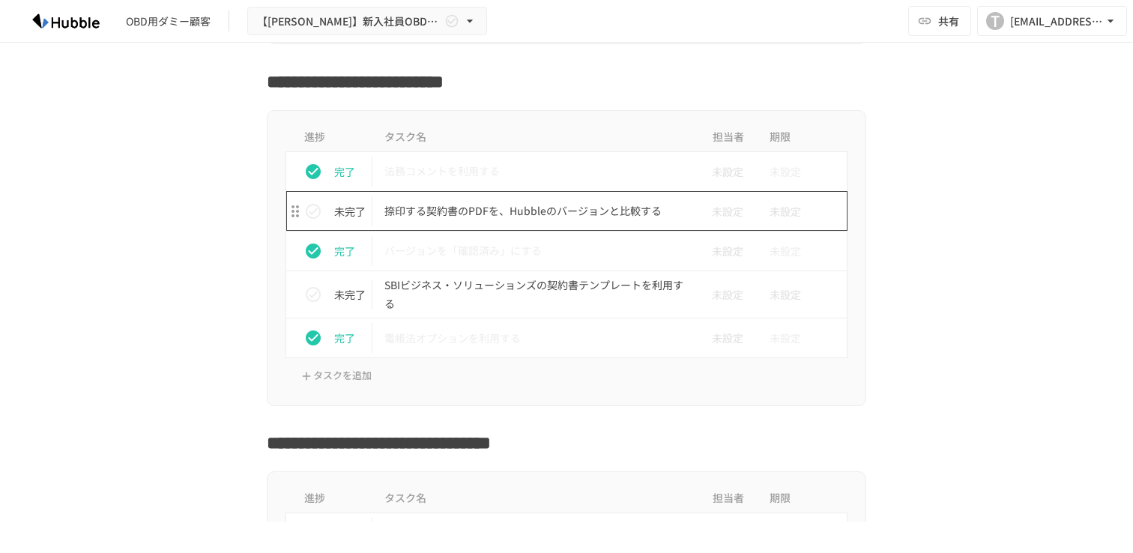
click at [648, 217] on p "捺印する契約書のPDFを、Hubbleのバージョンと比較する" at bounding box center [534, 211] width 301 height 19
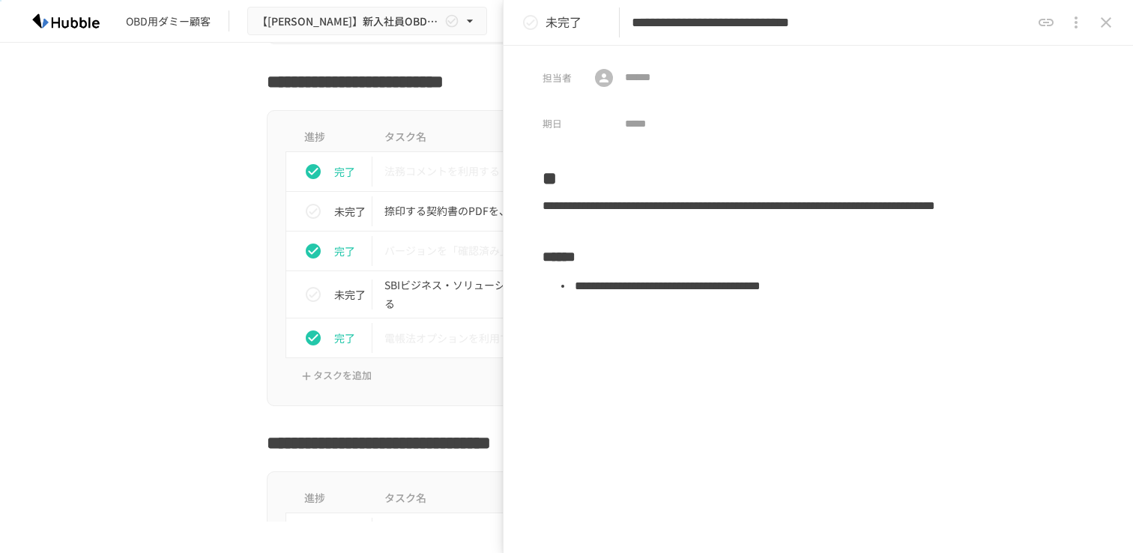
click at [1112, 29] on icon "close drawer" at bounding box center [1106, 22] width 18 height 18
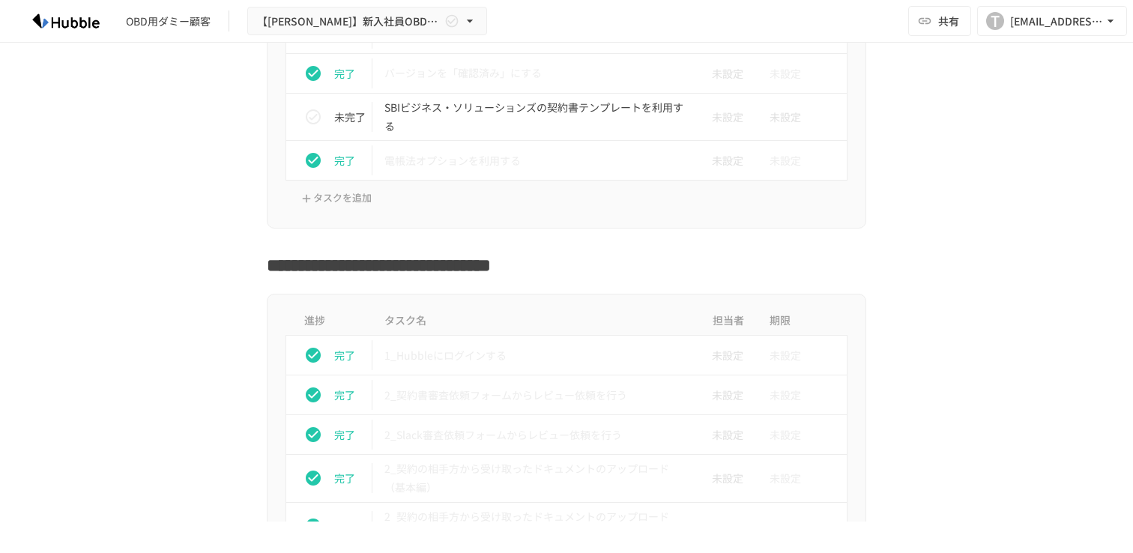
scroll to position [2236, 0]
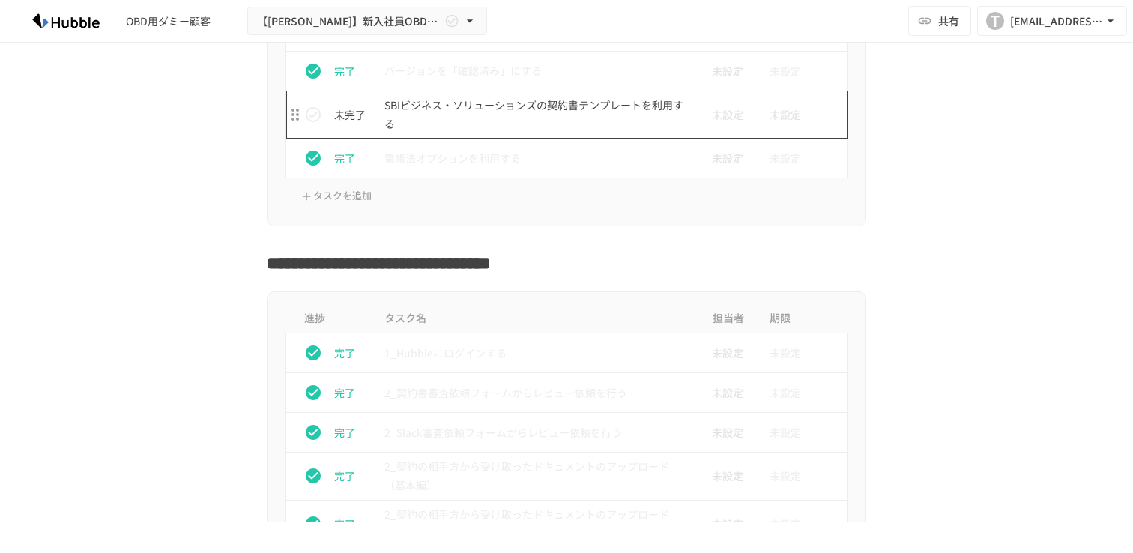
click at [559, 117] on p "SBIビジネス・ソリューションズの契約書テンプレートを利用する" at bounding box center [534, 114] width 301 height 37
